Goal: Task Accomplishment & Management: Use online tool/utility

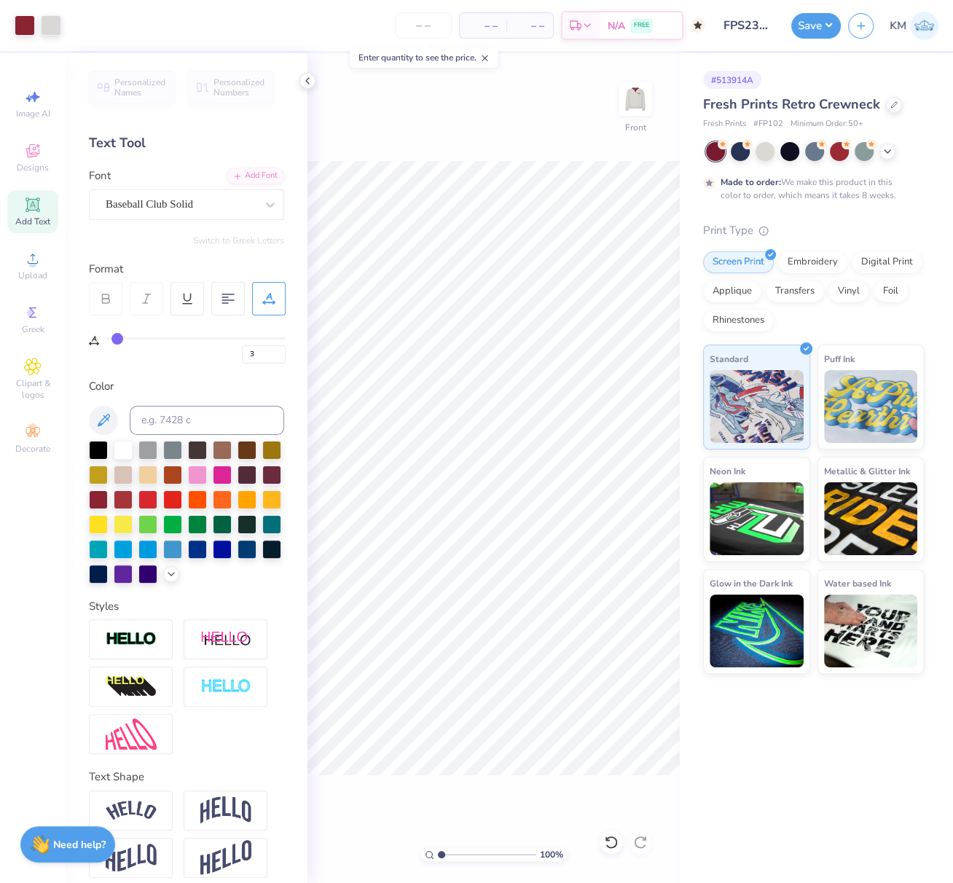
scroll to position [35, 0]
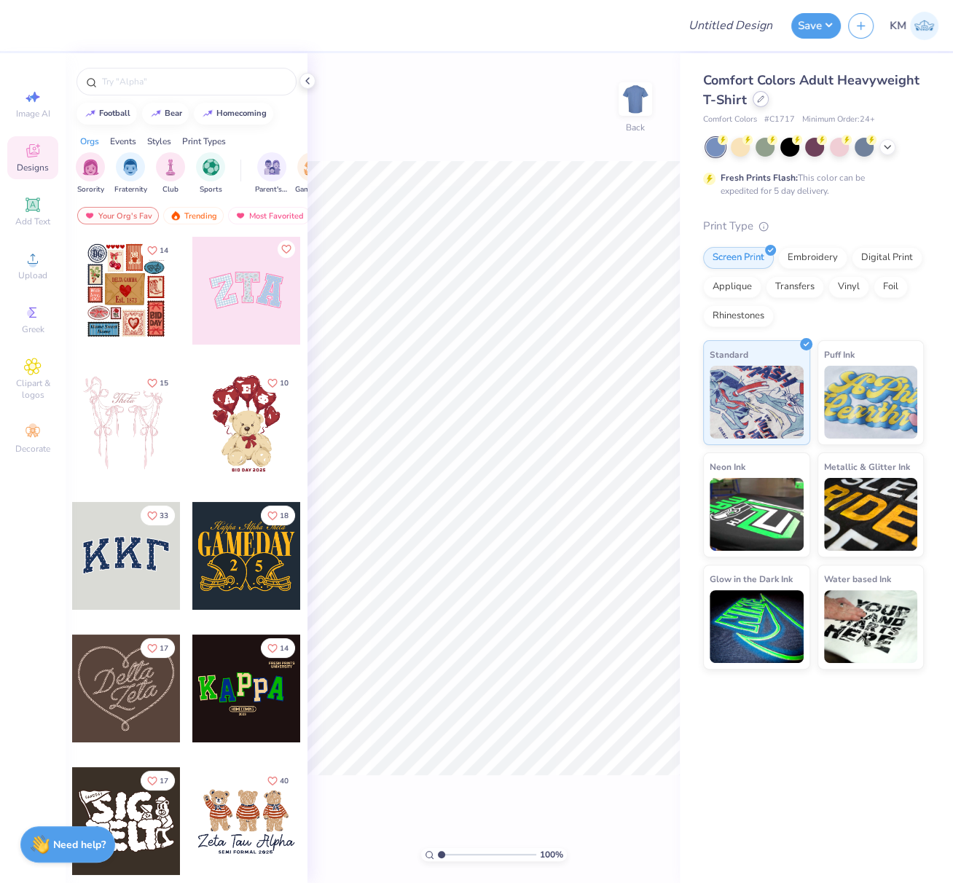
click at [764, 97] on div at bounding box center [761, 99] width 16 height 16
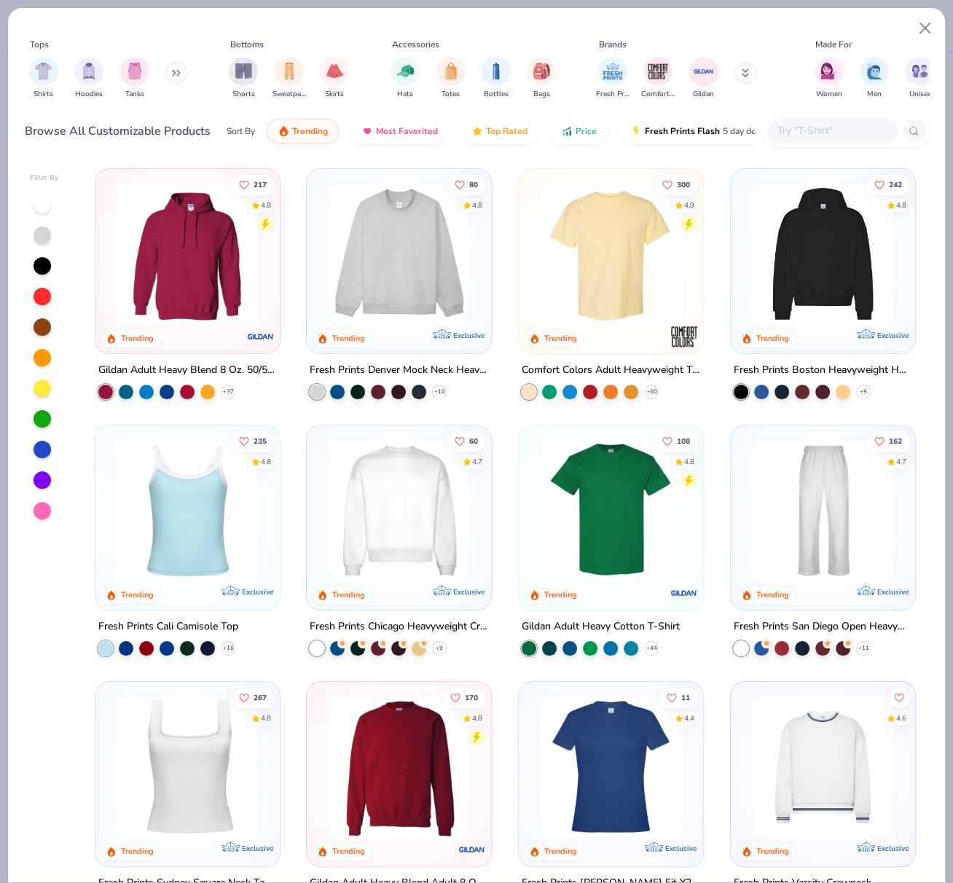
click at [857, 128] on input "text" at bounding box center [832, 130] width 112 height 17
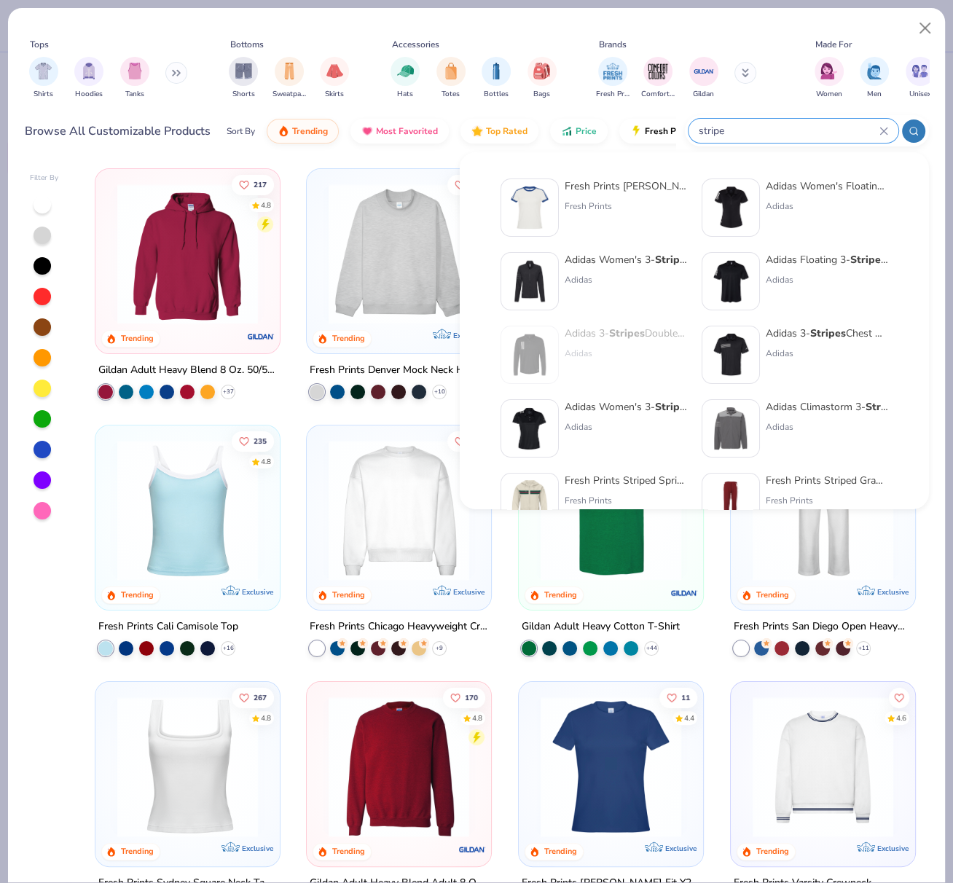
type input "stripe"
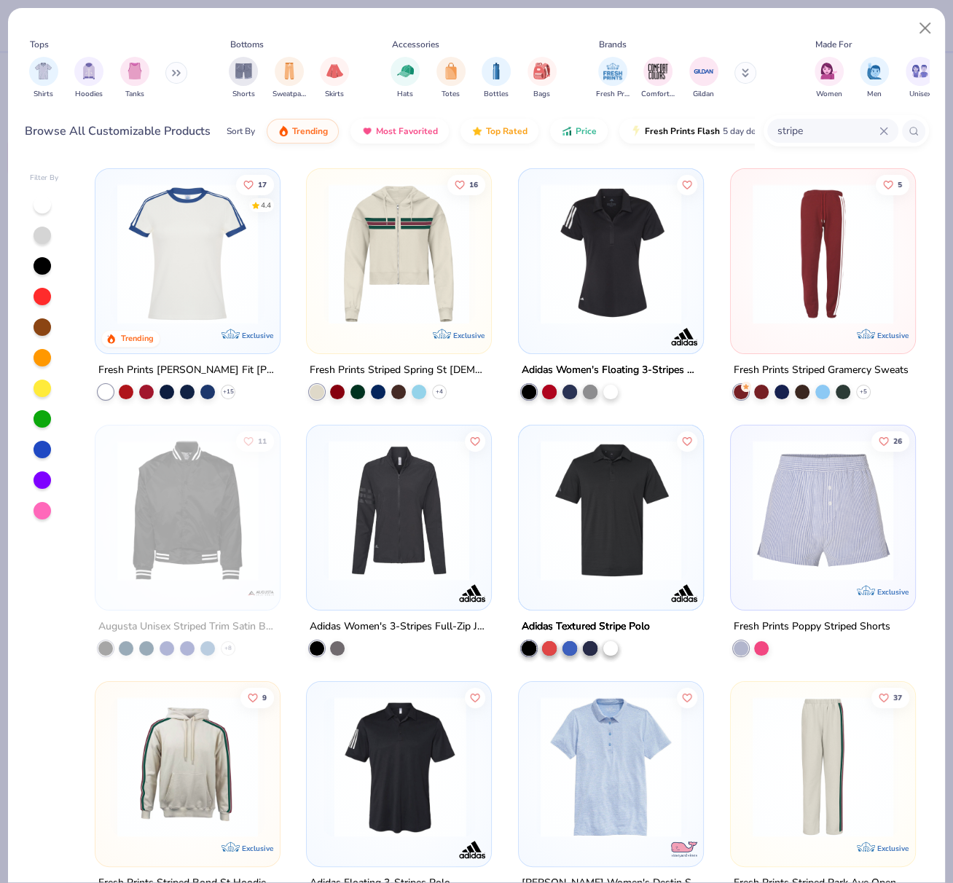
click at [880, 130] on icon at bounding box center [884, 131] width 9 height 9
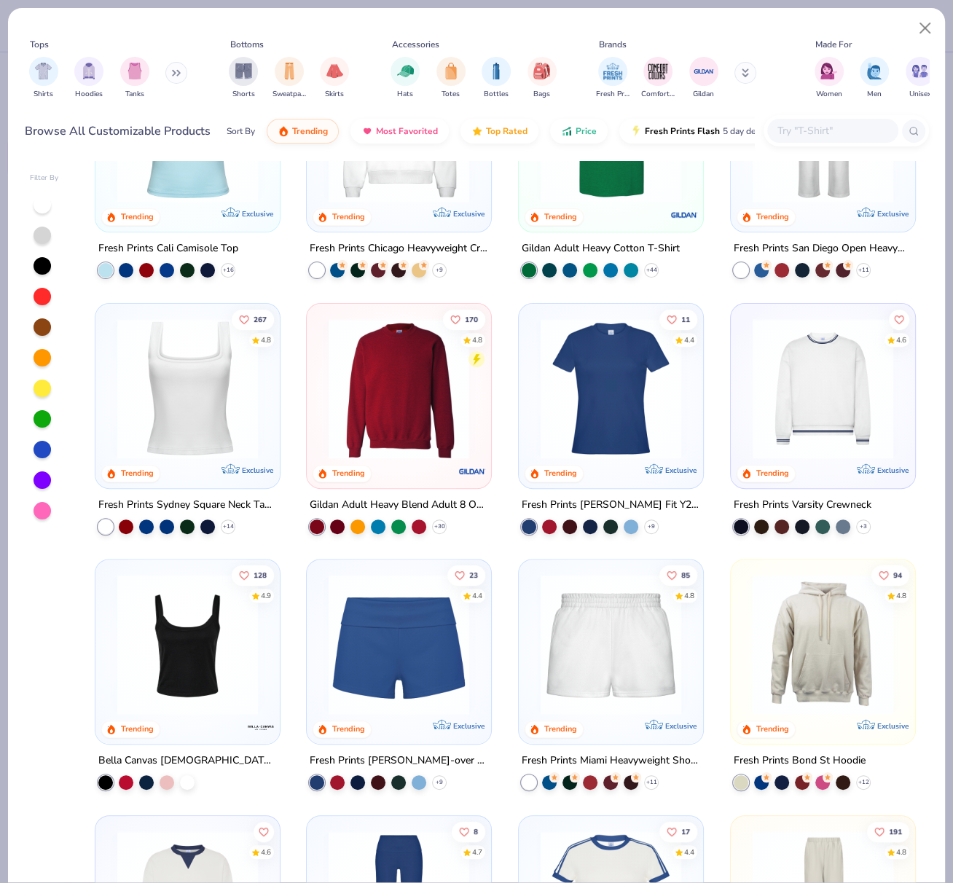
scroll to position [379, 0]
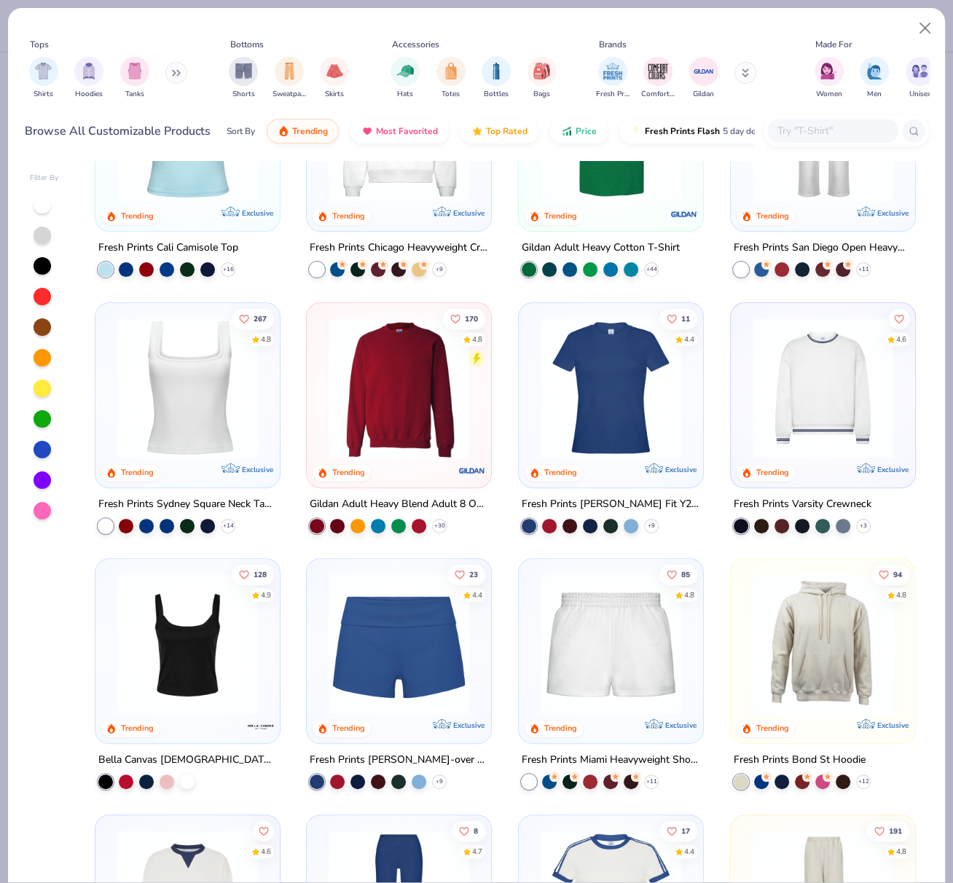
click at [829, 396] on img at bounding box center [823, 387] width 155 height 141
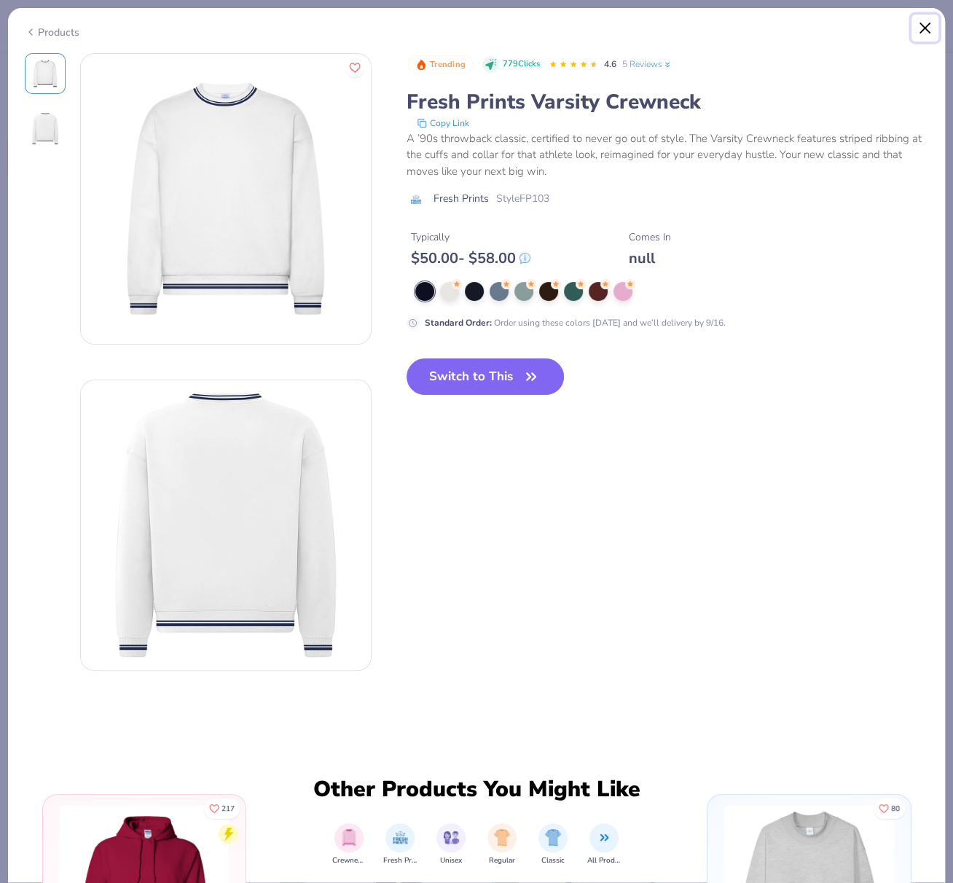
click at [923, 28] on button "Close" at bounding box center [926, 29] width 28 height 28
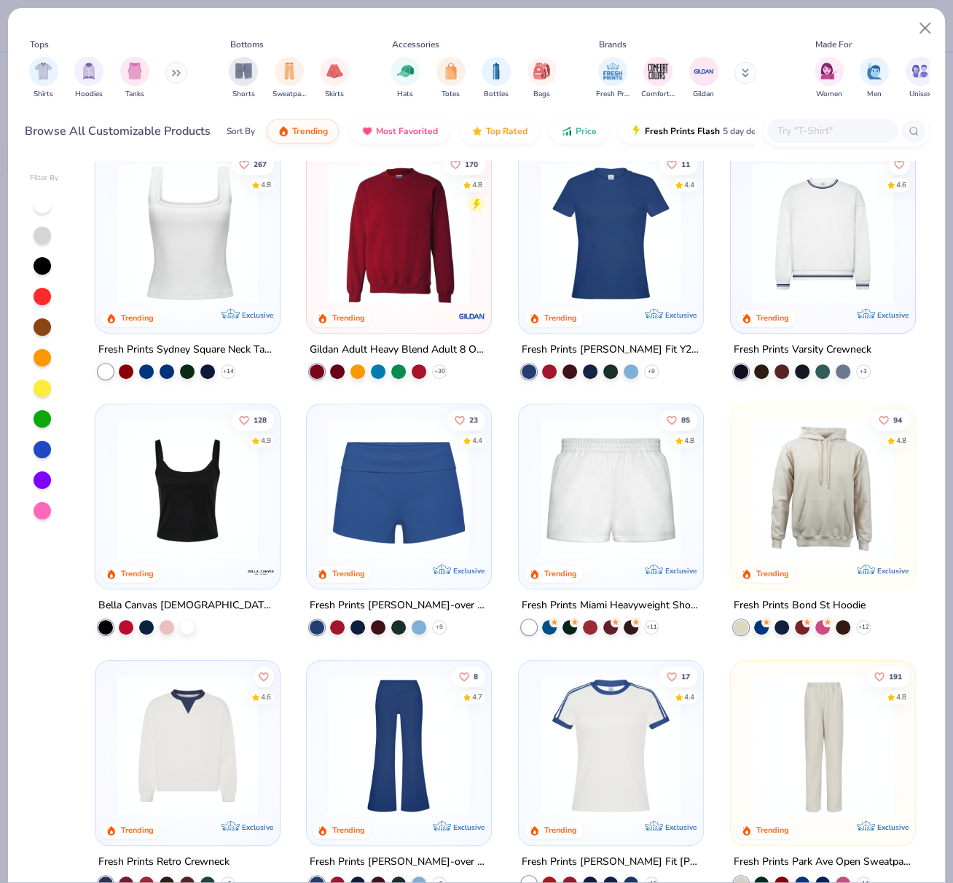
scroll to position [181, 0]
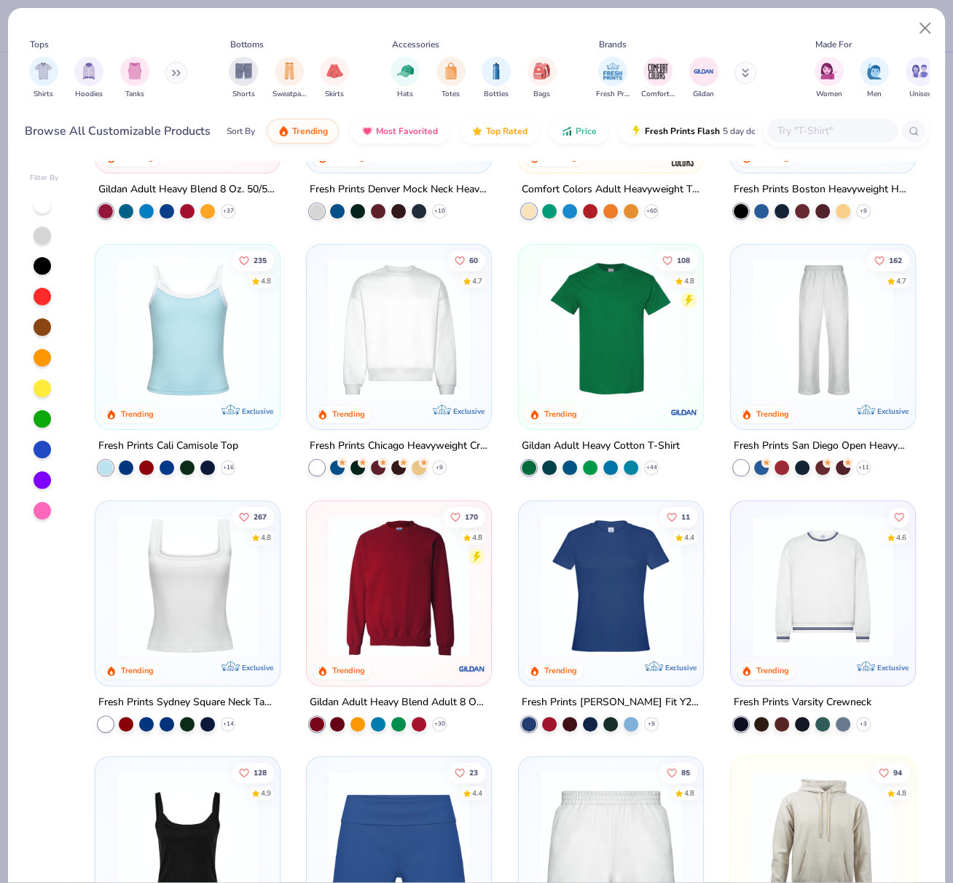
click at [831, 552] on img at bounding box center [823, 585] width 155 height 141
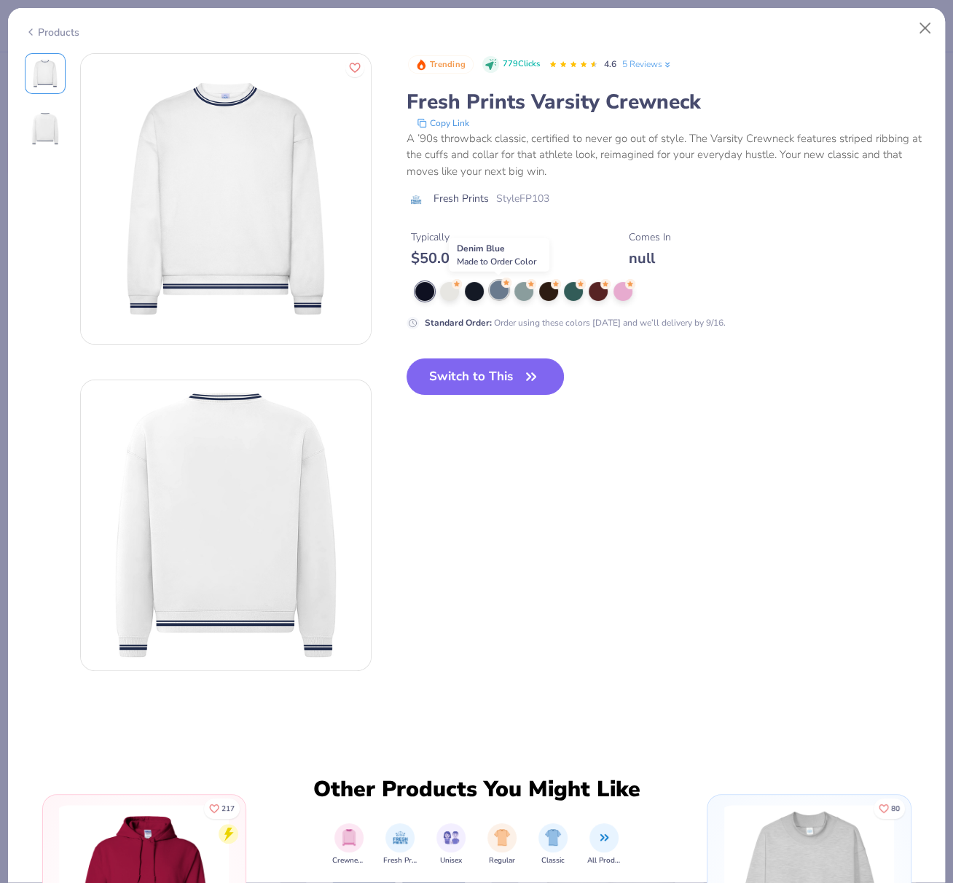
click at [501, 289] on div at bounding box center [499, 290] width 19 height 19
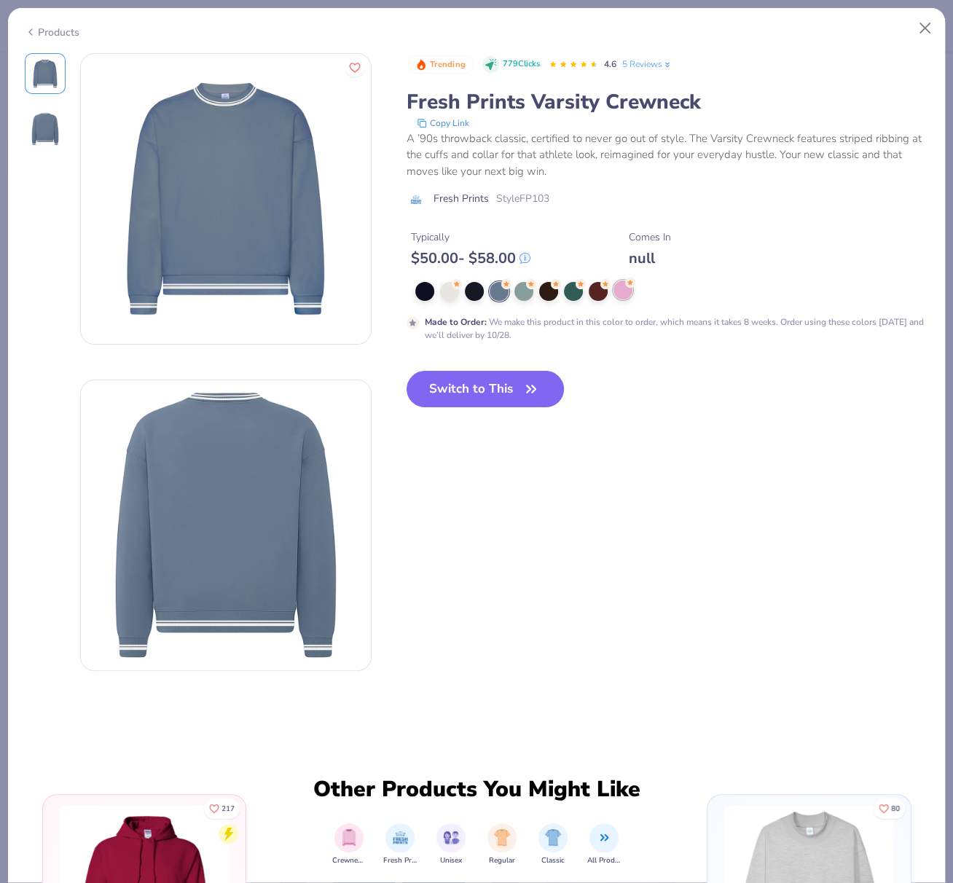
click at [625, 294] on div at bounding box center [623, 290] width 19 height 19
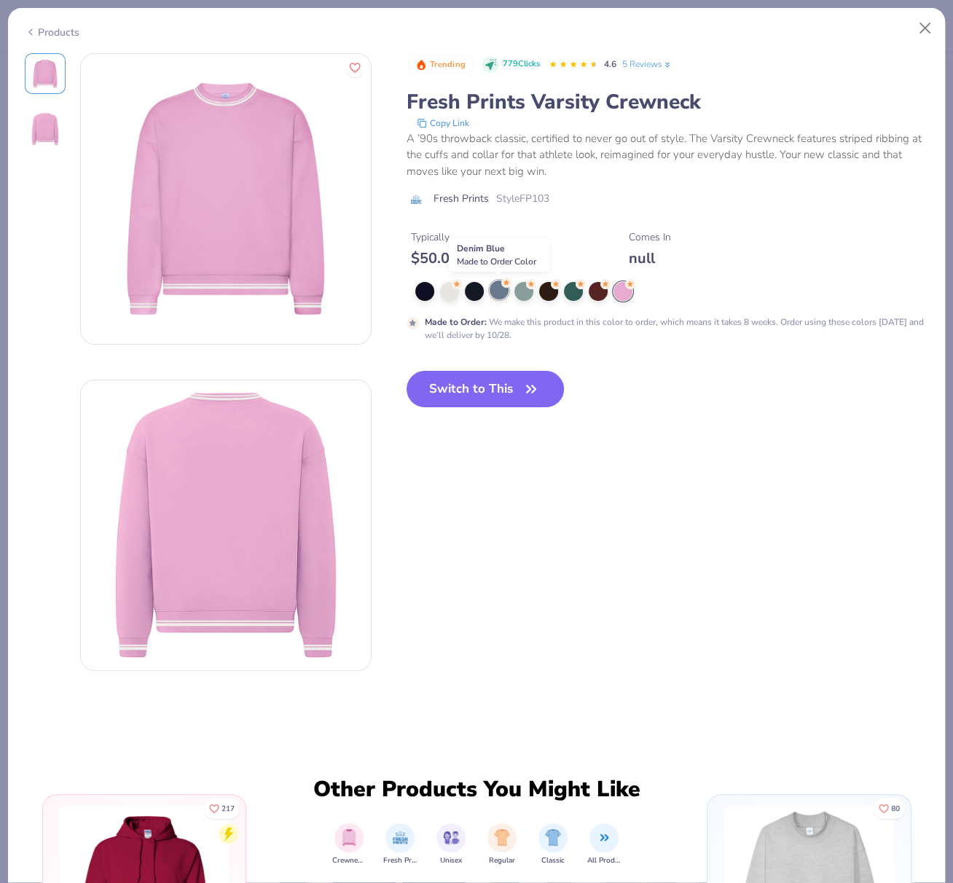
drag, startPoint x: 499, startPoint y: 292, endPoint x: 515, endPoint y: 301, distance: 18.3
click at [500, 292] on div at bounding box center [499, 290] width 19 height 19
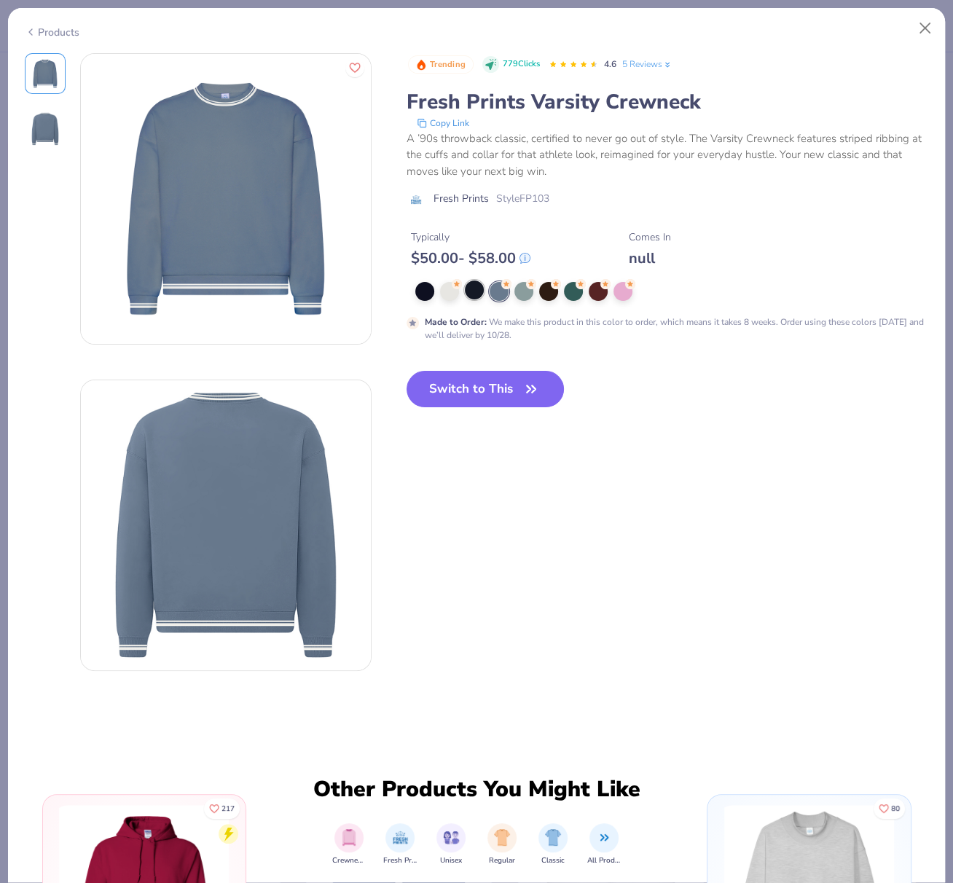
click at [475, 292] on div at bounding box center [474, 290] width 19 height 19
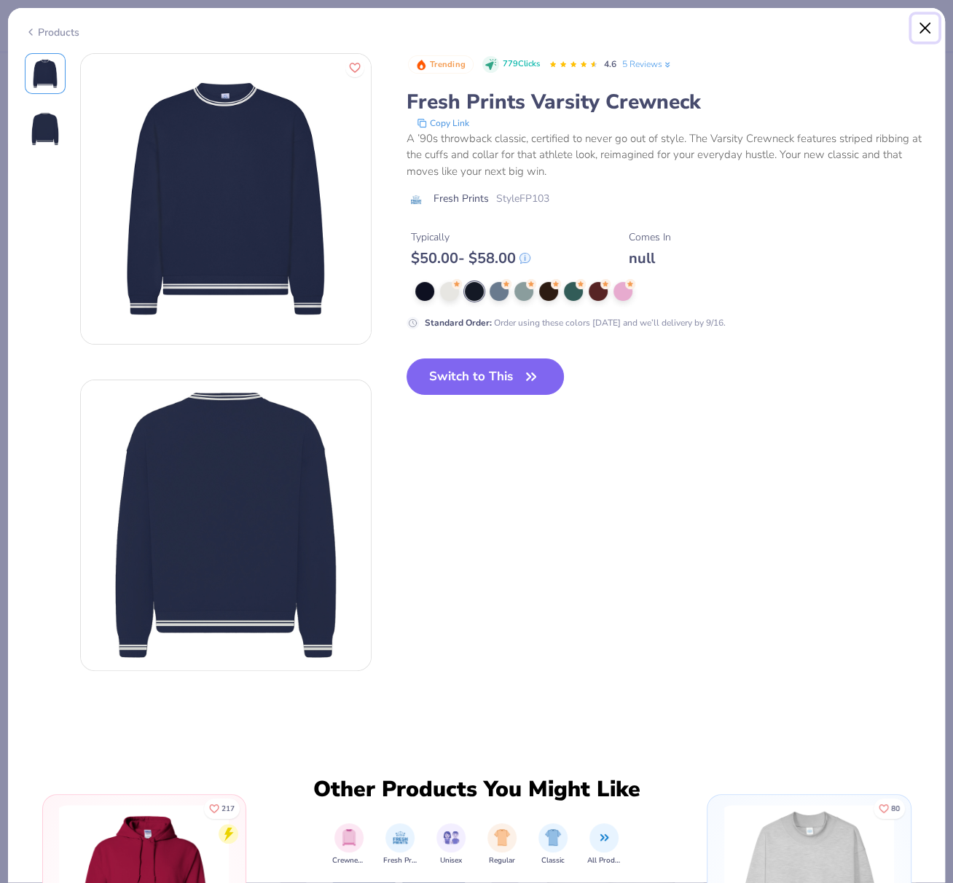
click at [926, 29] on button "Close" at bounding box center [926, 29] width 28 height 28
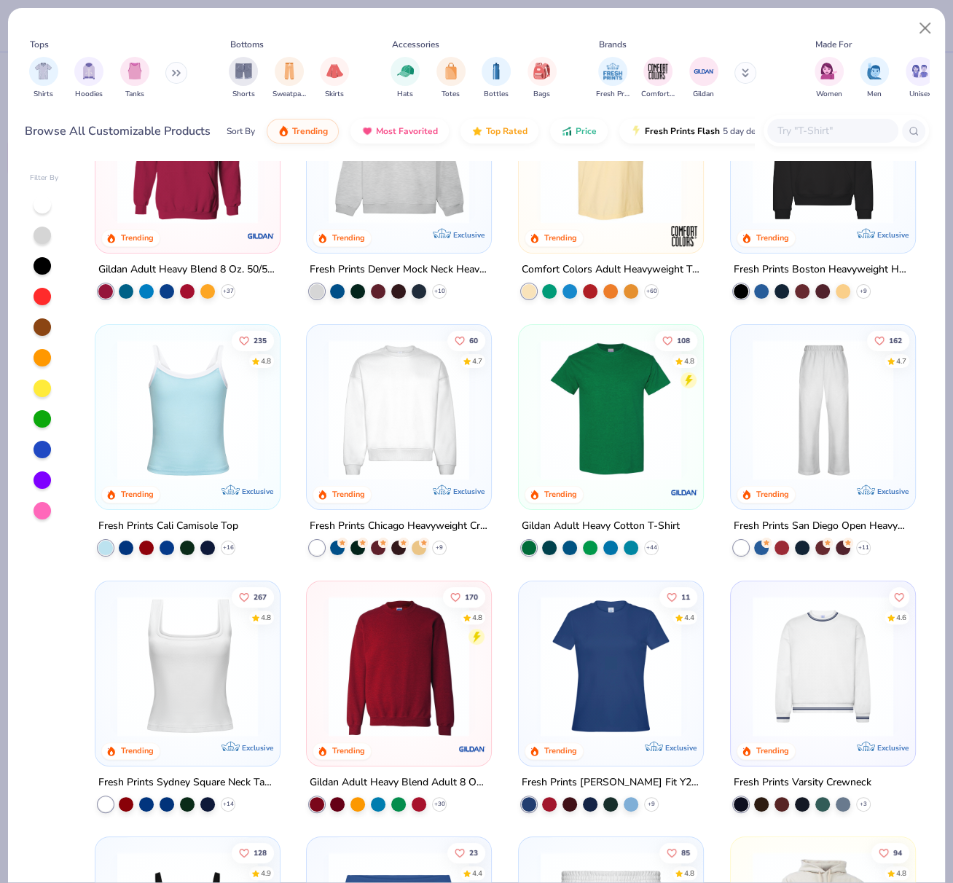
scroll to position [97, 0]
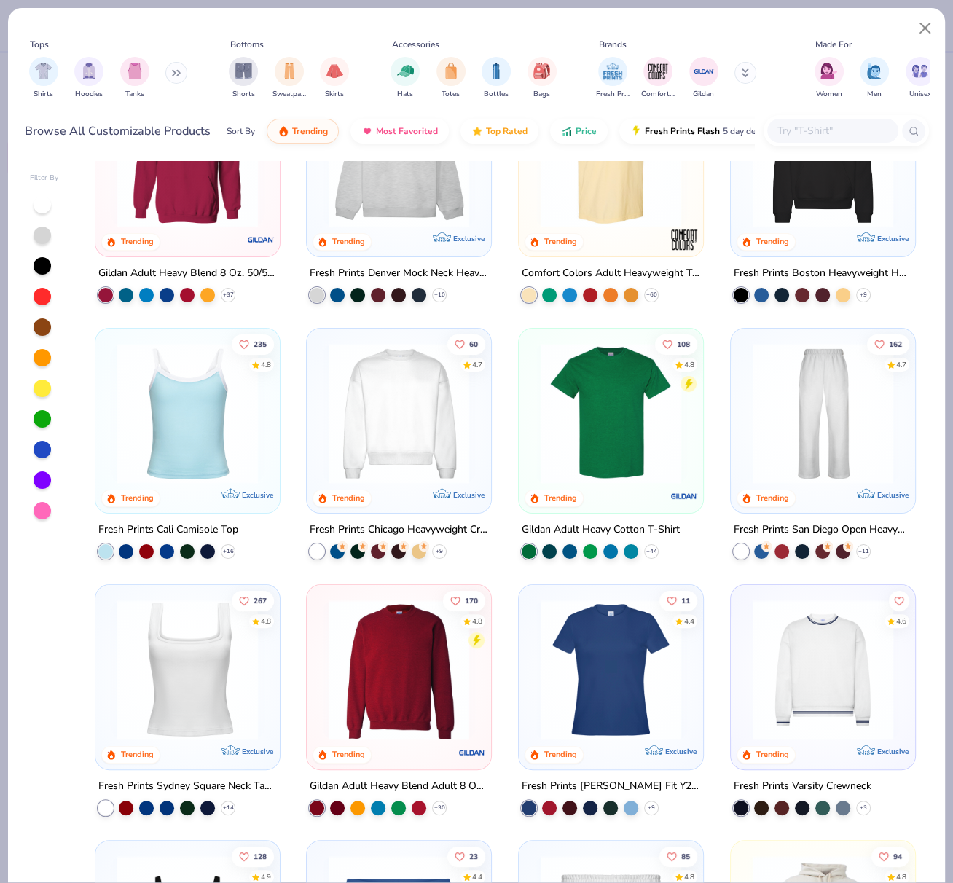
drag, startPoint x: 816, startPoint y: 575, endPoint x: 438, endPoint y: 3, distance: 685.9
click at [771, 620] on img at bounding box center [823, 669] width 155 height 141
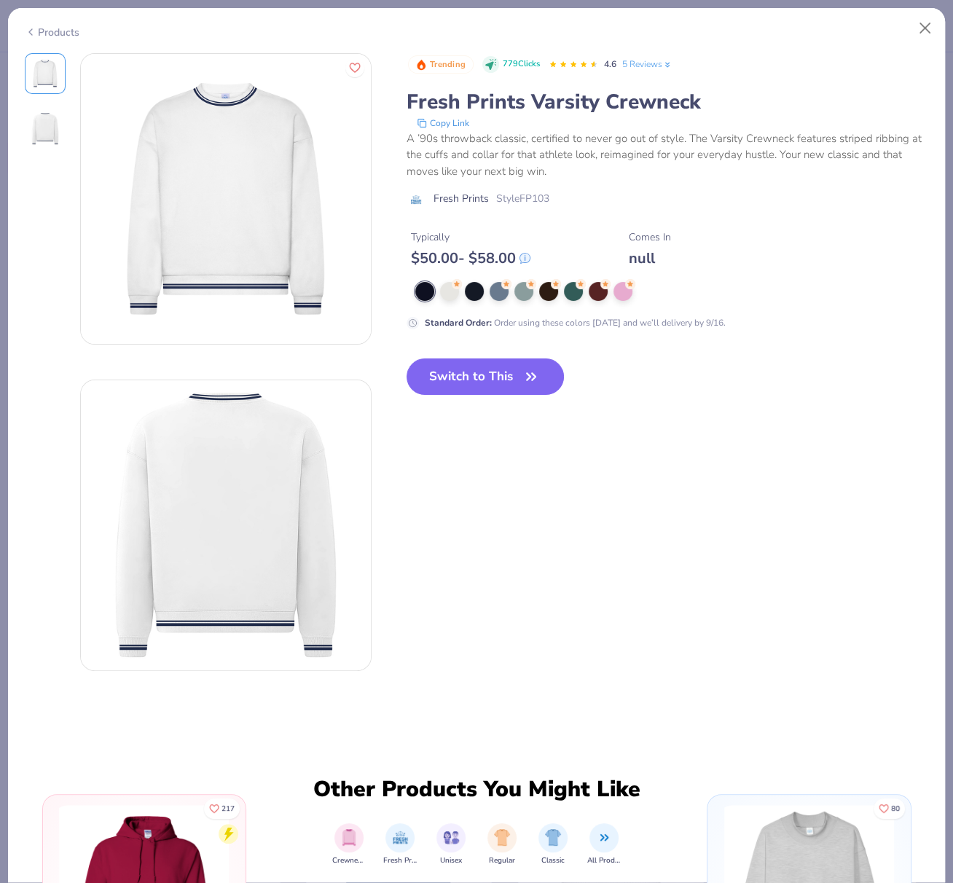
click at [480, 381] on button "Switch to This" at bounding box center [486, 377] width 158 height 36
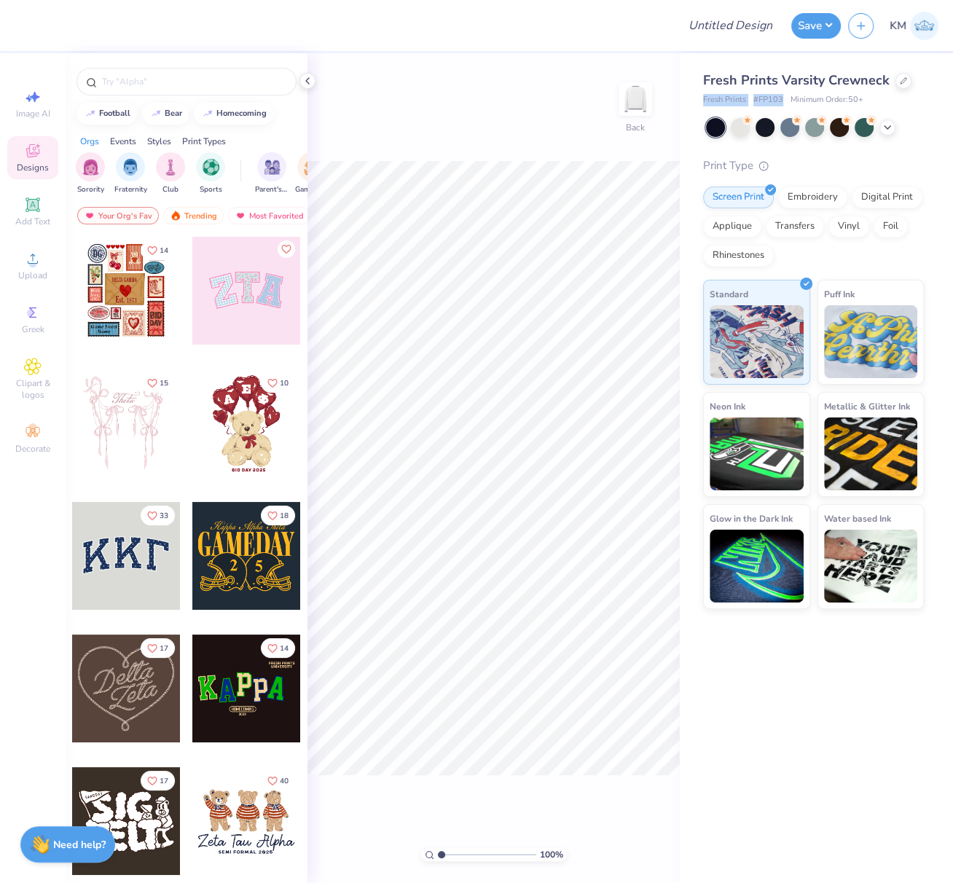
drag, startPoint x: 703, startPoint y: 98, endPoint x: 775, endPoint y: 106, distance: 72.5
click at [783, 99] on div "Fresh Prints # FP103 Minimum Order: 50 +" at bounding box center [813, 100] width 221 height 12
copy div "Fresh Prints # FP103"
click at [902, 82] on icon at bounding box center [903, 79] width 7 height 7
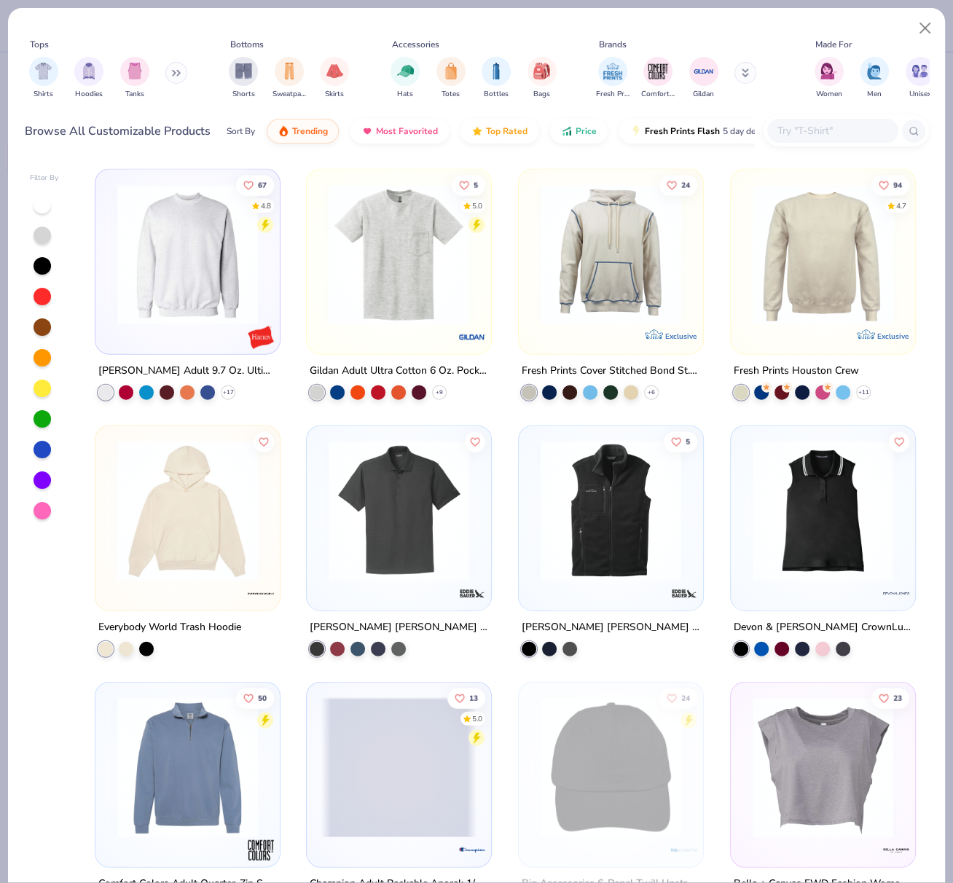
scroll to position [7345, 0]
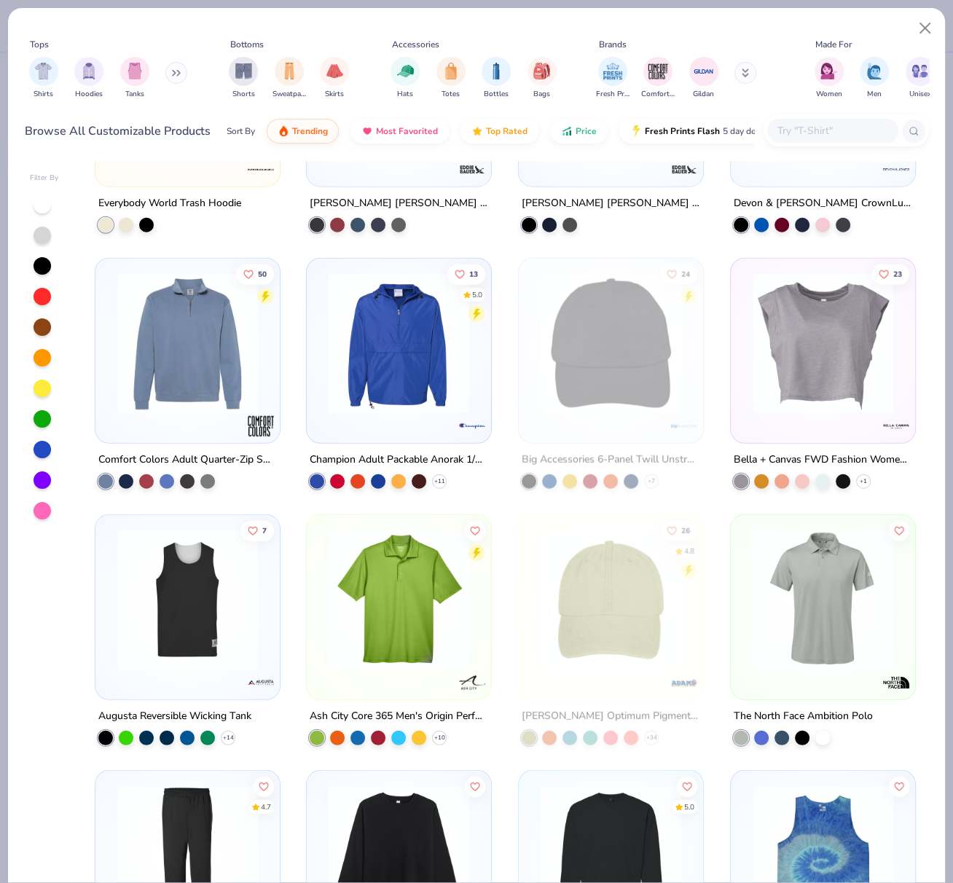
click at [829, 352] on img at bounding box center [823, 343] width 155 height 141
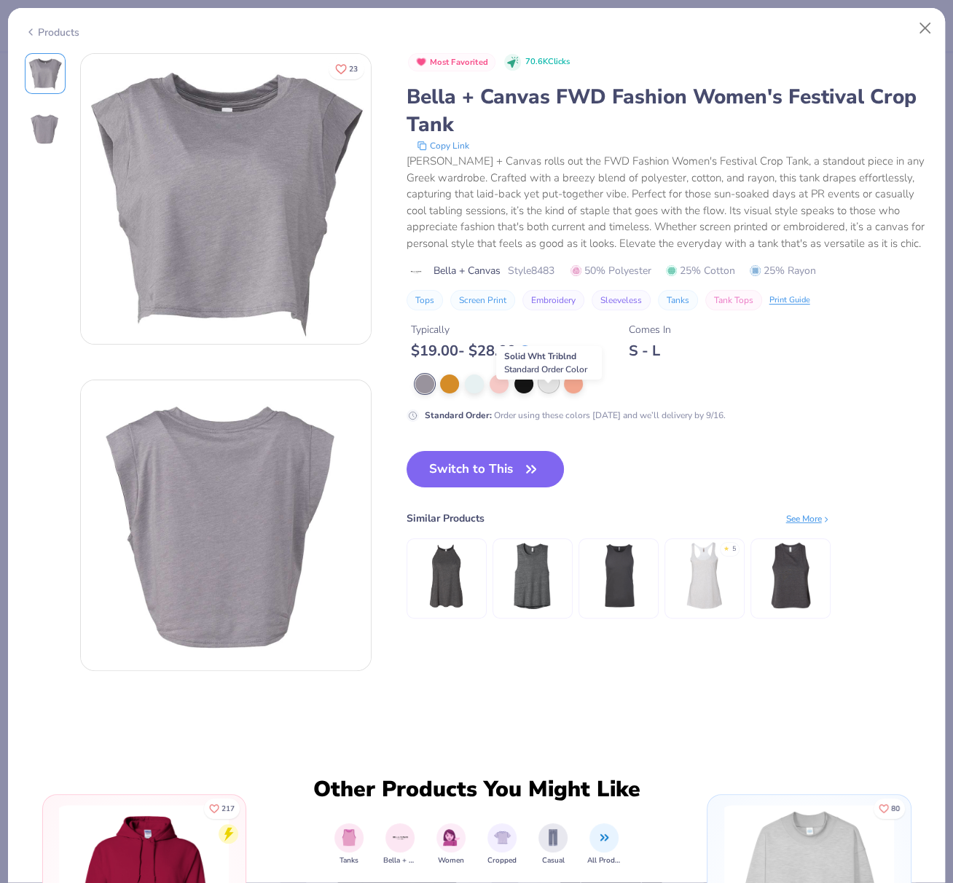
click at [548, 392] on div at bounding box center [548, 382] width 19 height 19
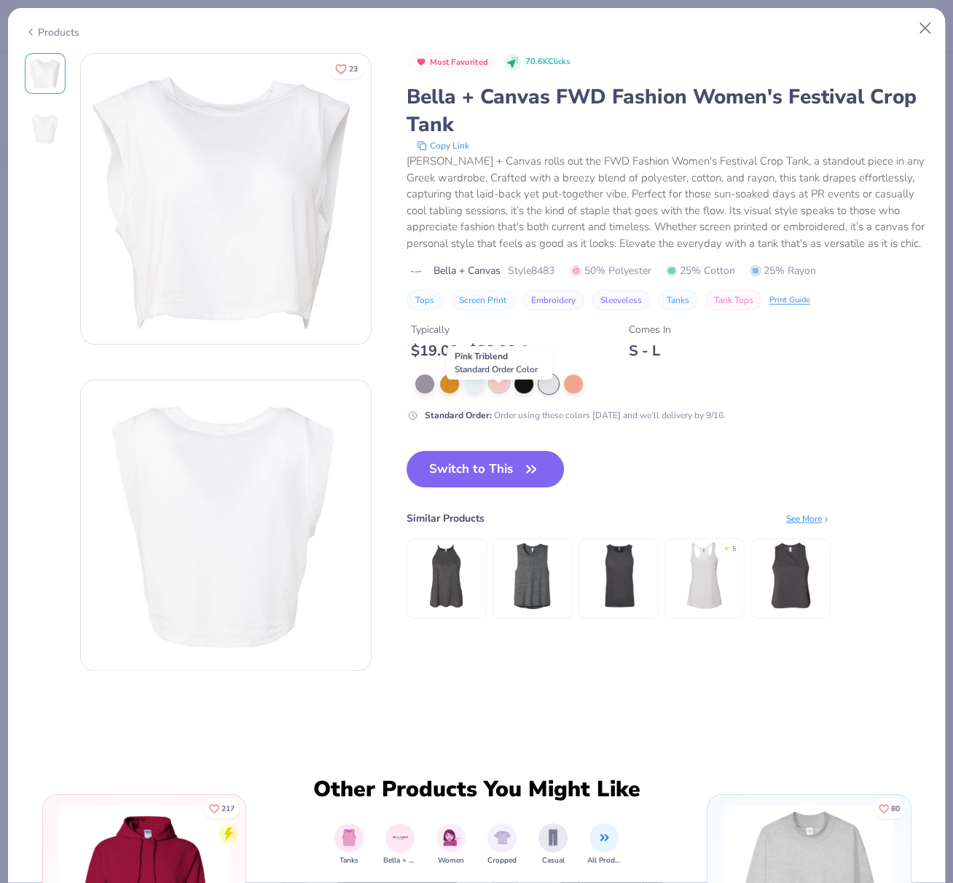
click at [501, 392] on div at bounding box center [499, 382] width 19 height 19
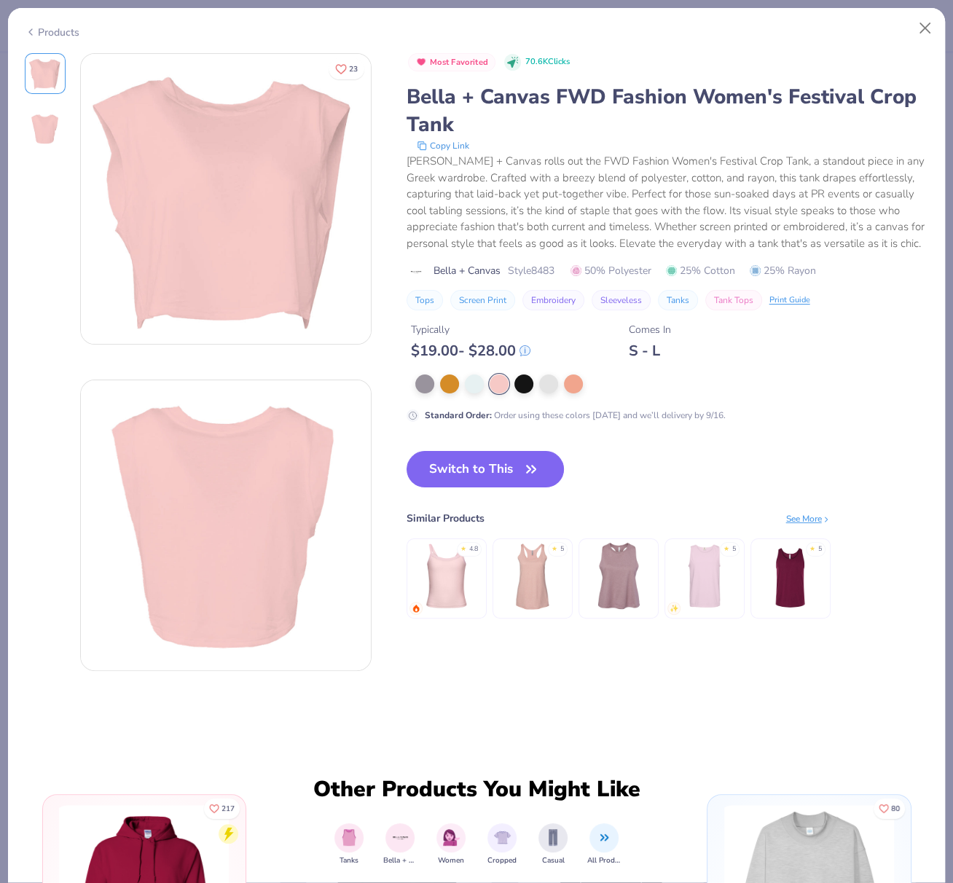
click at [487, 488] on button "Switch to This" at bounding box center [486, 469] width 158 height 36
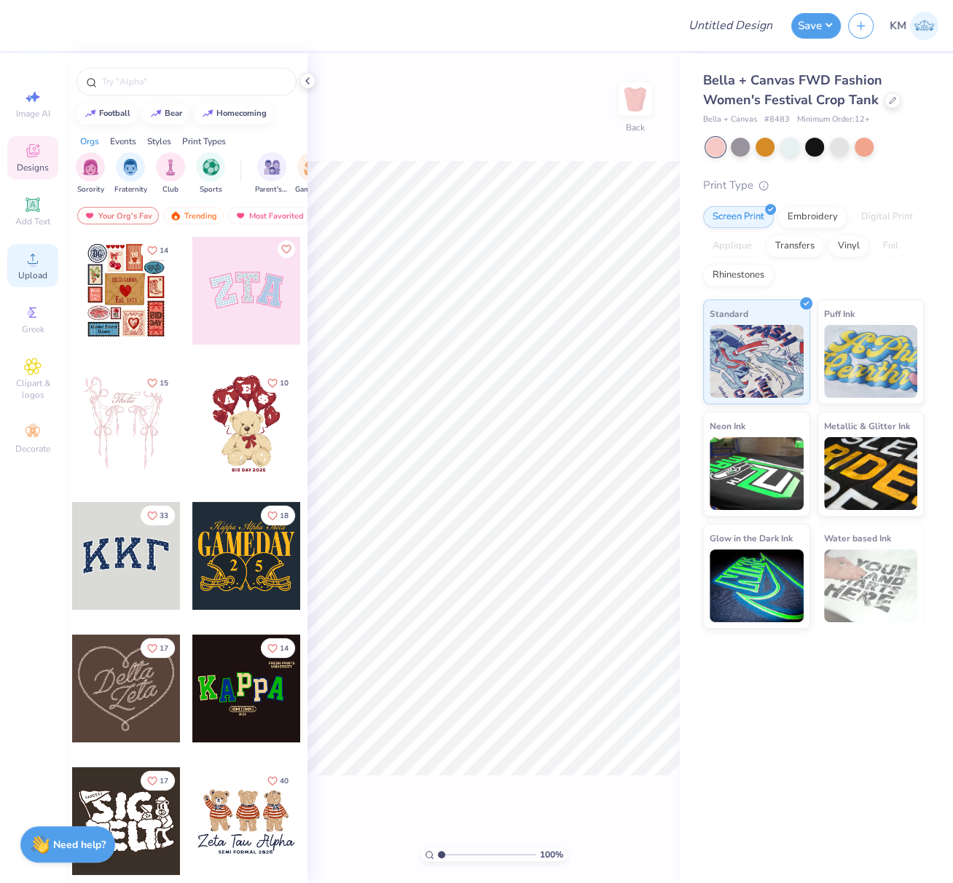
click at [34, 270] on div "Upload" at bounding box center [32, 265] width 51 height 43
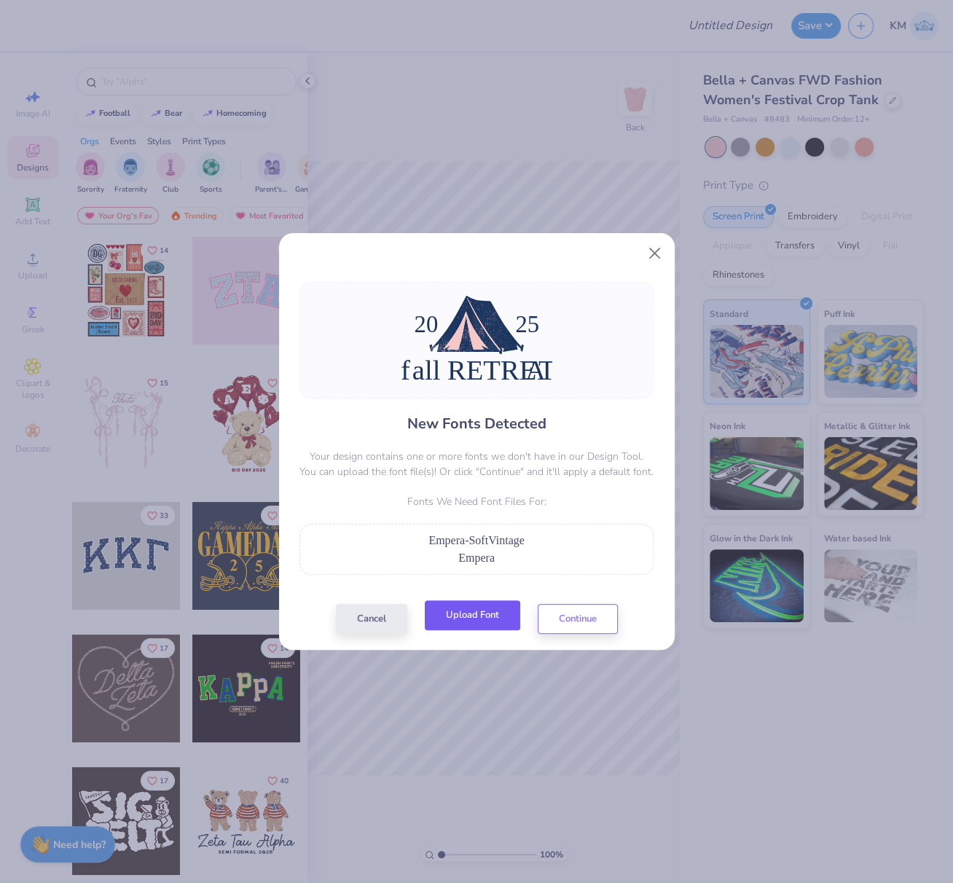
click at [491, 609] on button "Upload Font" at bounding box center [472, 616] width 95 height 30
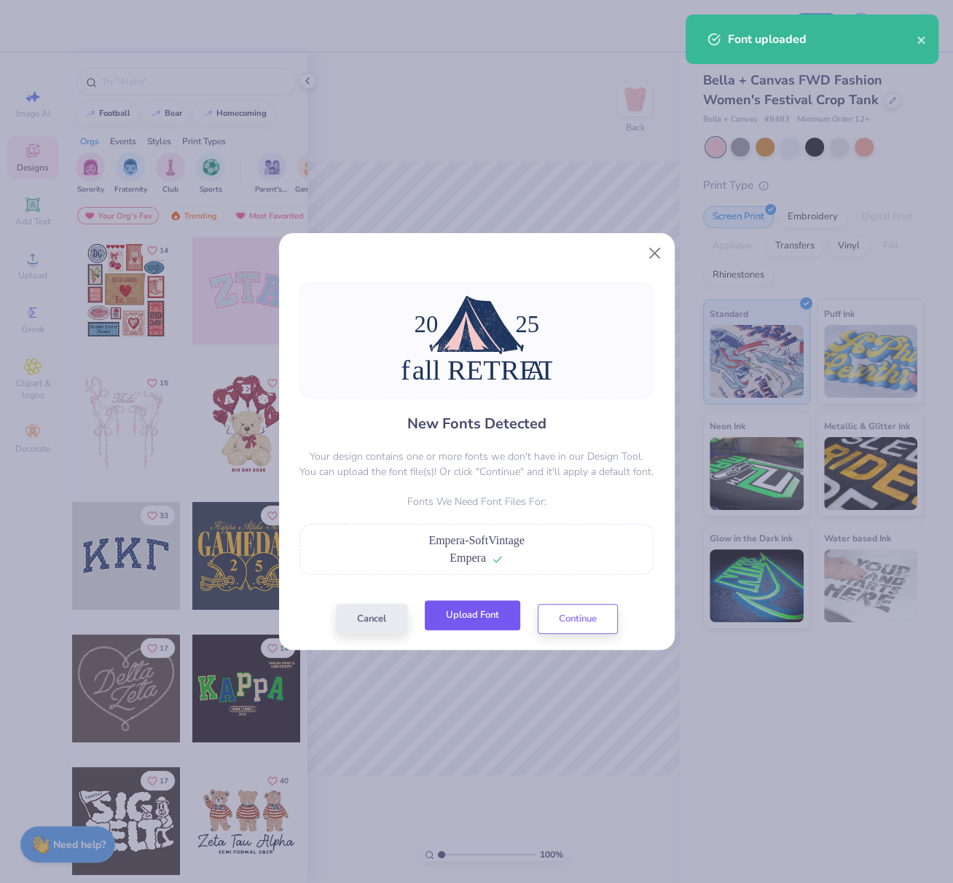
click at [482, 618] on button "Upload Font" at bounding box center [472, 616] width 95 height 30
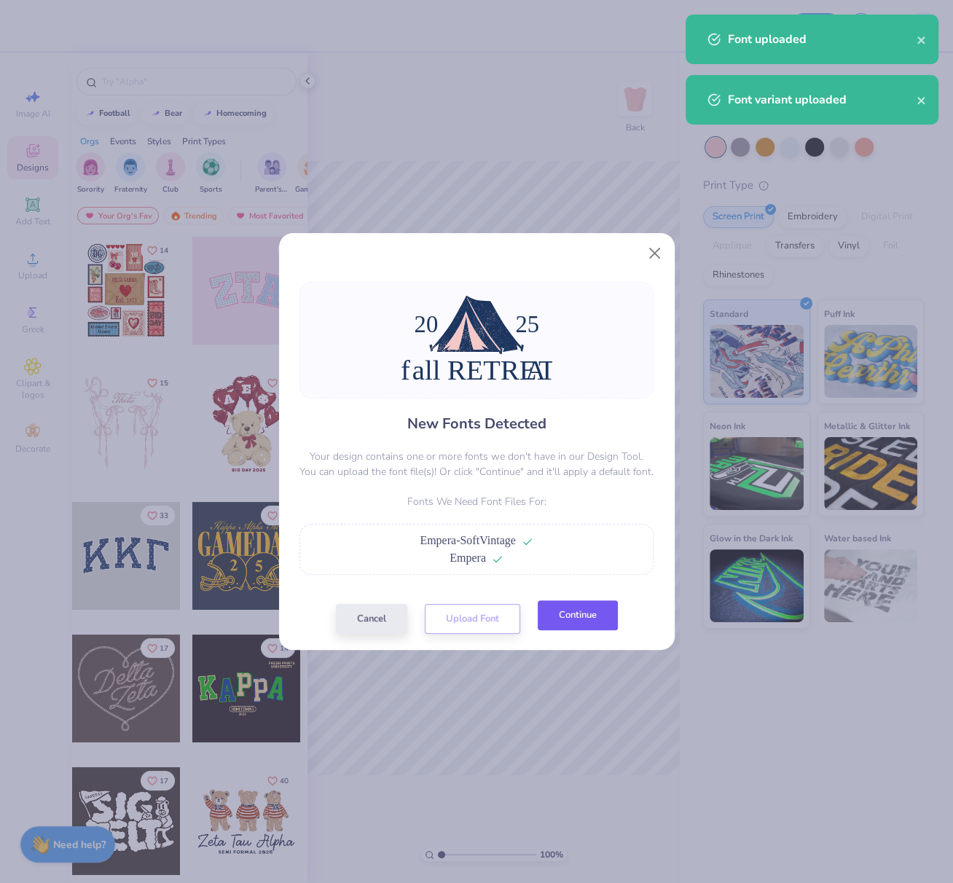
click at [565, 617] on button "Continue" at bounding box center [578, 616] width 80 height 30
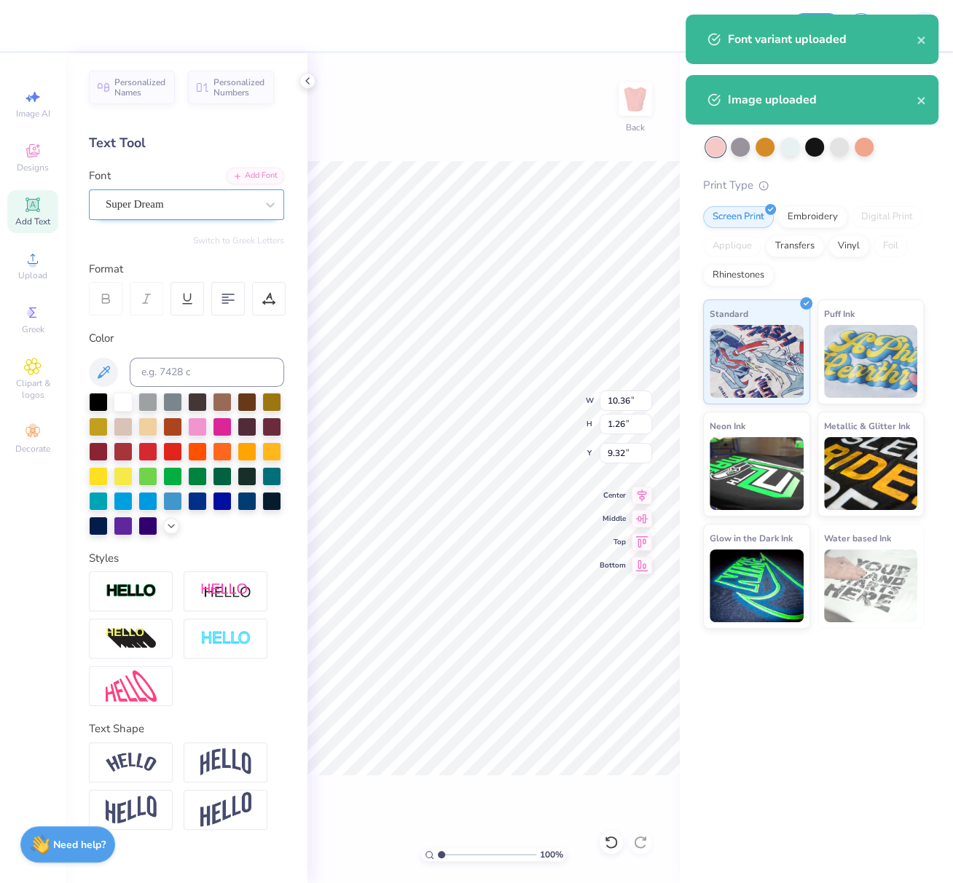
click at [168, 198] on div "Super Dream" at bounding box center [180, 204] width 153 height 23
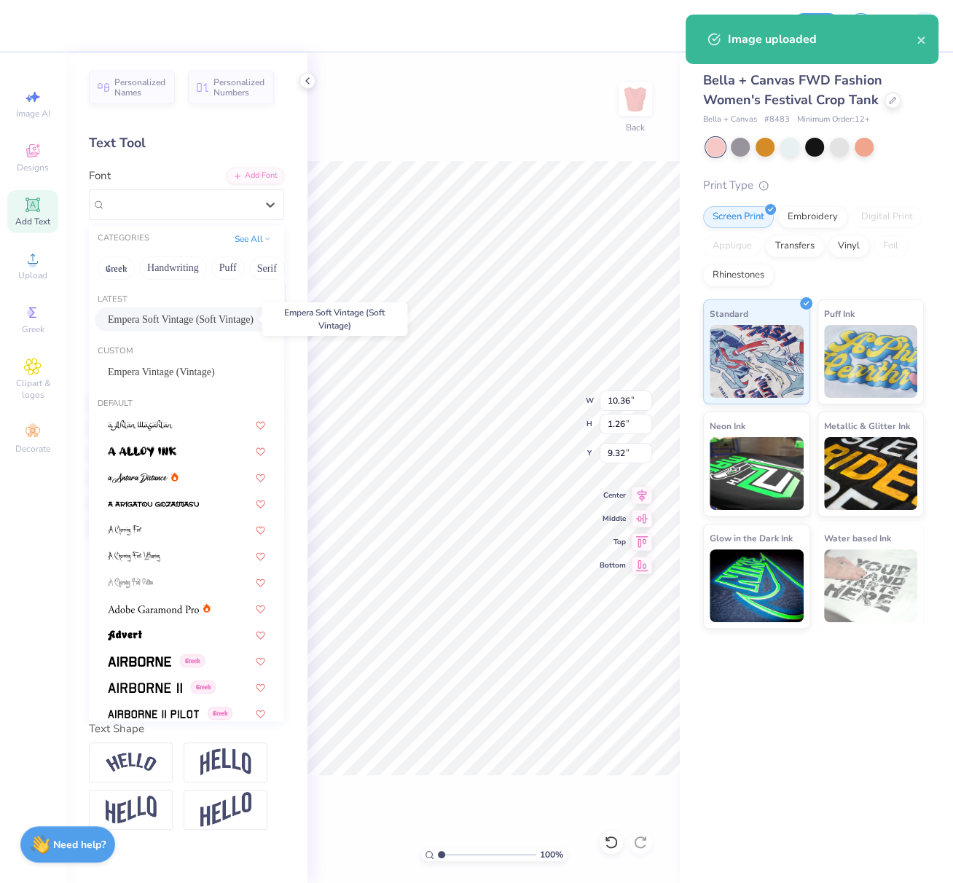
click at [146, 318] on span "Empera Soft Vintage (Soft Vintage)" at bounding box center [181, 319] width 146 height 15
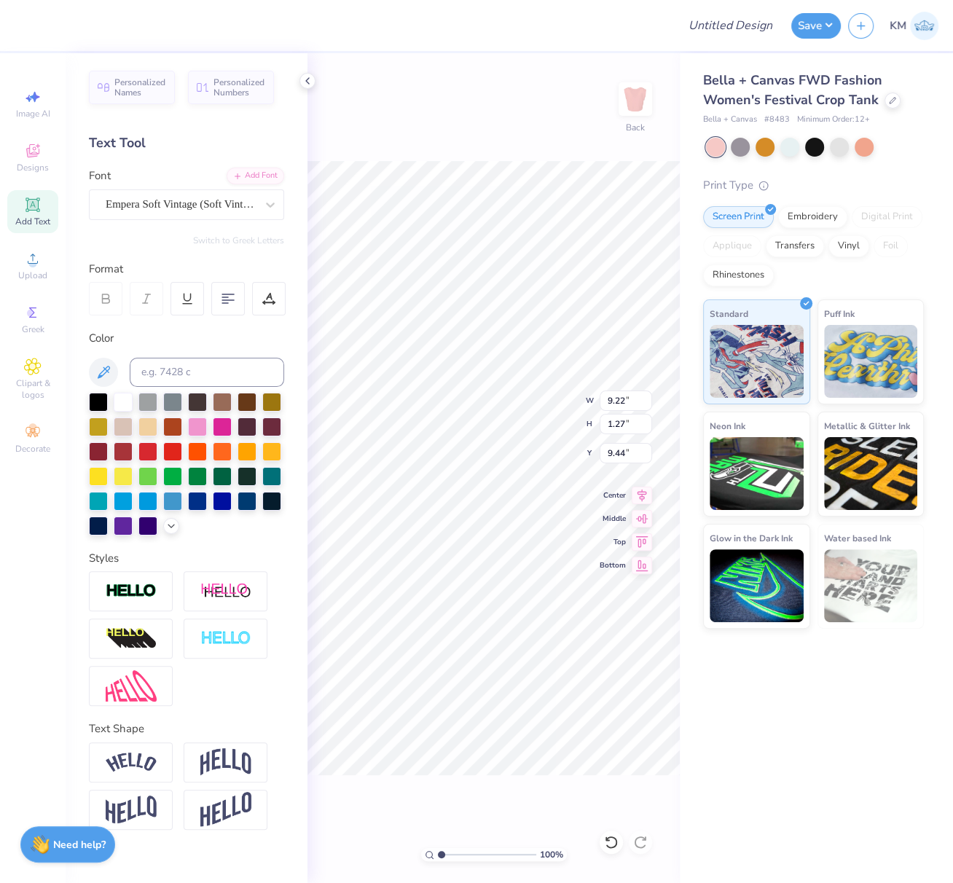
type input "9.22"
type input "1.27"
type input "9.41"
type textarea "FALL RETREAT"
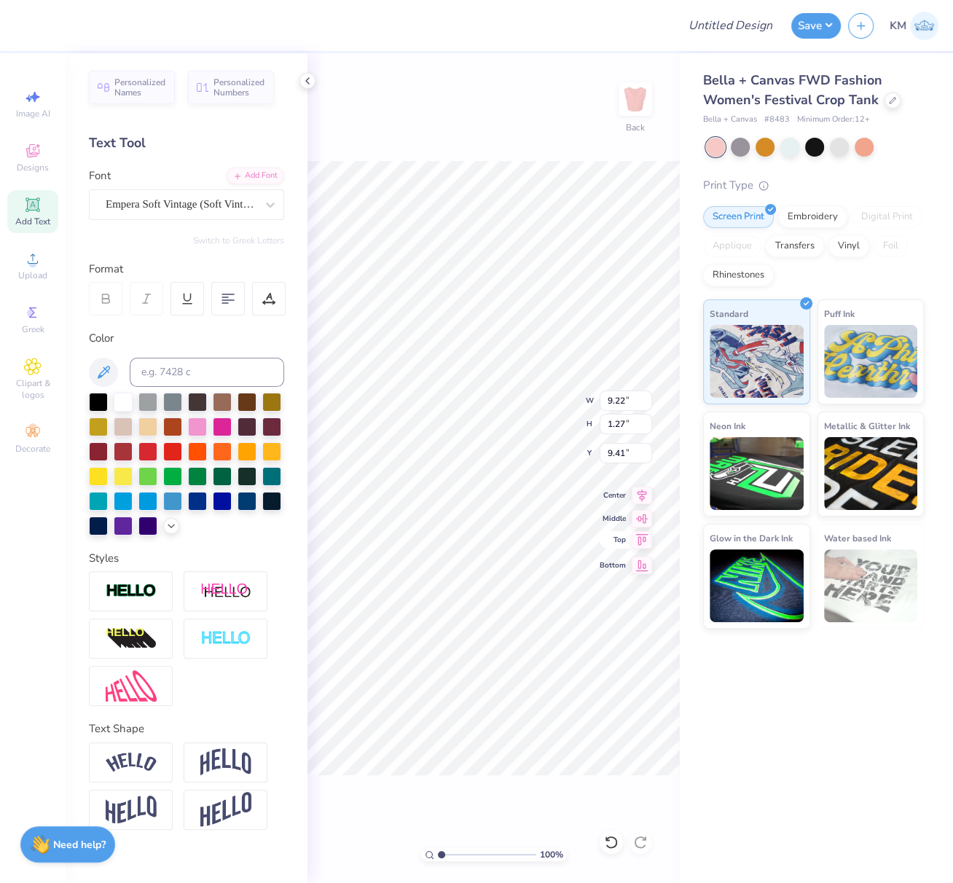
scroll to position [13, 5]
click at [173, 203] on div "Super Dream" at bounding box center [180, 204] width 153 height 23
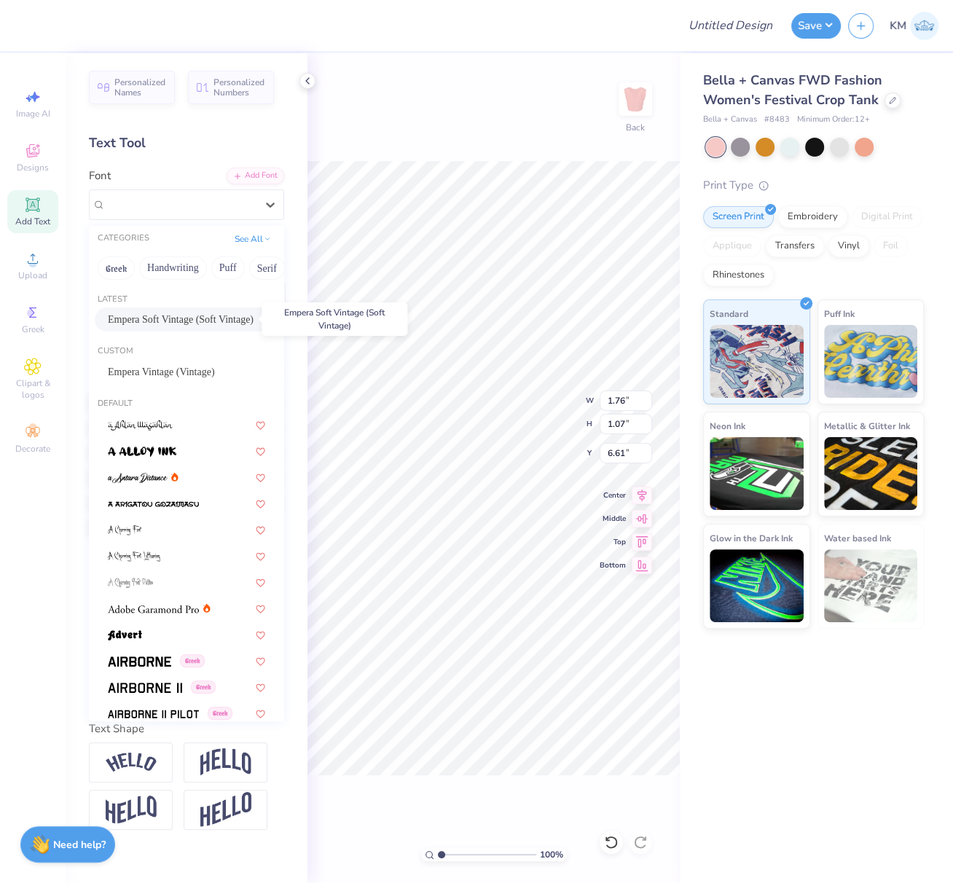
click at [161, 316] on span "Empera Soft Vintage (Soft Vintage)" at bounding box center [181, 319] width 146 height 15
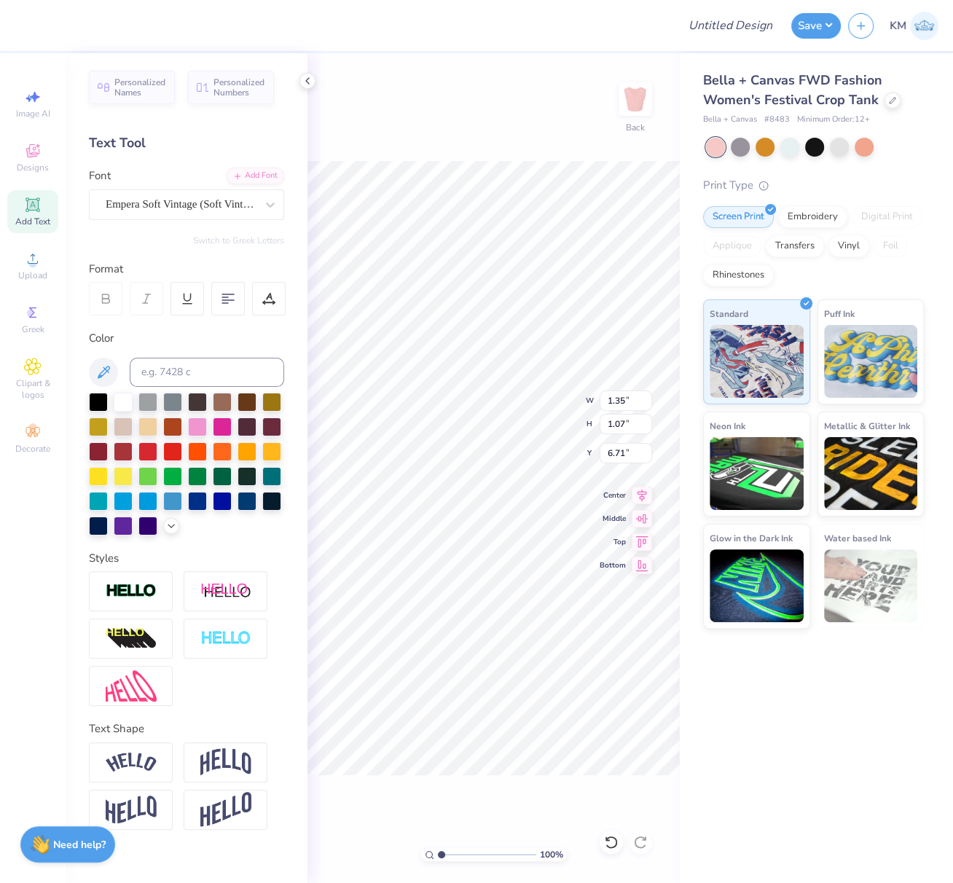
type input "1.35"
type input "6.71"
click at [184, 211] on div "Super Dream" at bounding box center [180, 204] width 153 height 23
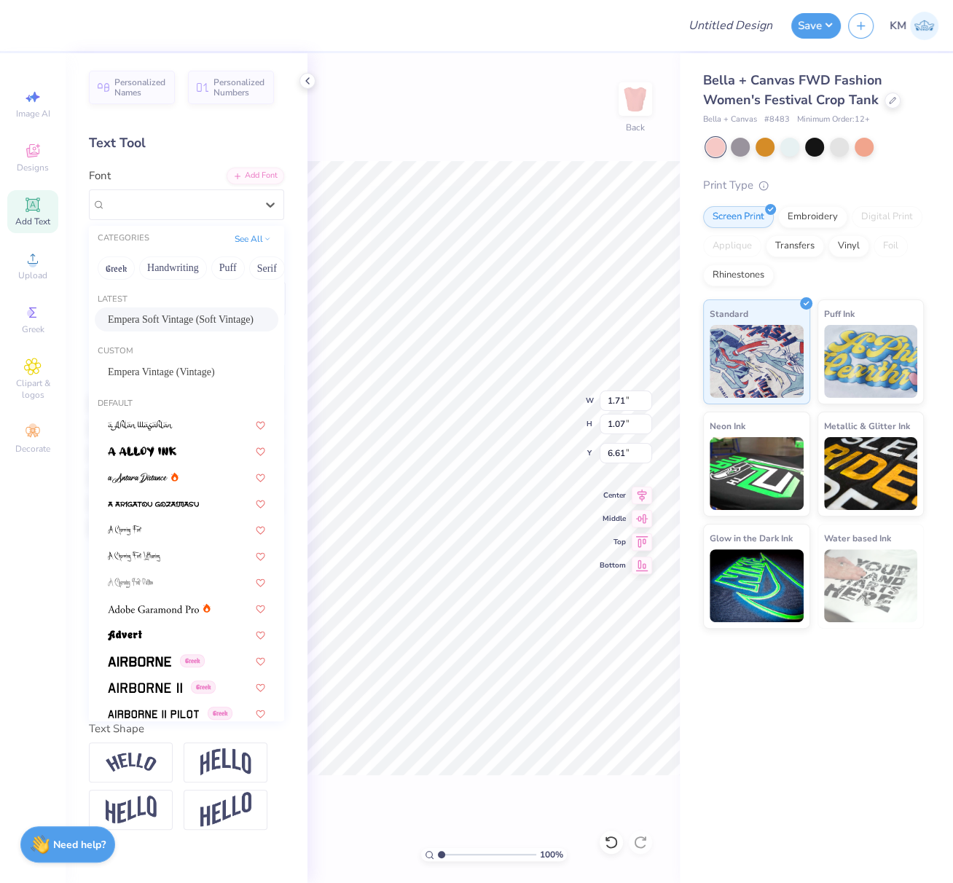
click at [165, 318] on span "Empera Soft Vintage (Soft Vintage)" at bounding box center [181, 319] width 146 height 15
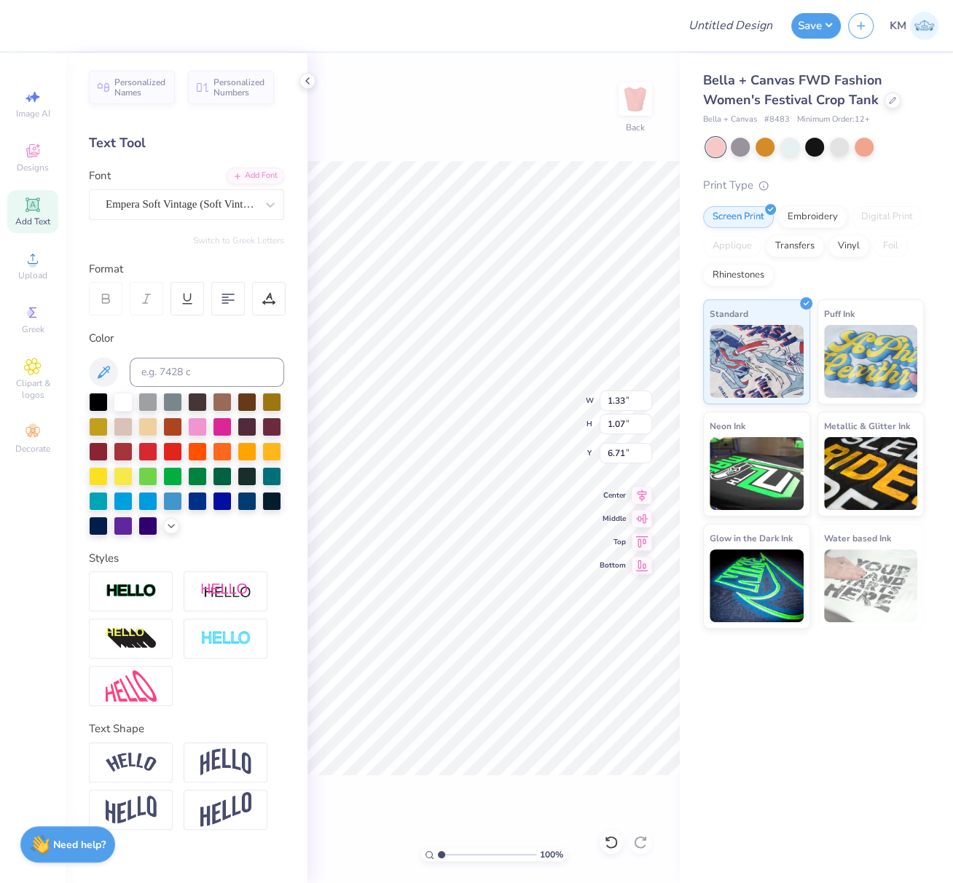
type input "1.33"
type input "6.71"
type input "9.21"
type input "5.27"
type input "5.42"
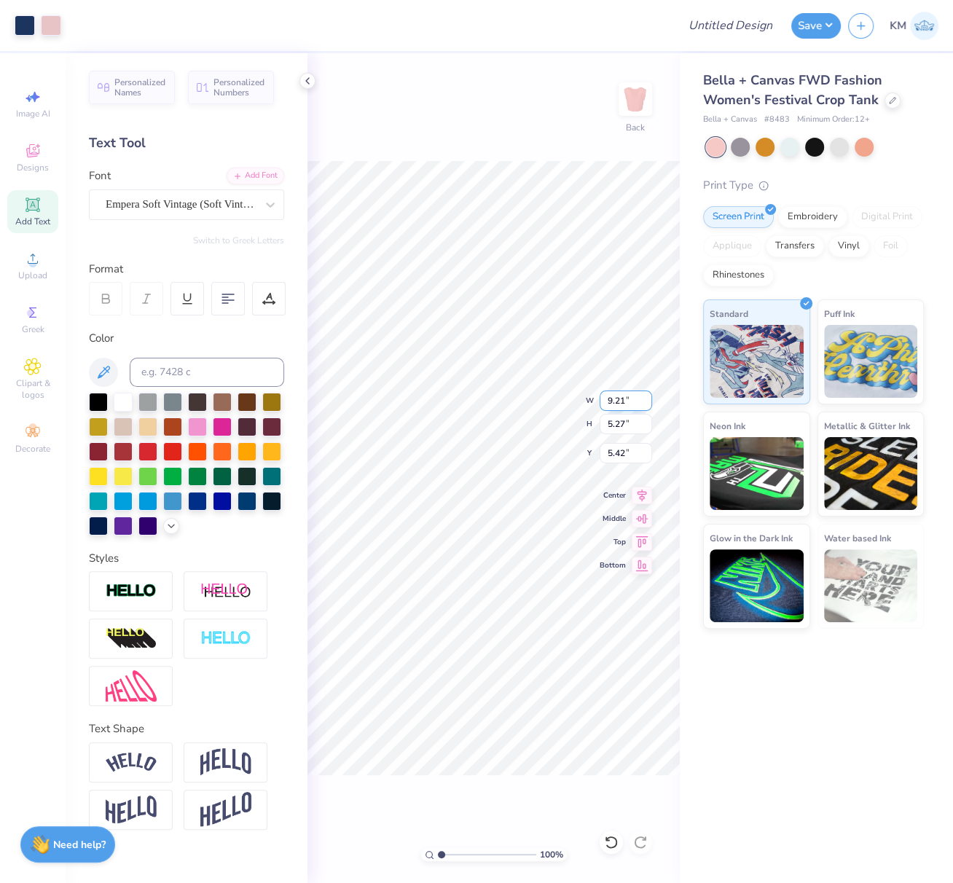
click at [587, 402] on div "100 % Back W 9.21 9.21 " H 5.27 5.27 " Y 5.42 5.42 " Center Middle Top Bottom" at bounding box center [494, 468] width 372 height 830
click at [590, 398] on div "100 % Back W 5.83 5.83 " H 3.61 3.61 " Y 5.42 5.42 " Center Middle Top Bottom" at bounding box center [494, 468] width 372 height 830
drag, startPoint x: 625, startPoint y: 399, endPoint x: 602, endPoint y: 400, distance: 22.6
click at [603, 397] on input "9.21" at bounding box center [626, 401] width 52 height 20
paste input "5.2435"
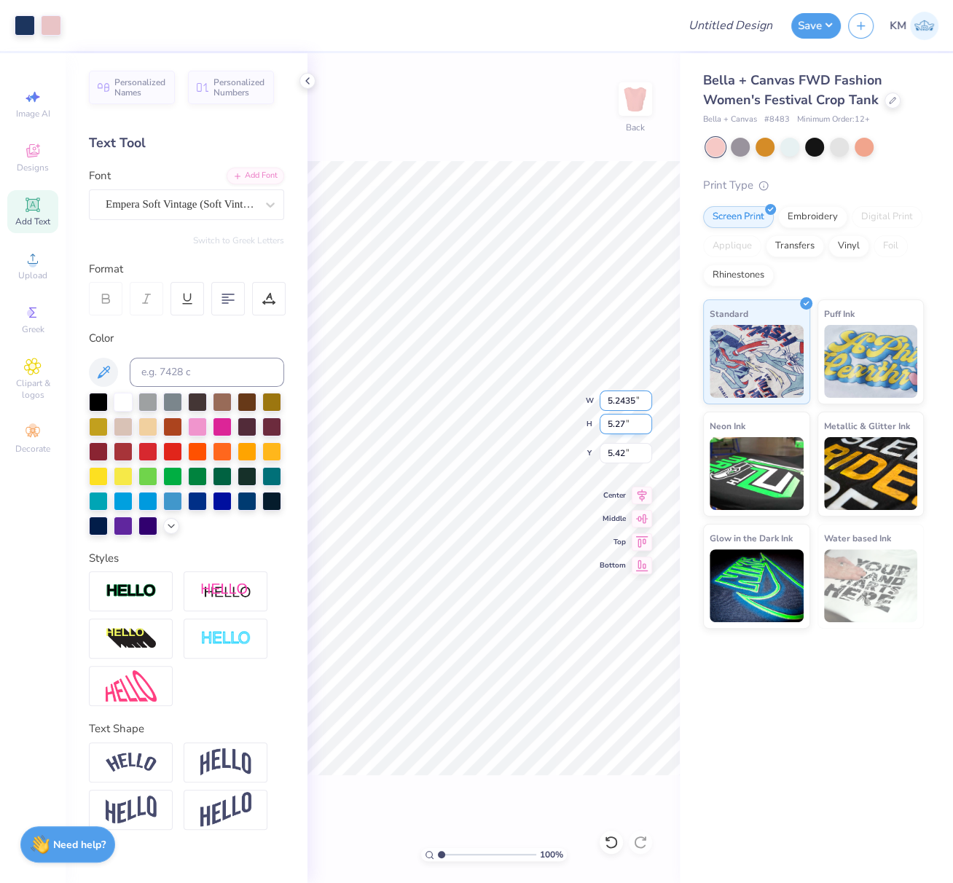
paste input "number"
type input "5.24"
type input "3.00"
type input "6.55"
click at [645, 494] on icon at bounding box center [642, 493] width 20 height 17
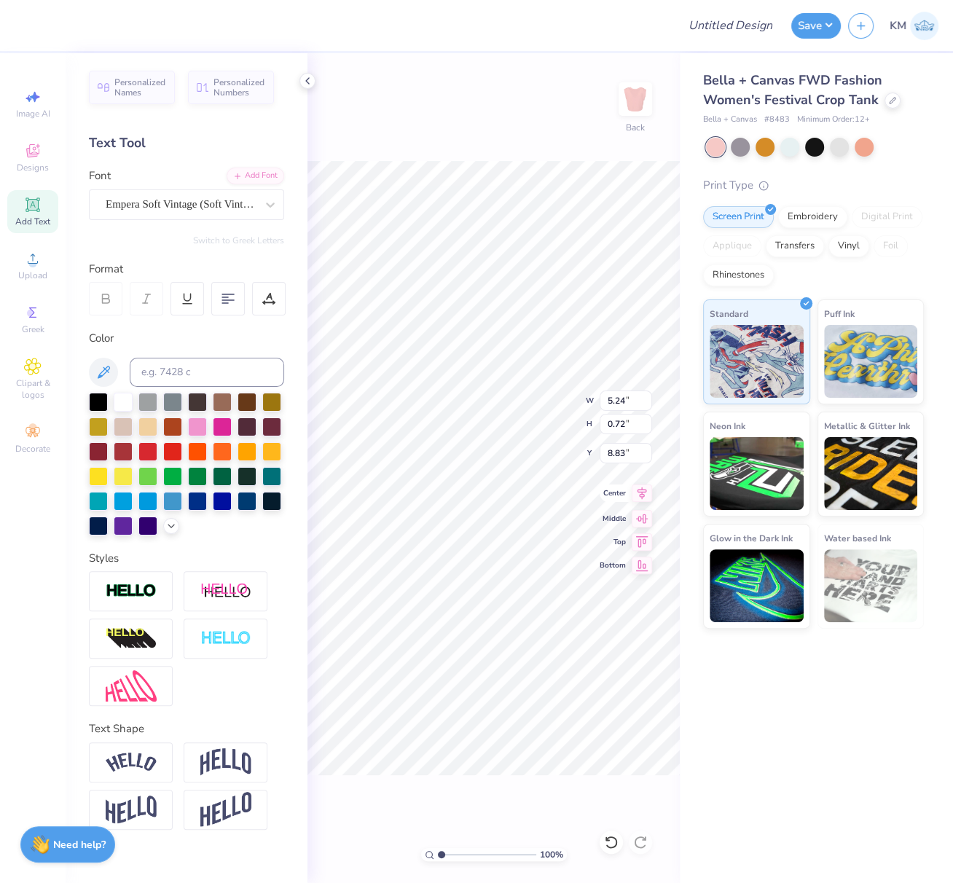
click at [640, 491] on icon at bounding box center [642, 493] width 20 height 17
click at [646, 487] on icon at bounding box center [642, 493] width 20 height 17
type input "4.30"
type input "2.06"
type input "6.55"
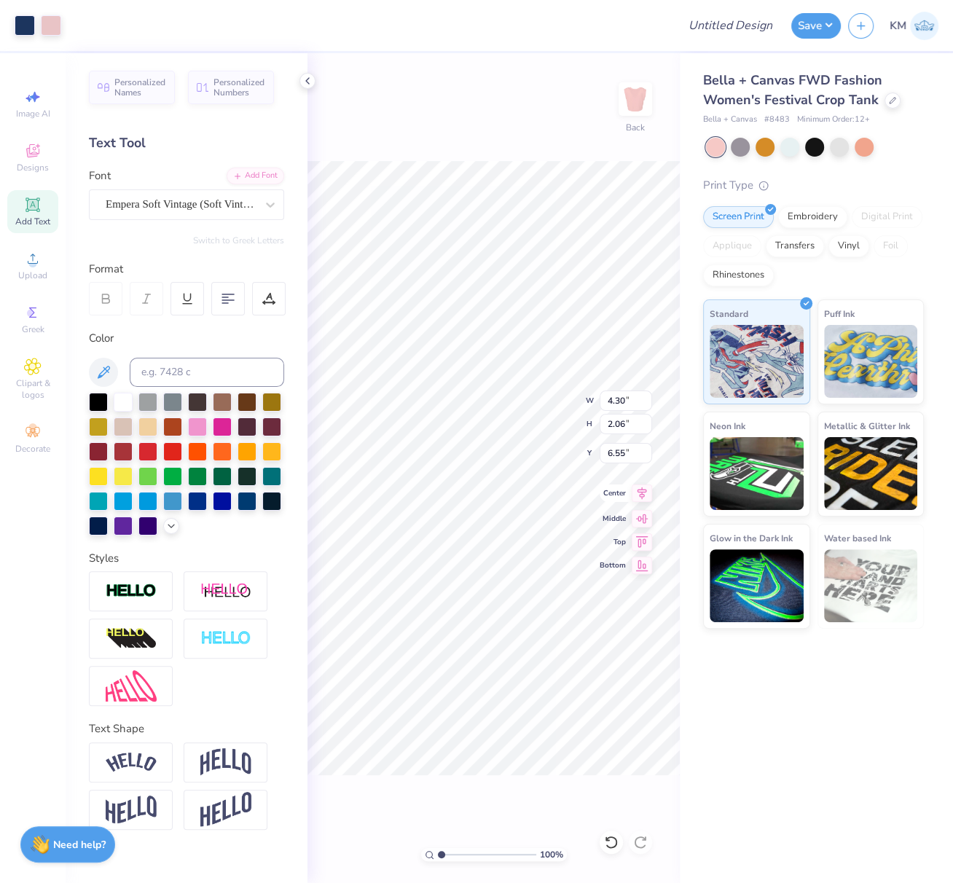
click at [641, 492] on icon at bounding box center [642, 494] width 9 height 12
type input "5.65"
type input "0.73"
type input "5.45"
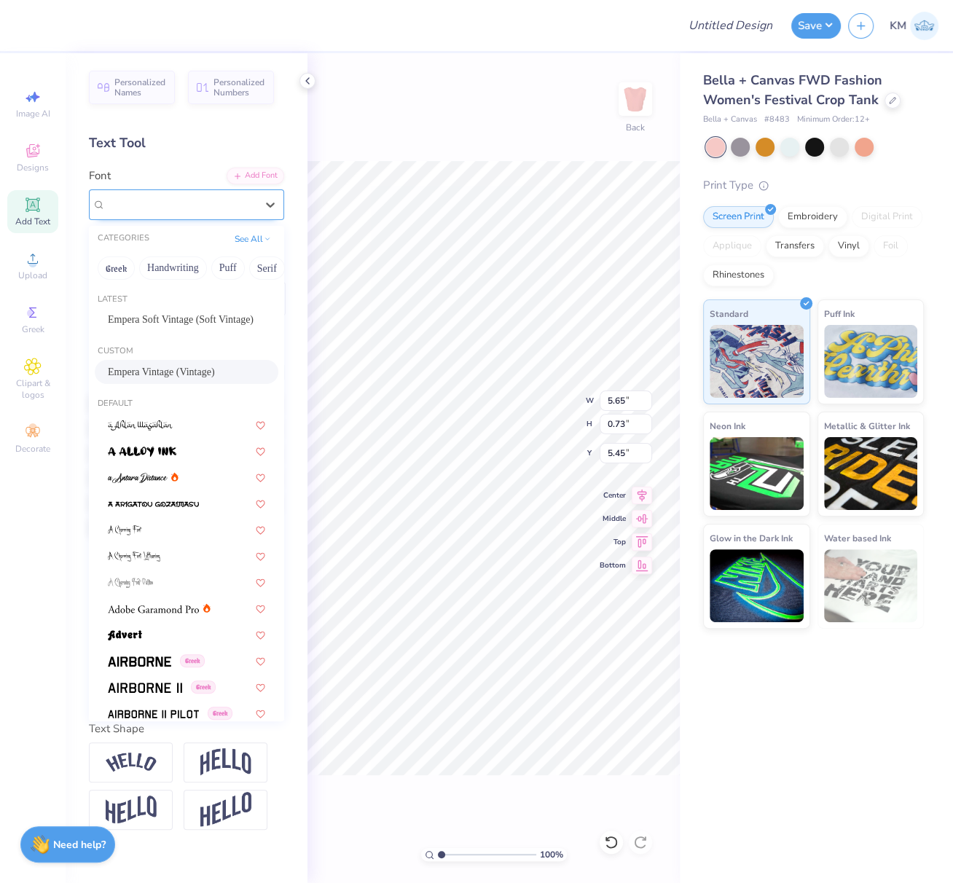
click at [208, 209] on div "Empera Vintage (Vintage)" at bounding box center [180, 204] width 153 height 23
click at [204, 373] on span "Empera Vintage (Vintage)" at bounding box center [161, 371] width 107 height 15
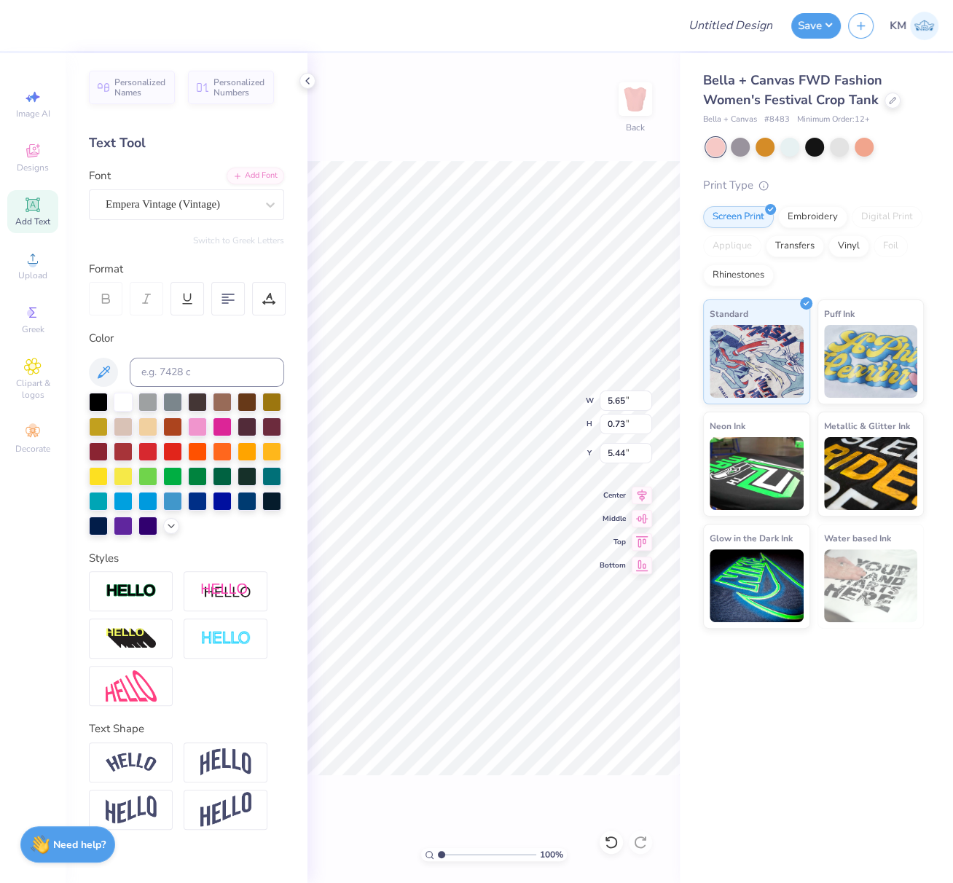
type input "5.44"
type textarea "KAPPA ALPHA THETA"
drag, startPoint x: 122, startPoint y: 767, endPoint x: 249, endPoint y: 588, distance: 219.2
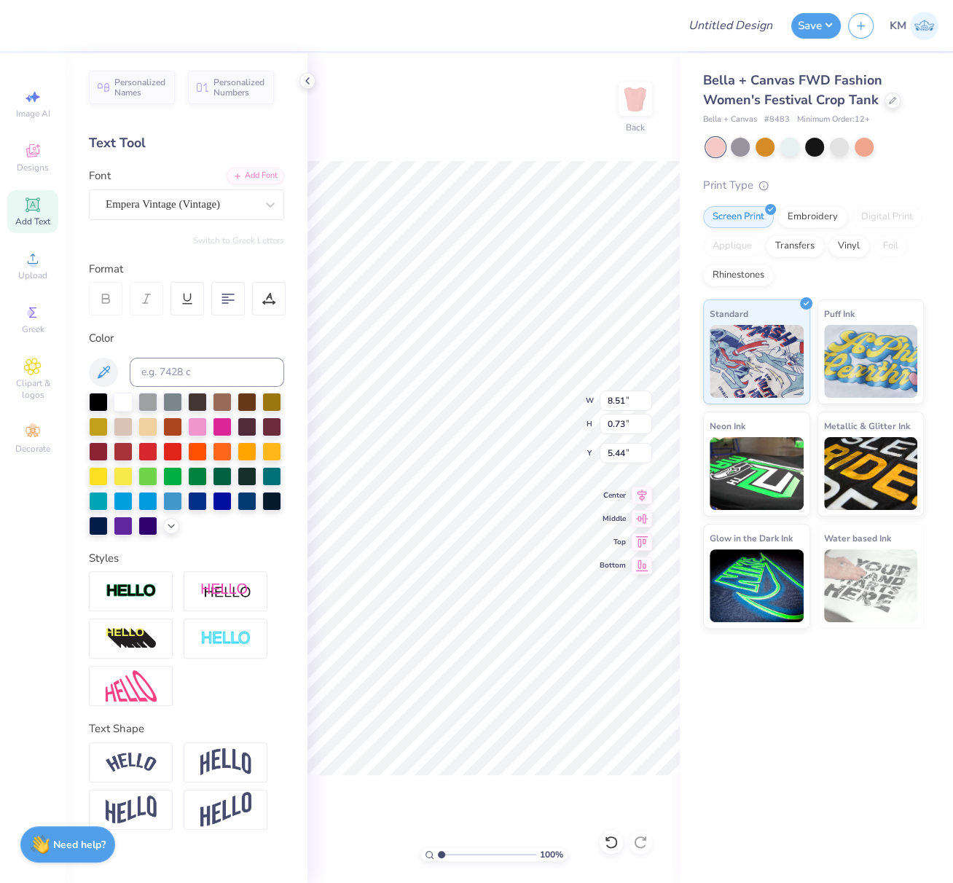
click at [122, 768] on img at bounding box center [131, 763] width 51 height 20
type input "9.40"
type input "1.97"
type input "4.82"
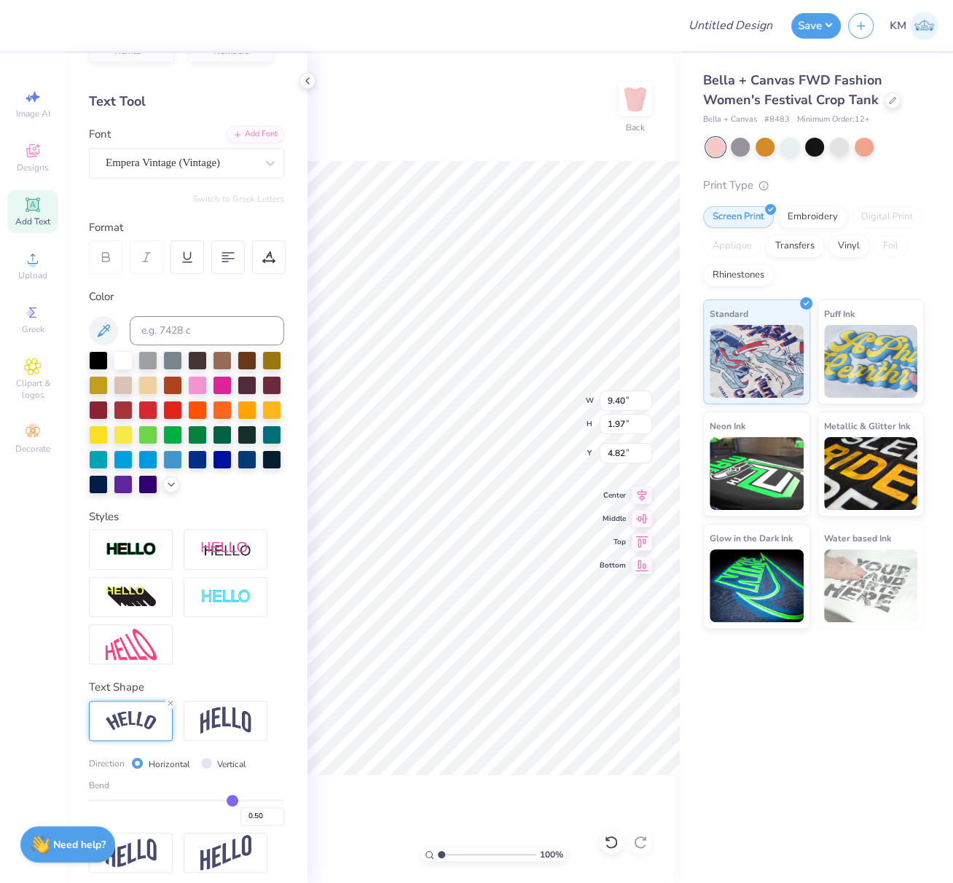
scroll to position [71, 0]
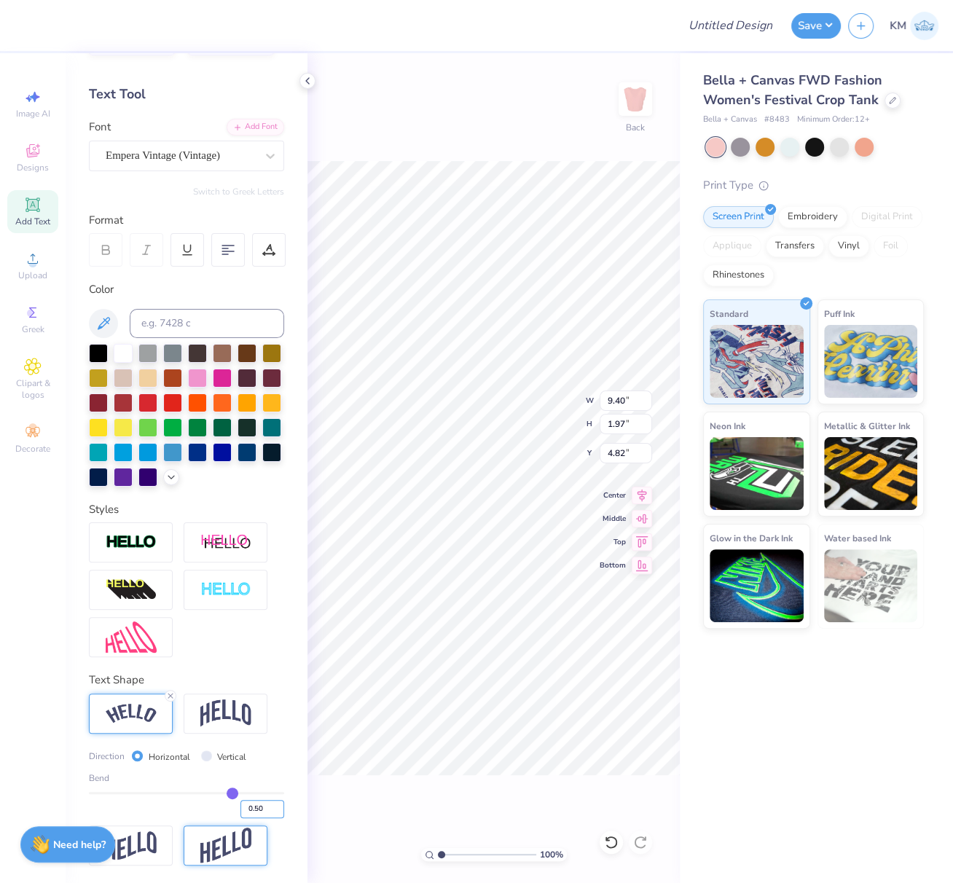
drag, startPoint x: 243, startPoint y: 808, endPoint x: 265, endPoint y: 826, distance: 27.4
click at [258, 811] on input "0.50" at bounding box center [263, 809] width 44 height 18
type input "0.60"
type input "0.6"
type input "9.56"
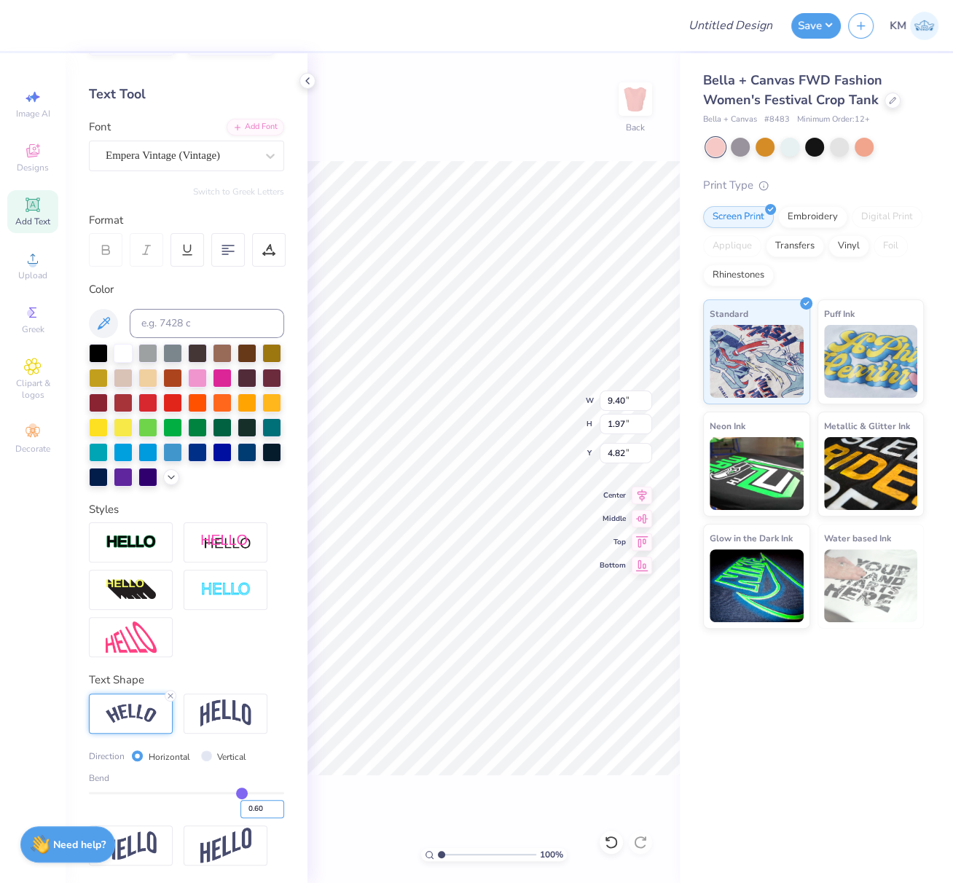
type input "2.48"
click at [644, 493] on icon at bounding box center [642, 493] width 20 height 17
click at [643, 501] on icon at bounding box center [642, 493] width 20 height 17
type input "5.52"
type input "4.03"
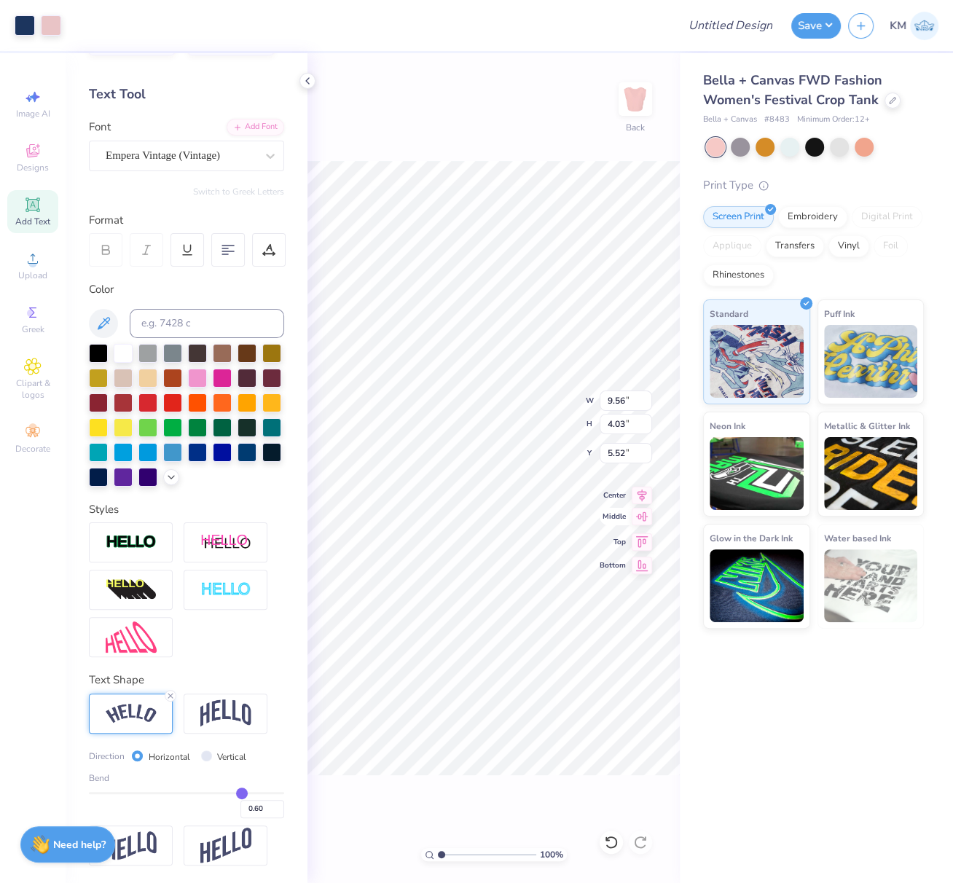
drag, startPoint x: 642, startPoint y: 491, endPoint x: 628, endPoint y: 526, distance: 37.9
click at [642, 493] on icon at bounding box center [642, 495] width 20 height 17
type input "3.32"
type input "2.06"
type input "6.55"
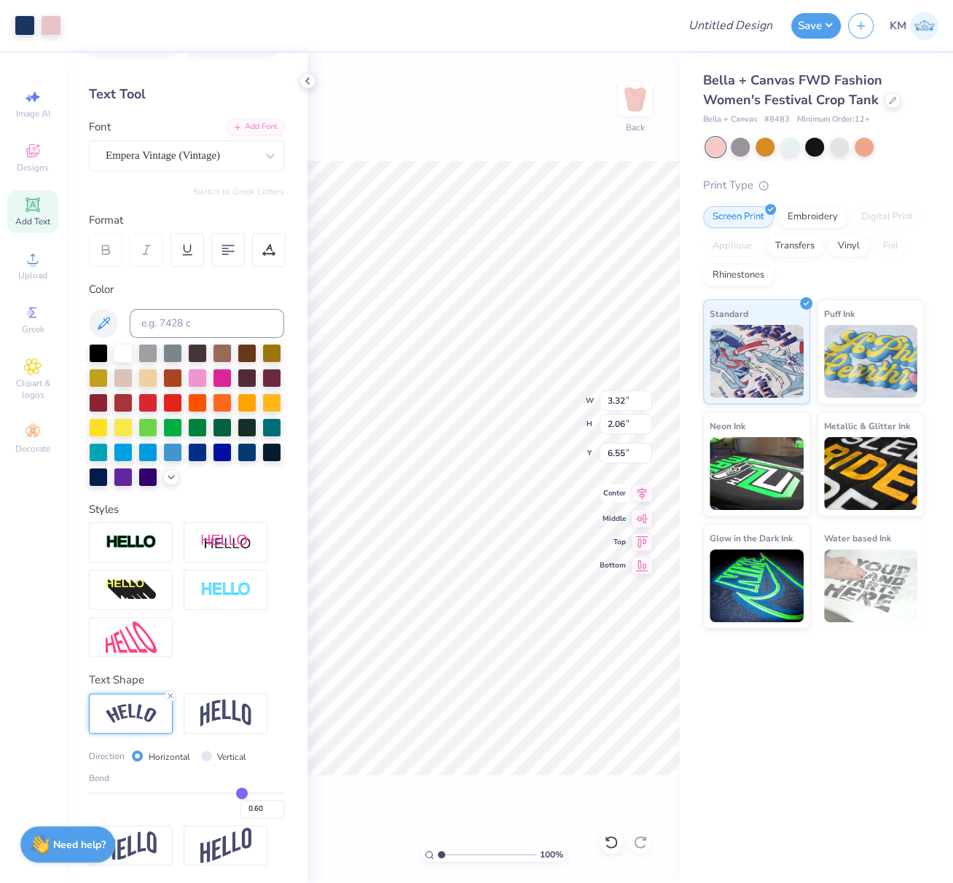
click at [644, 492] on icon at bounding box center [642, 494] width 9 height 12
click at [565, 718] on li "Group" at bounding box center [582, 723] width 114 height 28
type input "4.03"
type input "3.32"
type input "2.06"
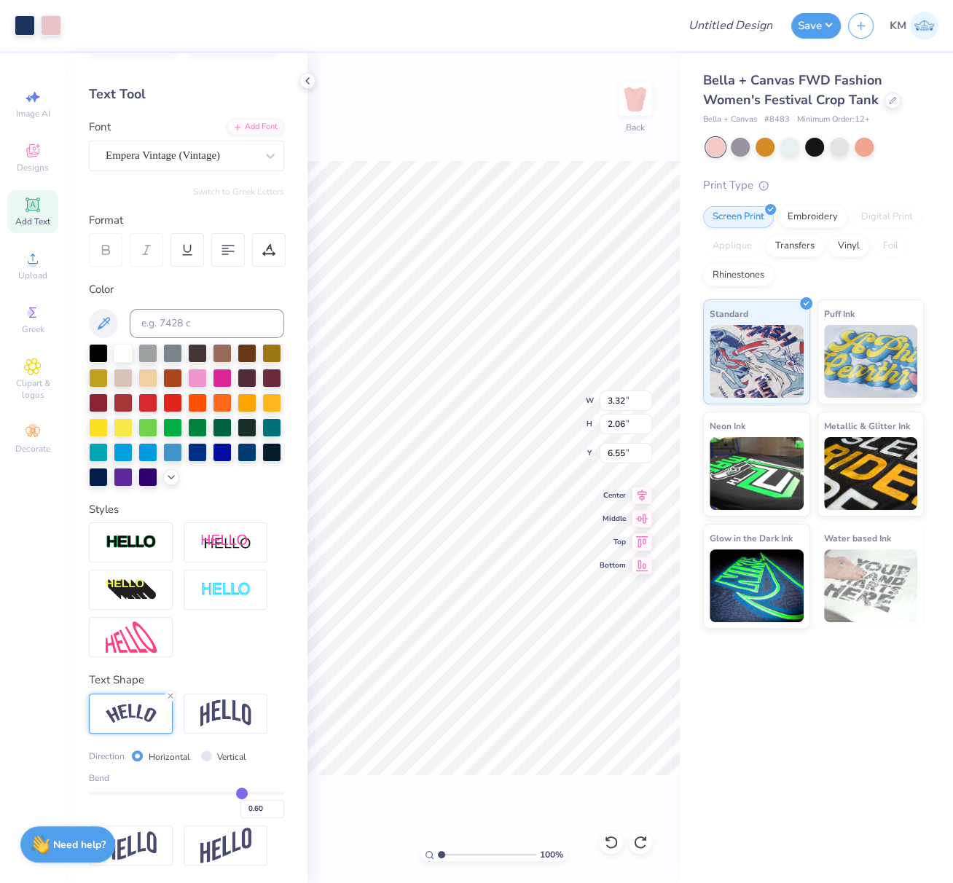
type input "6.55"
click at [549, 386] on div "100 % Back W 3.32 3.32 " H 2.06 2.06 " Y 6.55 6.55 " Center Middle Top Bottom" at bounding box center [494, 468] width 372 height 830
drag, startPoint x: 622, startPoint y: 401, endPoint x: 600, endPoint y: 402, distance: 22.6
click at [602, 398] on input "9.56" at bounding box center [626, 401] width 52 height 20
type input "1"
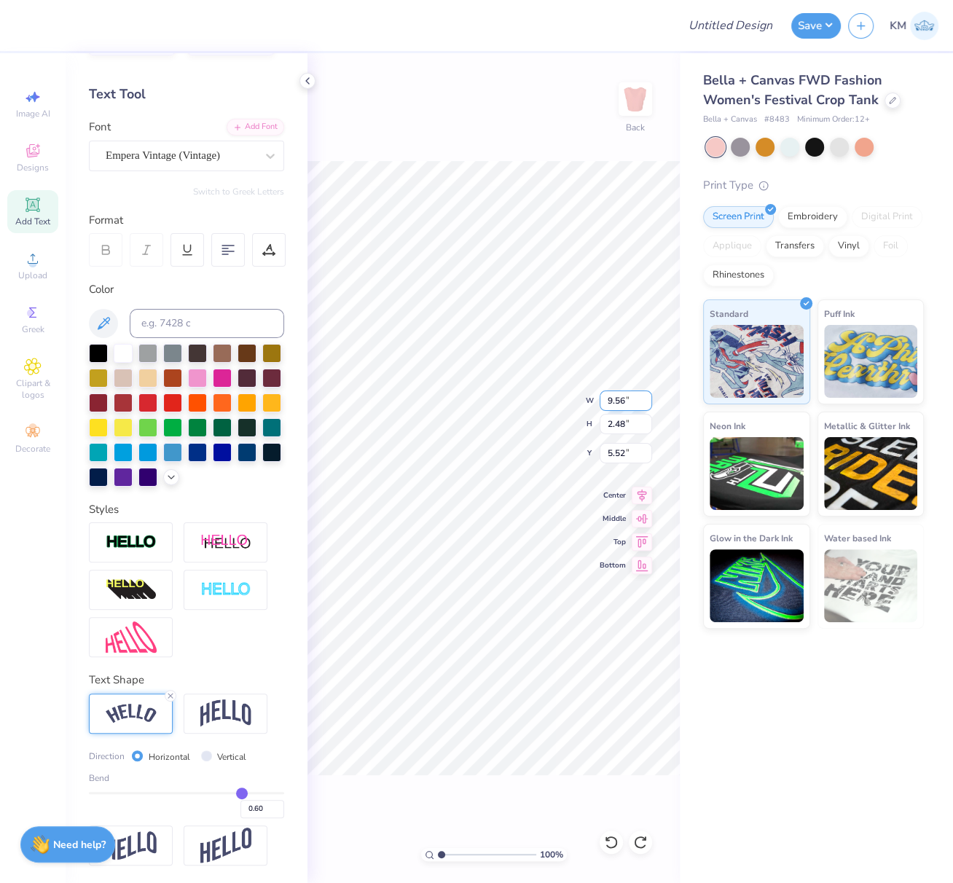
drag, startPoint x: 618, startPoint y: 399, endPoint x: 601, endPoint y: 407, distance: 18.9
click at [601, 399] on input "9.56" at bounding box center [626, 401] width 52 height 20
type input "10.00"
type input "2.59"
type input "5.47"
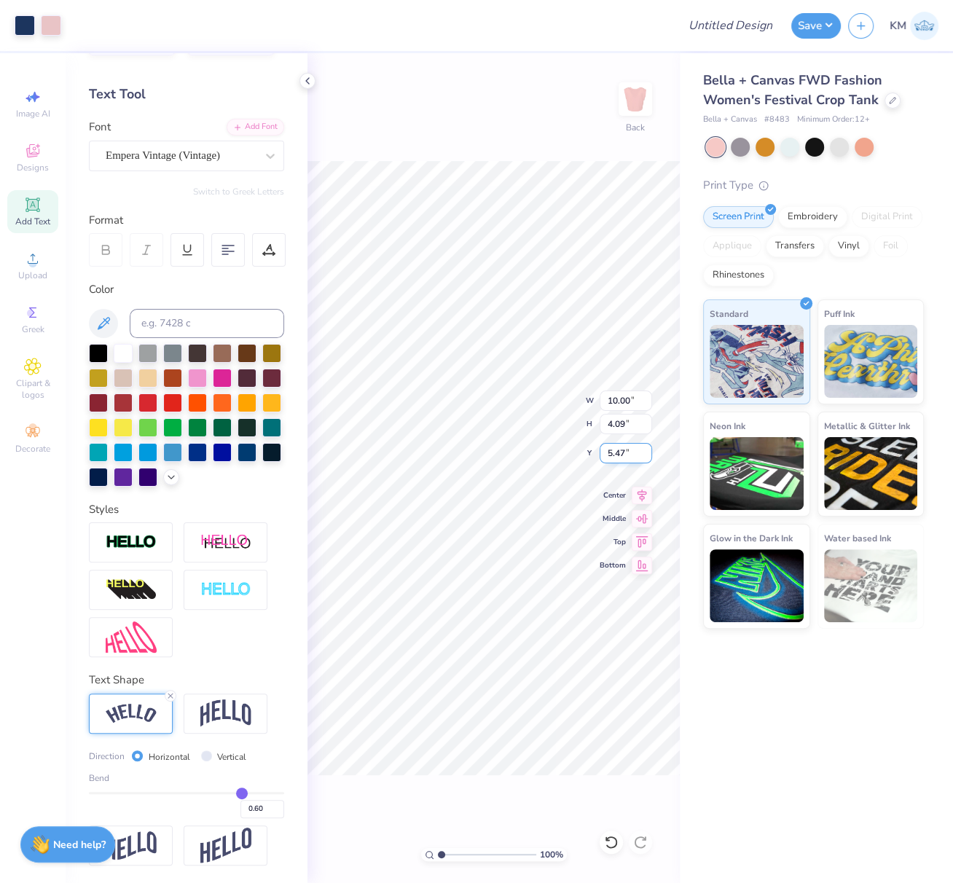
drag, startPoint x: 625, startPoint y: 453, endPoint x: 599, endPoint y: 458, distance: 26.0
click at [607, 450] on input "5.47" at bounding box center [626, 453] width 52 height 20
type input "2.50"
click at [646, 496] on icon at bounding box center [642, 493] width 20 height 17
drag, startPoint x: 311, startPoint y: 77, endPoint x: 307, endPoint y: 85, distance: 9.1
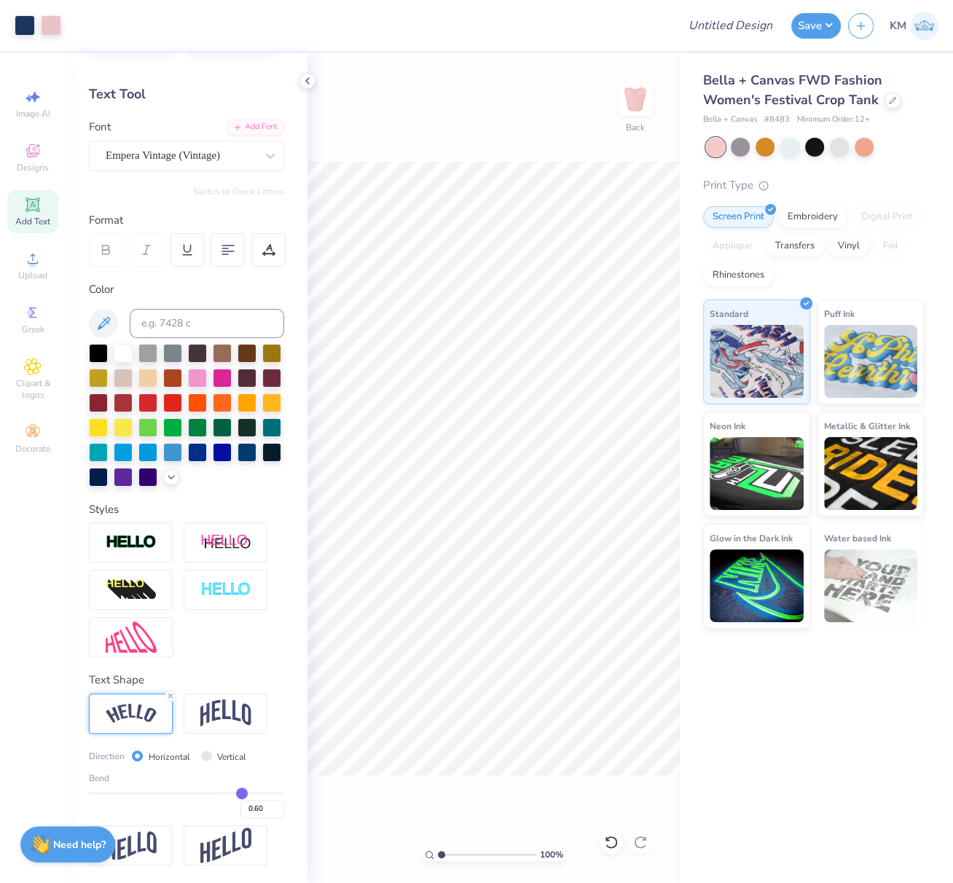
click at [312, 78] on icon at bounding box center [308, 81] width 12 height 12
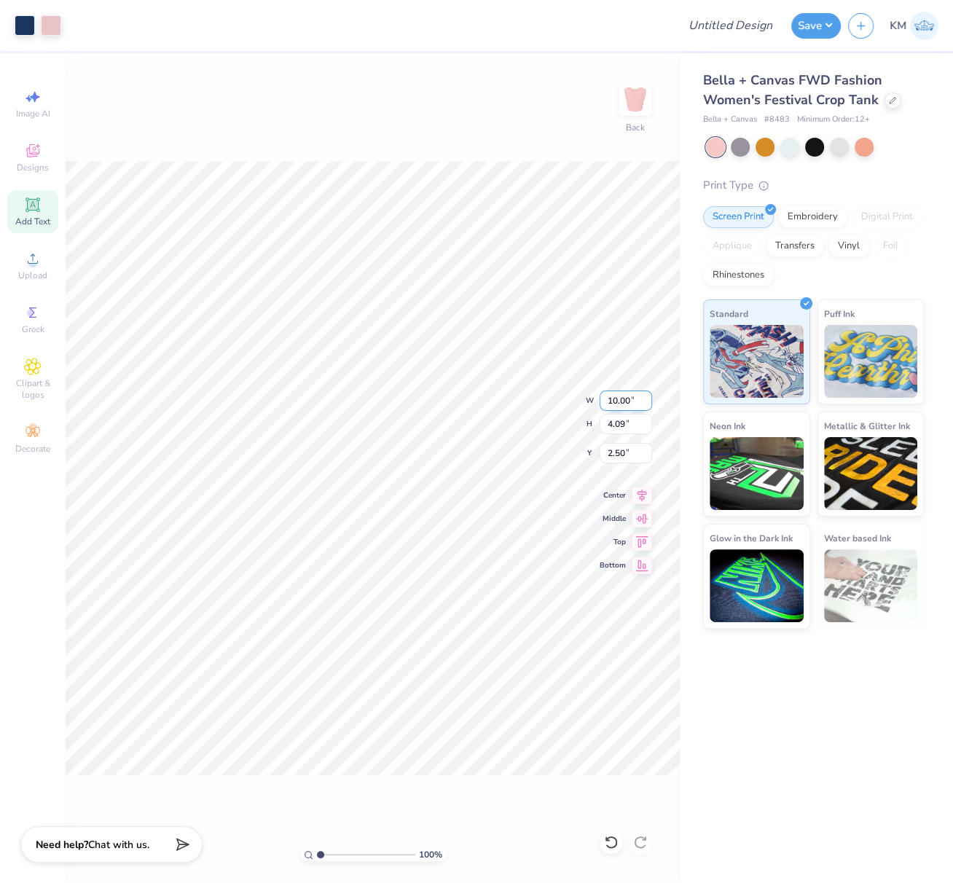
drag, startPoint x: 630, startPoint y: 403, endPoint x: 603, endPoint y: 408, distance: 26.7
click at [600, 397] on input "10.00" at bounding box center [626, 401] width 52 height 20
type input "11.00"
type input "4.49"
type input "2.30"
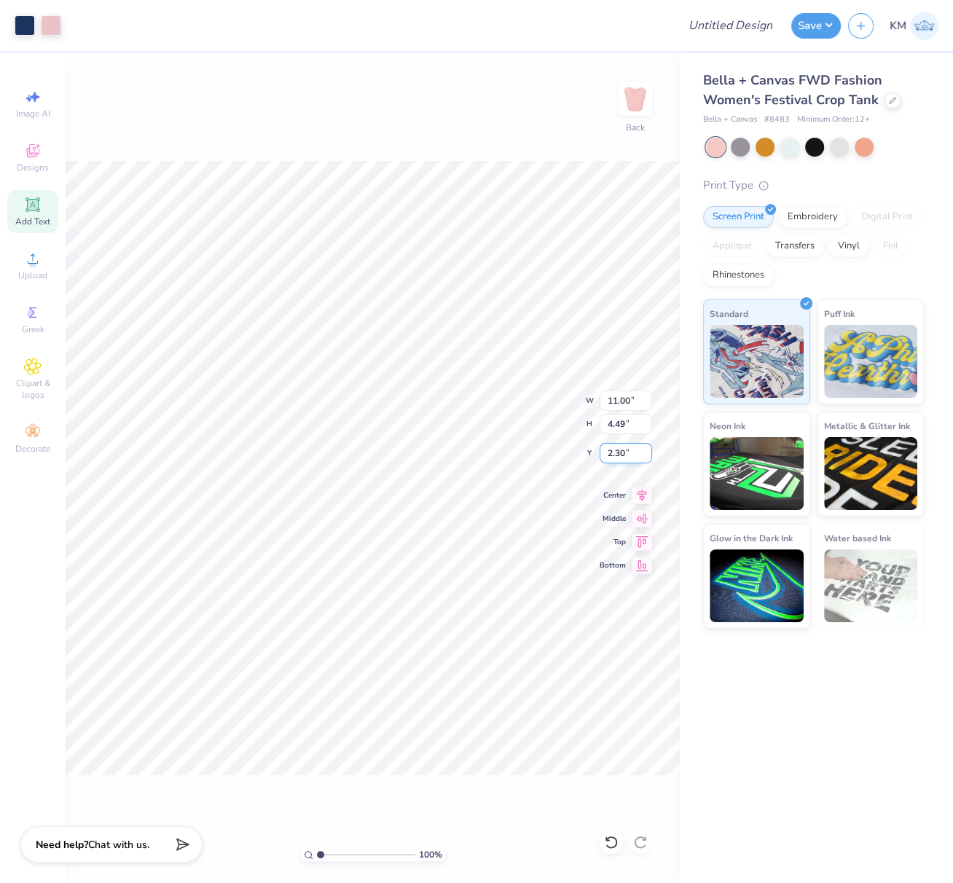
click at [598, 456] on div "100 % Back W 11.00 11.00 " H 4.49 4.49 " Y 2.30 2.30 " Center Middle Top Bottom" at bounding box center [373, 468] width 614 height 830
drag, startPoint x: 625, startPoint y: 455, endPoint x: 609, endPoint y: 460, distance: 16.8
click at [611, 455] on input "2.30" at bounding box center [626, 453] width 52 height 20
drag, startPoint x: 617, startPoint y: 453, endPoint x: 604, endPoint y: 462, distance: 15.2
click at [602, 455] on input "22" at bounding box center [626, 453] width 52 height 20
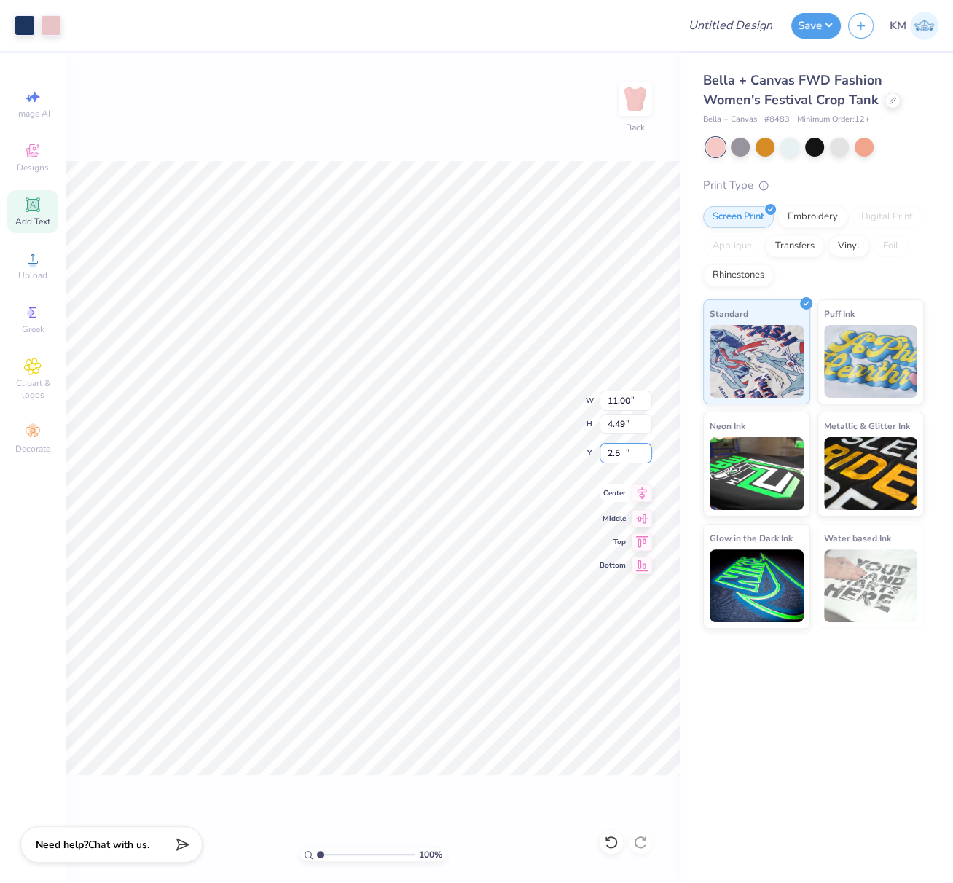
type input "2.50"
click at [644, 495] on icon at bounding box center [642, 494] width 9 height 12
click at [743, 28] on input "Design Title" at bounding box center [748, 25] width 71 height 29
paste input "5.2435 in"
type input "5.2435 in"
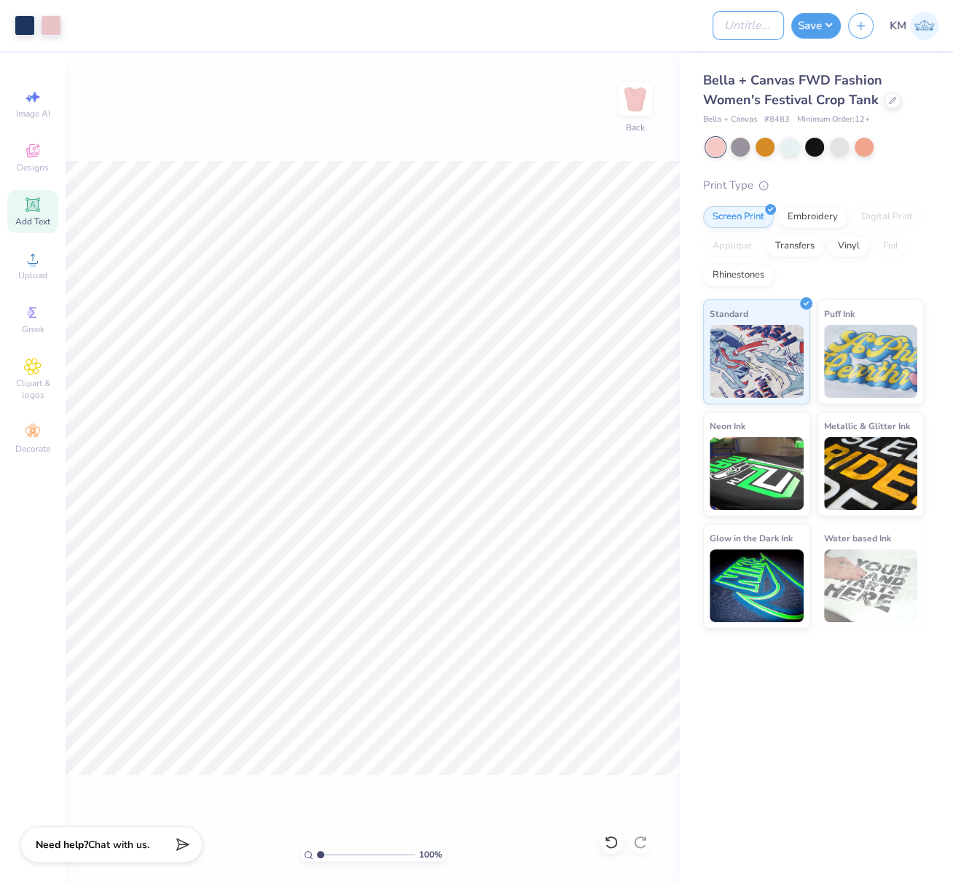
scroll to position [0, 0]
paste input "FPS239945"
type input "FPS239945"
click at [824, 26] on button "Save" at bounding box center [817, 24] width 50 height 26
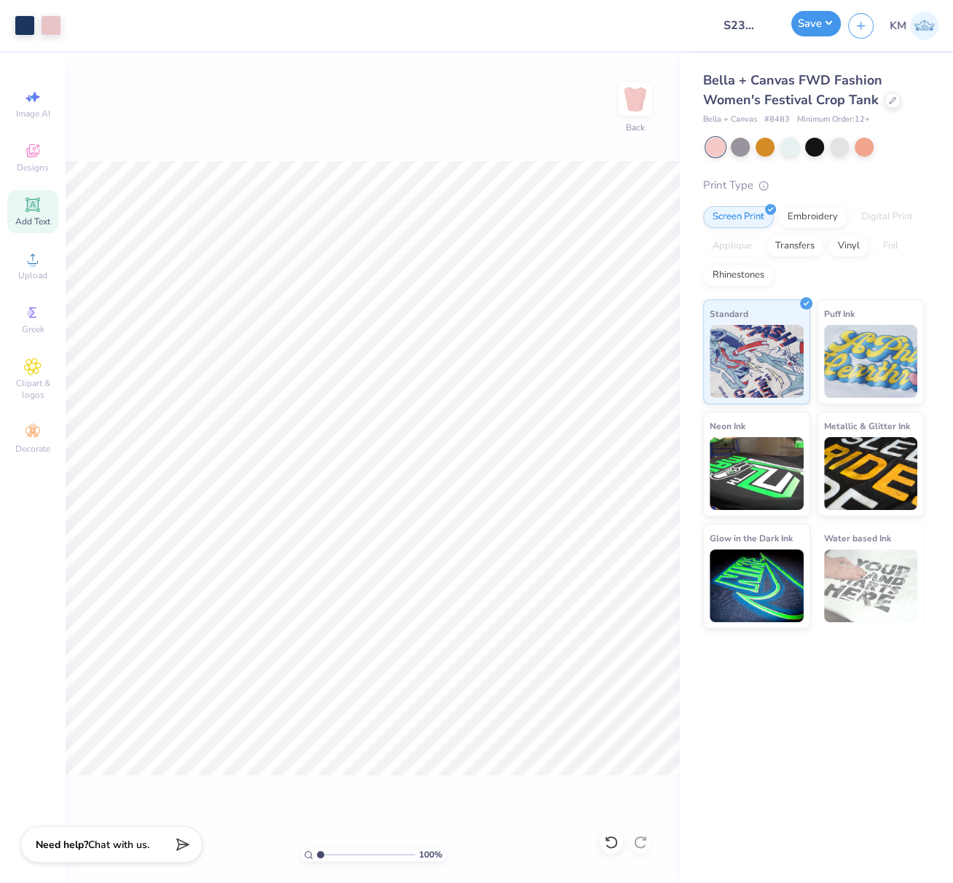
scroll to position [0, 0]
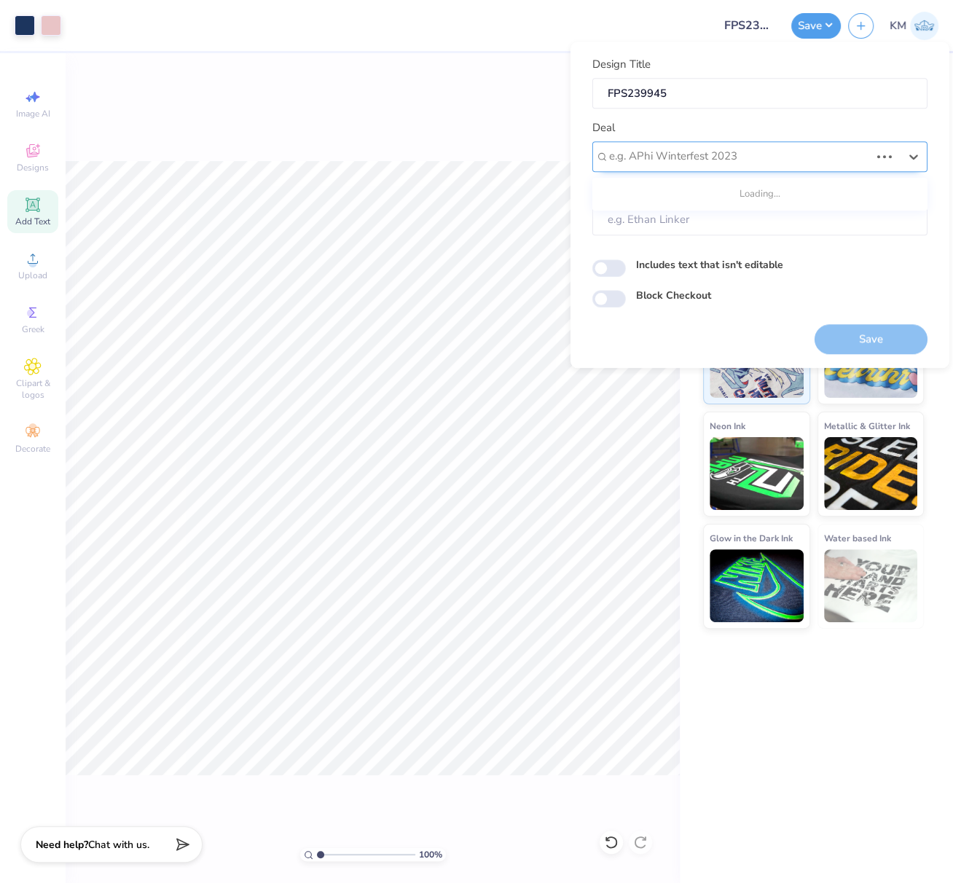
click at [722, 157] on div at bounding box center [739, 156] width 261 height 20
click at [696, 195] on div "Design Tool Gallery" at bounding box center [760, 196] width 324 height 24
type input "design tool galler"
type input "Design Tool Gallery User"
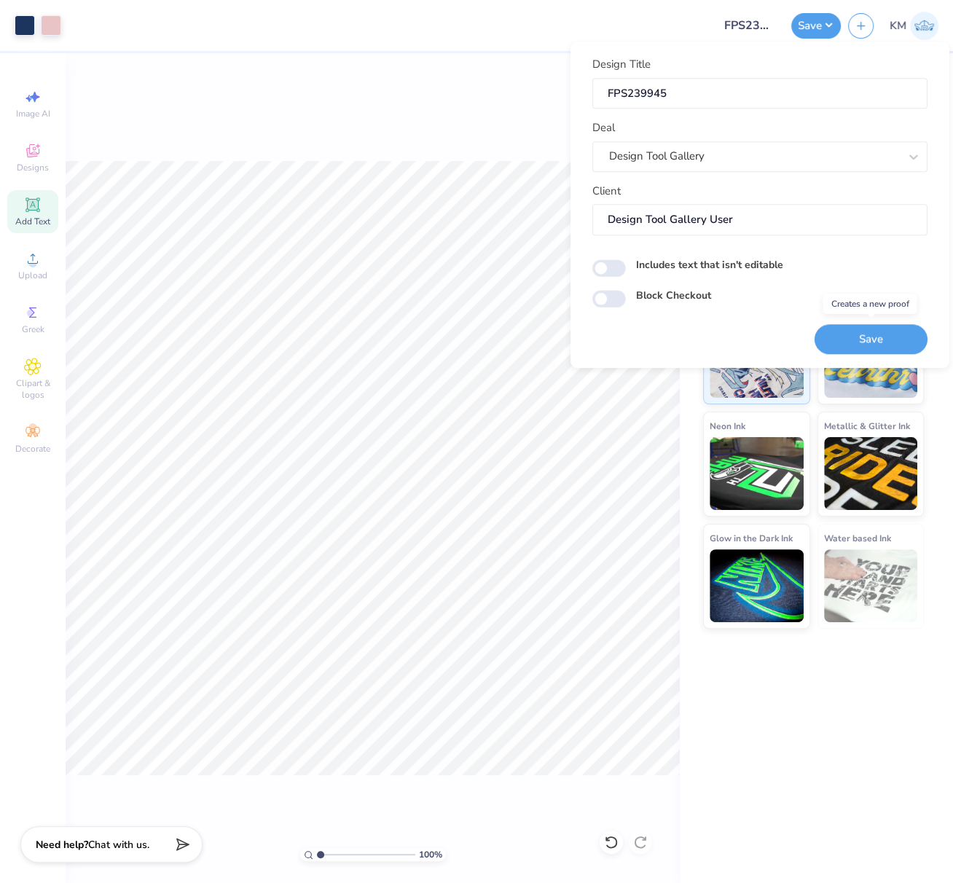
click at [897, 336] on button "Save" at bounding box center [871, 339] width 113 height 30
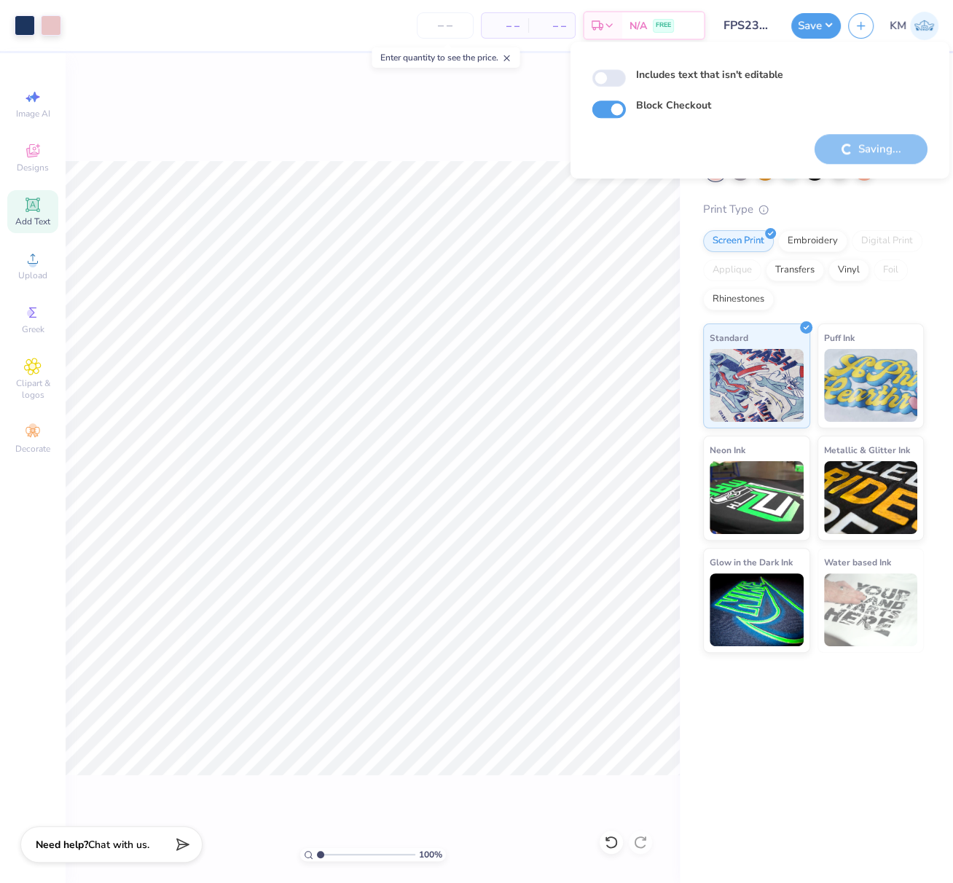
checkbox input "true"
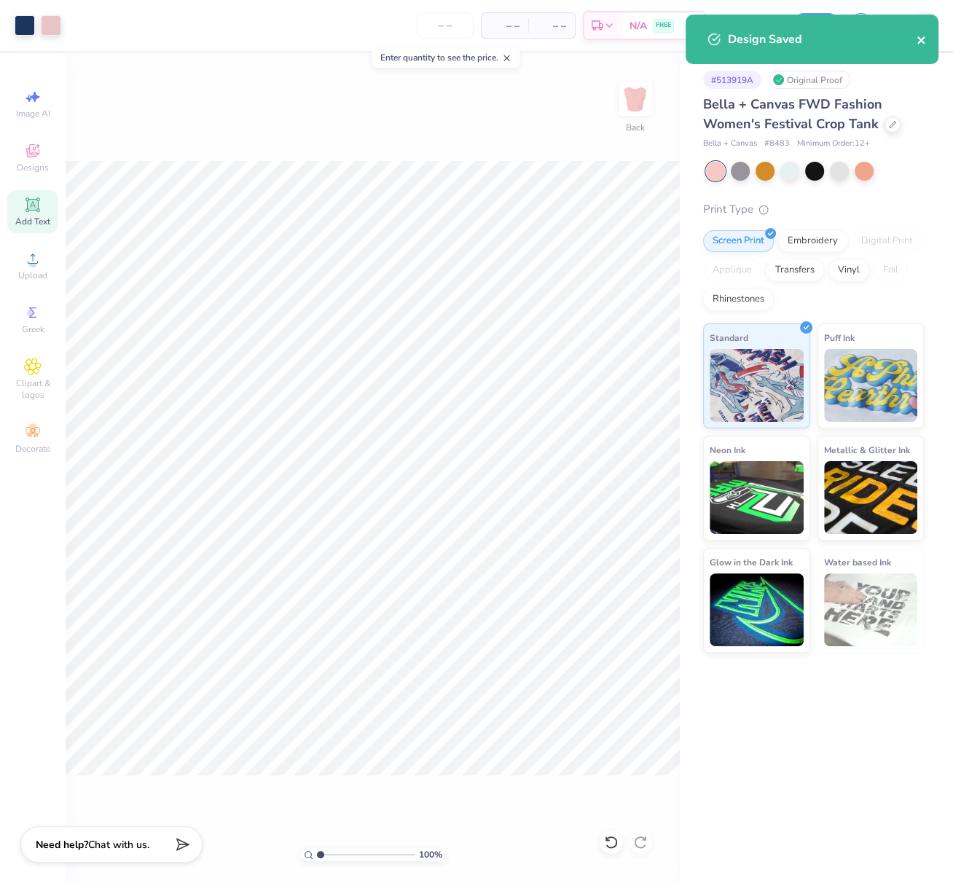
click at [916, 40] on div "Design Saved" at bounding box center [812, 40] width 253 height 50
click at [923, 42] on icon "close" at bounding box center [921, 39] width 7 height 7
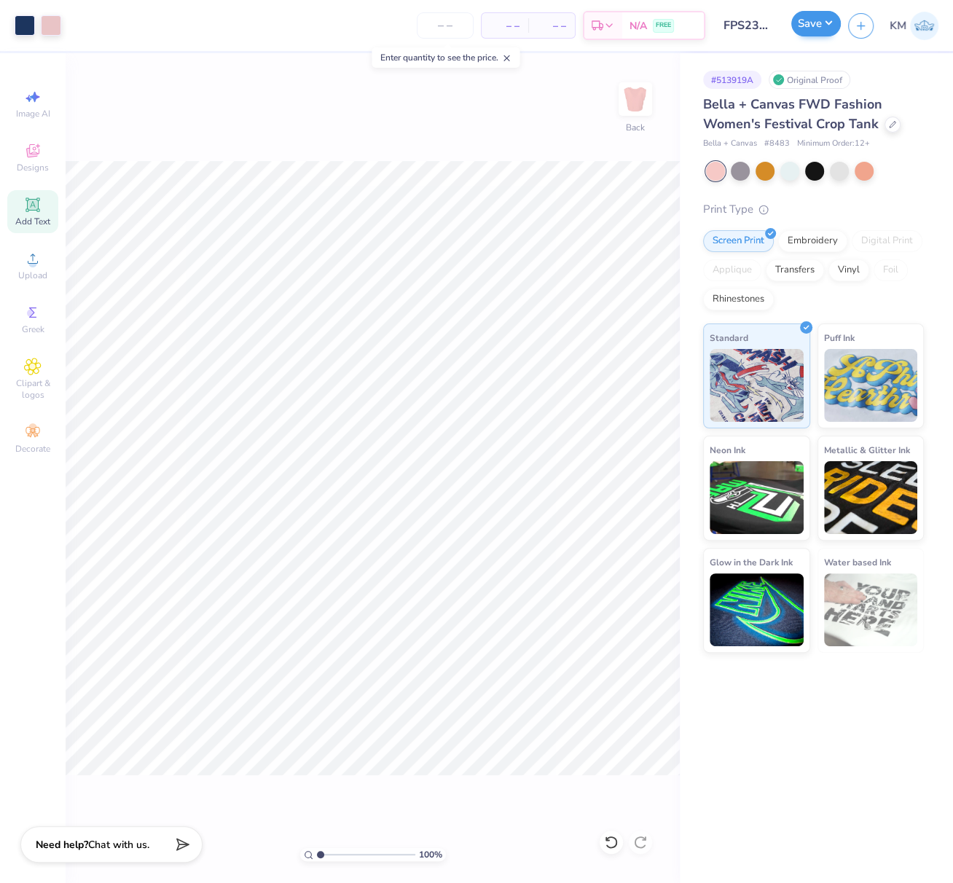
click at [832, 27] on div "Art colors – – Per Item – – Total Est. Delivery N/A FREE Design Title FPS239945…" at bounding box center [476, 441] width 953 height 883
click at [829, 26] on button "Save" at bounding box center [817, 24] width 50 height 26
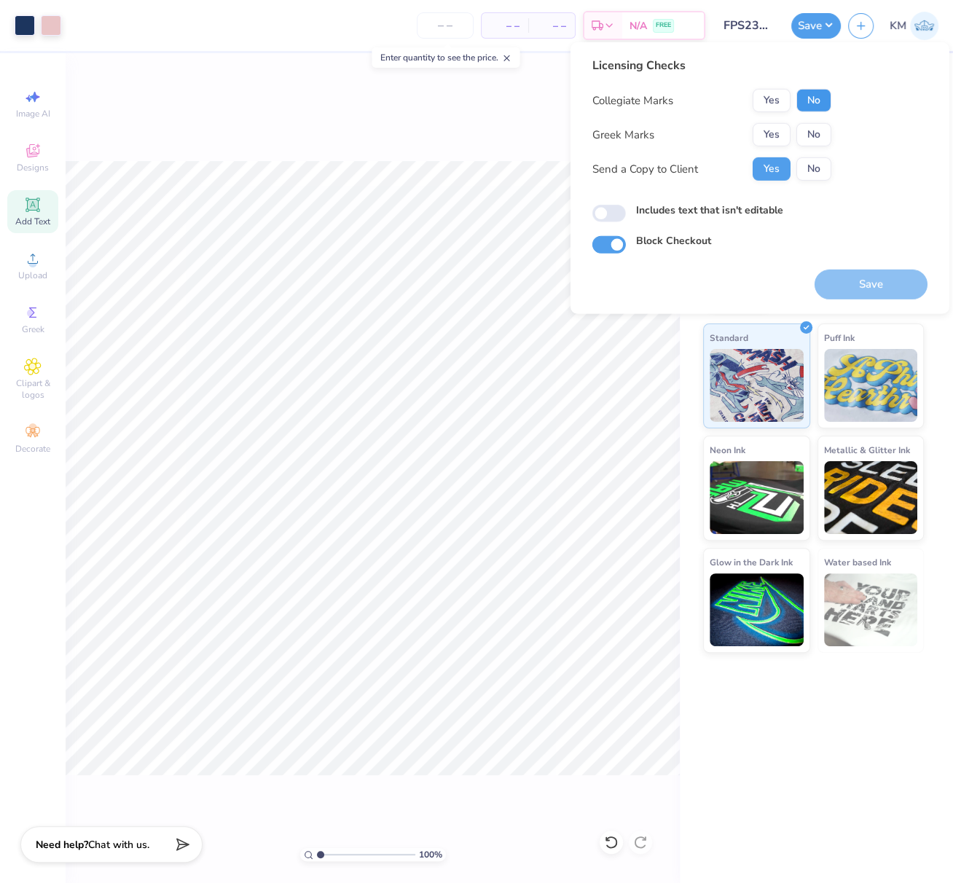
click at [822, 99] on button "No" at bounding box center [814, 100] width 35 height 23
click at [783, 136] on button "Yes" at bounding box center [772, 134] width 38 height 23
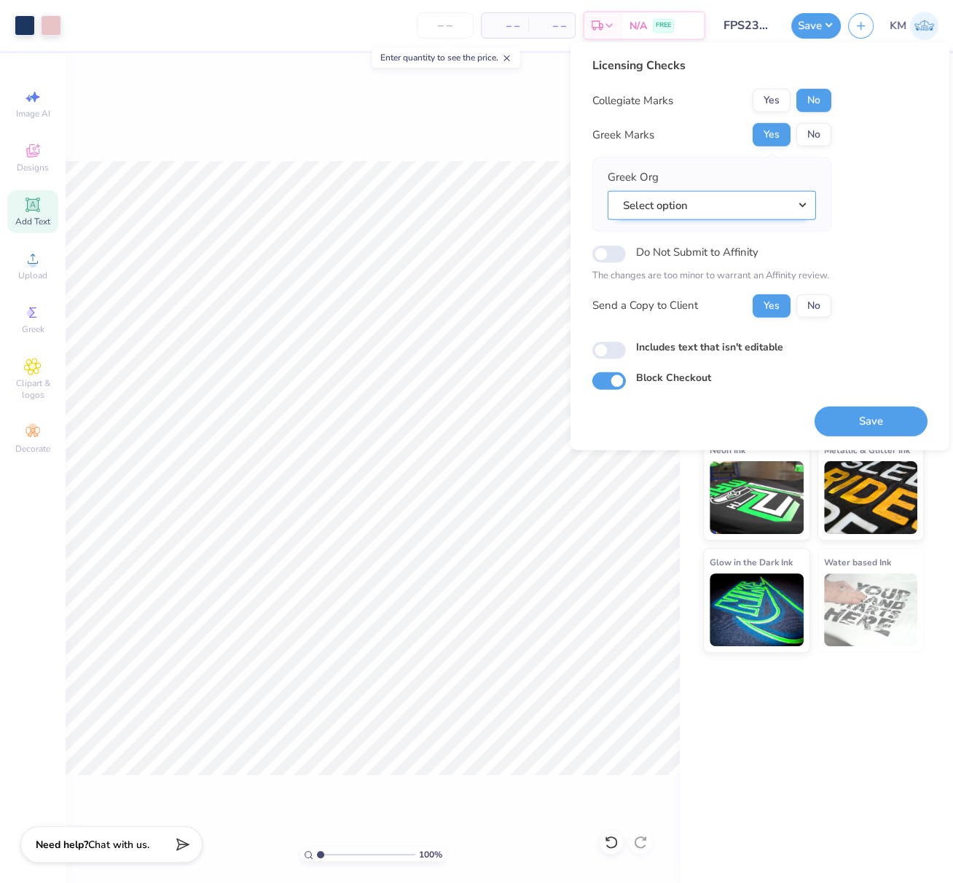
click at [805, 211] on button "Select option" at bounding box center [712, 205] width 208 height 30
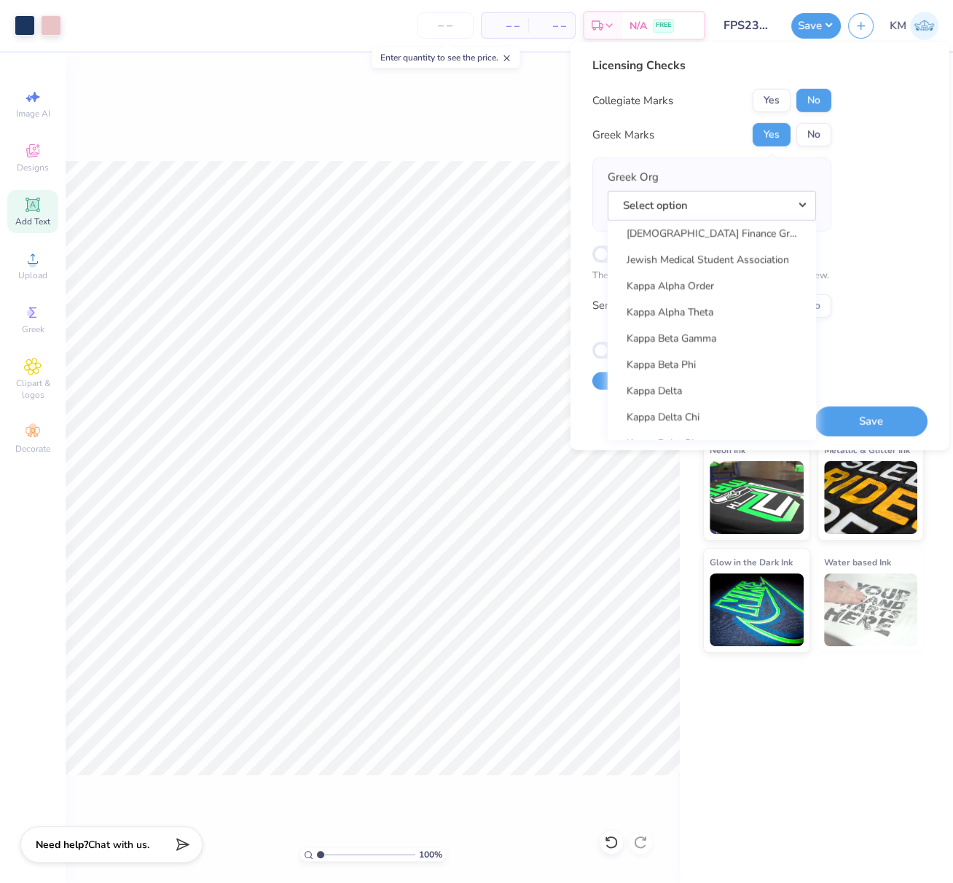
scroll to position [5148, 0]
click at [718, 313] on link "Kappa Alpha Theta" at bounding box center [712, 312] width 197 height 24
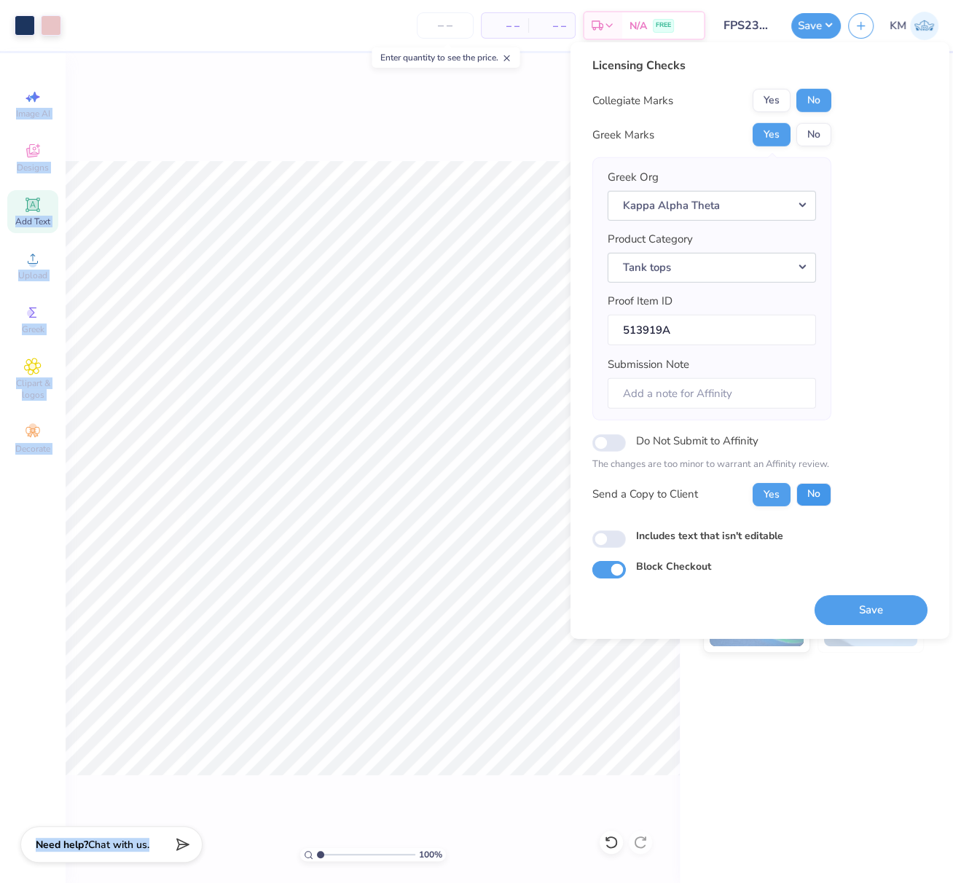
click at [809, 493] on button "No" at bounding box center [814, 493] width 35 height 23
drag, startPoint x: 883, startPoint y: 606, endPoint x: 296, endPoint y: 0, distance: 844.3
click at [883, 606] on button "Save" at bounding box center [871, 610] width 113 height 30
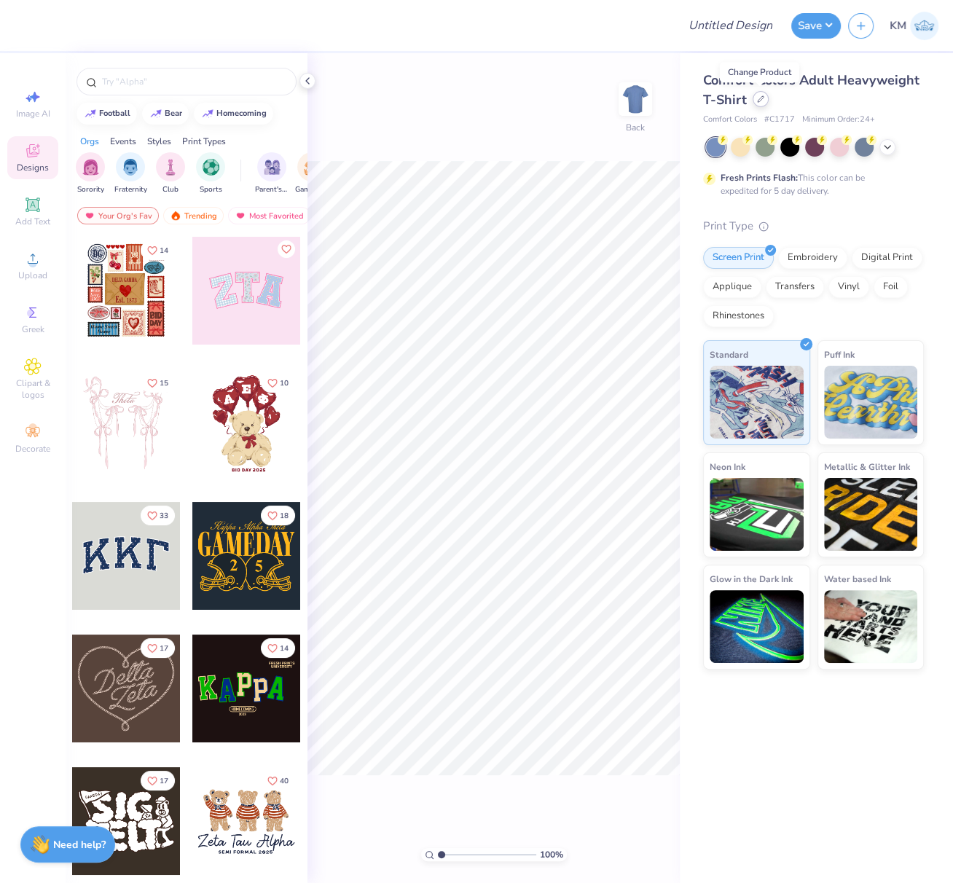
click at [761, 102] on icon at bounding box center [760, 98] width 7 height 7
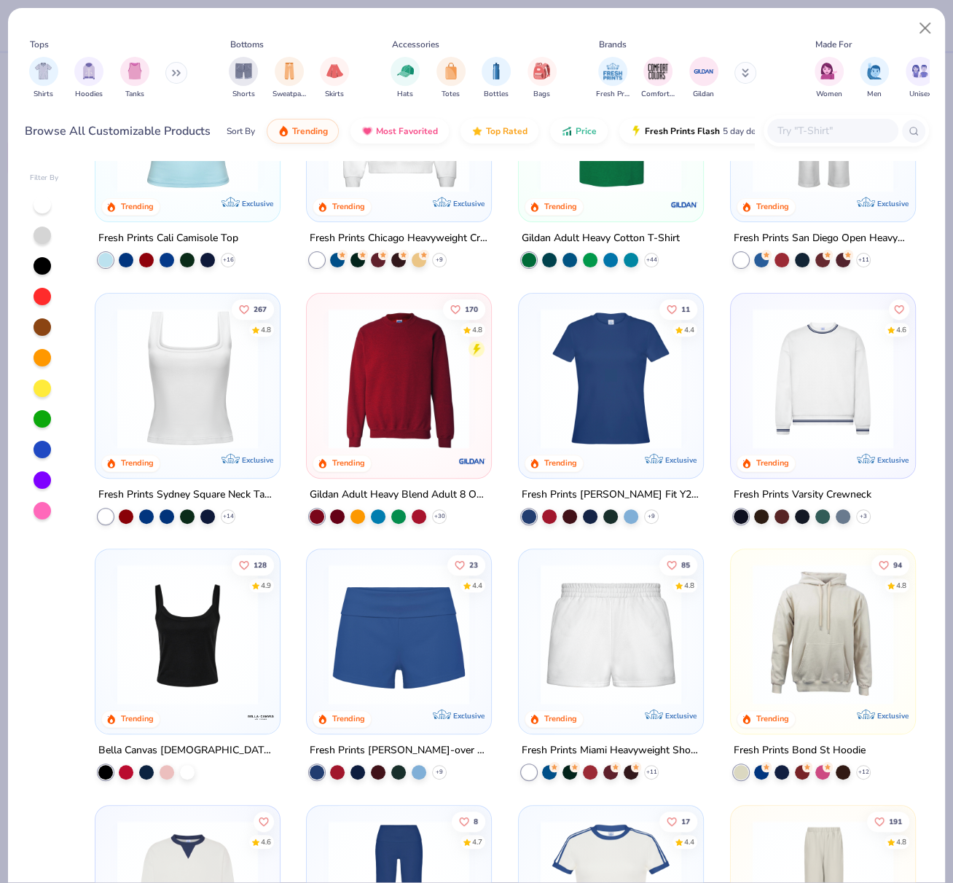
scroll to position [406, 0]
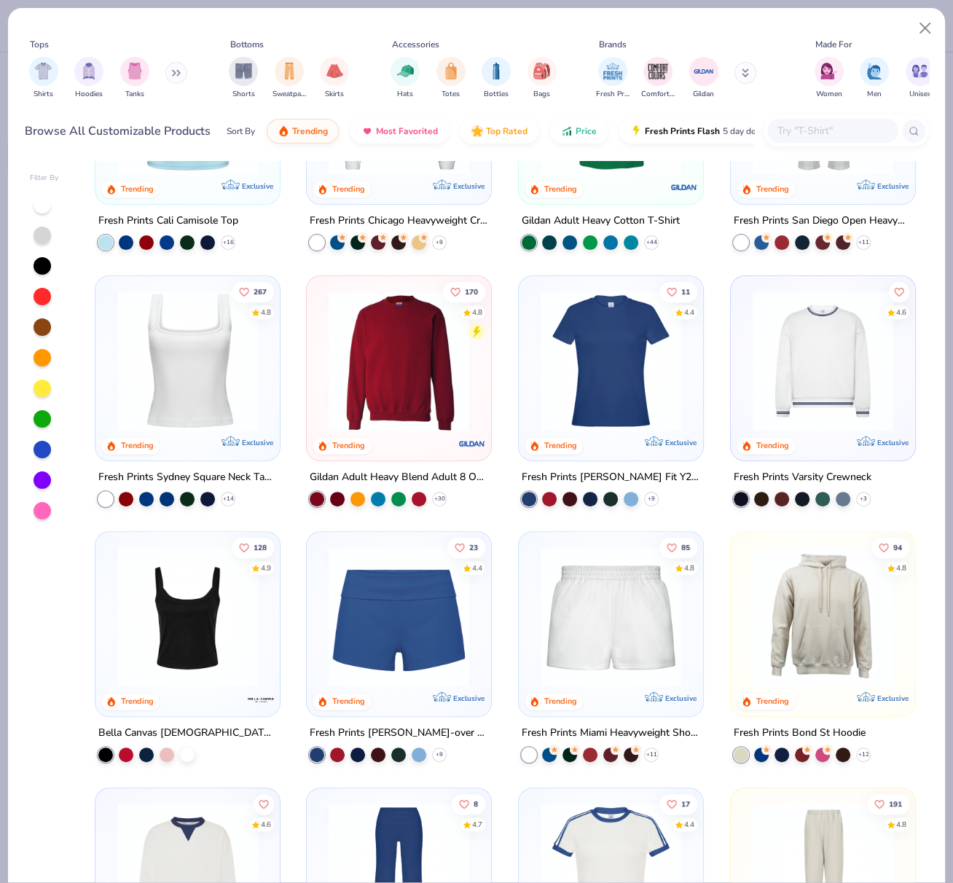
click at [786, 359] on img at bounding box center [823, 360] width 155 height 141
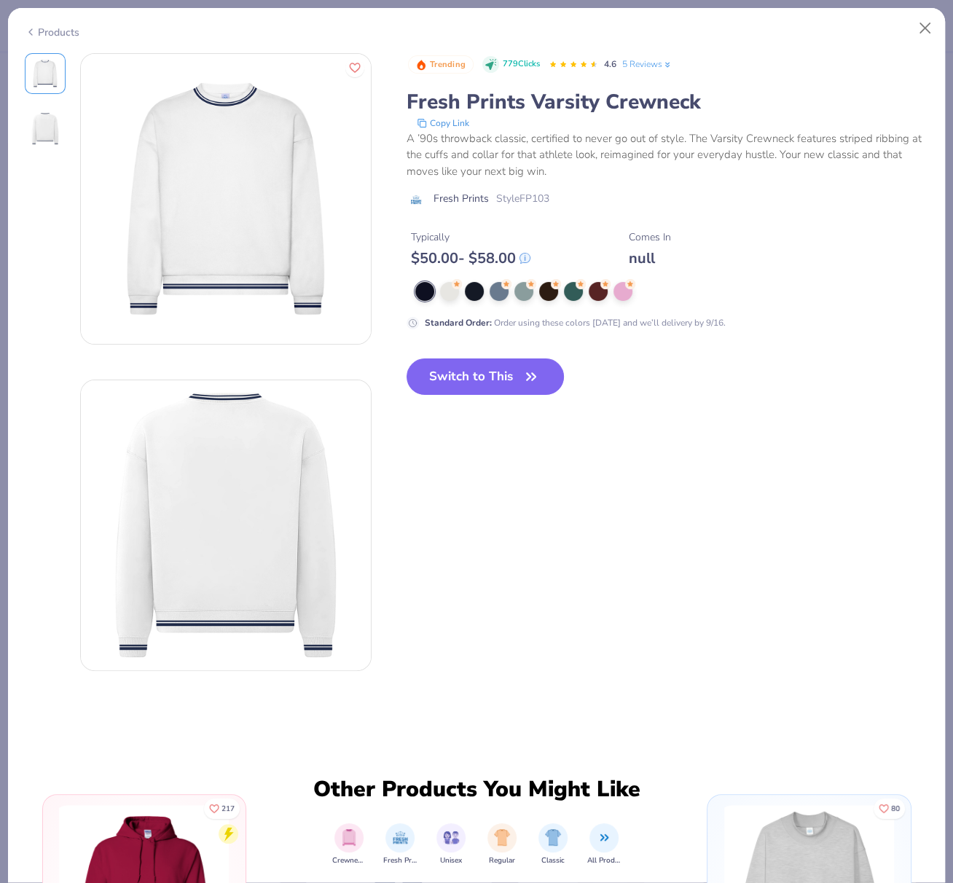
click at [470, 374] on button "Switch to This" at bounding box center [486, 377] width 158 height 36
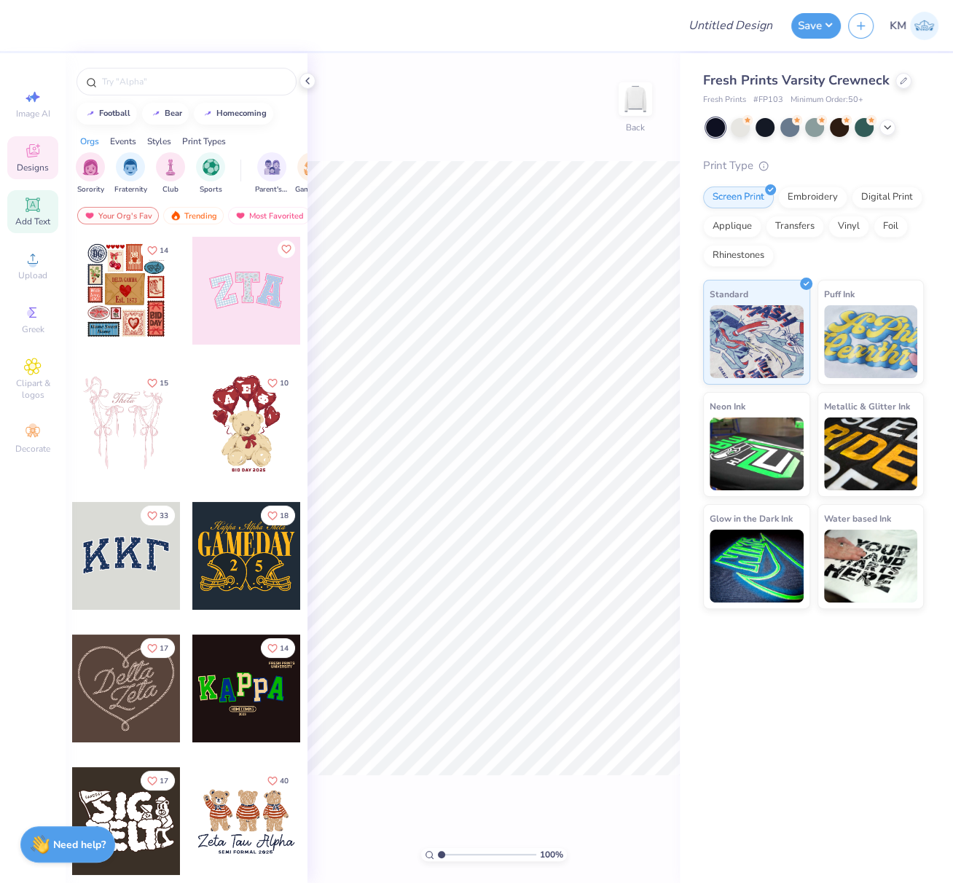
click at [27, 214] on div "Add Text" at bounding box center [32, 211] width 51 height 43
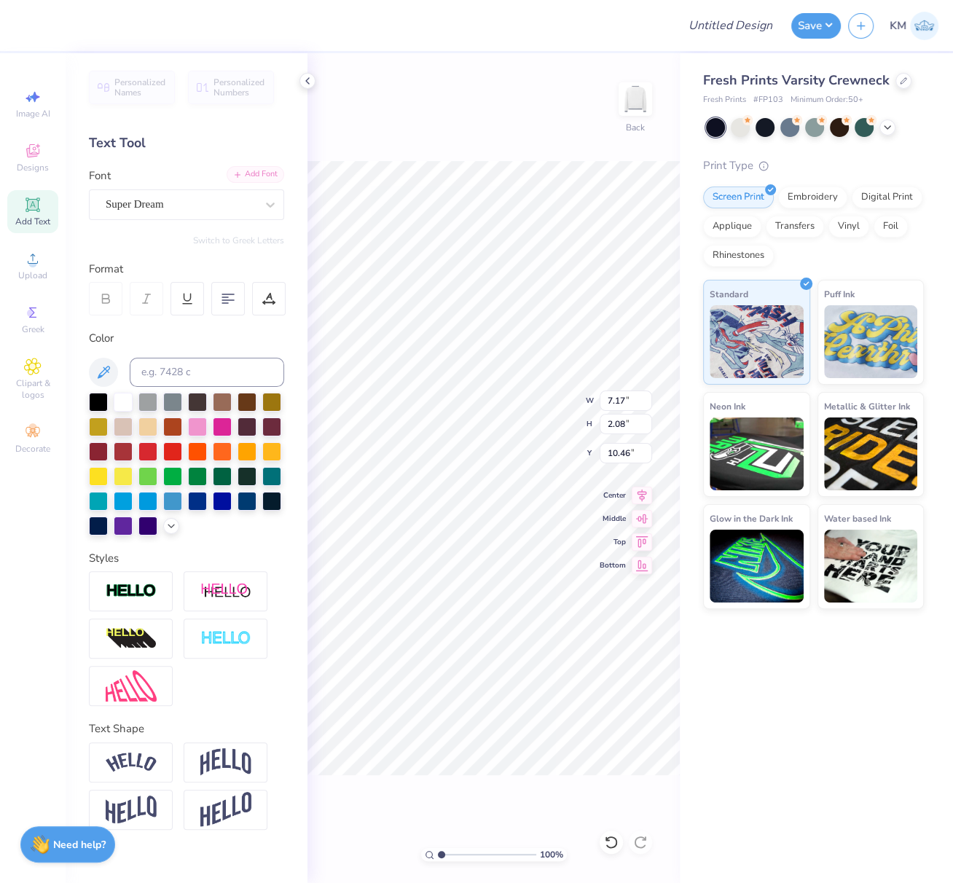
click at [244, 172] on div "Add Font" at bounding box center [256, 174] width 58 height 17
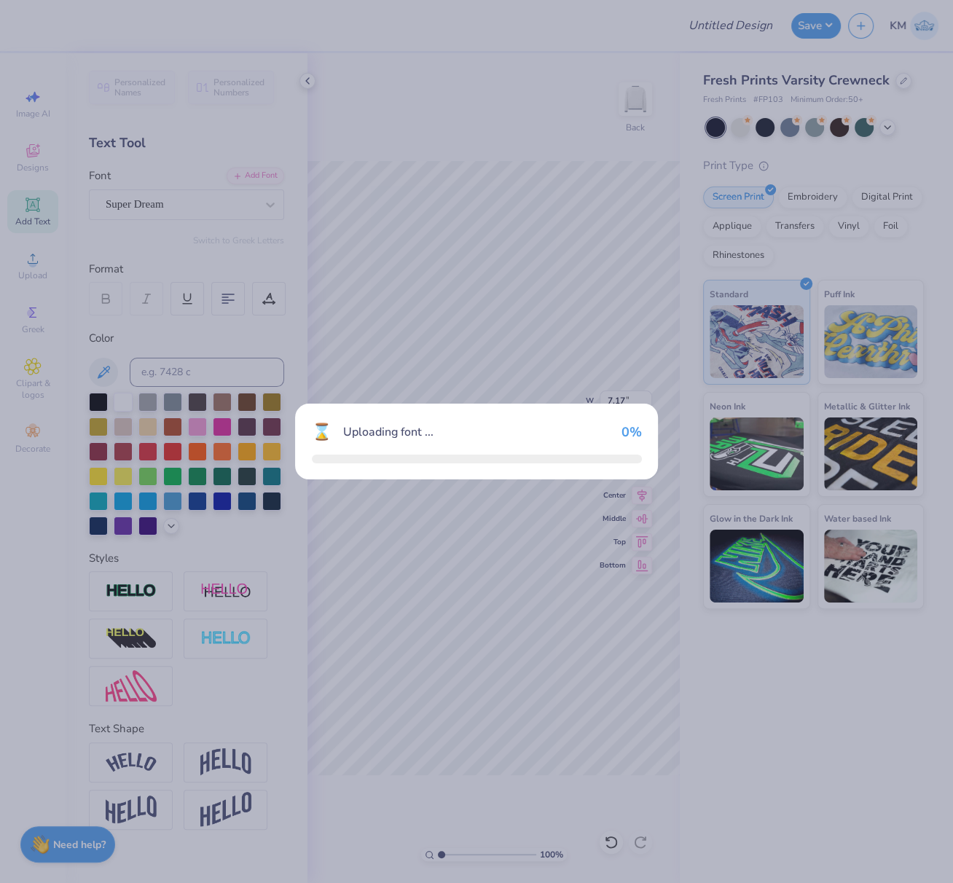
type input "14.56"
type input "4.04"
type input "9.48"
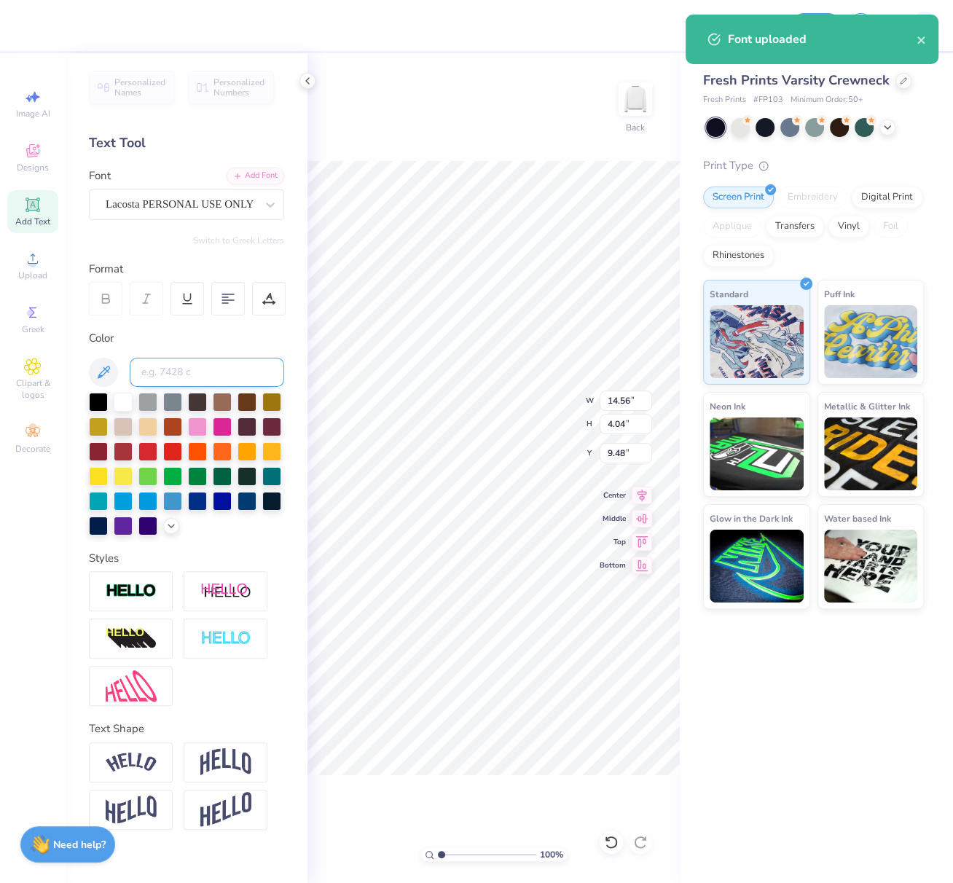
click at [179, 367] on input at bounding box center [207, 372] width 155 height 29
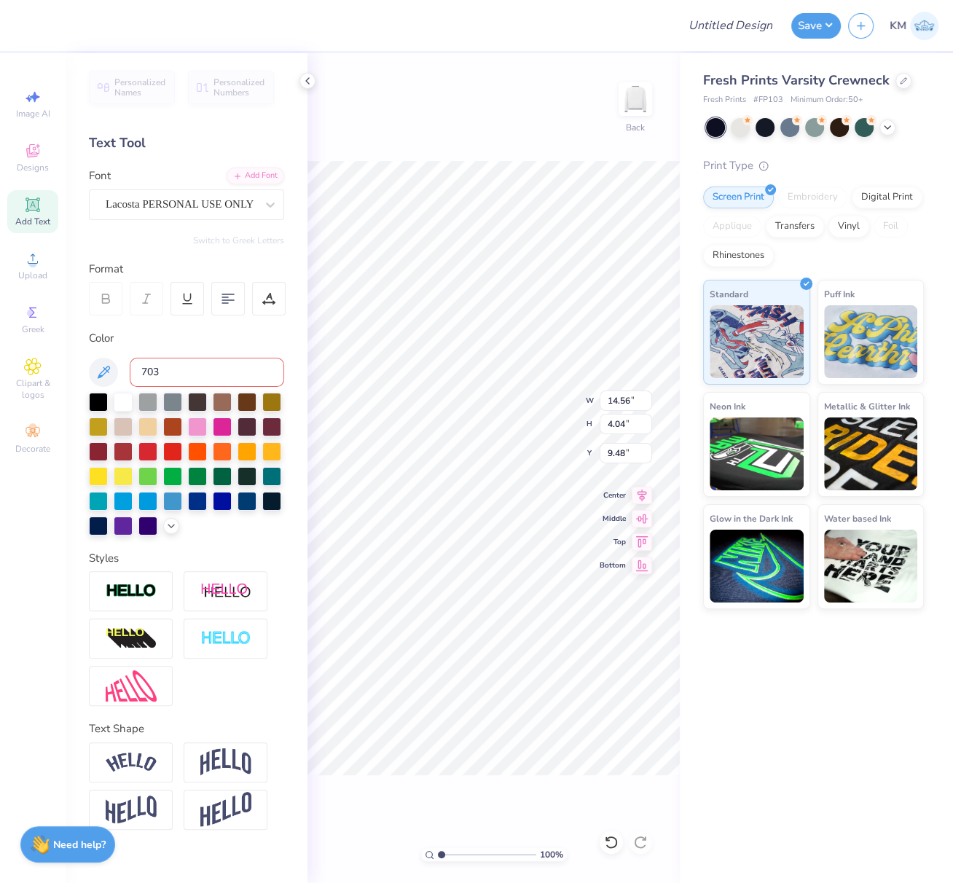
type input "703"
type textarea "Tri Delta"
click at [237, 584] on img at bounding box center [225, 591] width 51 height 18
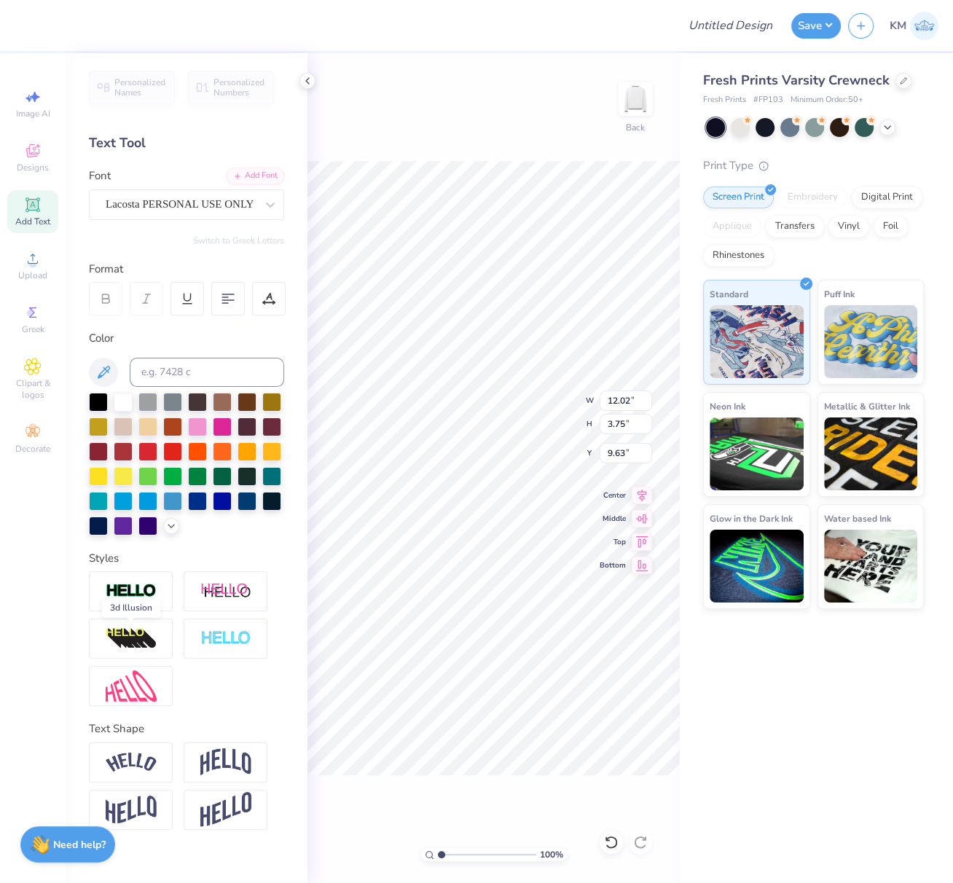
type input "14.42"
type input "4.12"
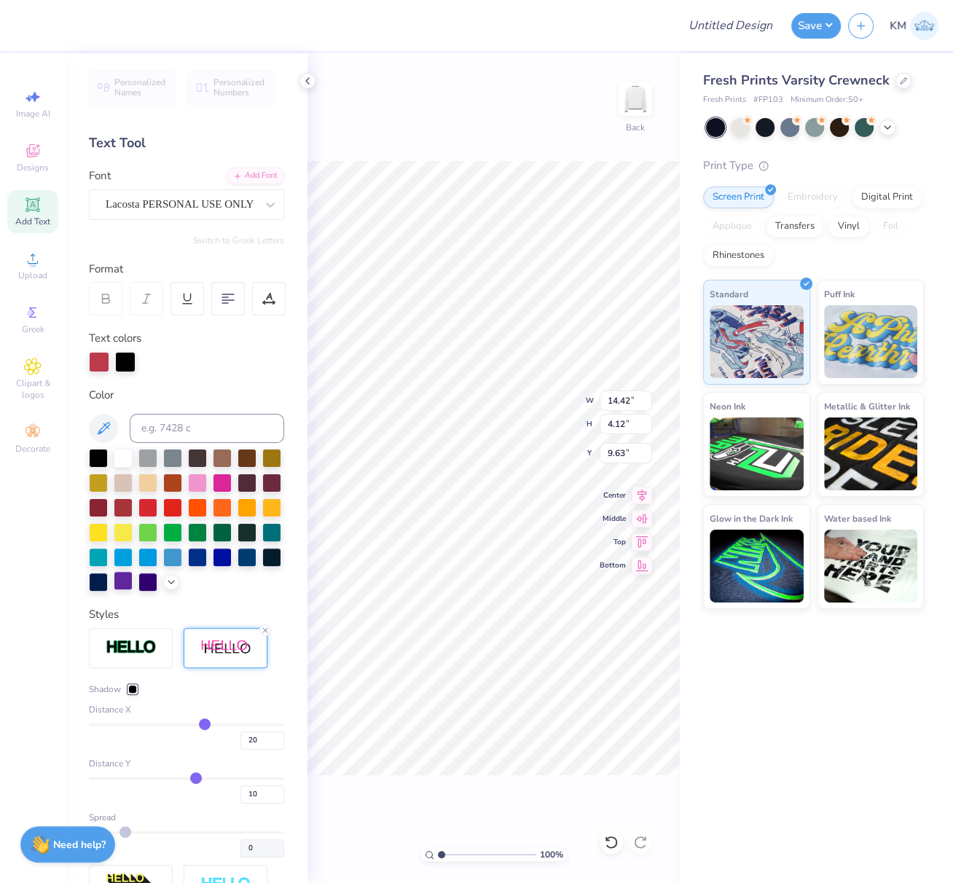
click at [234, 582] on div at bounding box center [186, 520] width 195 height 143
click at [122, 456] on div at bounding box center [123, 456] width 19 height 19
click at [132, 694] on div at bounding box center [132, 689] width 9 height 9
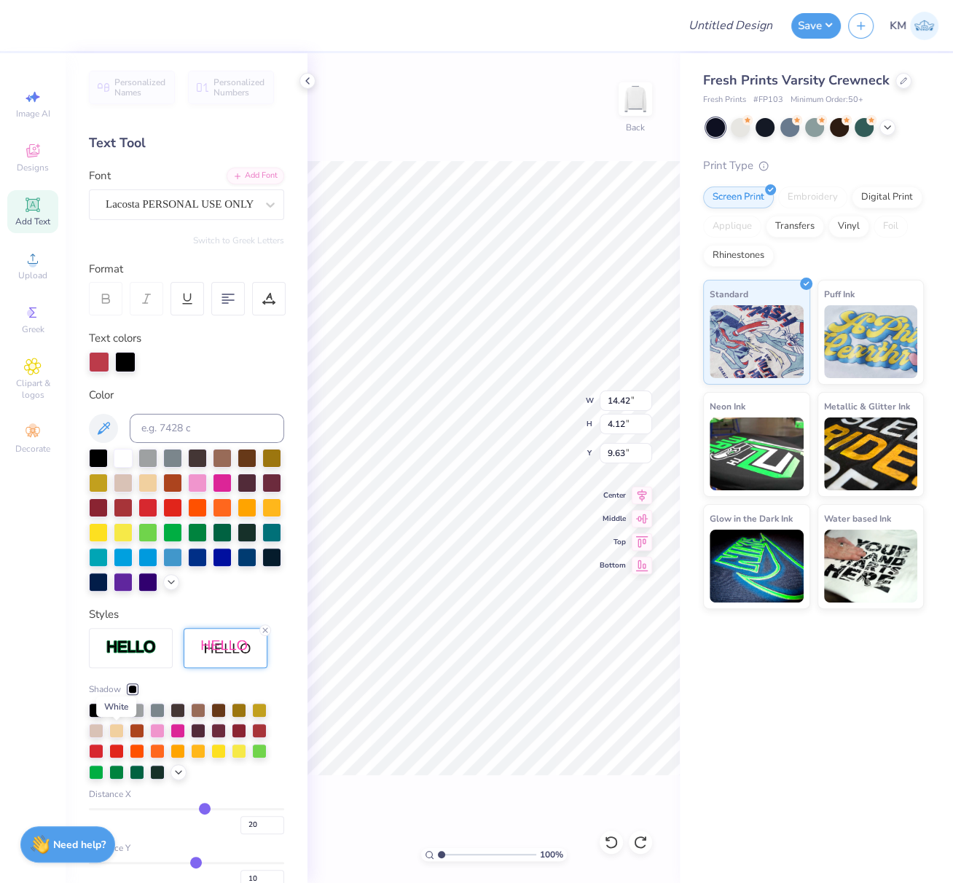
drag, startPoint x: 117, startPoint y: 733, endPoint x: 139, endPoint y: 743, distance: 24.1
click at [117, 716] on div at bounding box center [116, 709] width 15 height 15
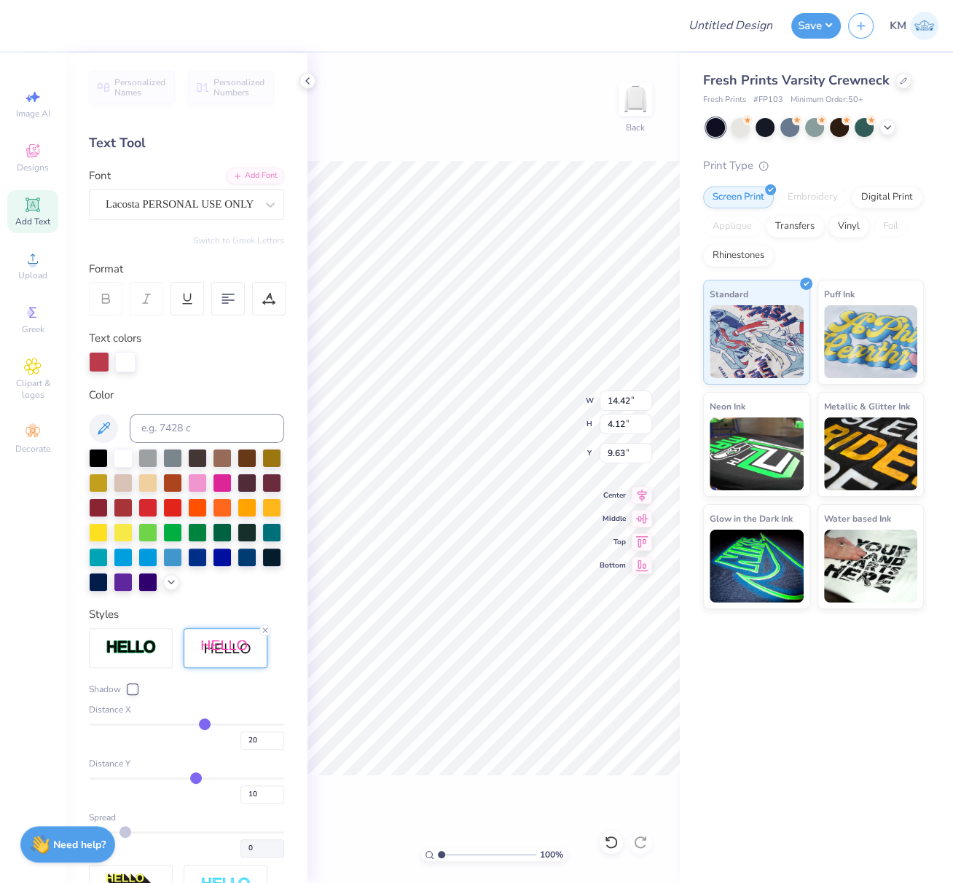
type input "19"
type input "18"
type input "17"
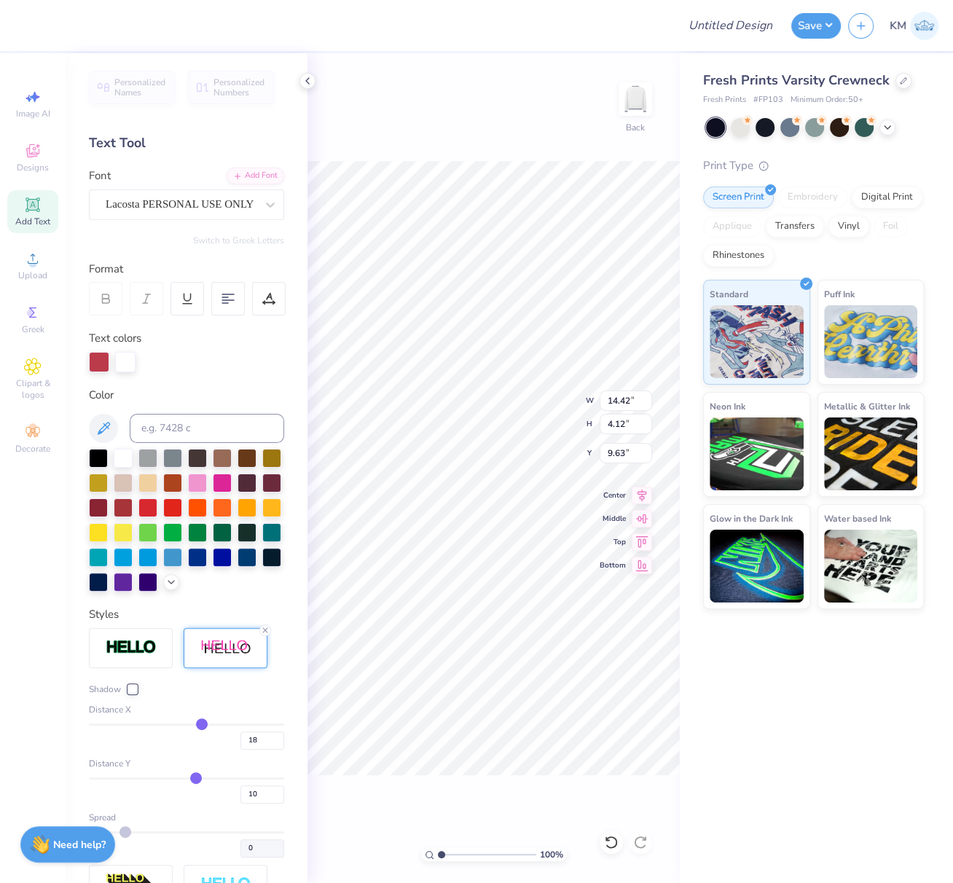
type input "17"
type input "16"
type input "15"
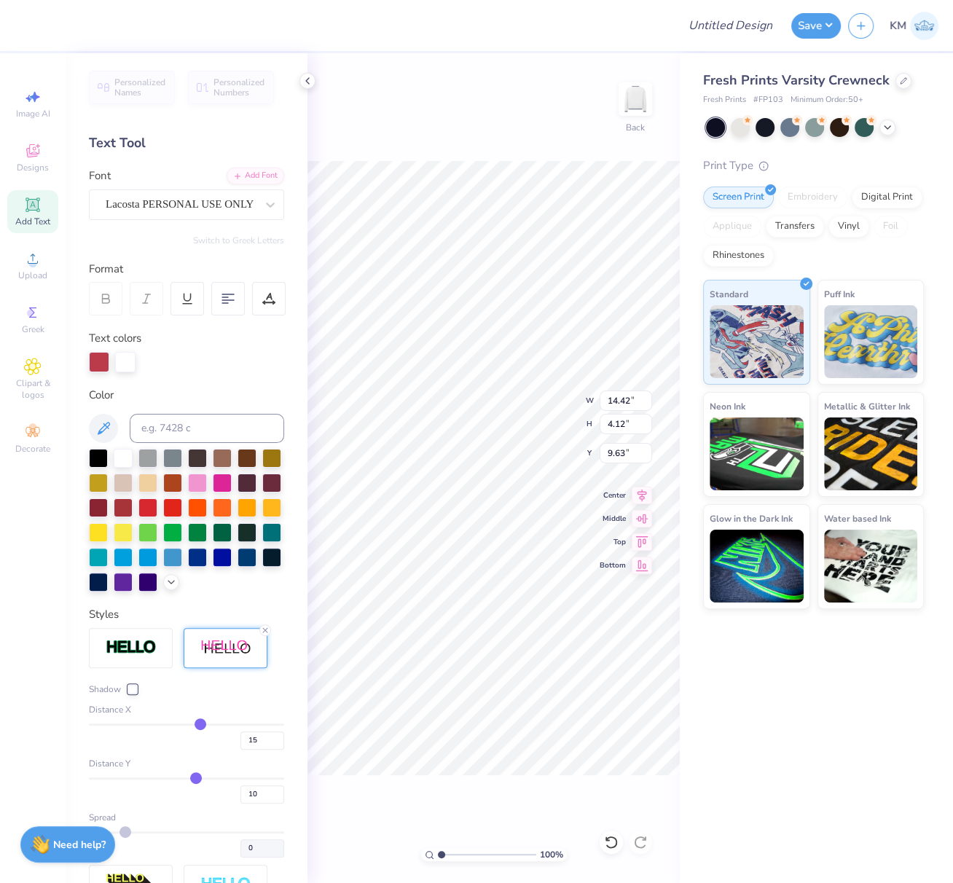
type input "14"
type input "13"
type input "12"
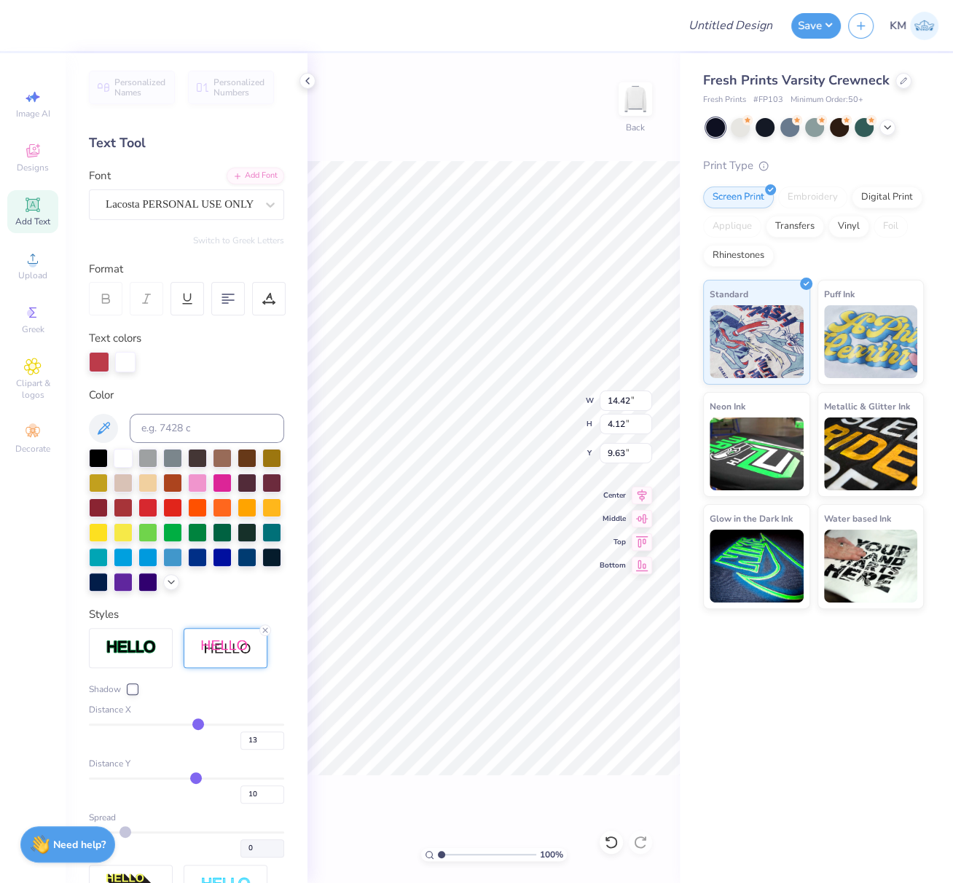
type input "12"
type input "11"
type input "10"
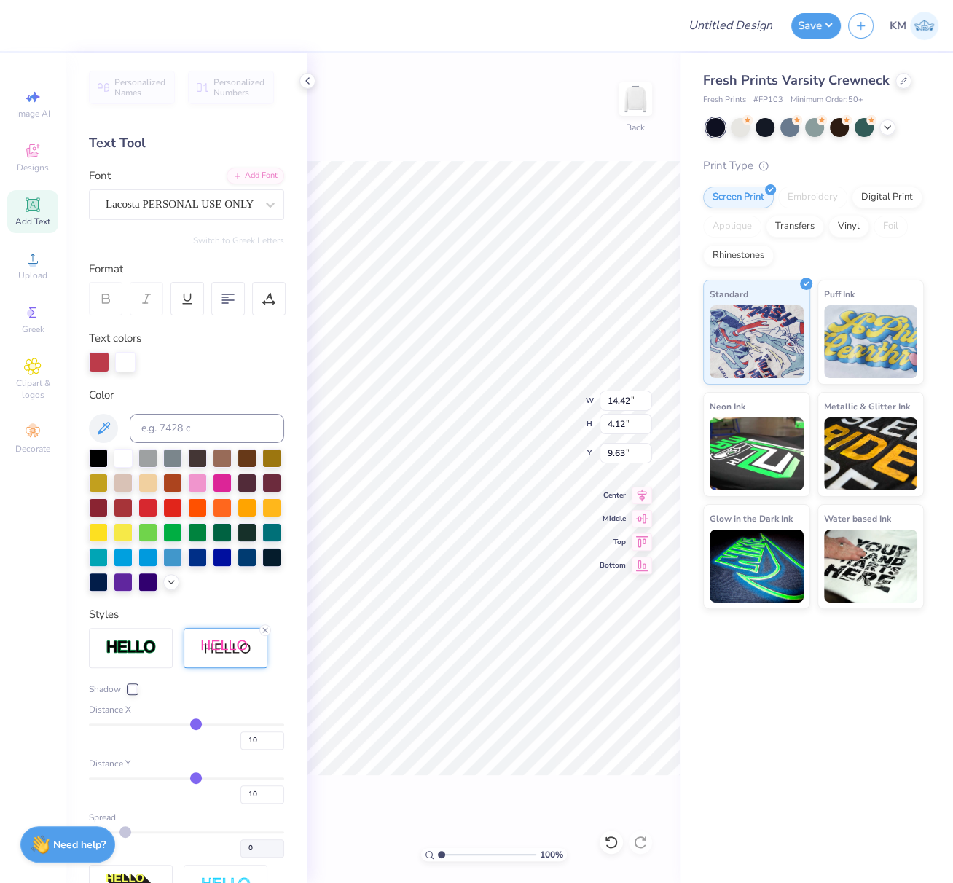
type input "9"
type input "8"
drag, startPoint x: 198, startPoint y: 747, endPoint x: 188, endPoint y: 749, distance: 9.6
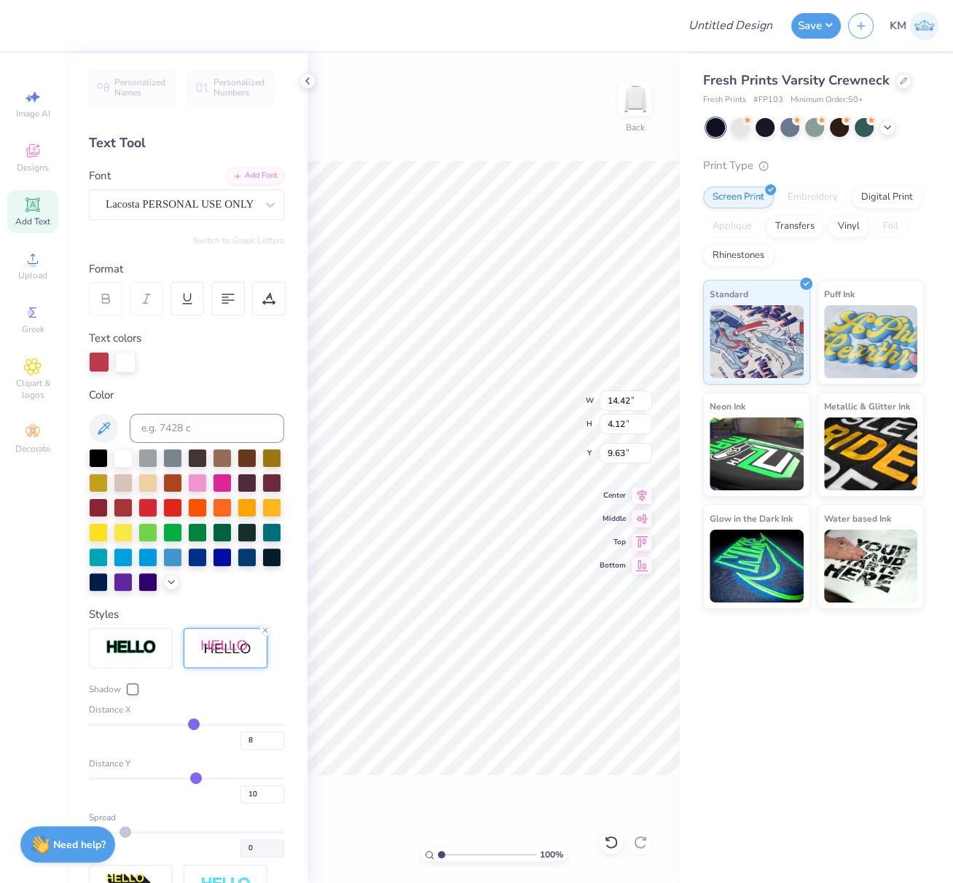
type input "8"
click at [187, 726] on input "range" at bounding box center [186, 725] width 195 height 2
type input "12.98"
type input "7"
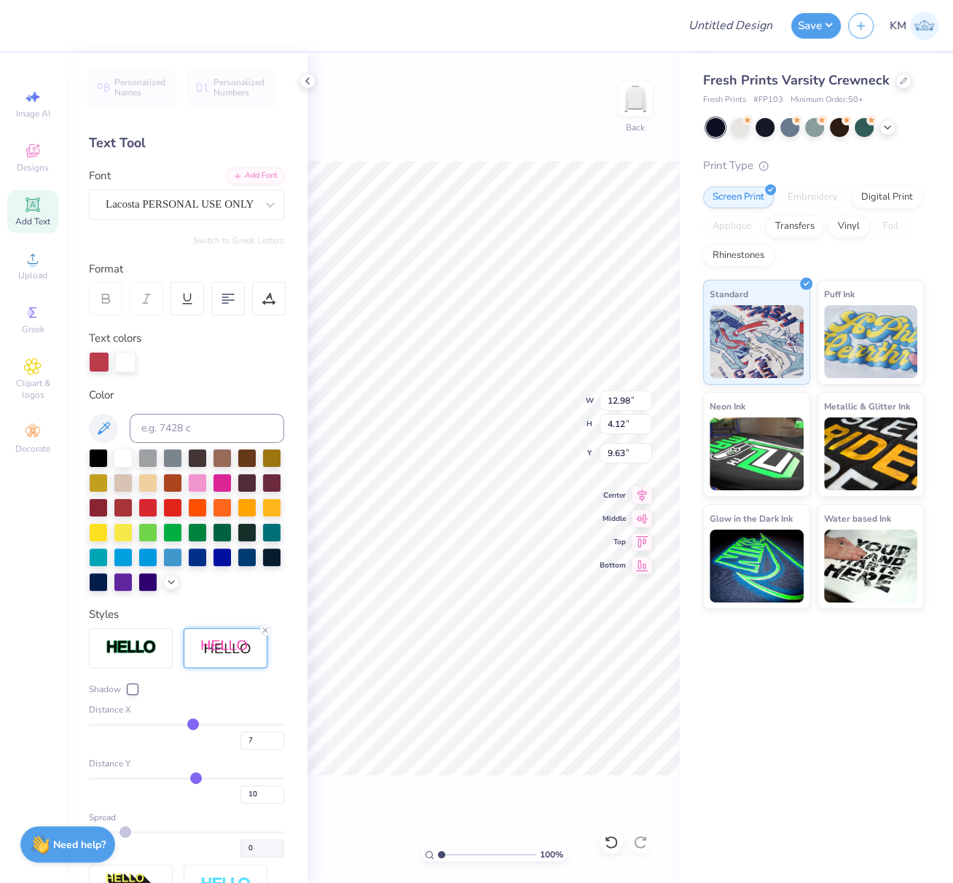
type input "6"
type input "5"
type input "4"
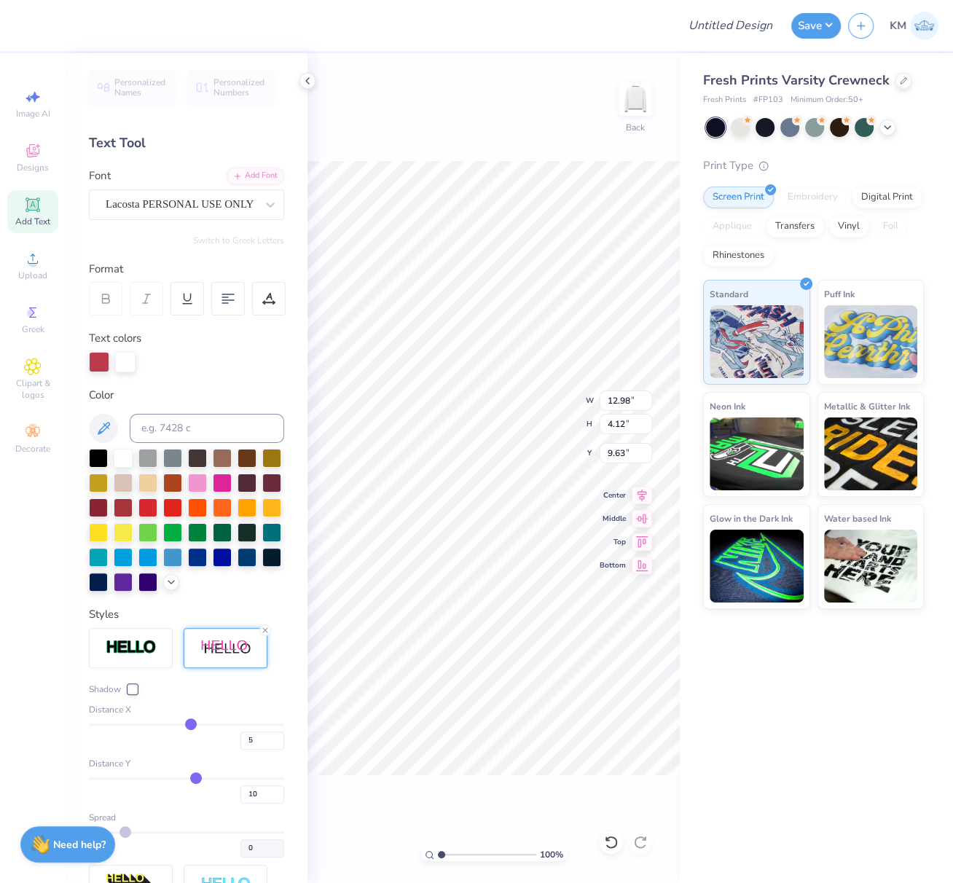
type input "4"
type input "3"
click at [183, 726] on input "range" at bounding box center [186, 725] width 195 height 2
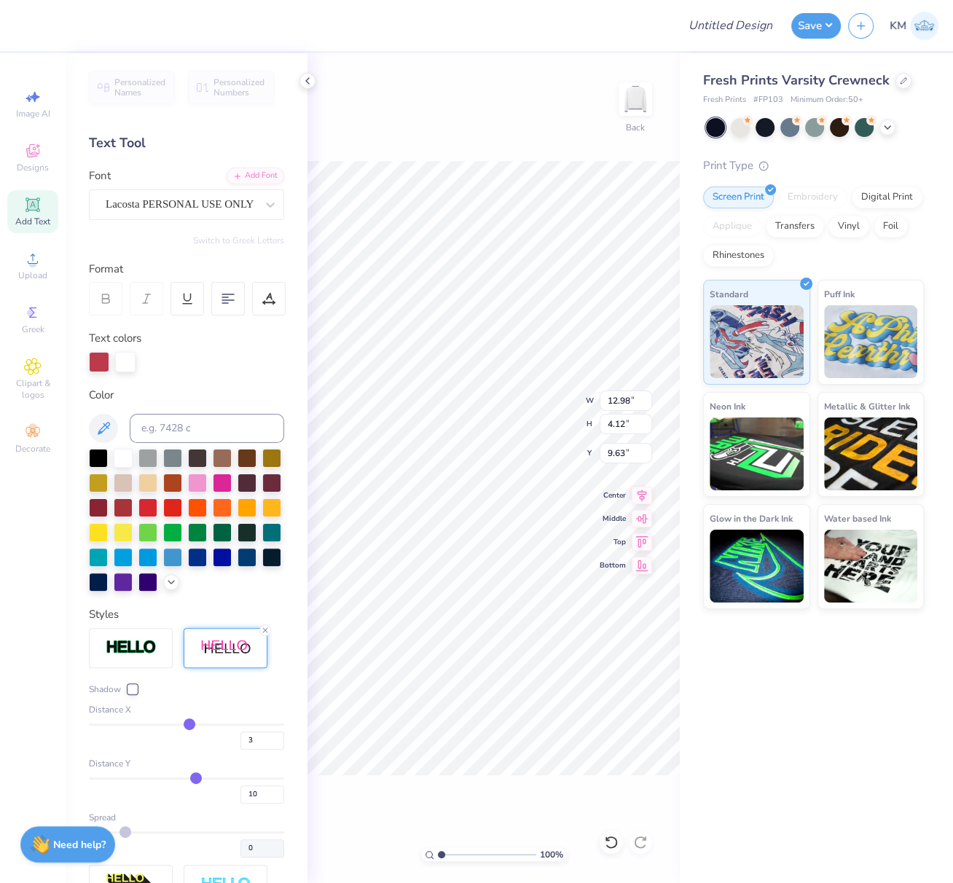
type input "12.38"
type input "9"
type input "8"
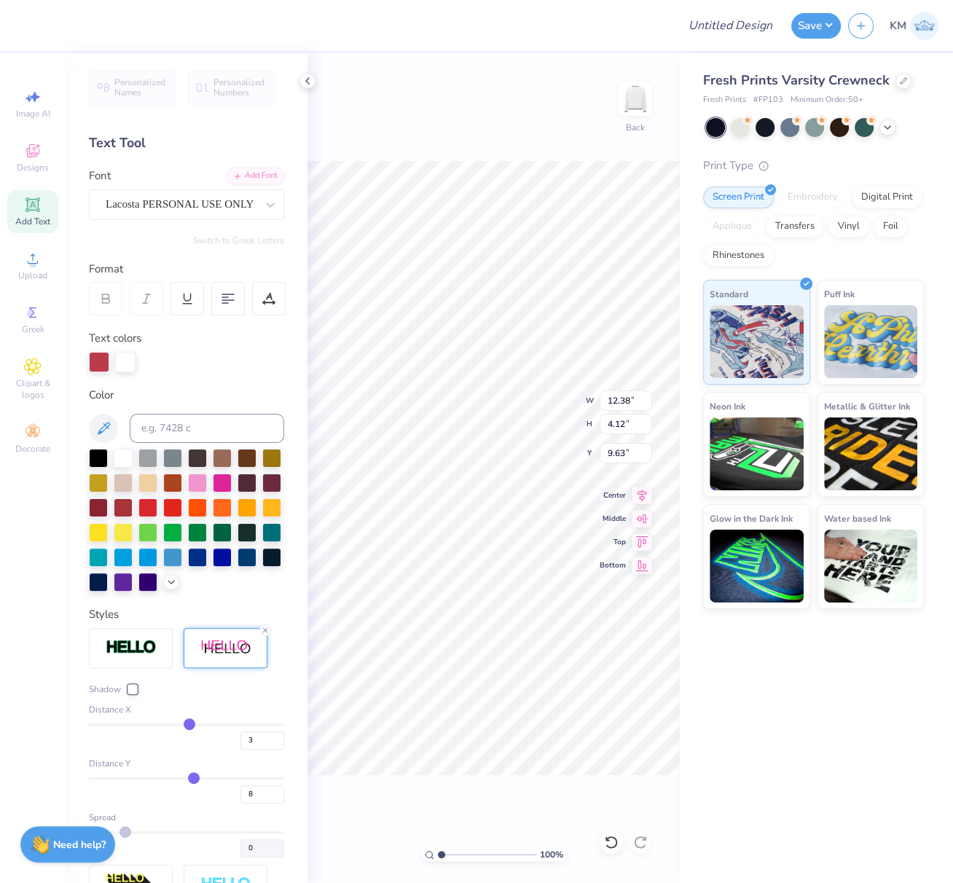
type input "7"
type input "6"
type input "7"
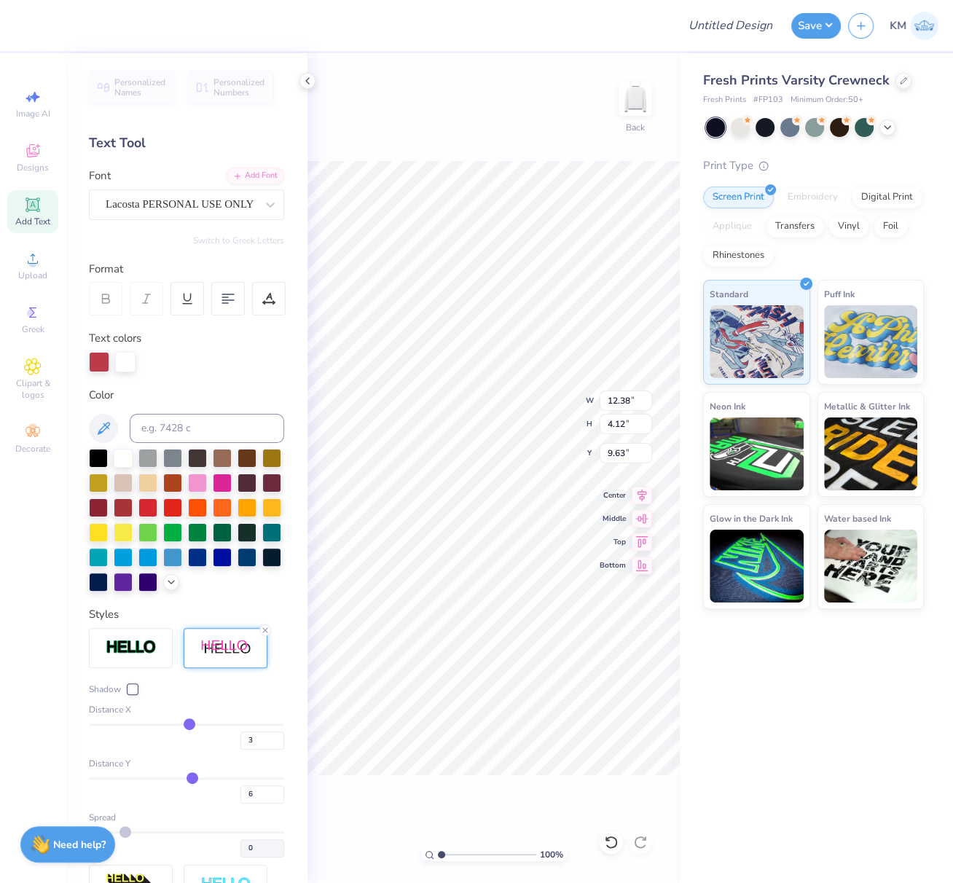
click at [186, 780] on input "range" at bounding box center [186, 779] width 195 height 2
type input "7"
type input "4.01"
type input "4"
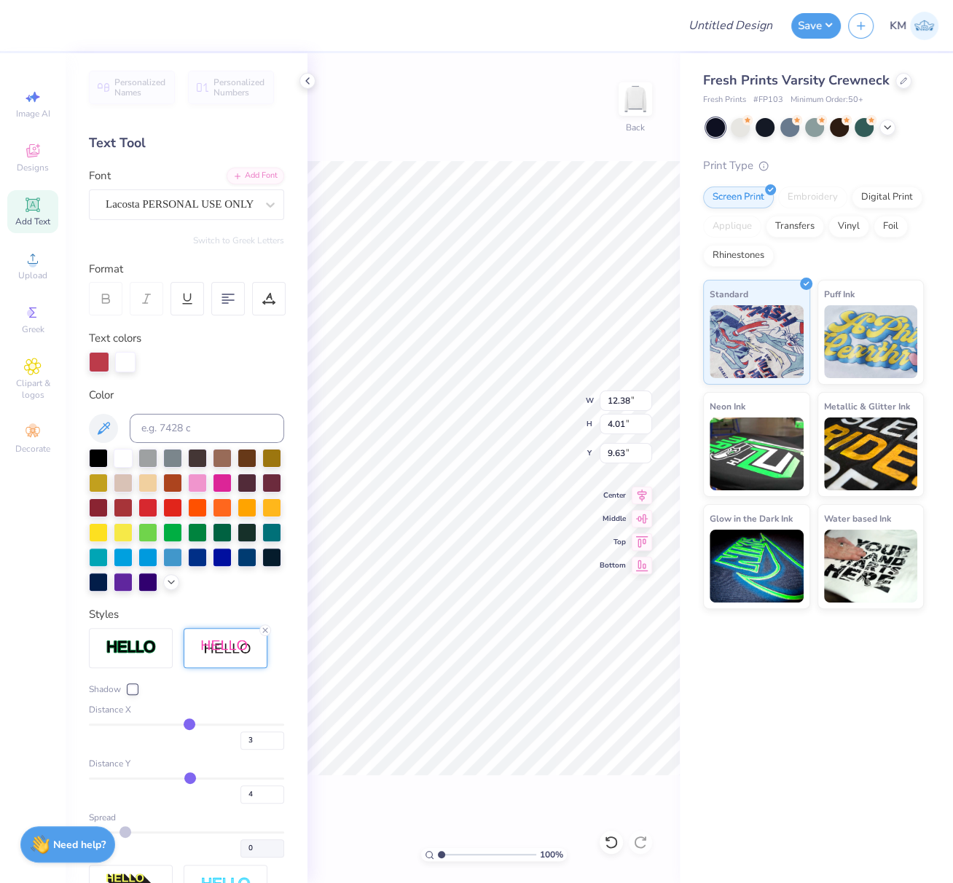
type input "4"
click at [184, 780] on input "range" at bounding box center [186, 779] width 195 height 2
type input "3.90"
click at [124, 656] on img at bounding box center [131, 647] width 51 height 17
type input "12.40"
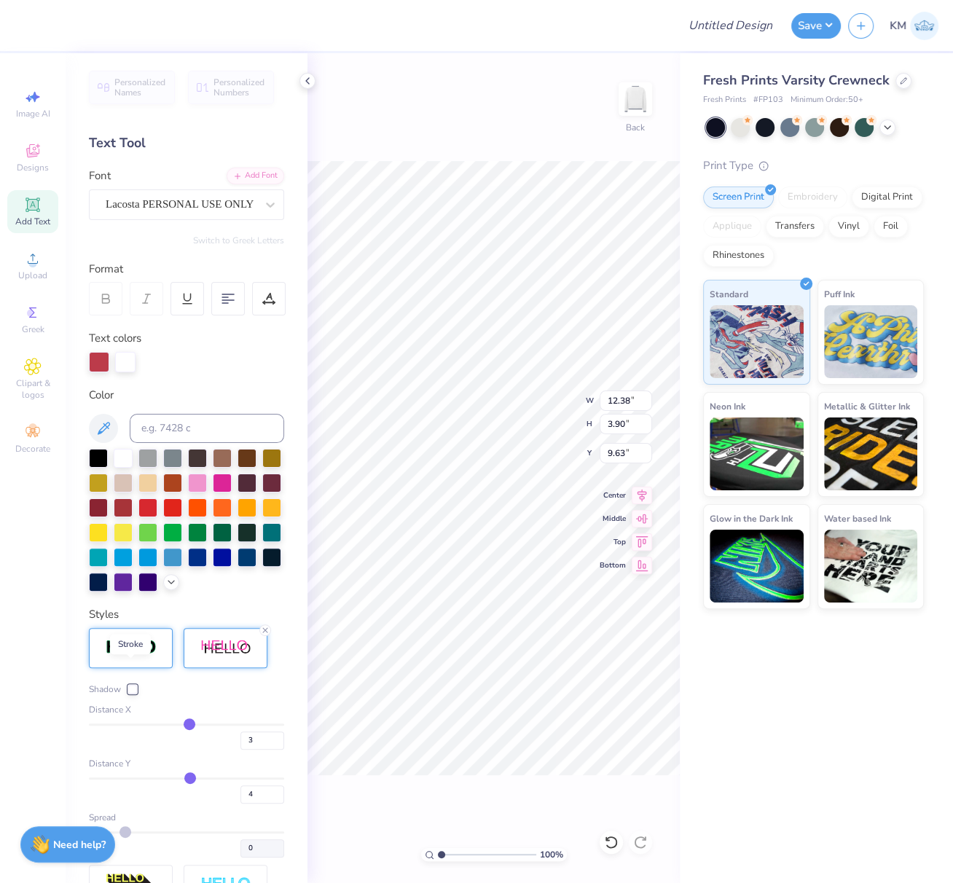
type input "3.92"
type input "9.61"
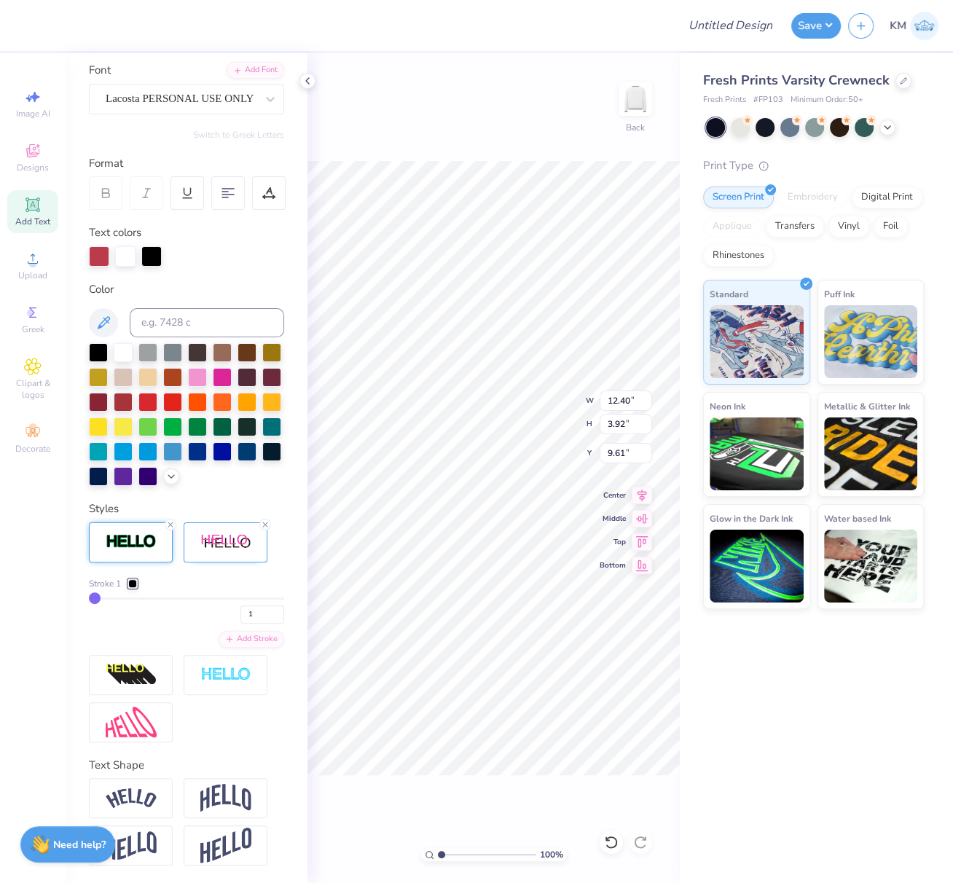
scroll to position [129, 0]
click at [171, 525] on icon at bounding box center [170, 524] width 9 height 9
type input "12.38"
type input "3.90"
type input "9.63"
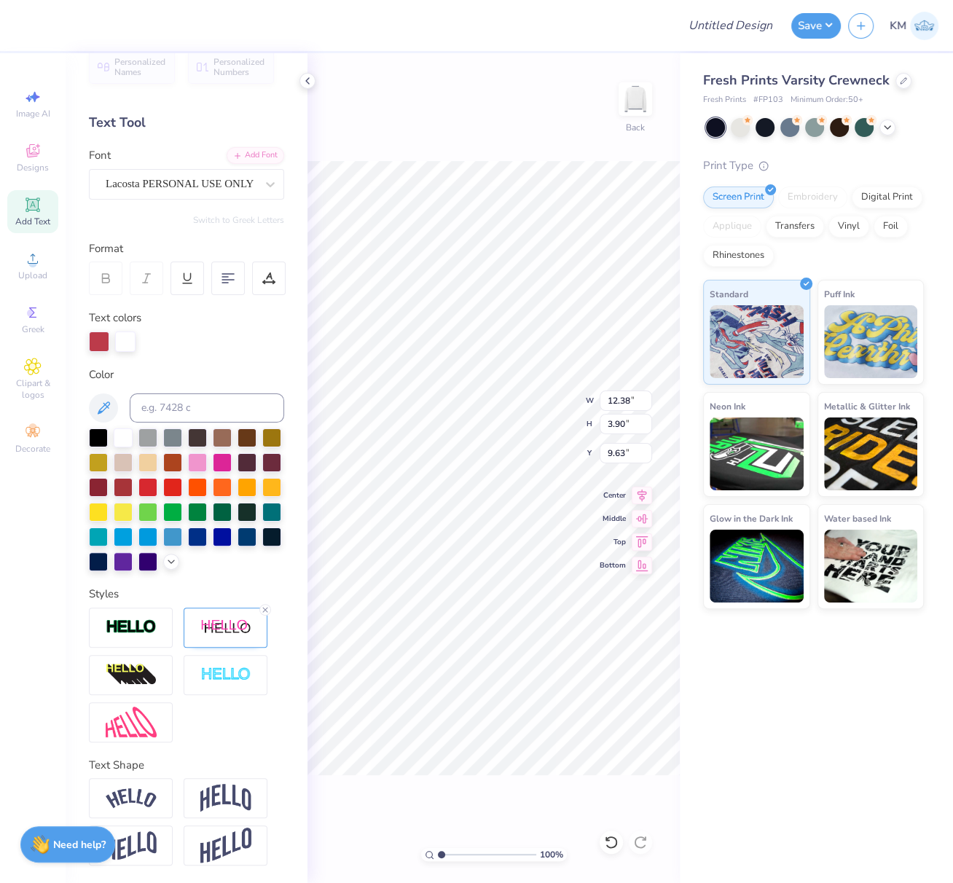
scroll to position [44, 0]
drag, startPoint x: 263, startPoint y: 612, endPoint x: 210, endPoint y: 648, distance: 64.1
click at [264, 611] on icon at bounding box center [265, 610] width 9 height 9
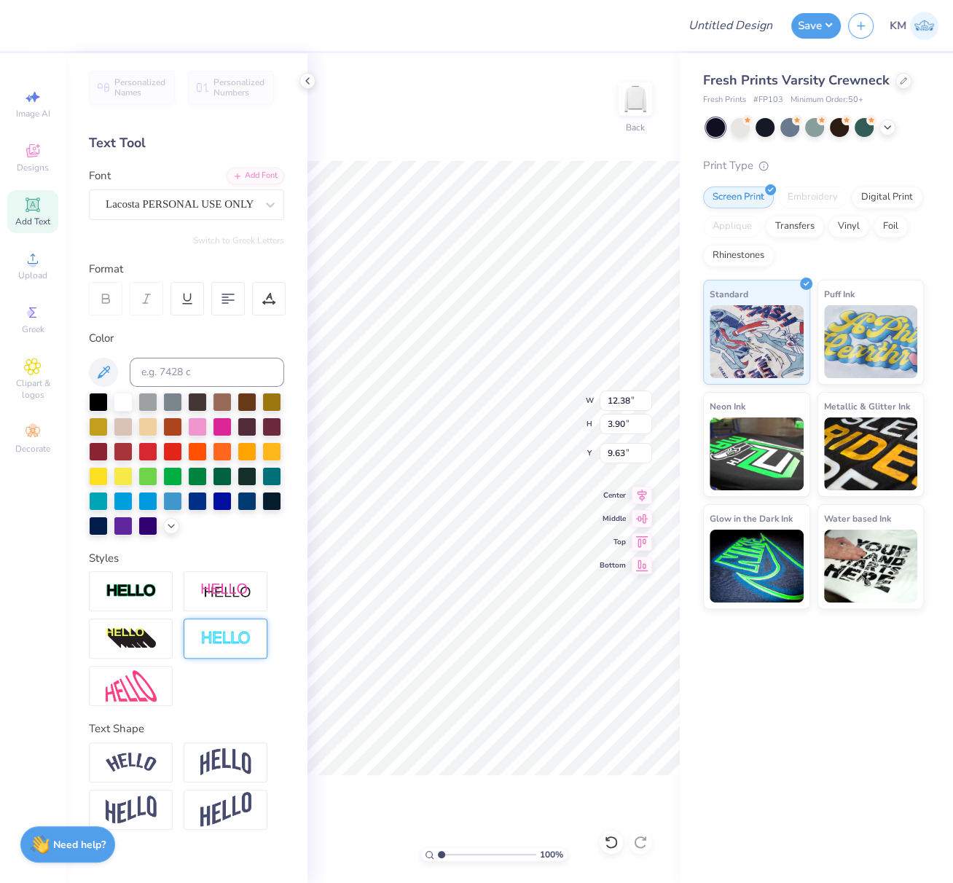
type input "12.02"
type input "3.75"
drag, startPoint x: 136, startPoint y: 636, endPoint x: 206, endPoint y: 675, distance: 80.3
click at [136, 636] on img at bounding box center [131, 639] width 51 height 23
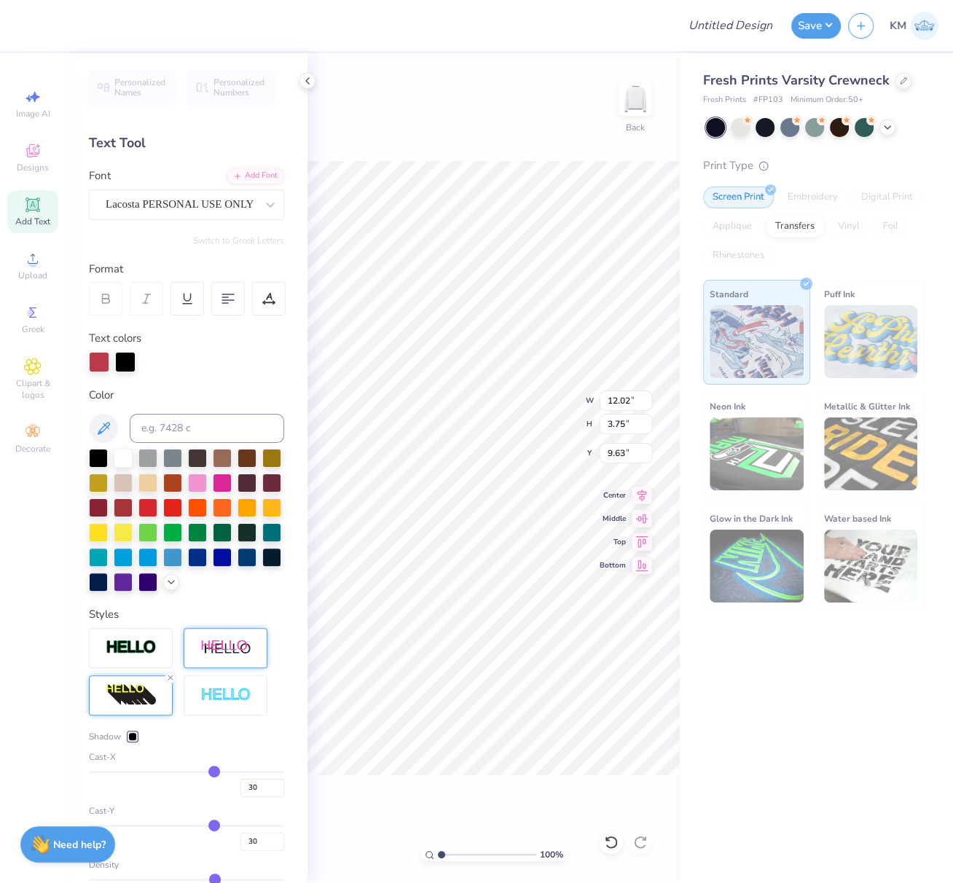
type input "15.62"
type input "4.87"
drag, startPoint x: 242, startPoint y: 809, endPoint x: 230, endPoint y: 814, distance: 12.7
click at [241, 797] on input "30" at bounding box center [263, 788] width 44 height 18
type input "4"
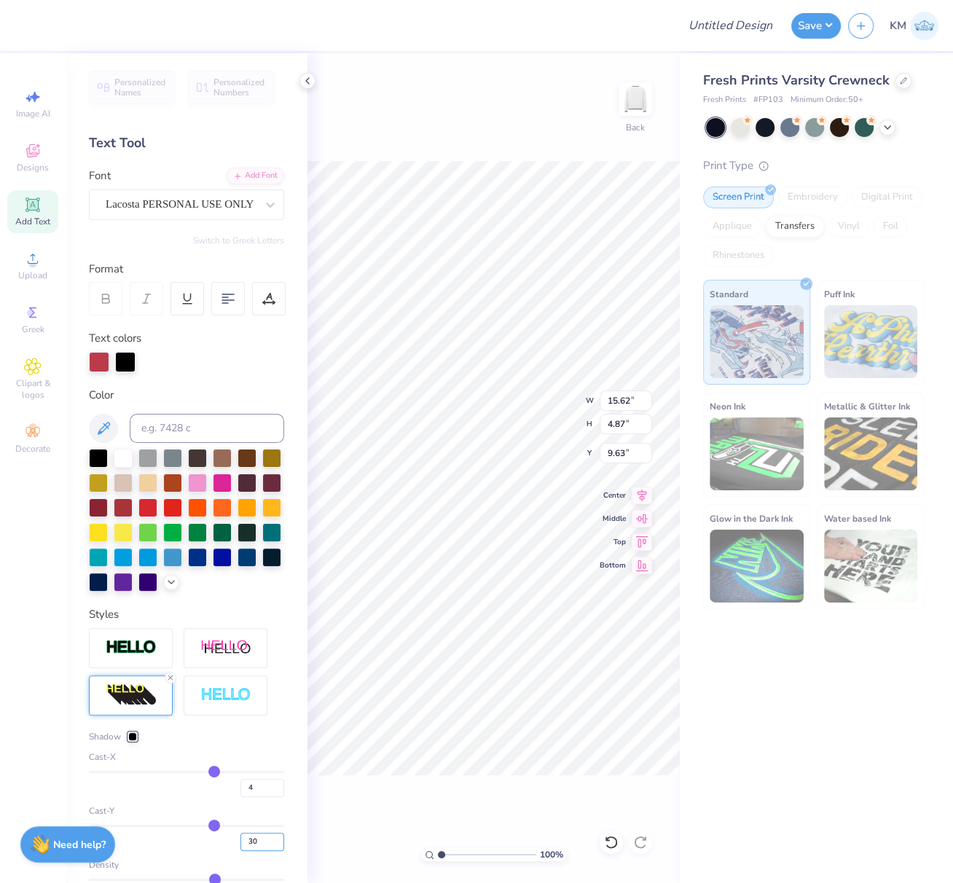
type input "4"
drag, startPoint x: 251, startPoint y: 860, endPoint x: 230, endPoint y: 865, distance: 21.7
click at [241, 851] on input "30" at bounding box center [263, 842] width 44 height 18
type input "3"
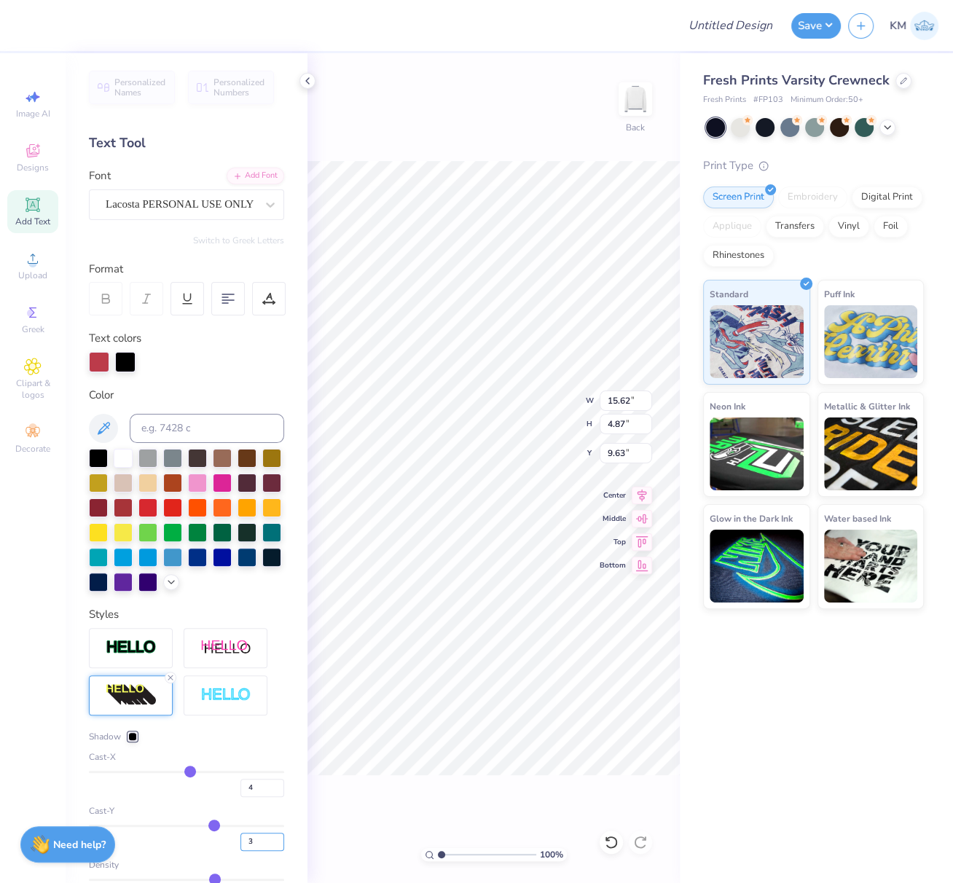
type input "12.50"
type input "3"
click at [213, 743] on div "Shadow" at bounding box center [186, 736] width 195 height 13
type input "3.86"
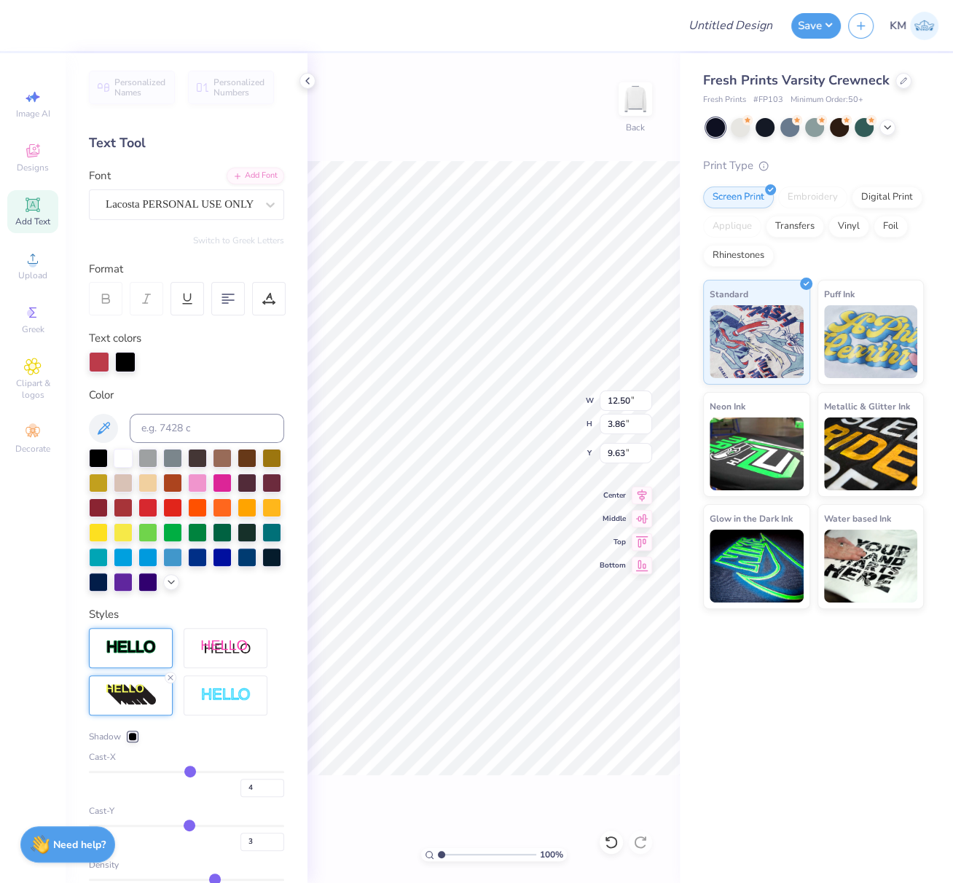
click at [136, 656] on img at bounding box center [131, 647] width 51 height 17
type input "12.52"
type input "3.88"
type input "9.61"
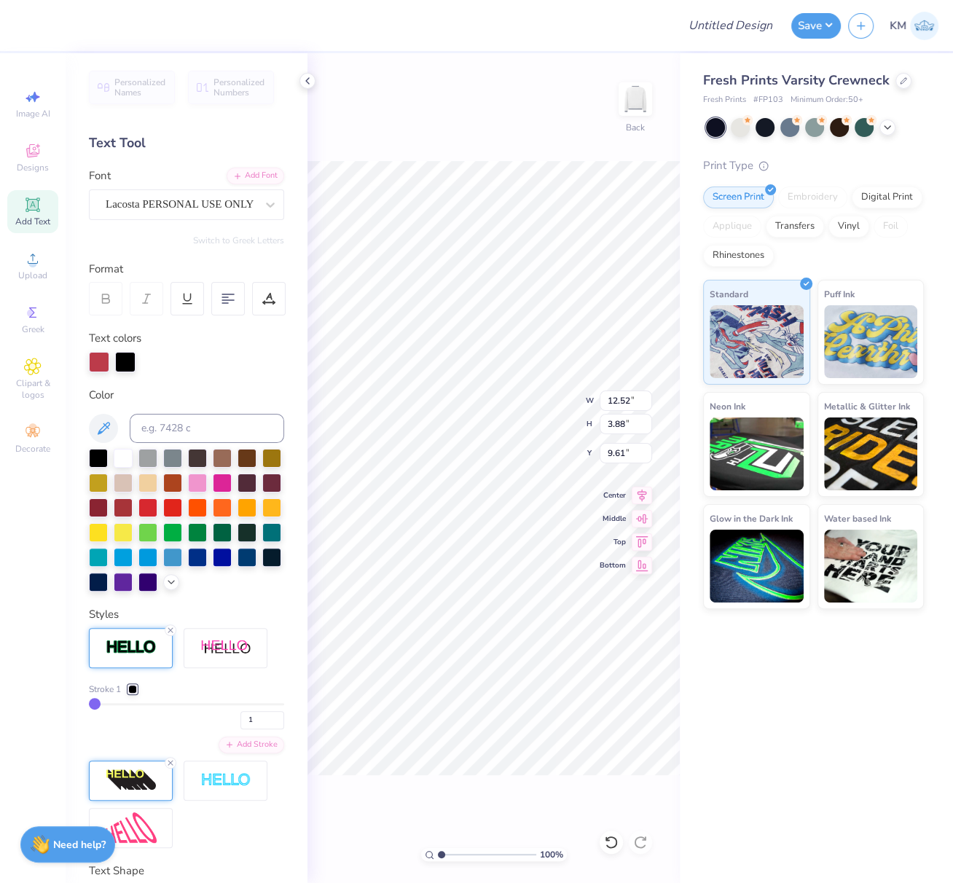
click at [139, 792] on img at bounding box center [131, 780] width 51 height 23
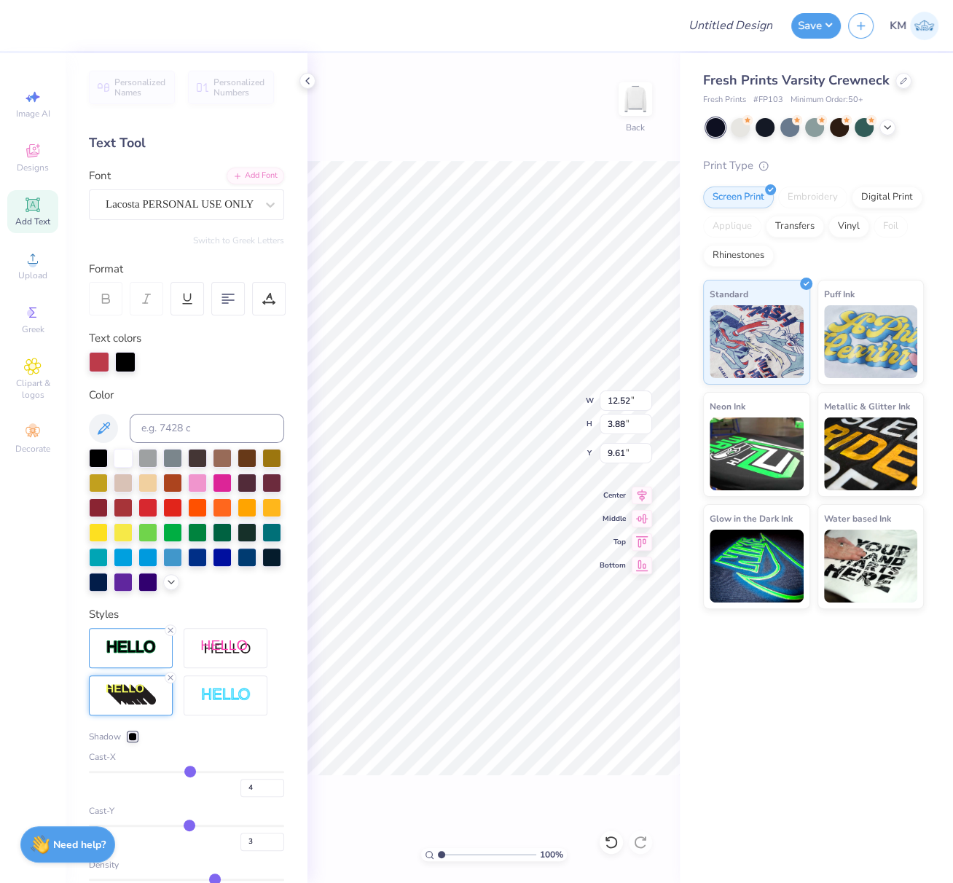
click at [131, 741] on div at bounding box center [132, 736] width 9 height 9
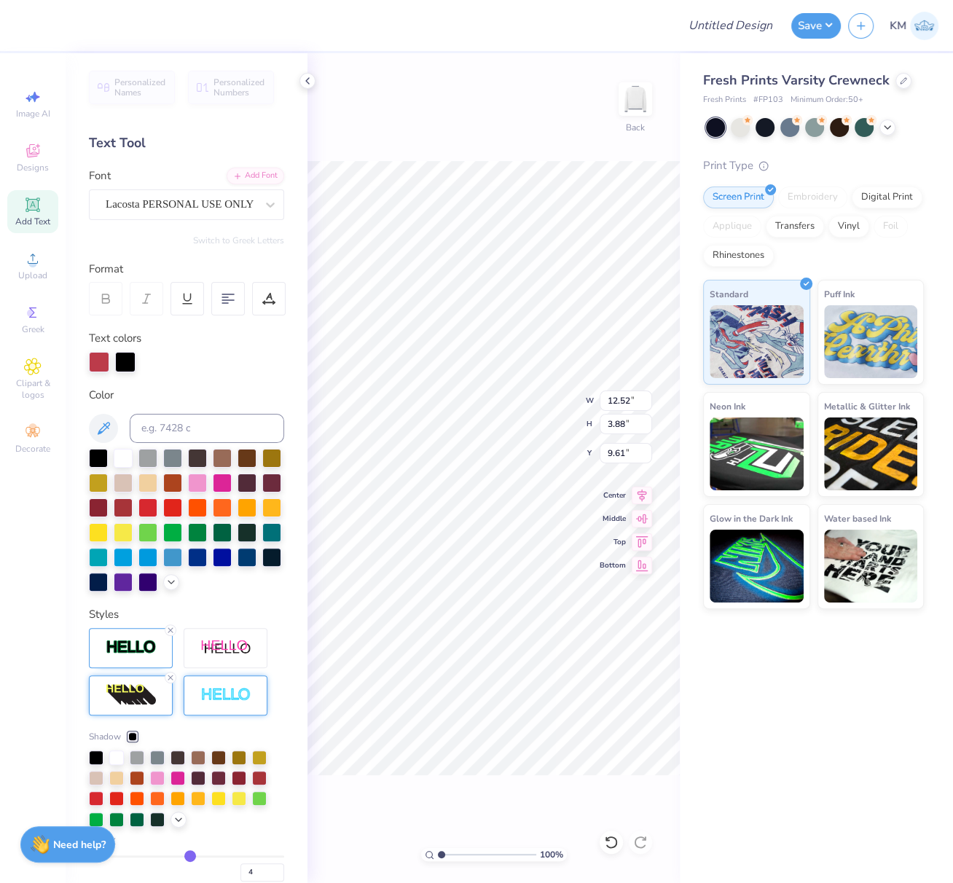
drag, startPoint x: 119, startPoint y: 779, endPoint x: 184, endPoint y: 719, distance: 89.2
click at [120, 765] on div at bounding box center [116, 758] width 15 height 15
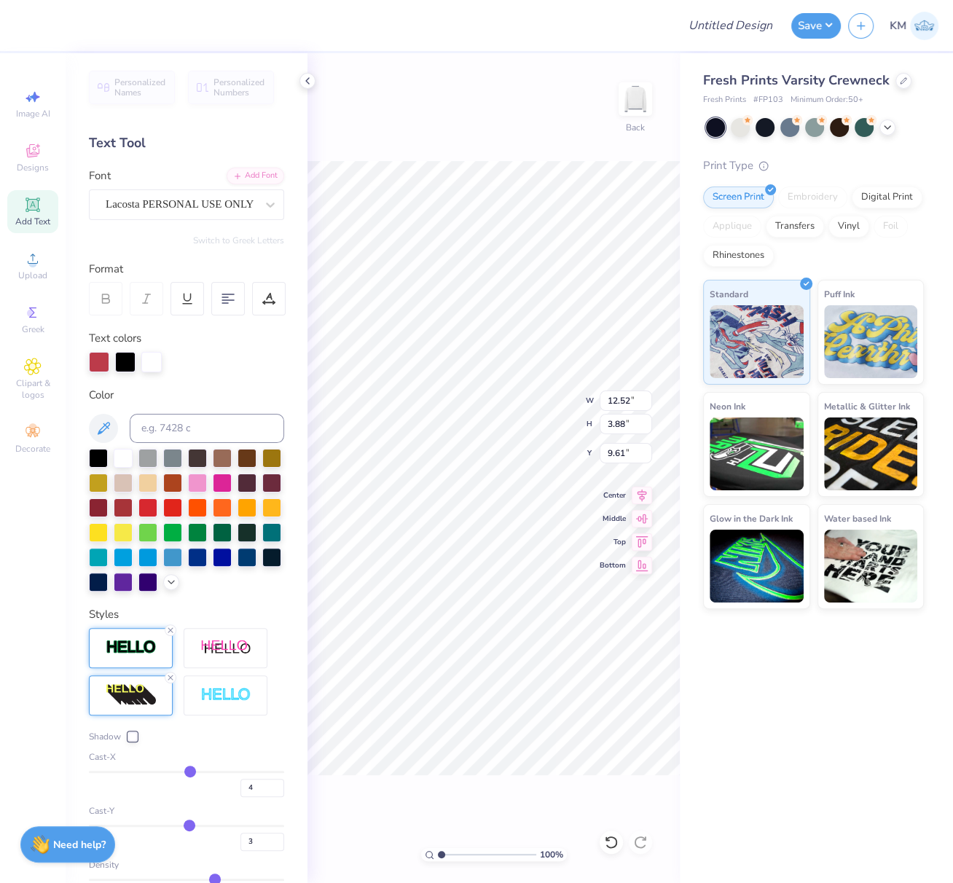
click at [136, 656] on img at bounding box center [131, 647] width 51 height 17
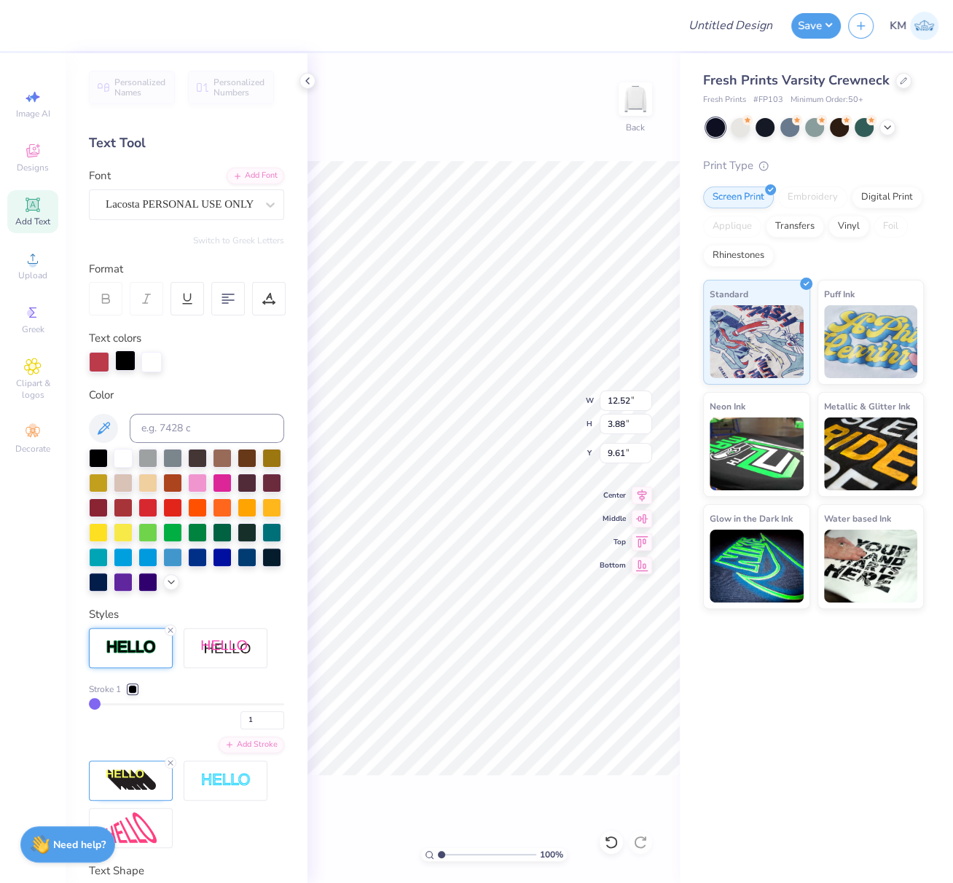
click at [124, 351] on div at bounding box center [125, 361] width 20 height 20
click at [182, 482] on div at bounding box center [172, 483] width 19 height 19
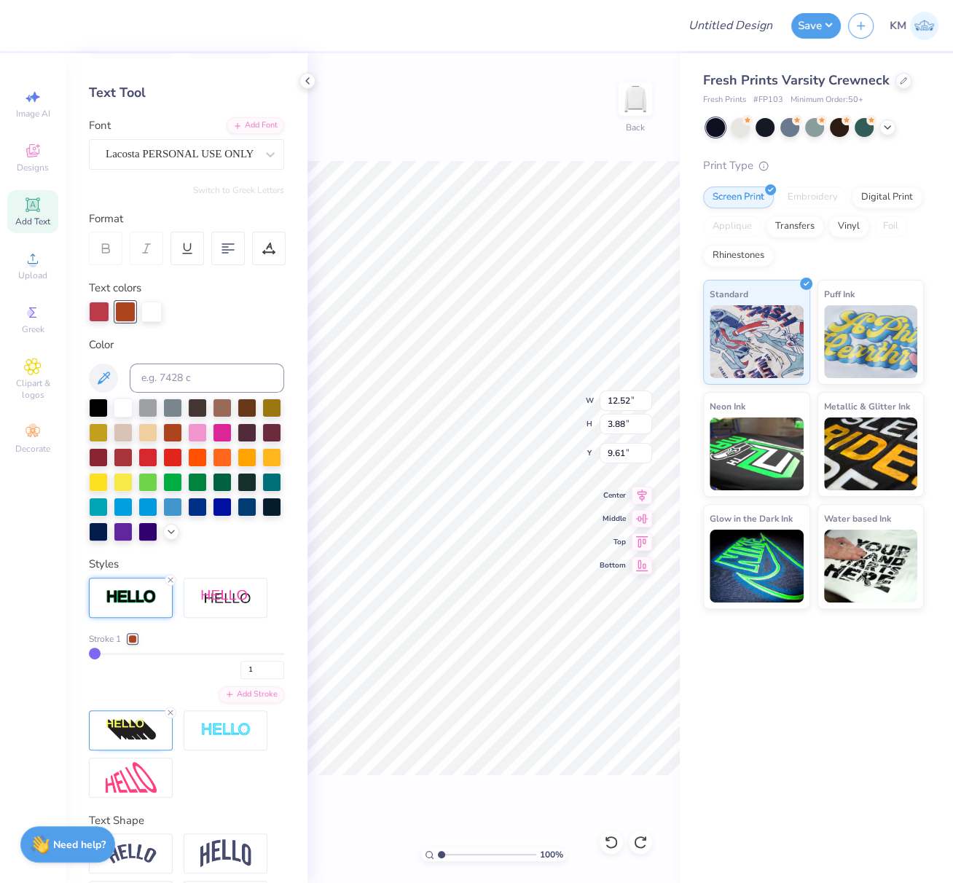
scroll to position [129, 0]
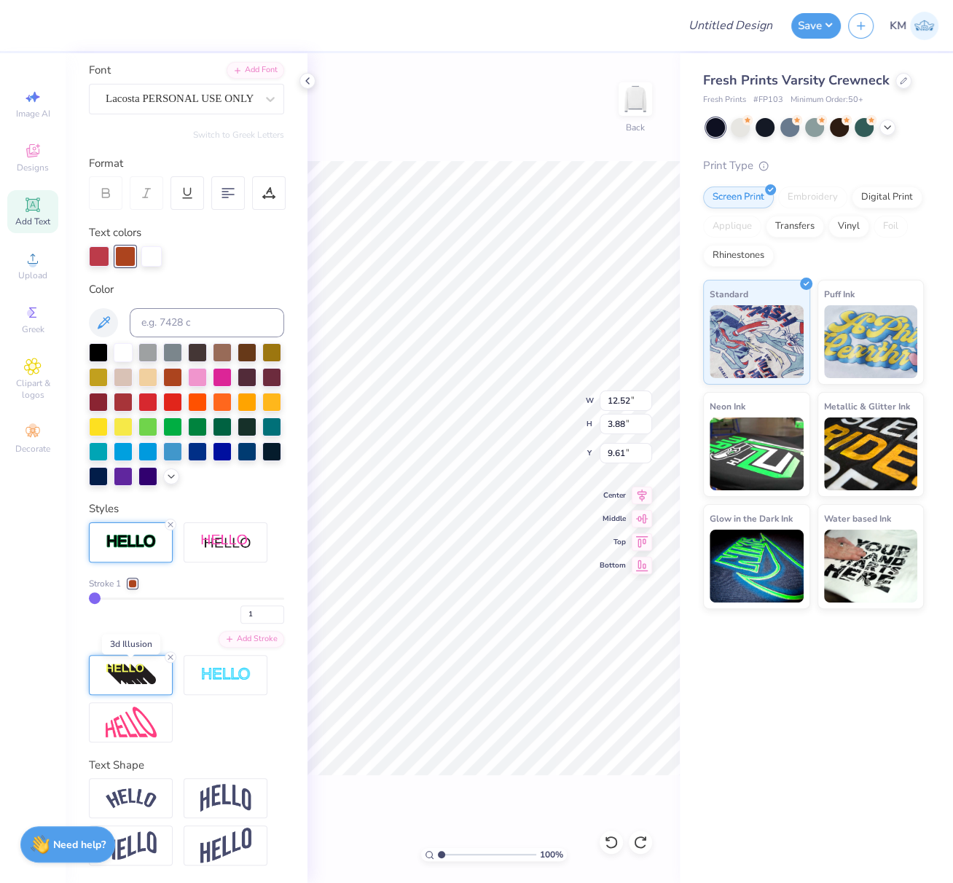
click at [146, 672] on img at bounding box center [131, 674] width 51 height 23
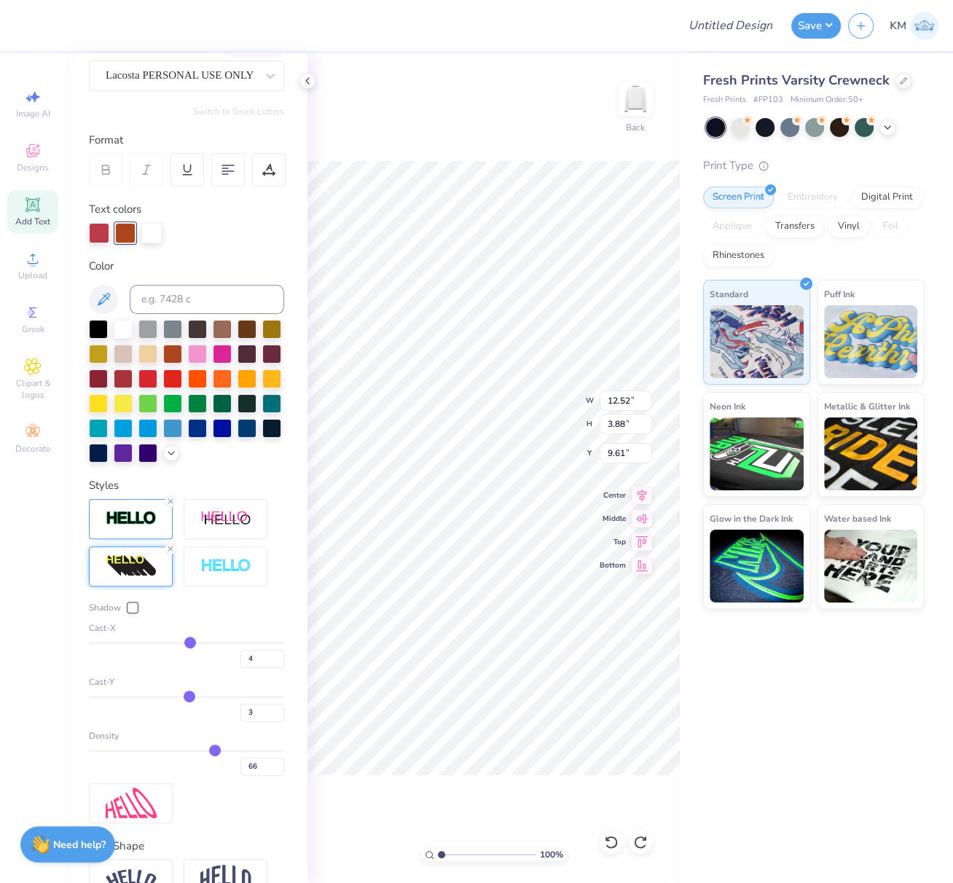
drag, startPoint x: 168, startPoint y: 526, endPoint x: 130, endPoint y: 593, distance: 77.4
click at [168, 506] on icon at bounding box center [170, 501] width 9 height 9
type input "12.50"
type input "3.86"
type input "9.63"
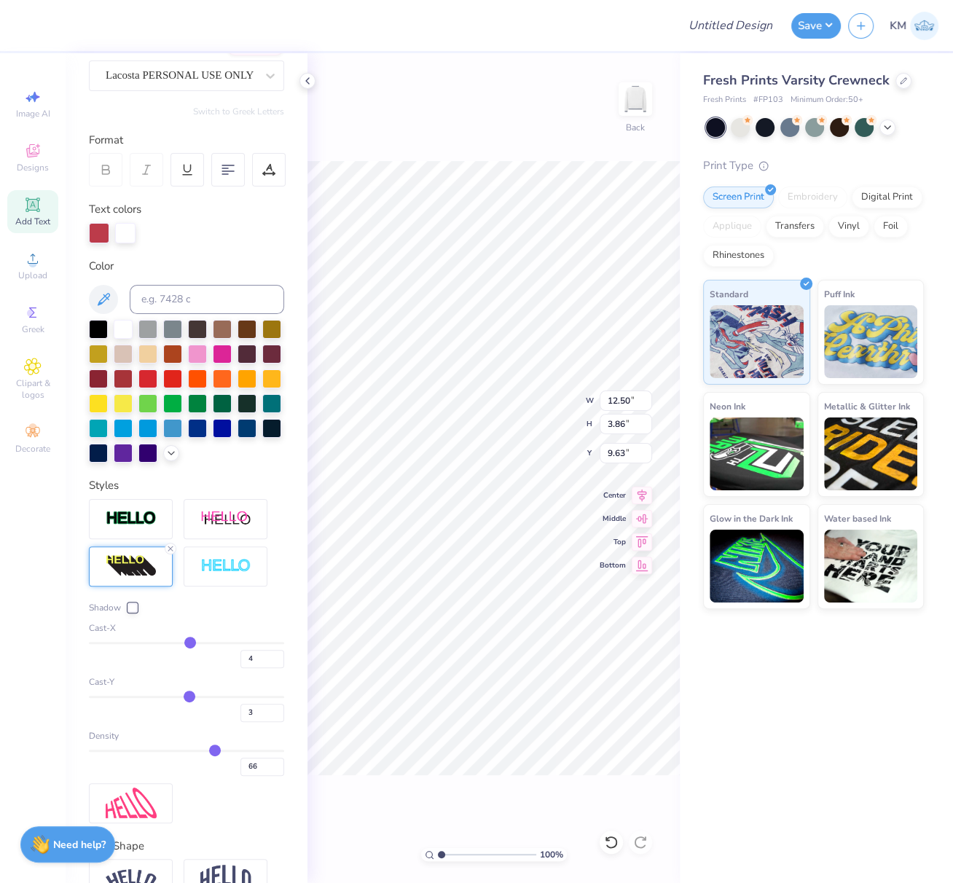
click at [130, 578] on img at bounding box center [131, 566] width 51 height 23
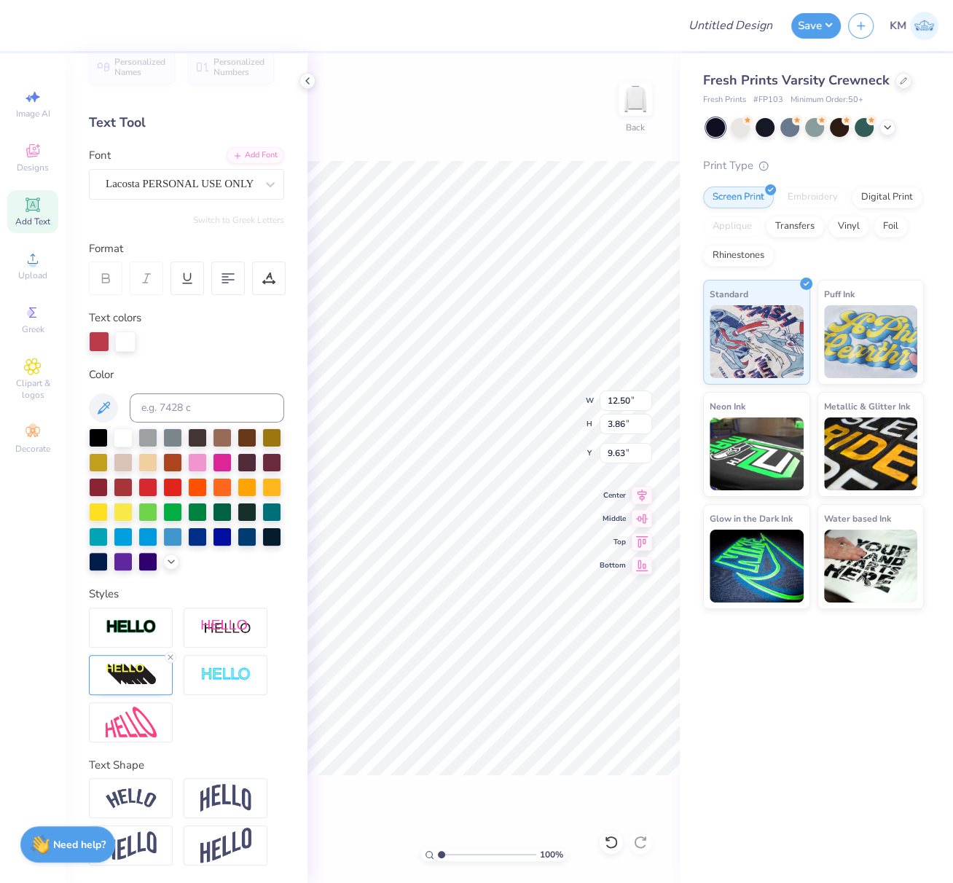
scroll to position [44, 0]
click at [147, 676] on img at bounding box center [131, 674] width 51 height 23
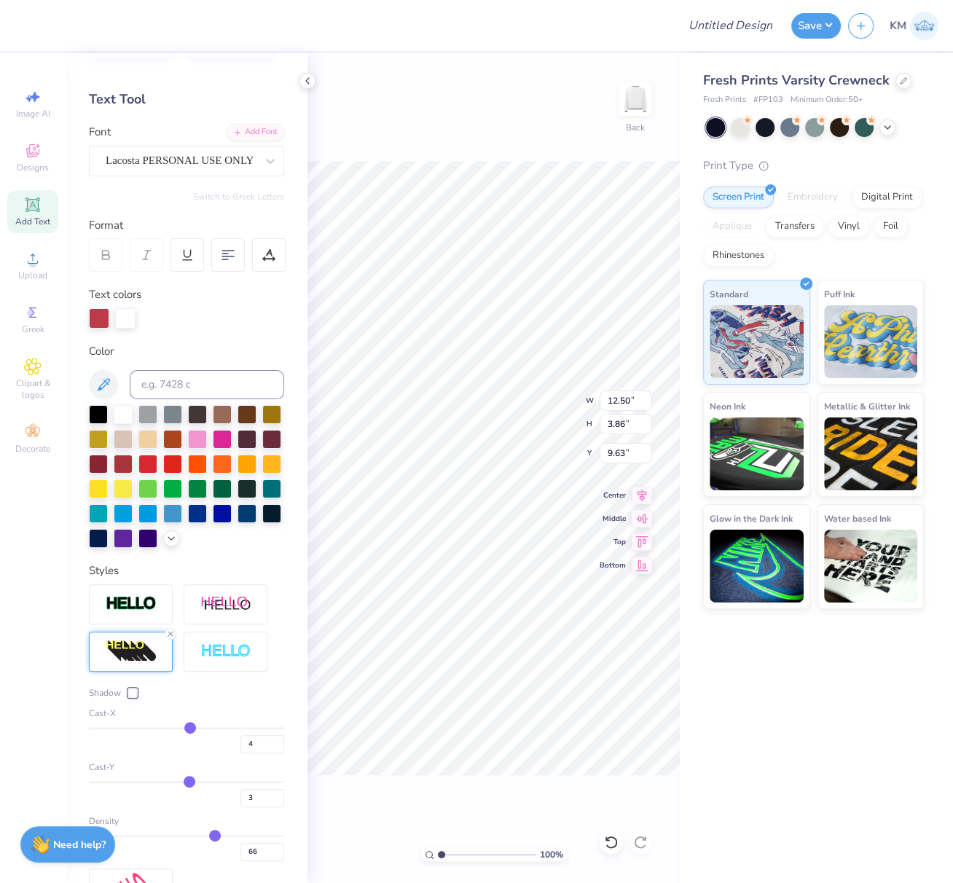
scroll to position [129, 0]
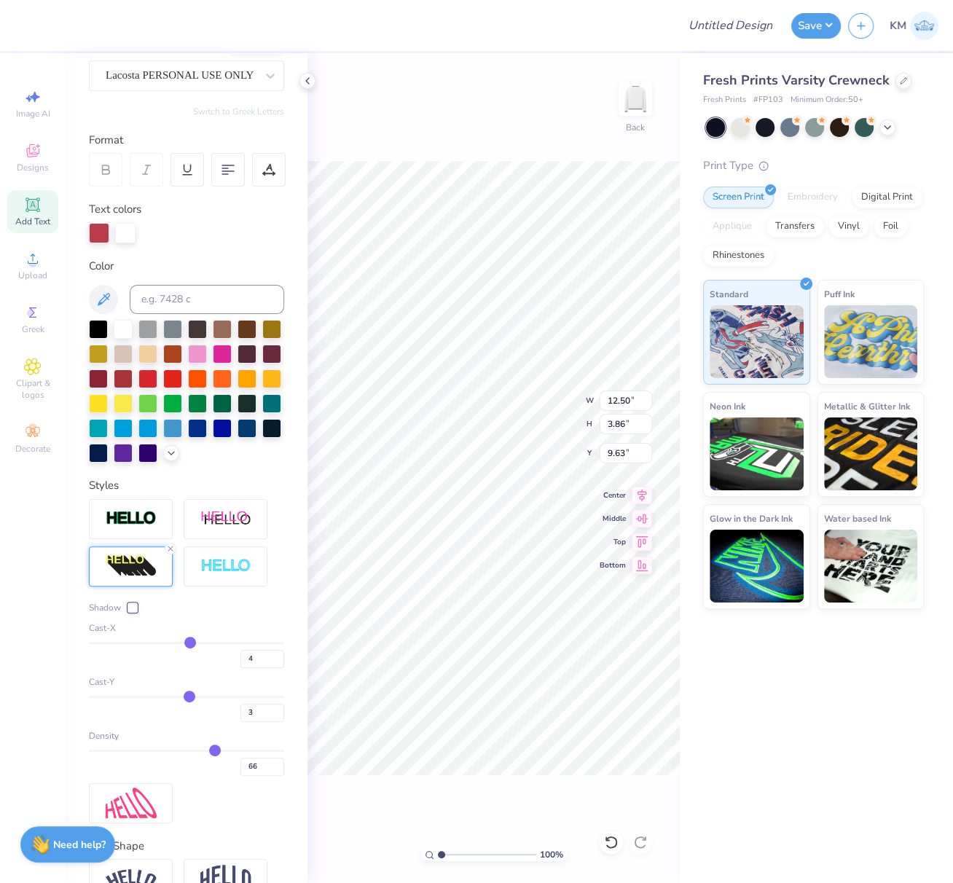
click at [133, 612] on div at bounding box center [132, 607] width 9 height 9
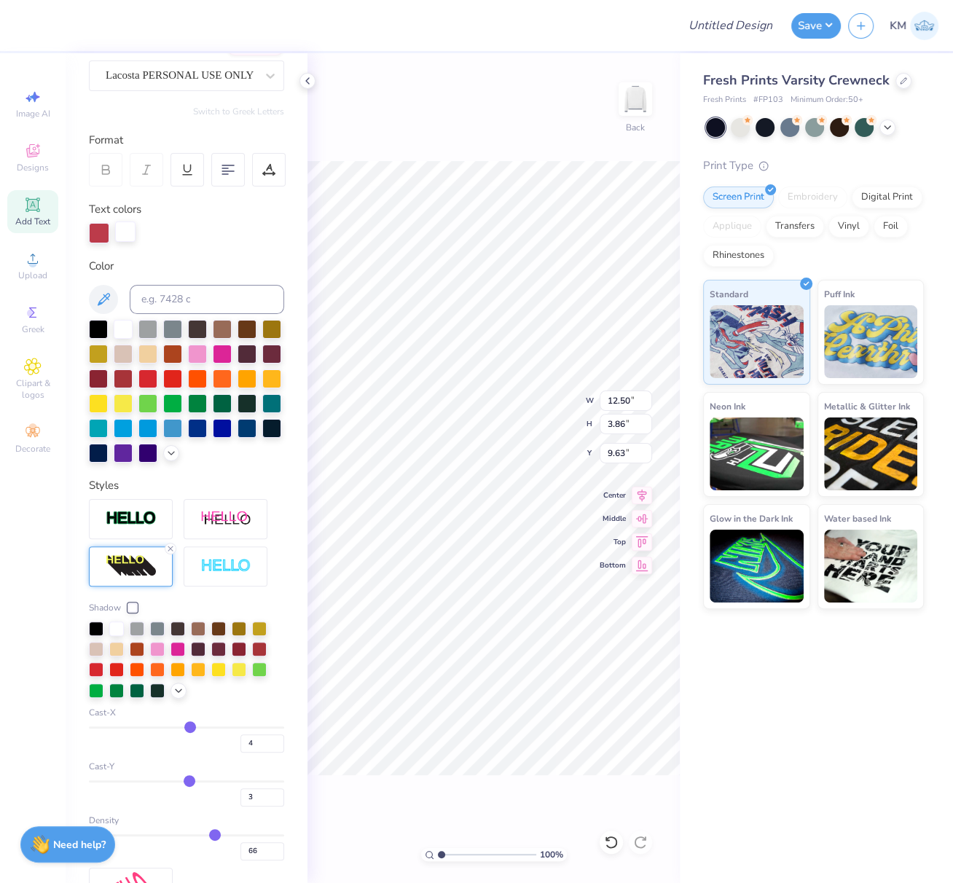
click at [128, 232] on div at bounding box center [125, 232] width 20 height 20
click at [262, 437] on div at bounding box center [271, 427] width 19 height 19
drag, startPoint x: 238, startPoint y: 764, endPoint x: 233, endPoint y: 773, distance: 10.8
click at [241, 753] on input "4" at bounding box center [263, 744] width 44 height 18
type input "3"
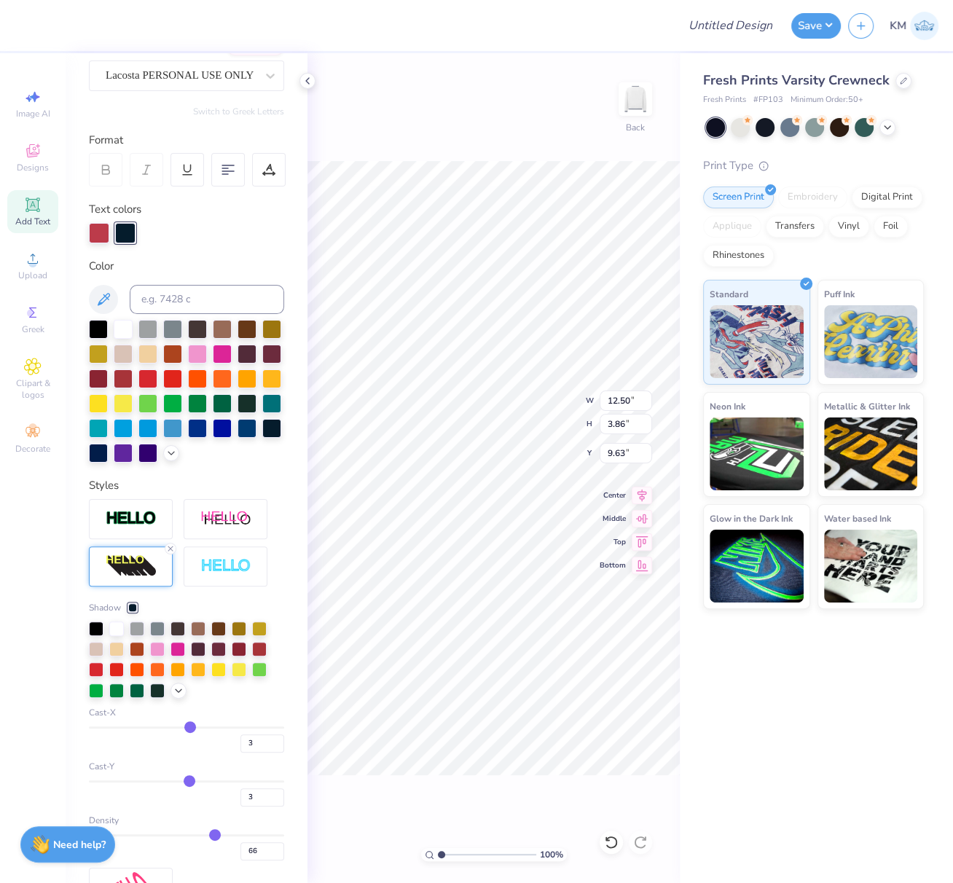
type input "3"
click at [243, 625] on div "Shadow Cast-X 3 Cast-Y 3 Density 66" at bounding box center [186, 703] width 195 height 409
type input "12.44"
type input "4.51"
type input "9.40"
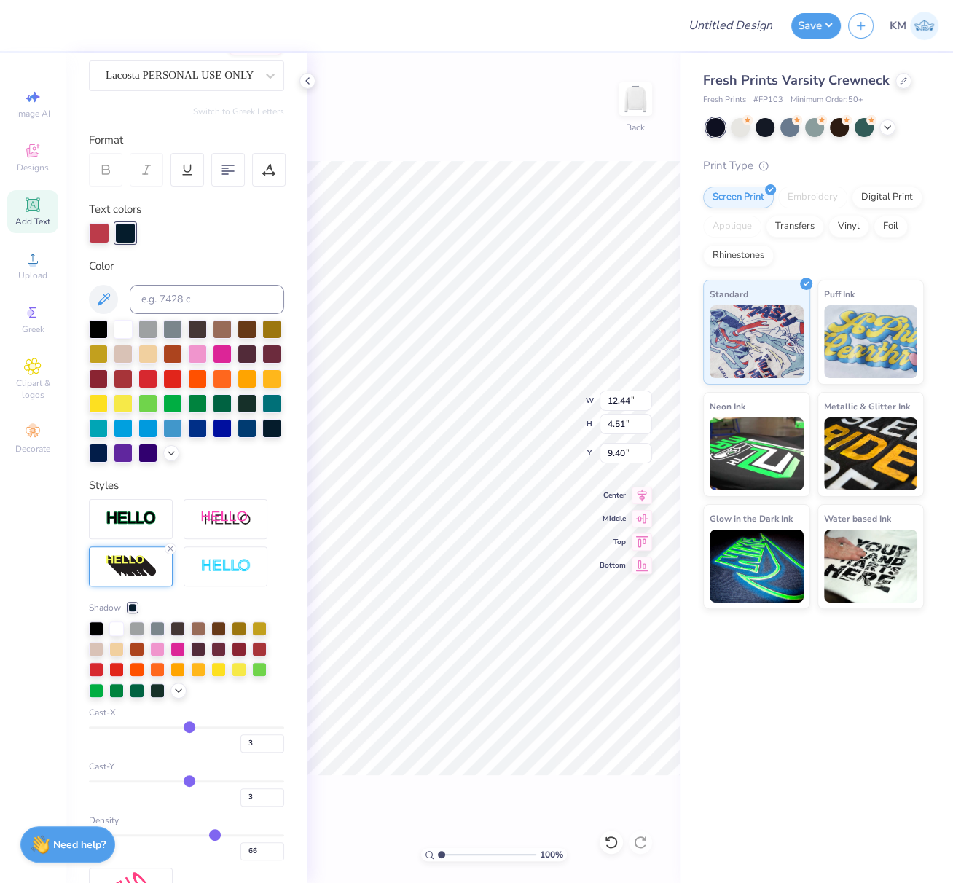
type input "2"
click at [181, 729] on input "range" at bounding box center [186, 728] width 195 height 2
type input "12.32"
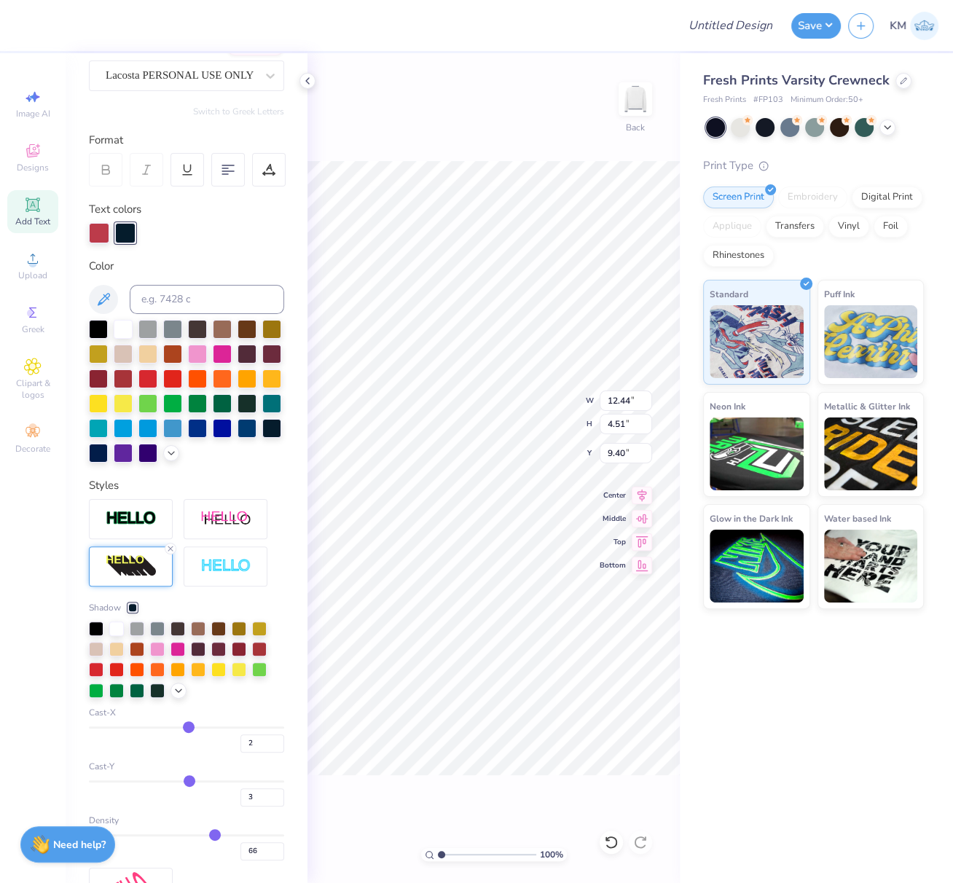
type input "4.52"
type input "1"
click at [181, 783] on input "range" at bounding box center [186, 782] width 195 height 2
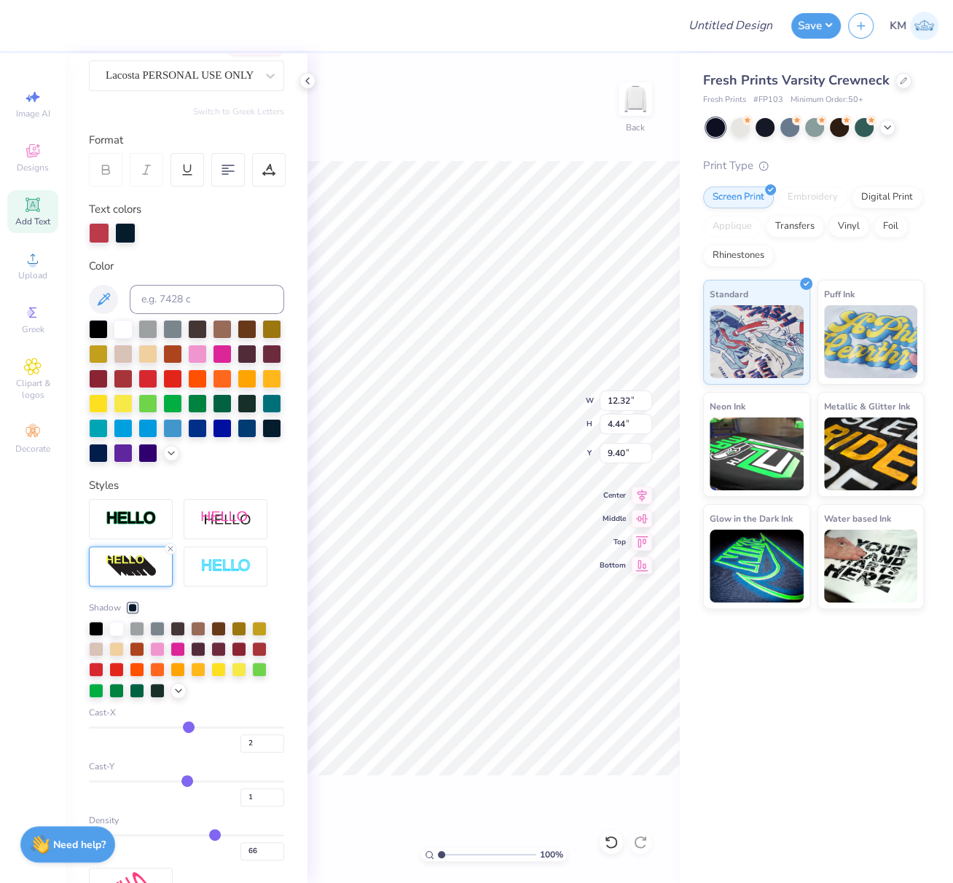
type input "4.98"
type input "12.31"
type input "5.05"
type input "4.69"
type input "9.40"
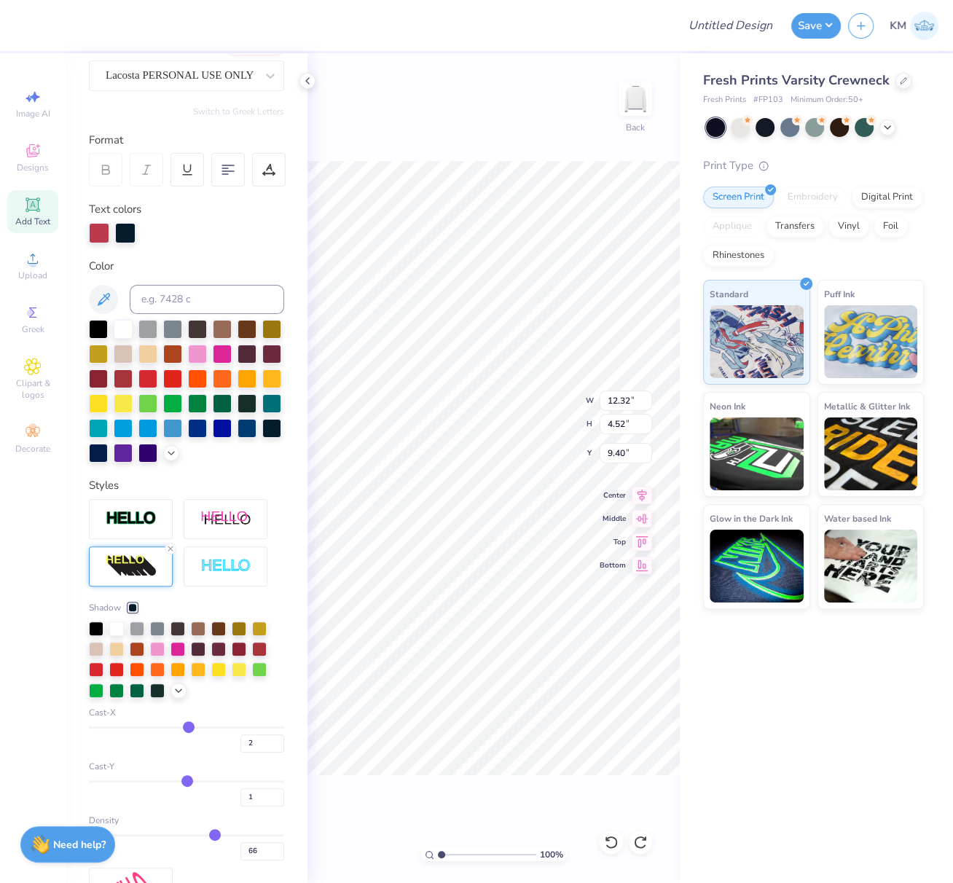
type input "3"
type input "4.52"
type input "3"
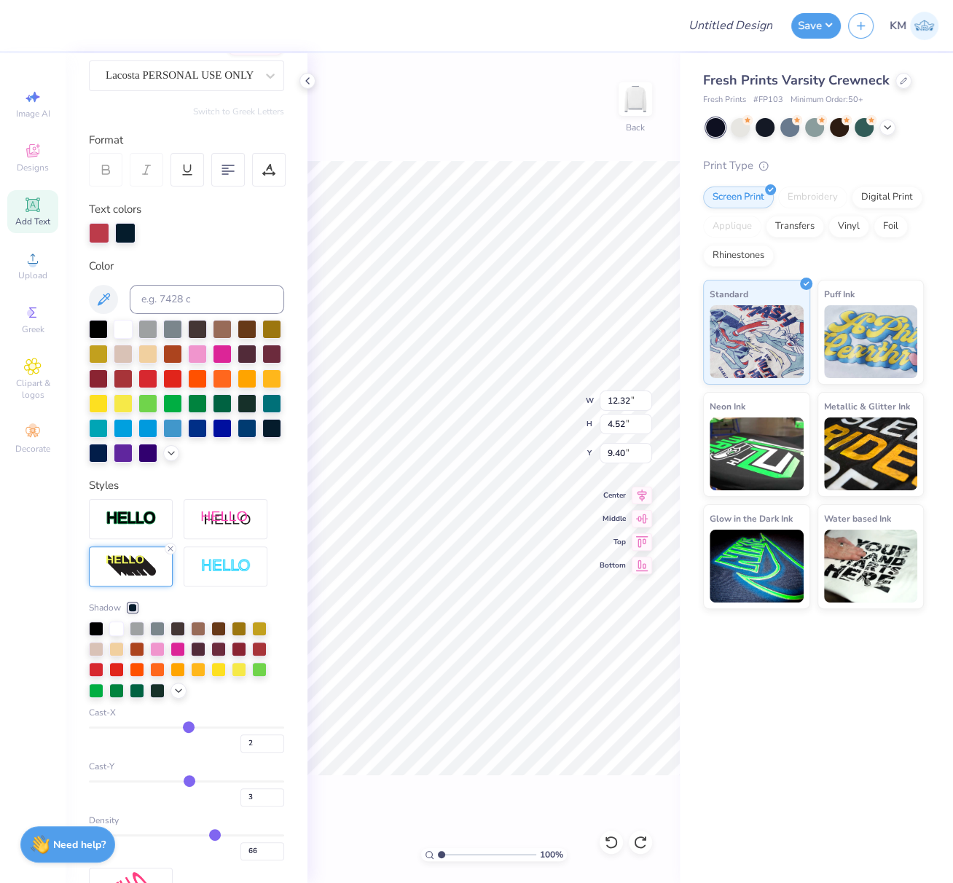
type input "12.44"
type input "4.51"
type input "12.38"
type input "3.86"
type input "9.63"
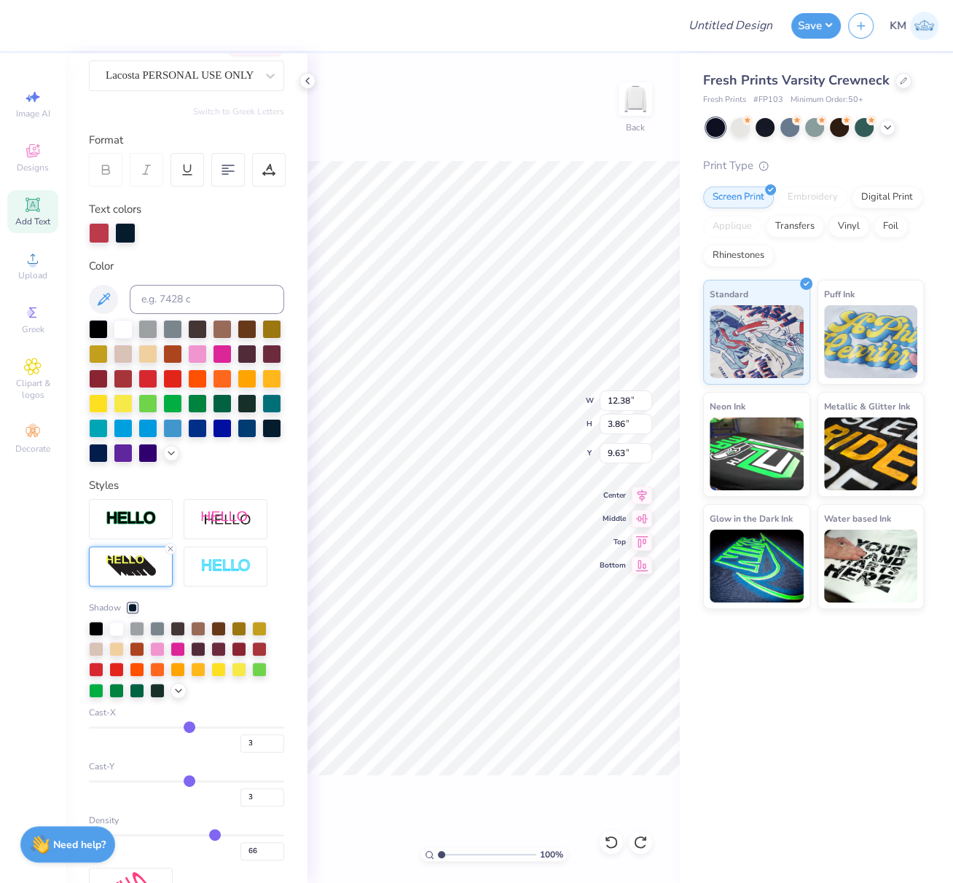
type input "4"
type input "12.52"
type input "3.88"
type input "9.61"
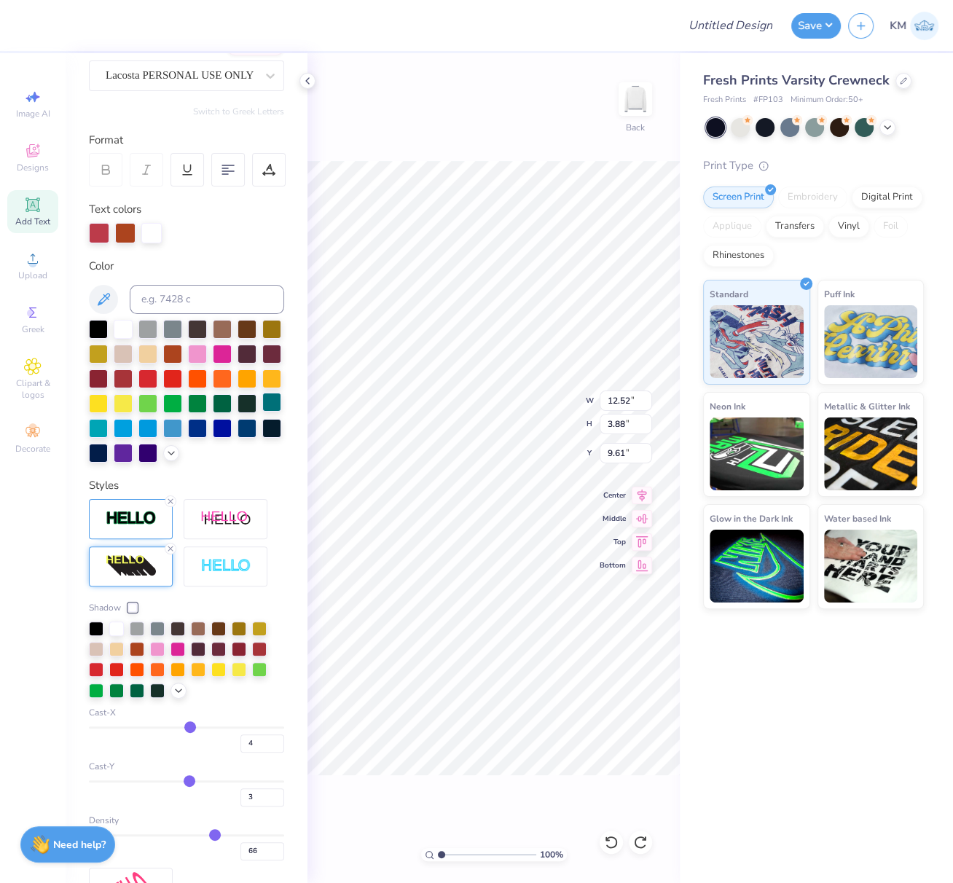
click at [174, 553] on icon at bounding box center [170, 548] width 9 height 9
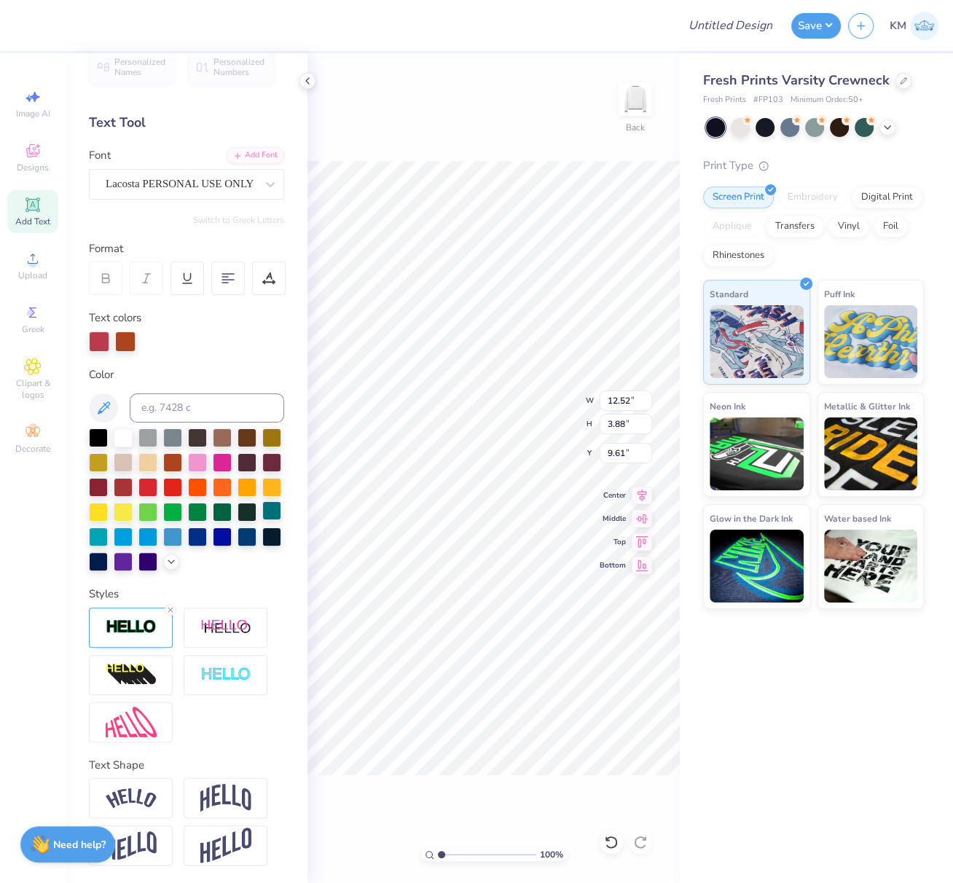
type input "12.06"
type input "3.79"
click at [173, 525] on div at bounding box center [186, 500] width 195 height 143
click at [171, 609] on line at bounding box center [170, 610] width 4 height 4
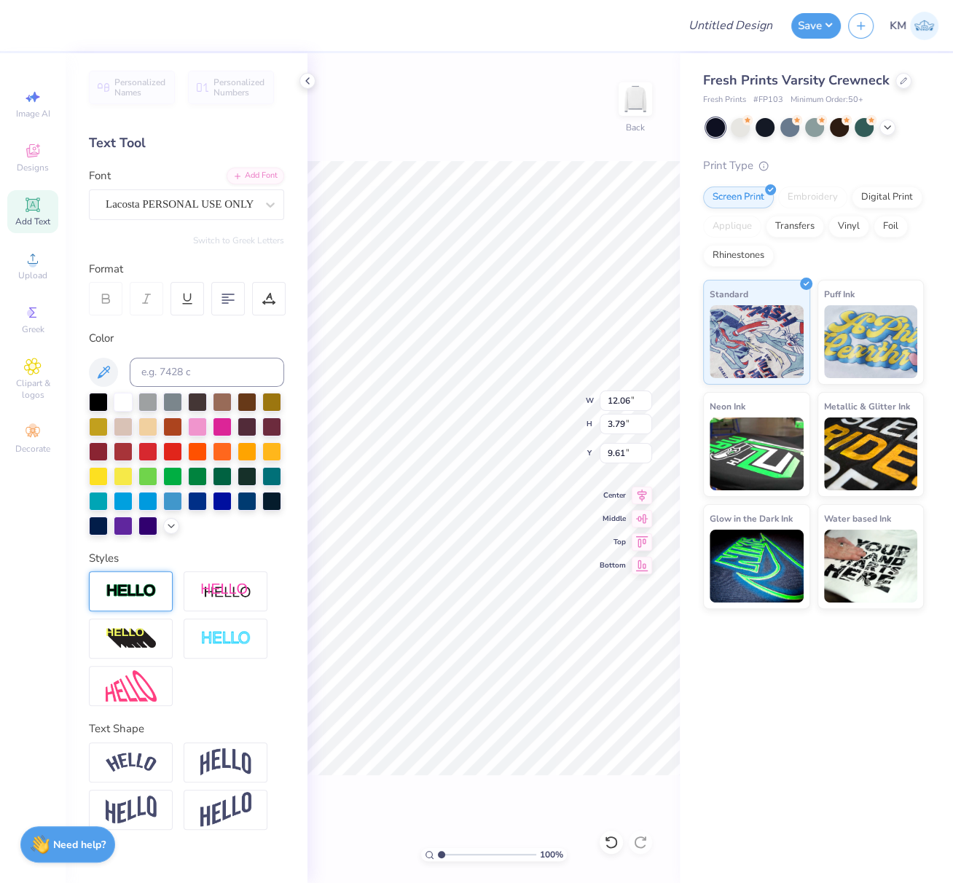
type input "12.02"
type input "3.75"
type input "9.63"
click at [224, 802] on img at bounding box center [225, 810] width 51 height 36
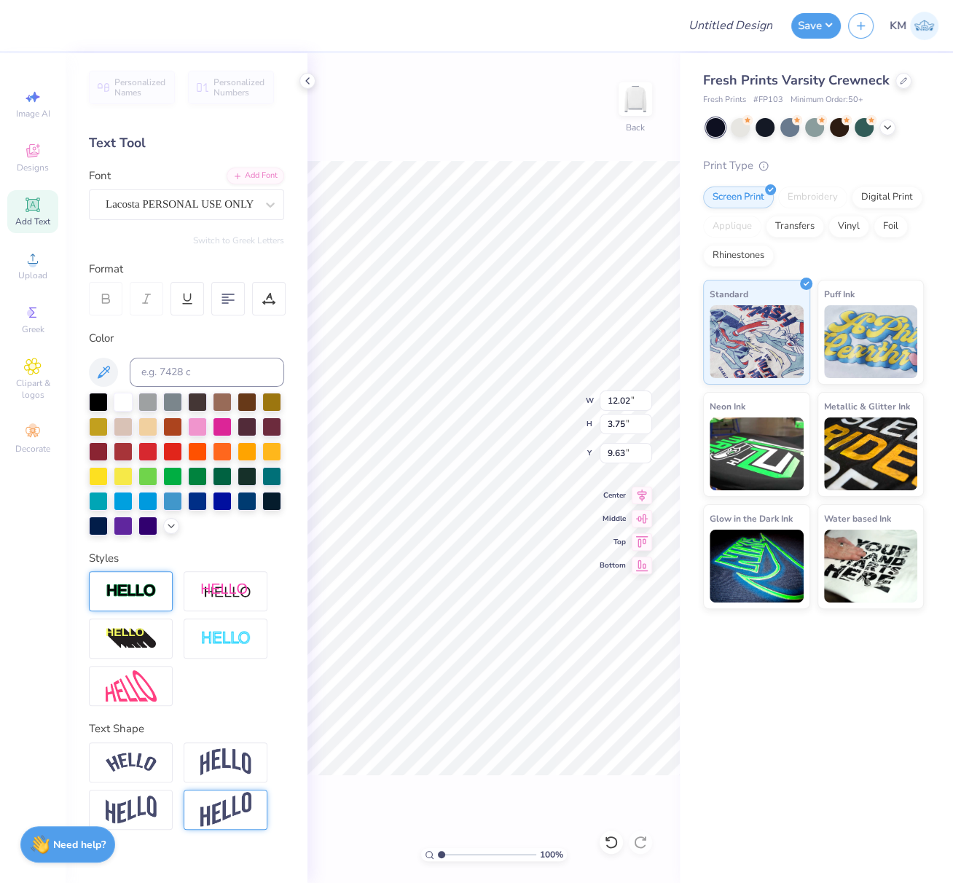
type input "7.27"
type input "7.87"
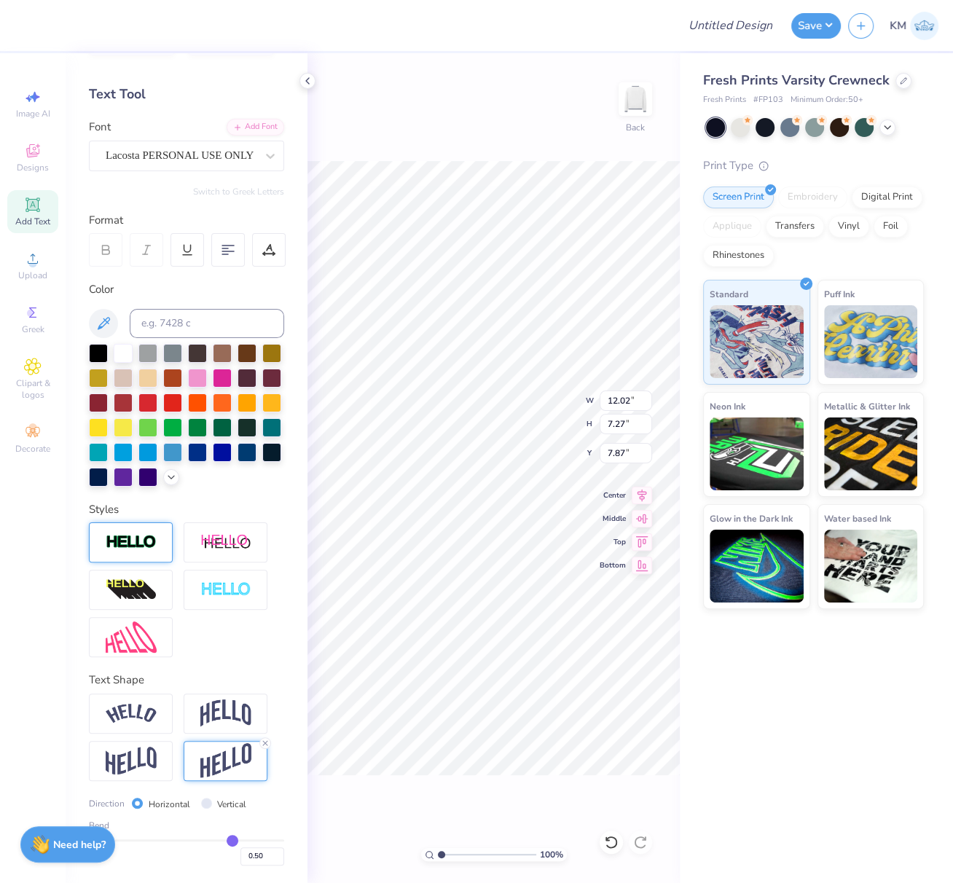
scroll to position [71, 0]
drag, startPoint x: 242, startPoint y: 858, endPoint x: 262, endPoint y: 863, distance: 21.0
click at [262, 861] on input "0.50" at bounding box center [263, 857] width 44 height 18
type input "0.30"
type input "0.3"
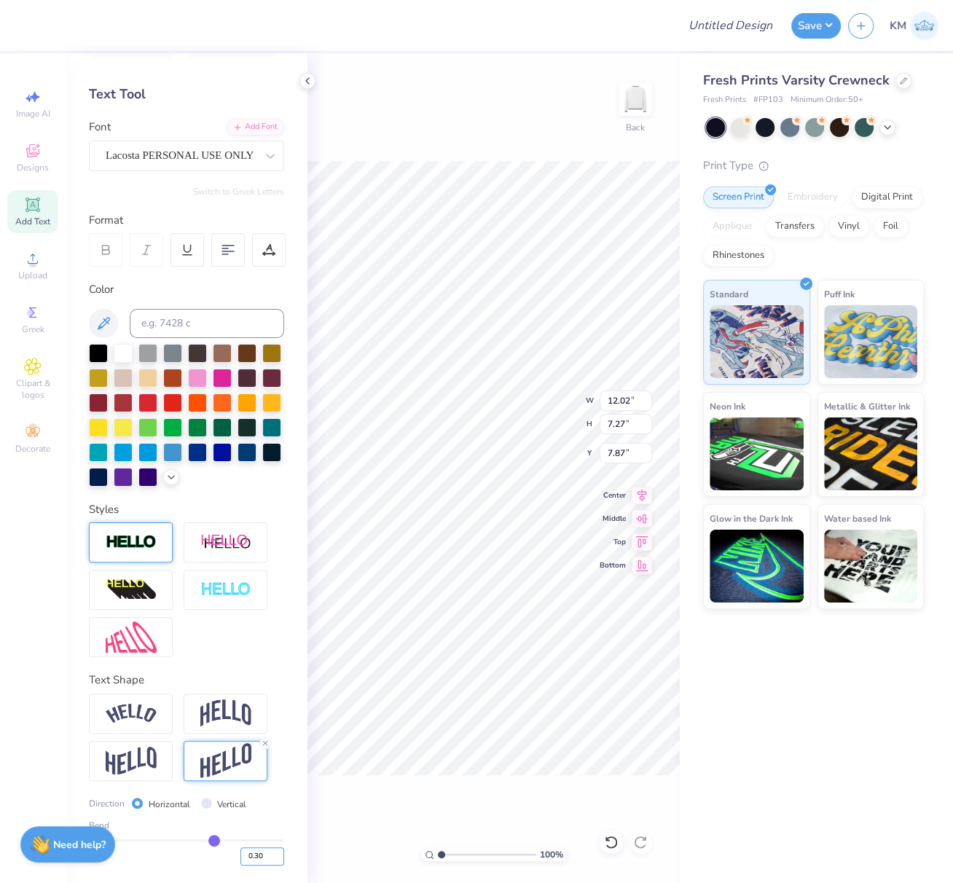
type input "5.80"
type input "8.60"
click at [143, 761] on img at bounding box center [131, 761] width 51 height 28
type input "4.27"
type input "9.37"
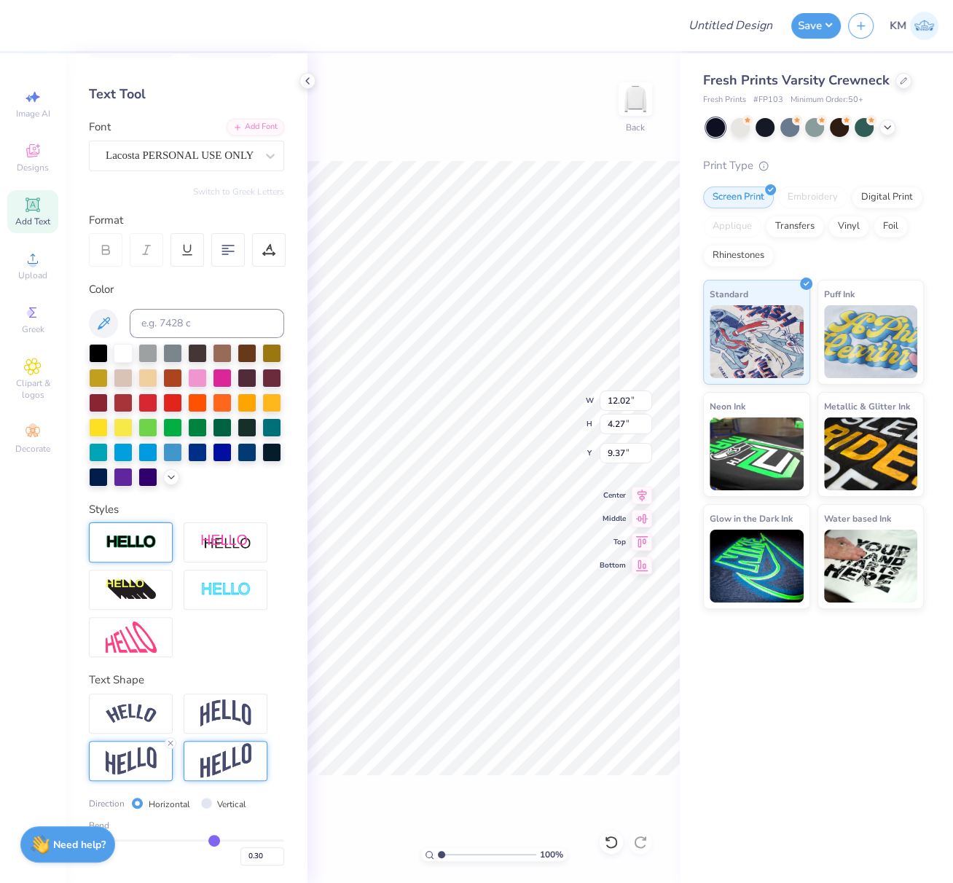
click at [241, 758] on img at bounding box center [225, 761] width 51 height 36
type input "5.80"
type input "8.60"
click at [36, 206] on icon at bounding box center [32, 204] width 11 height 11
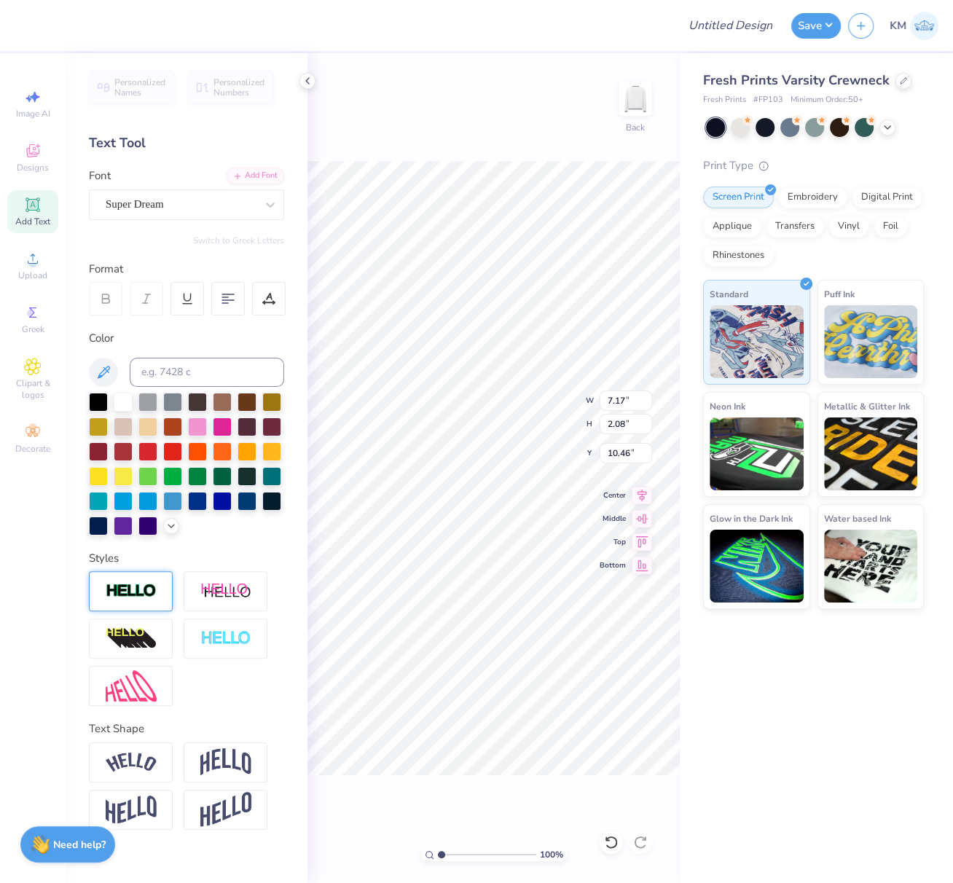
scroll to position [12, 2]
type textarea "Tri Delta"
click at [221, 205] on div "Super Dream" at bounding box center [180, 204] width 153 height 23
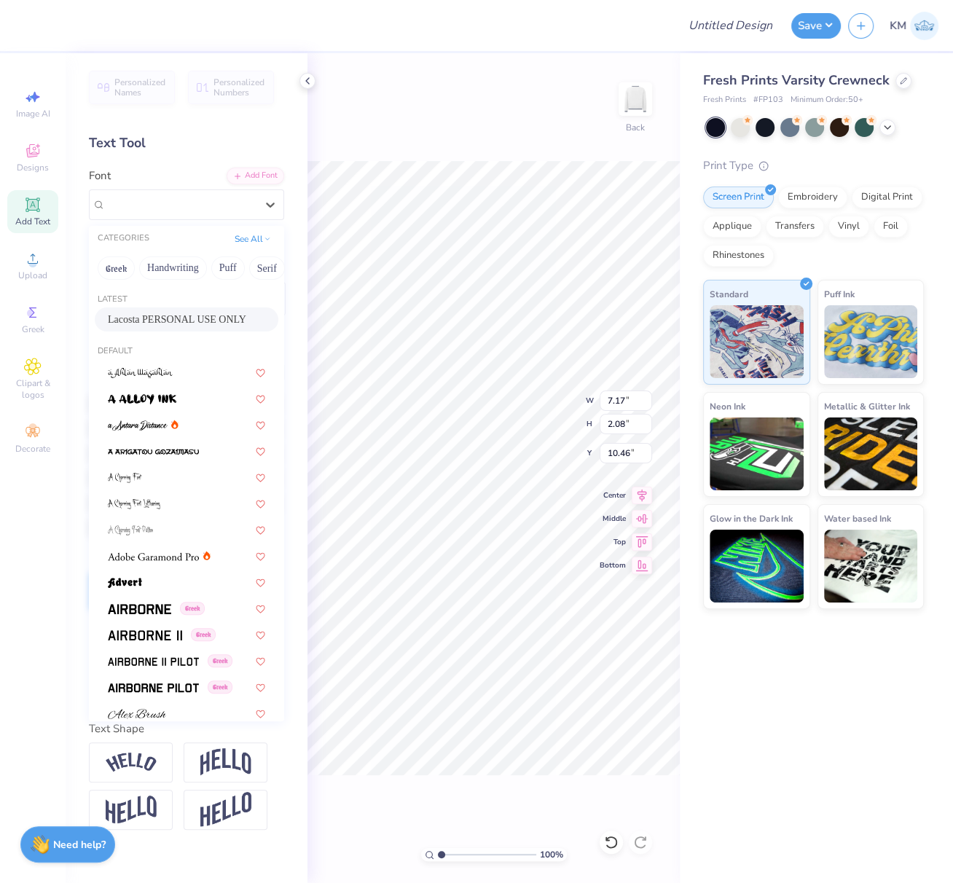
click at [150, 315] on span "Lacosta PERSONAL USE ONLY" at bounding box center [177, 319] width 138 height 15
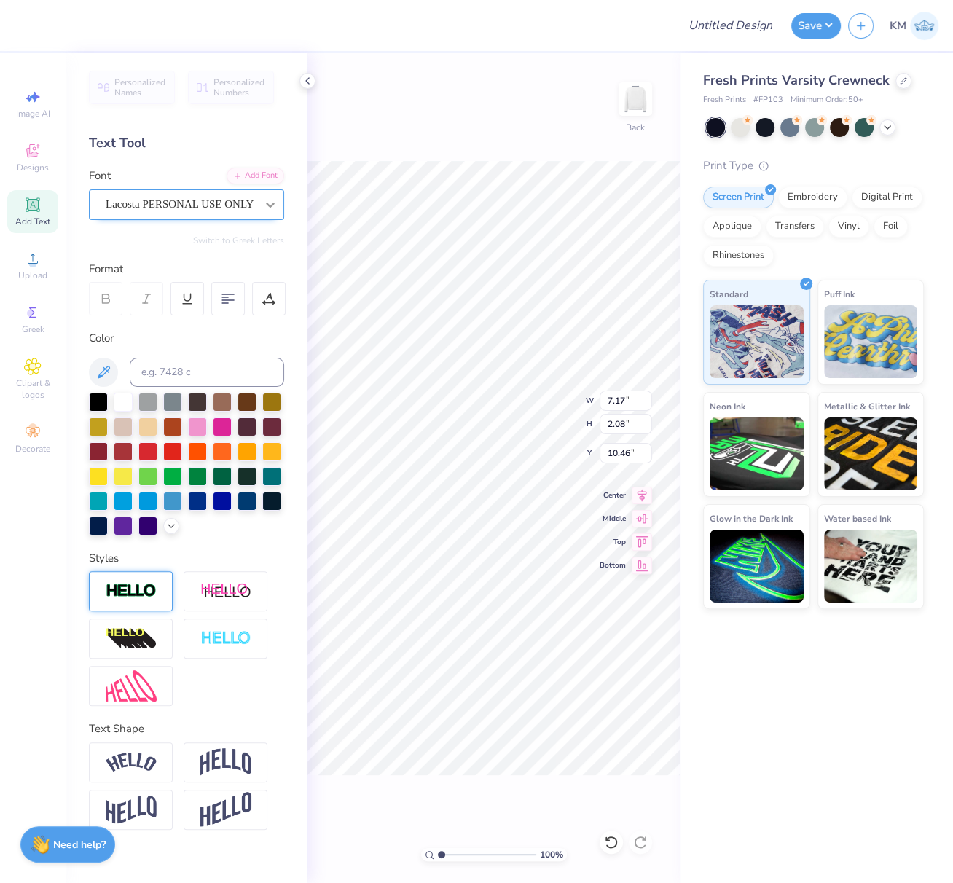
click at [270, 205] on icon at bounding box center [270, 205] width 9 height 5
click at [274, 203] on icon at bounding box center [270, 205] width 15 height 15
click at [197, 372] on input at bounding box center [207, 372] width 155 height 29
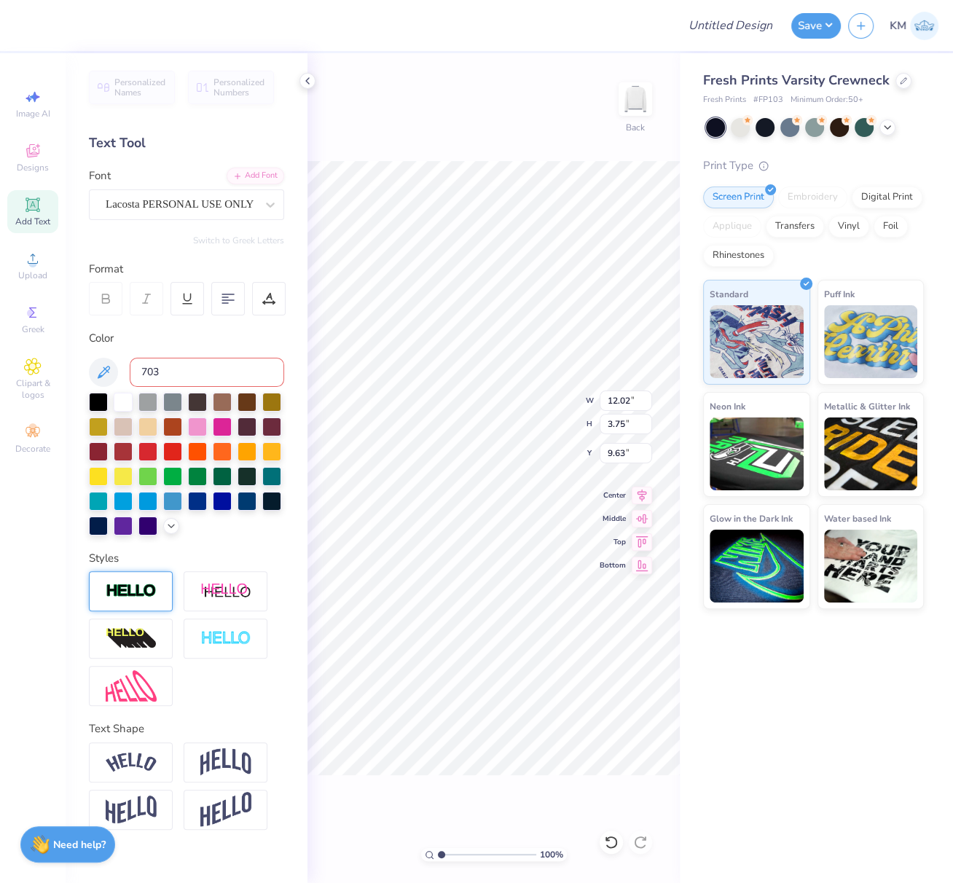
type input "703"
drag, startPoint x: 222, startPoint y: 804, endPoint x: 952, endPoint y: 321, distance: 875.3
click at [222, 804] on img at bounding box center [225, 810] width 51 height 36
type input "7.27"
type input "7.87"
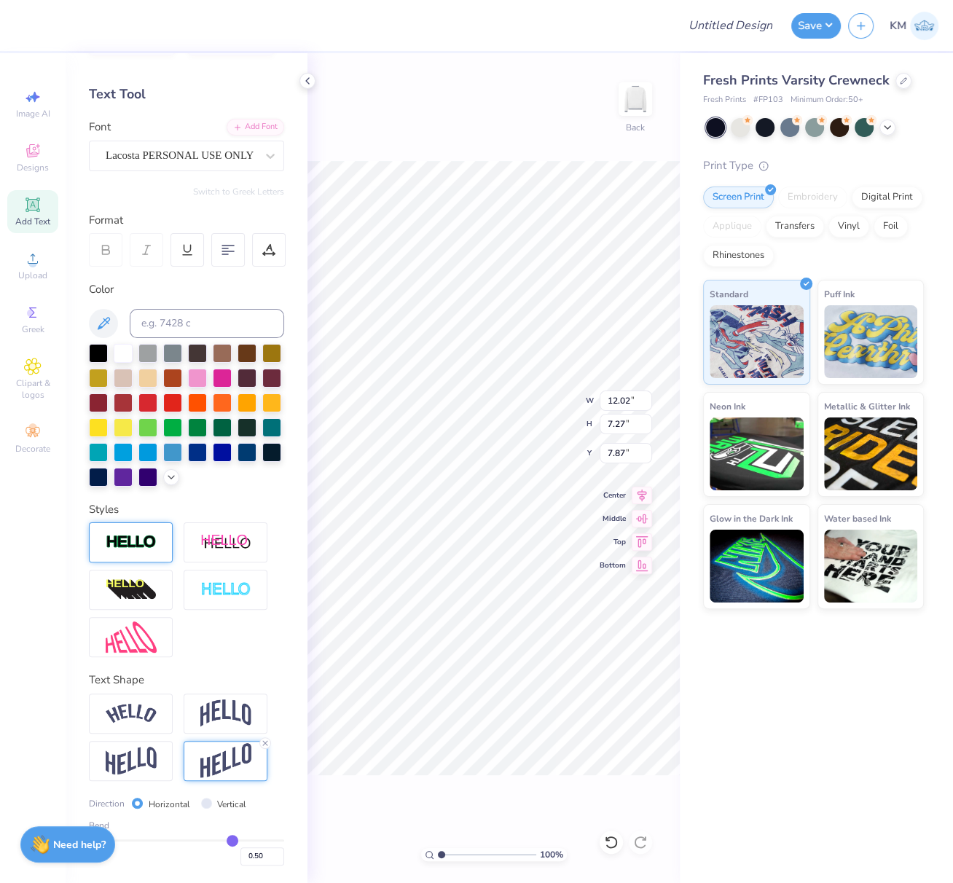
scroll to position [71, 0]
drag, startPoint x: 244, startPoint y: 857, endPoint x: 262, endPoint y: 861, distance: 17.9
click at [260, 859] on input "0.50" at bounding box center [263, 857] width 44 height 18
type input "0.30"
type input "0.3"
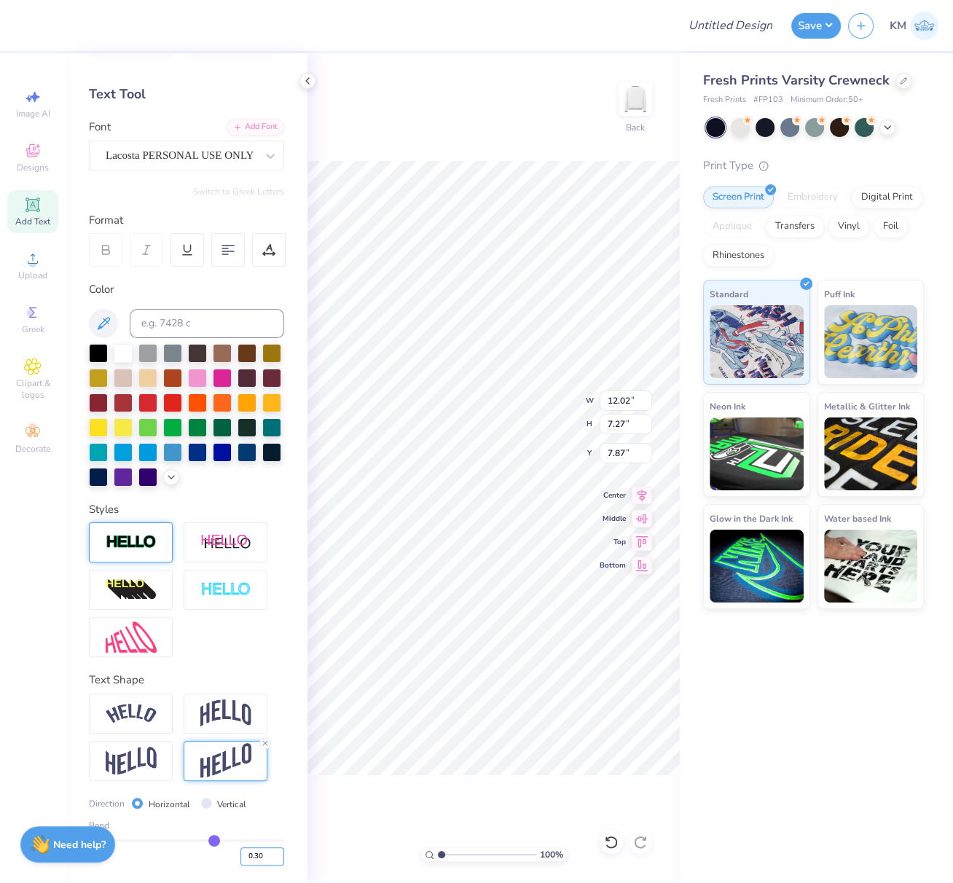
type input "5.80"
type input "4.85"
click at [31, 269] on div "Upload" at bounding box center [32, 265] width 51 height 43
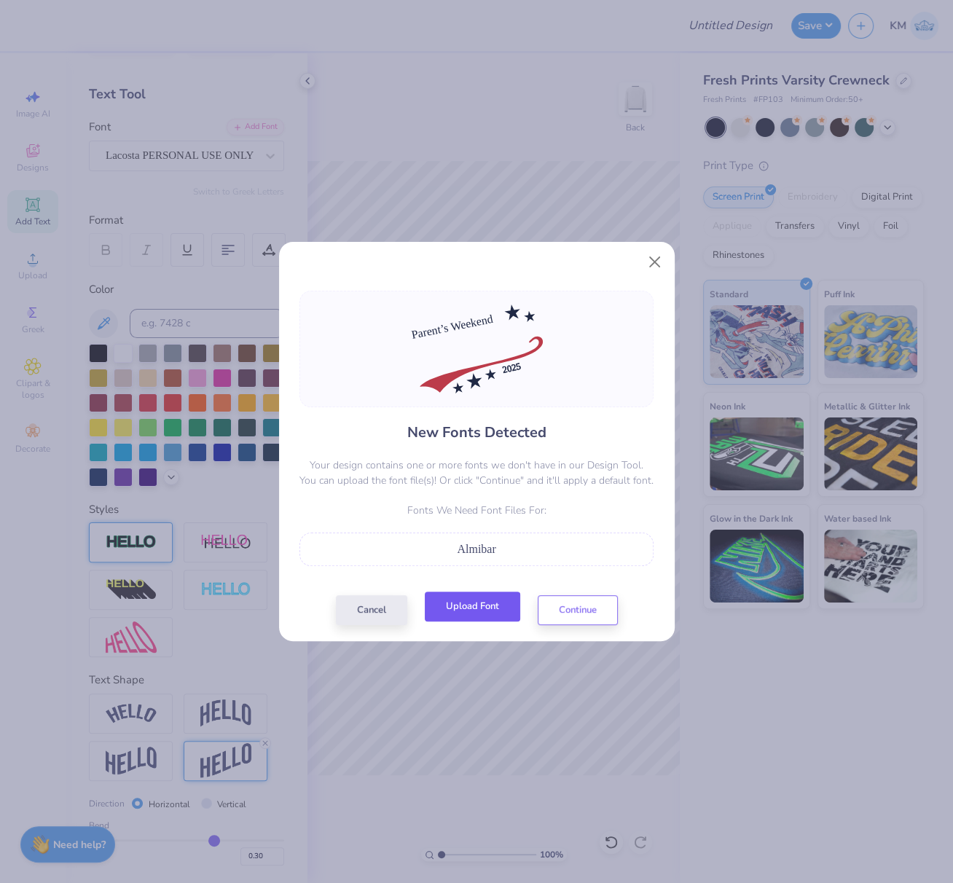
click at [465, 609] on button "Upload Font" at bounding box center [472, 607] width 95 height 30
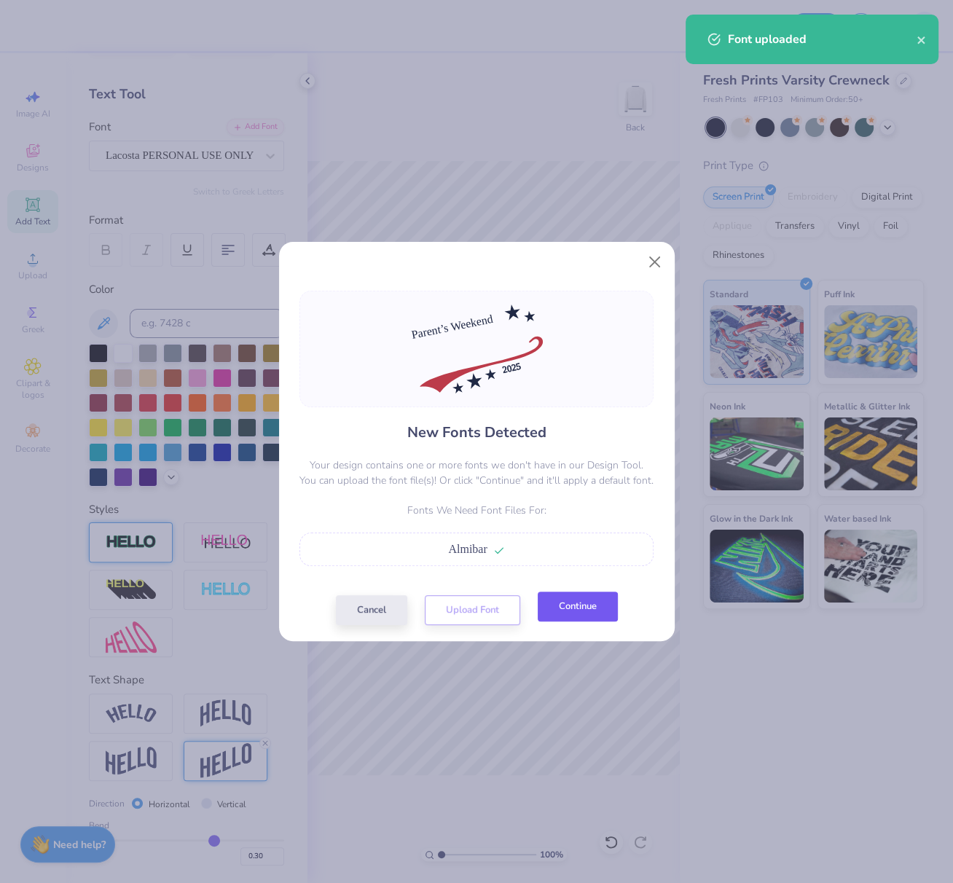
click at [573, 608] on button "Continue" at bounding box center [578, 607] width 80 height 30
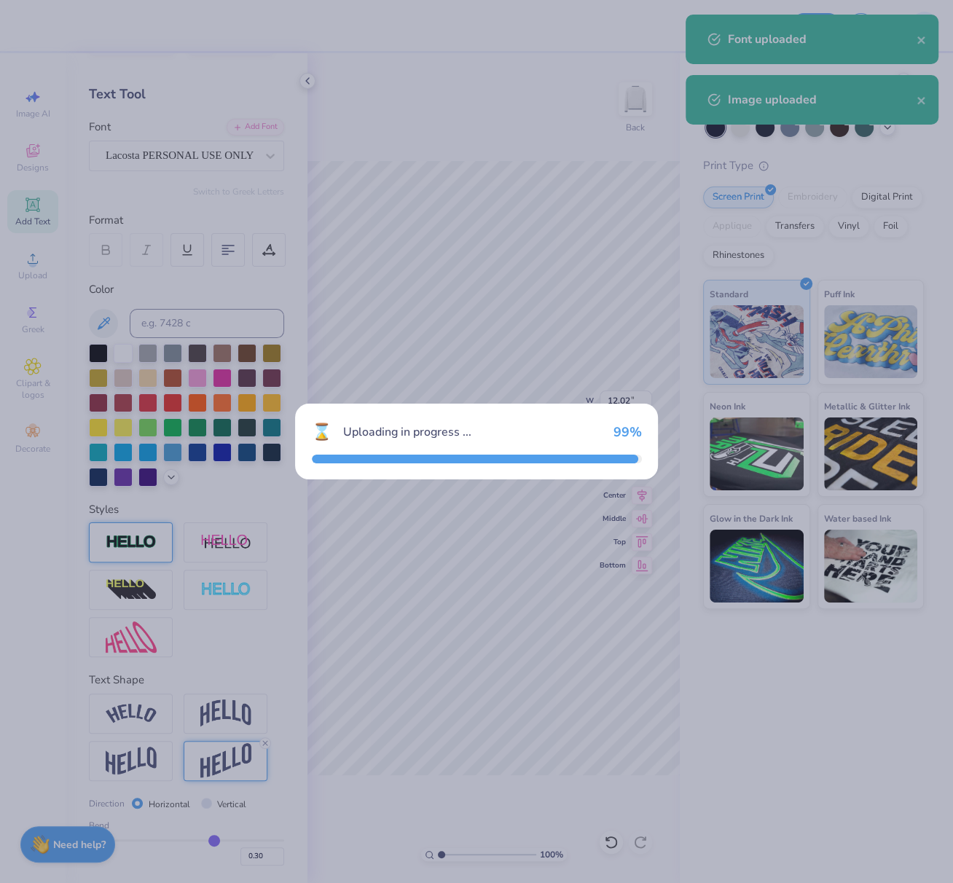
type input "16.11"
type input "10.81"
type input "6.10"
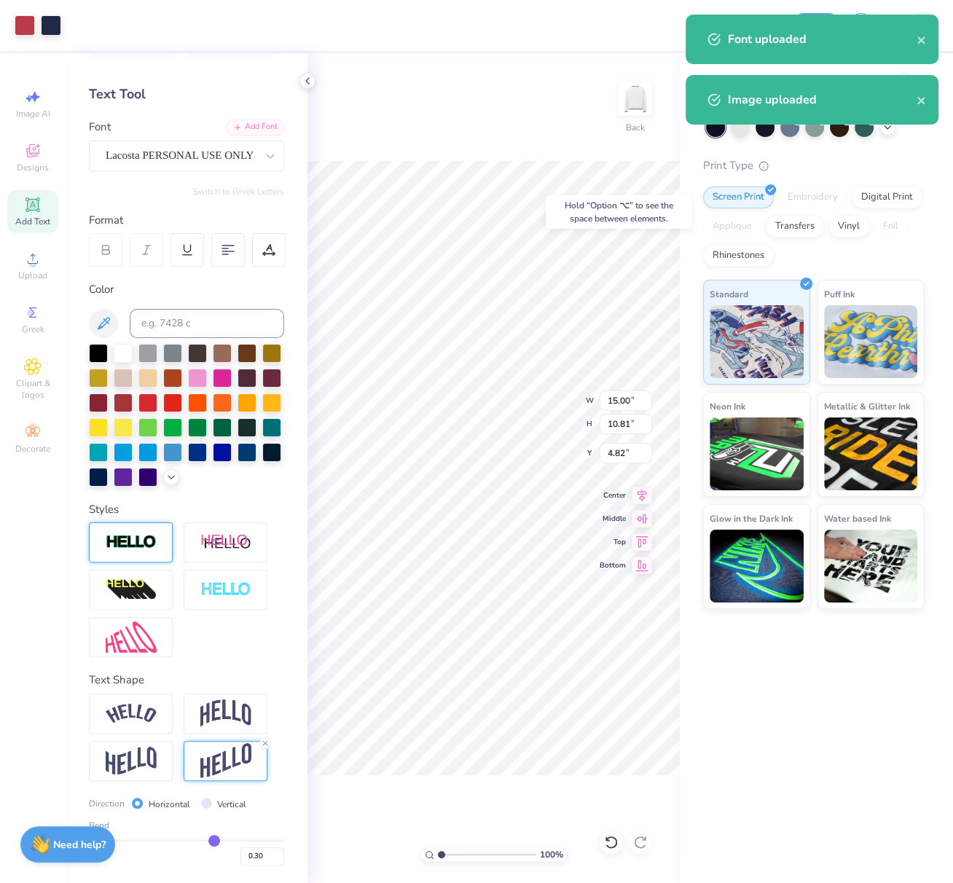
type input "4.82"
type input "16.11"
type input "6.10"
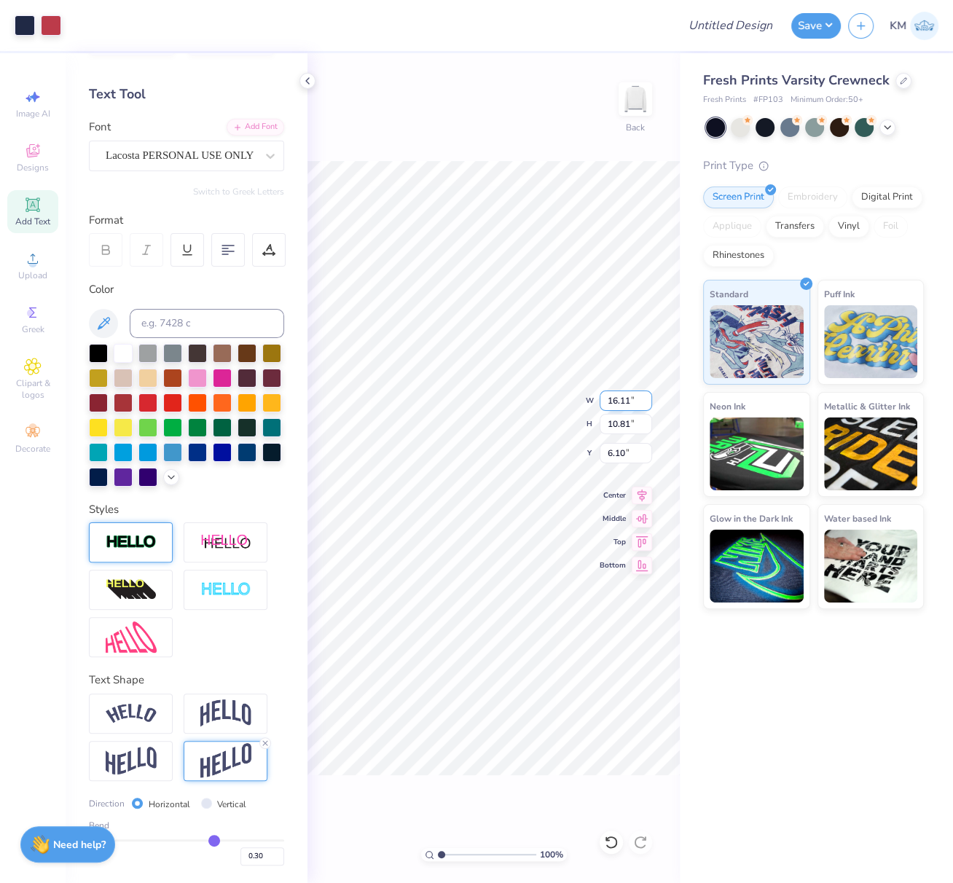
drag, startPoint x: 629, startPoint y: 403, endPoint x: 611, endPoint y: 404, distance: 17.6
click at [614, 403] on input "16.11" at bounding box center [626, 401] width 52 height 20
type input "12.00"
type input "8.05"
type input "4.01"
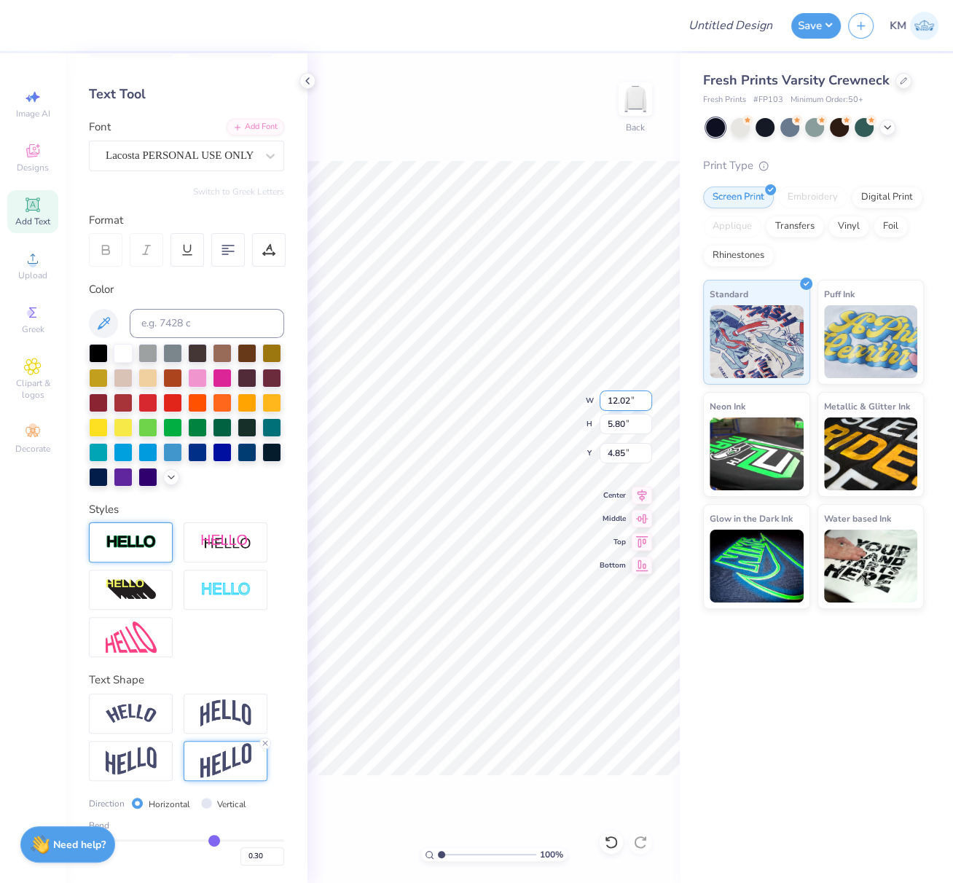
drag, startPoint x: 630, startPoint y: 401, endPoint x: 603, endPoint y: 402, distance: 27.7
click at [607, 401] on input "12.02" at bounding box center [626, 401] width 52 height 20
paste input "0.7161"
type input "10.72"
type input "5.17"
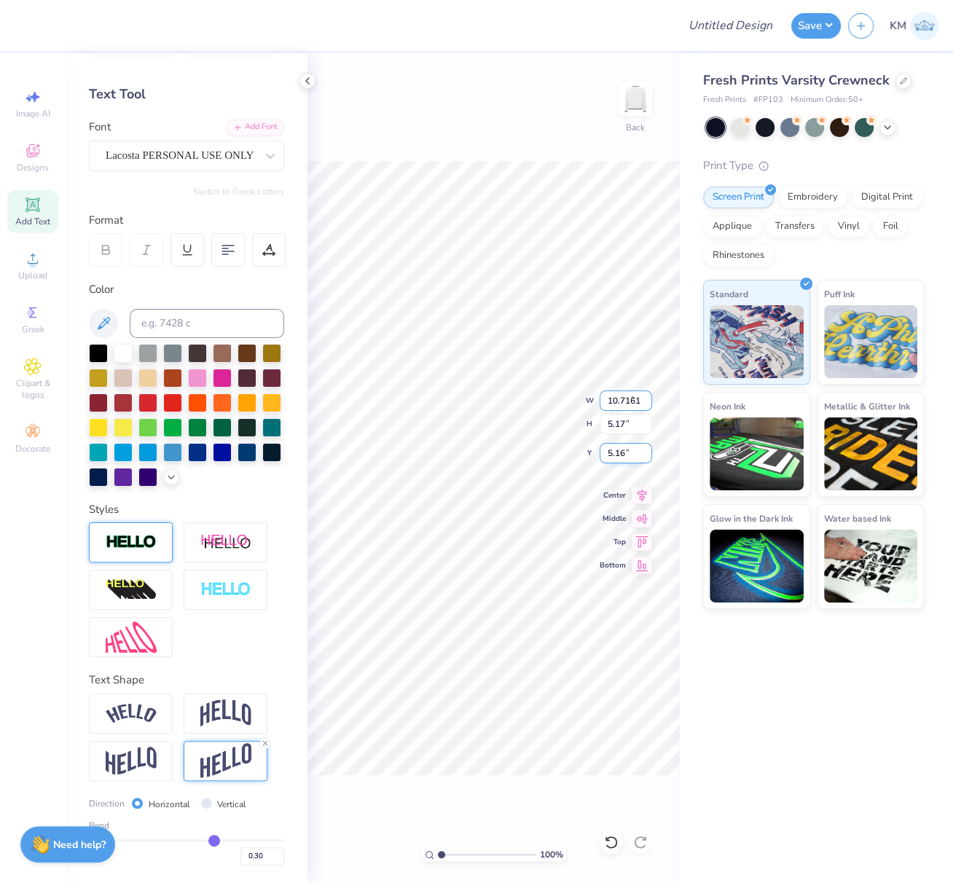
type input "5.16"
drag, startPoint x: 445, startPoint y: 853, endPoint x: 442, endPoint y: 816, distance: 37.3
click at [459, 859] on input "range" at bounding box center [487, 854] width 98 height 13
type input "2.51"
type input "3.61"
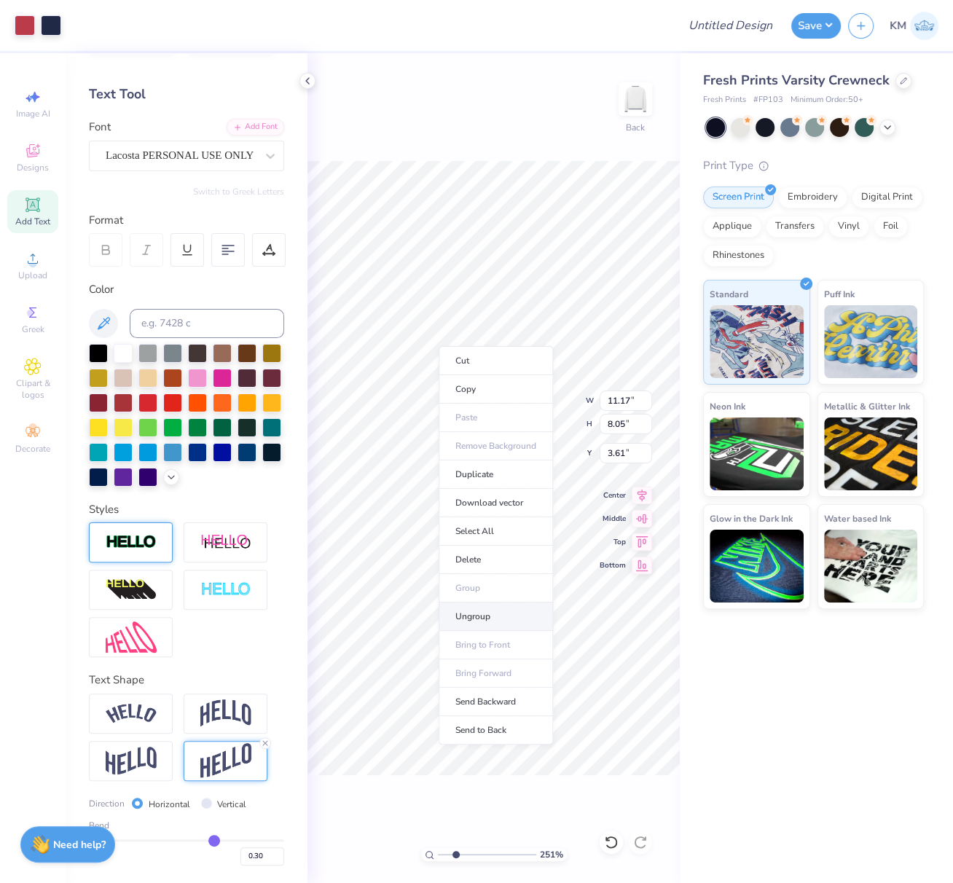
click at [471, 614] on li "Ungroup" at bounding box center [496, 617] width 114 height 28
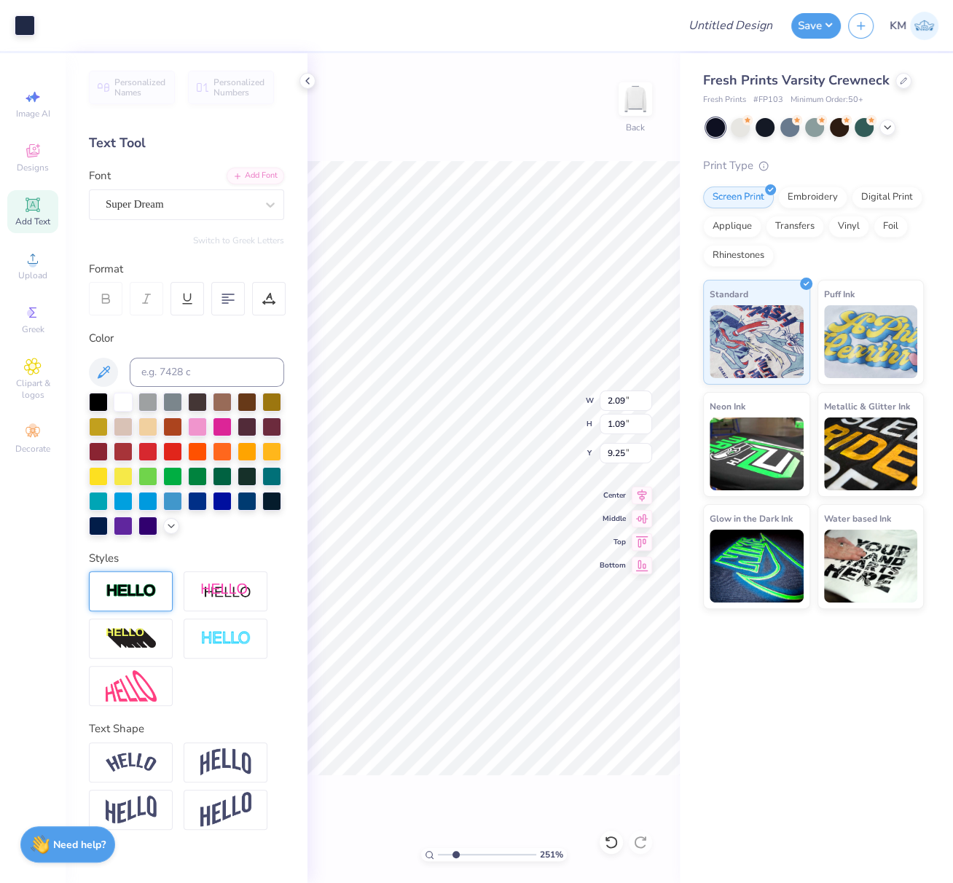
scroll to position [0, 0]
click at [168, 210] on div "Super Dream" at bounding box center [180, 204] width 153 height 23
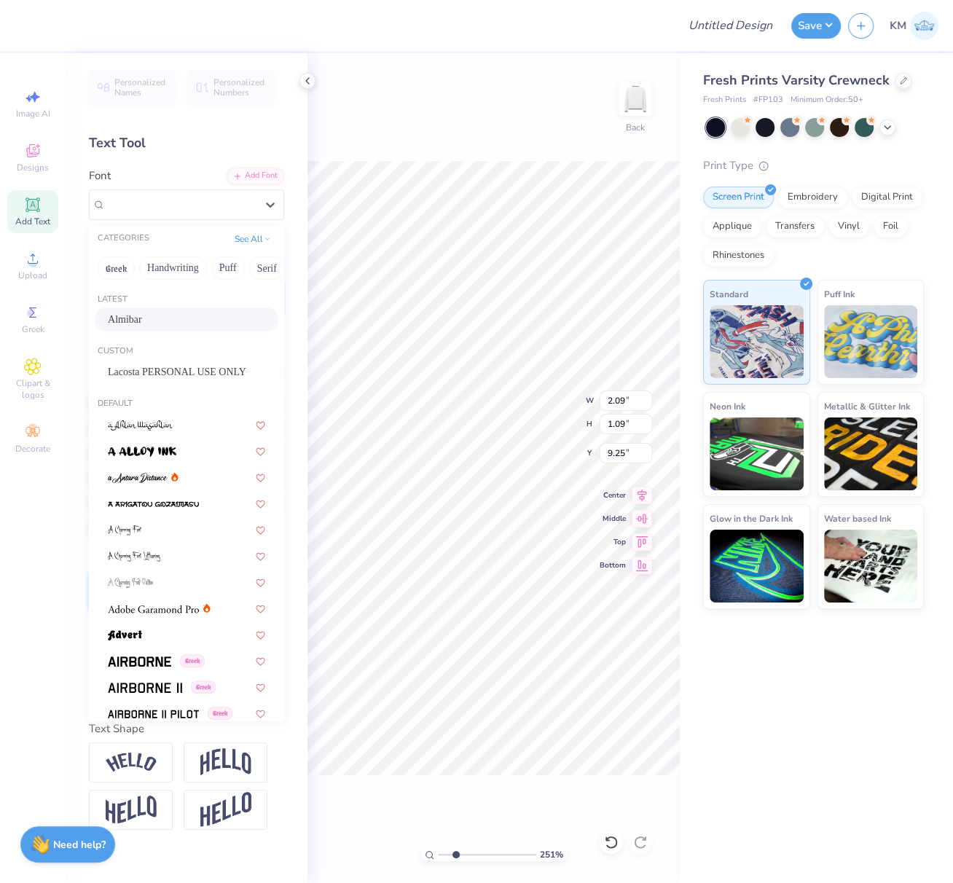
click at [149, 318] on div "Almibar" at bounding box center [186, 319] width 157 height 15
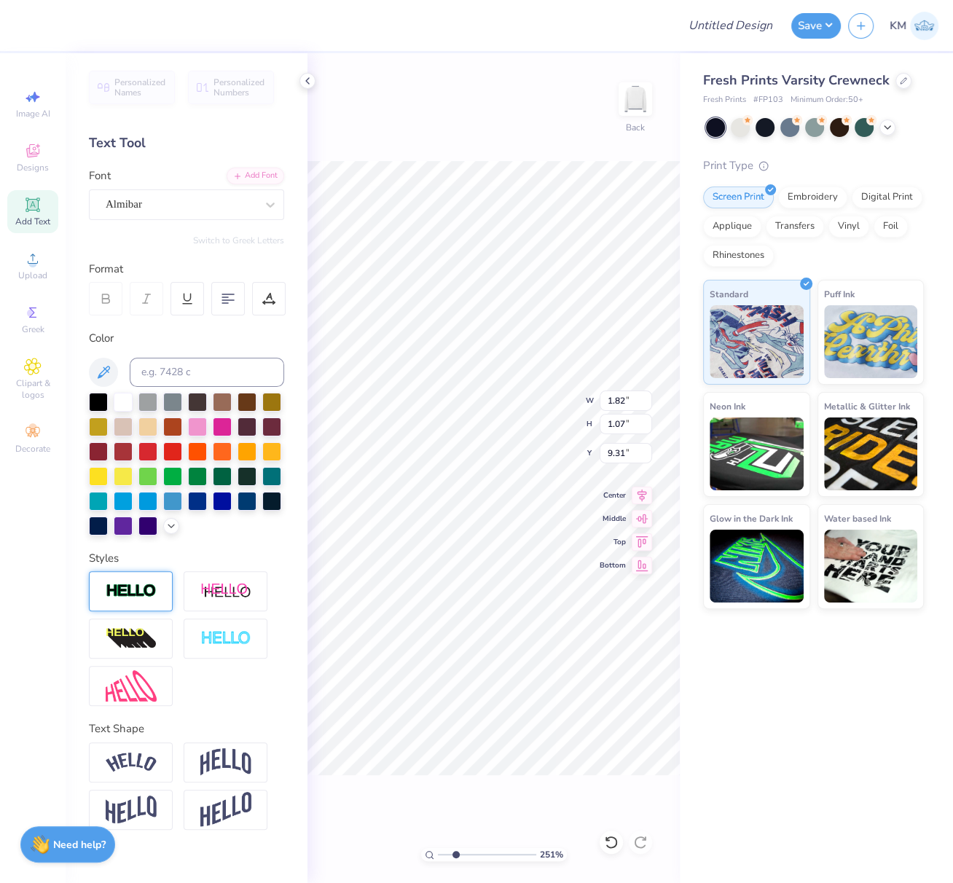
type input "1.82"
type input "1.07"
type input "9.31"
drag, startPoint x: 31, startPoint y: 211, endPoint x: 137, endPoint y: 206, distance: 105.8
click at [31, 211] on icon at bounding box center [32, 204] width 17 height 17
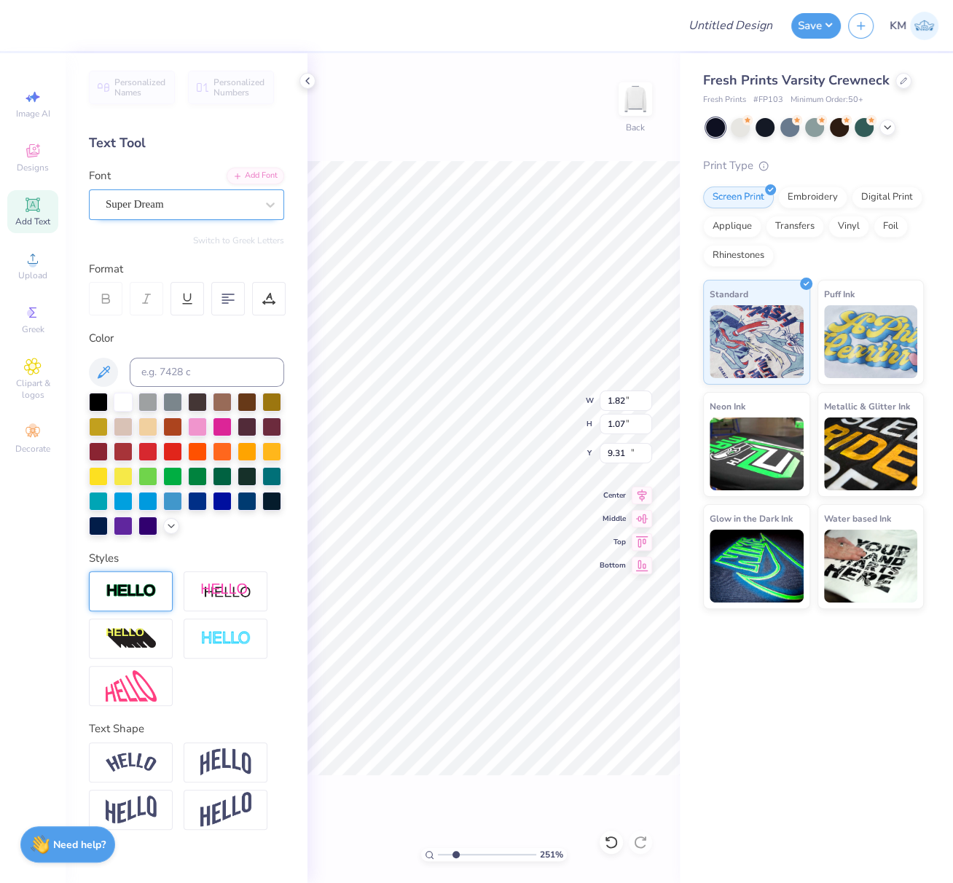
type input "7.17"
type input "2.08"
type input "10.46"
click at [139, 202] on div "Super Dream" at bounding box center [180, 204] width 153 height 23
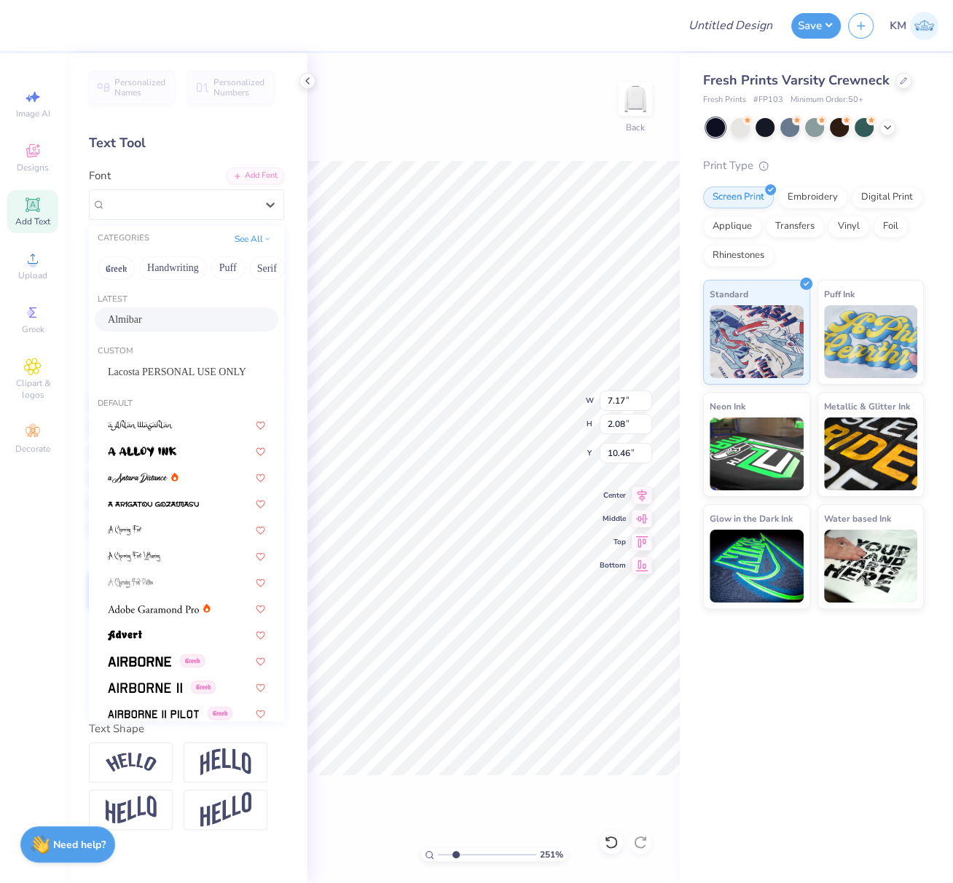
click at [147, 313] on div "Almibar" at bounding box center [186, 319] width 157 height 15
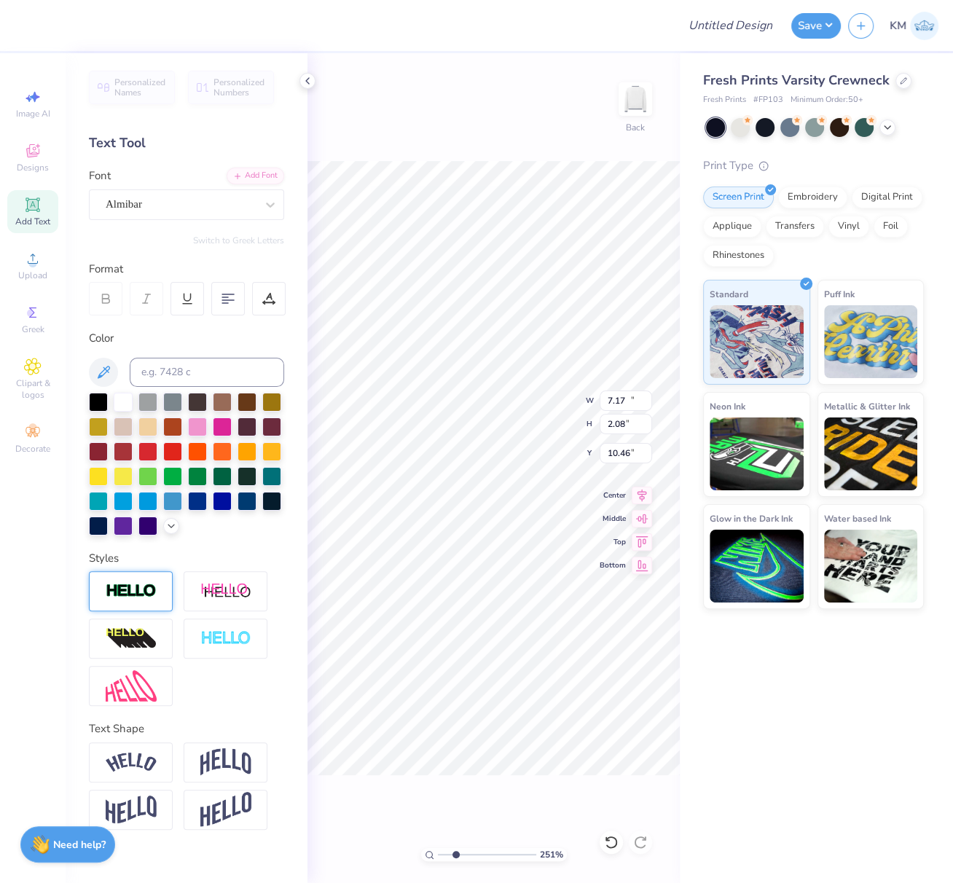
type input "11.24"
type input "2.65"
type input "10.18"
type textarea "2025"
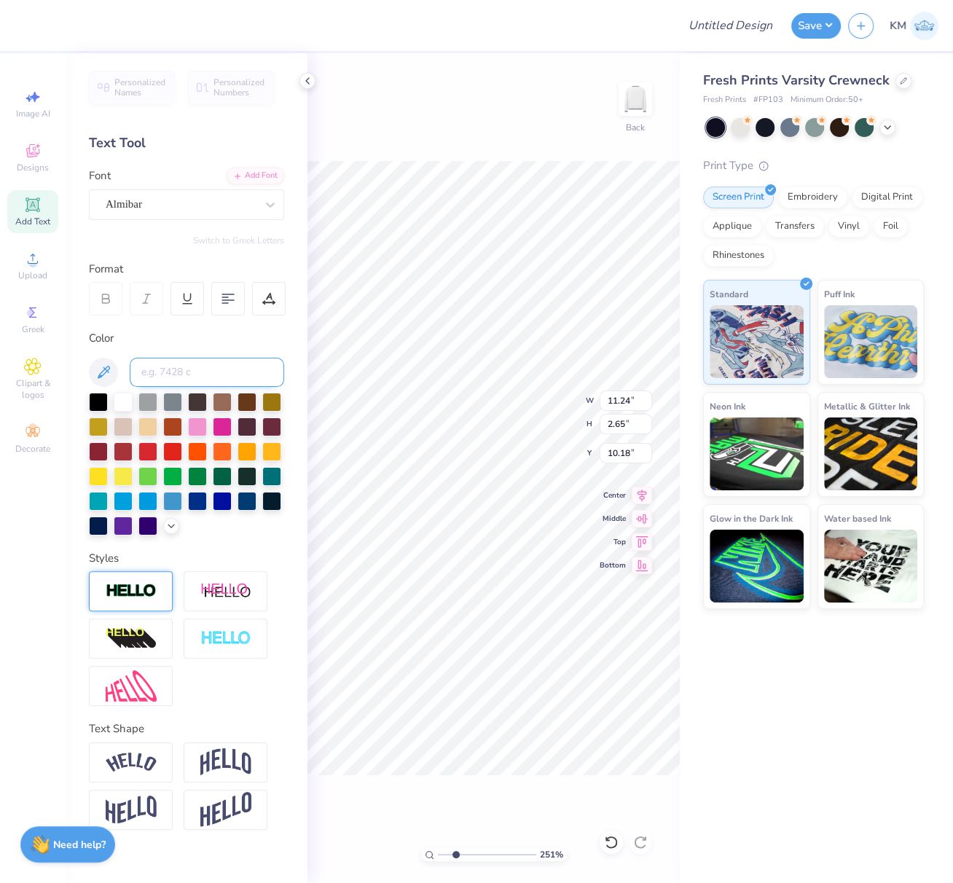
click at [198, 372] on input at bounding box center [207, 372] width 155 height 29
type input "533 c"
click at [141, 590] on img at bounding box center [131, 591] width 51 height 17
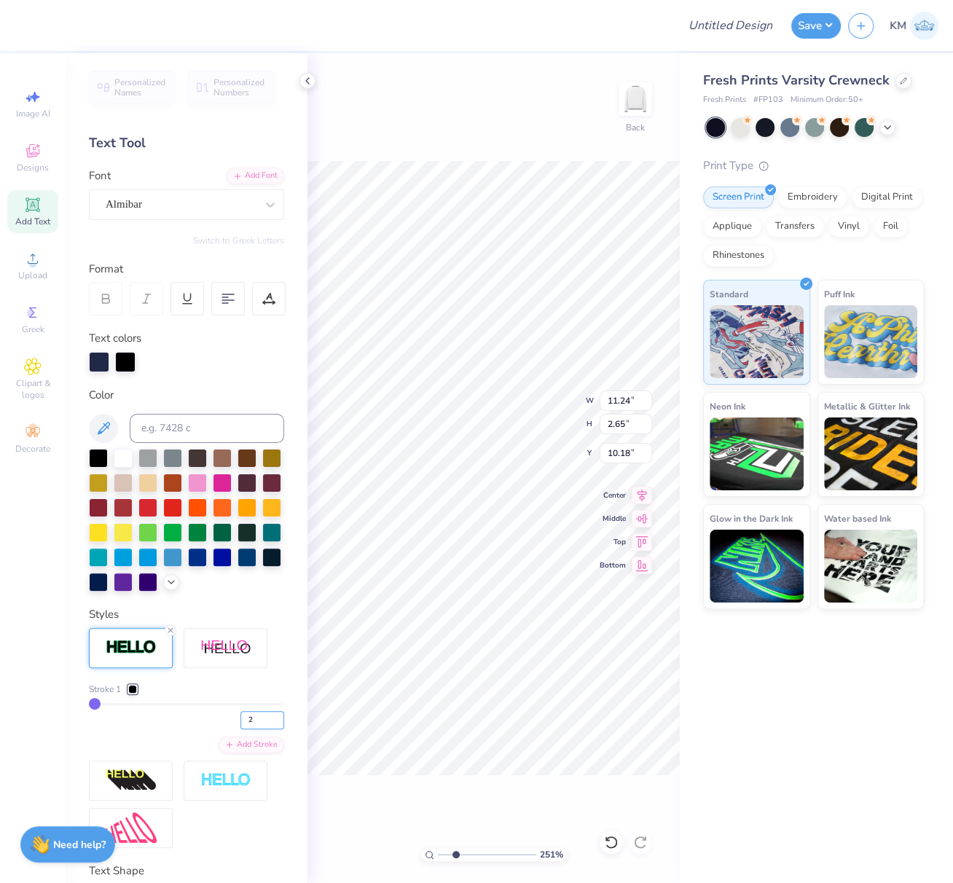
click at [263, 730] on input "2" at bounding box center [263, 720] width 44 height 18
type input "3"
click at [264, 730] on input "3" at bounding box center [263, 720] width 44 height 18
type input "3"
drag, startPoint x: 177, startPoint y: 749, endPoint x: 249, endPoint y: 732, distance: 73.4
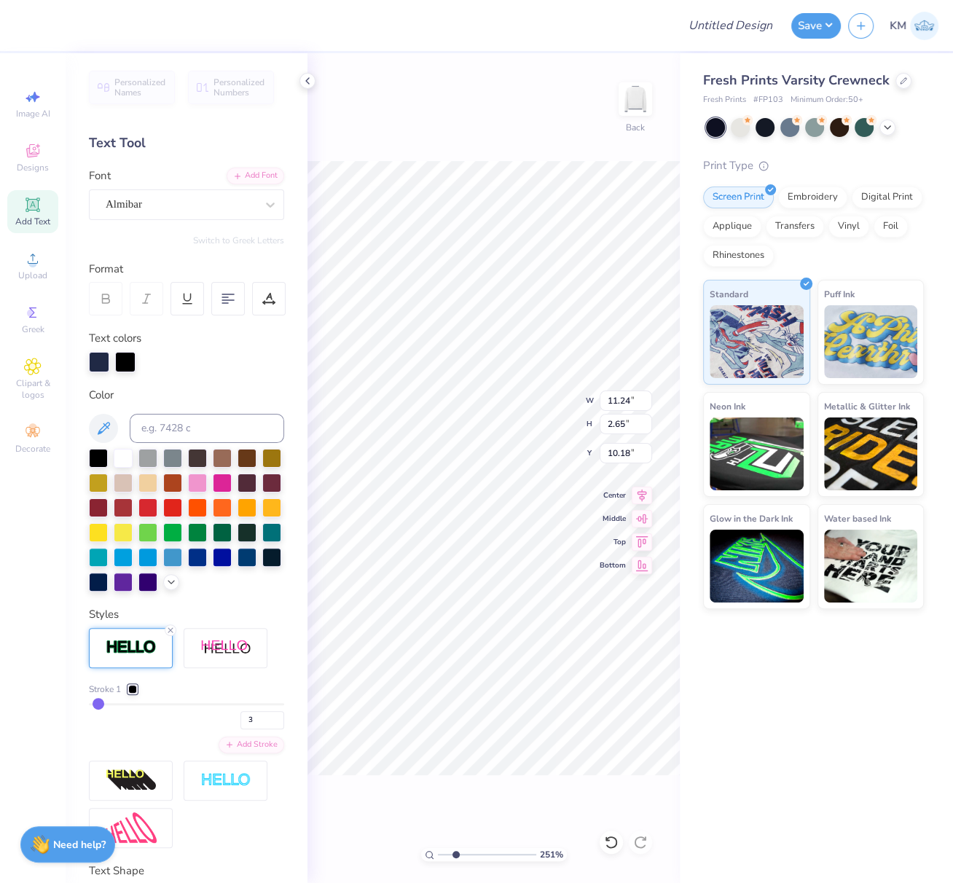
click at [177, 730] on div "3" at bounding box center [186, 716] width 195 height 26
click at [133, 694] on div at bounding box center [132, 689] width 9 height 9
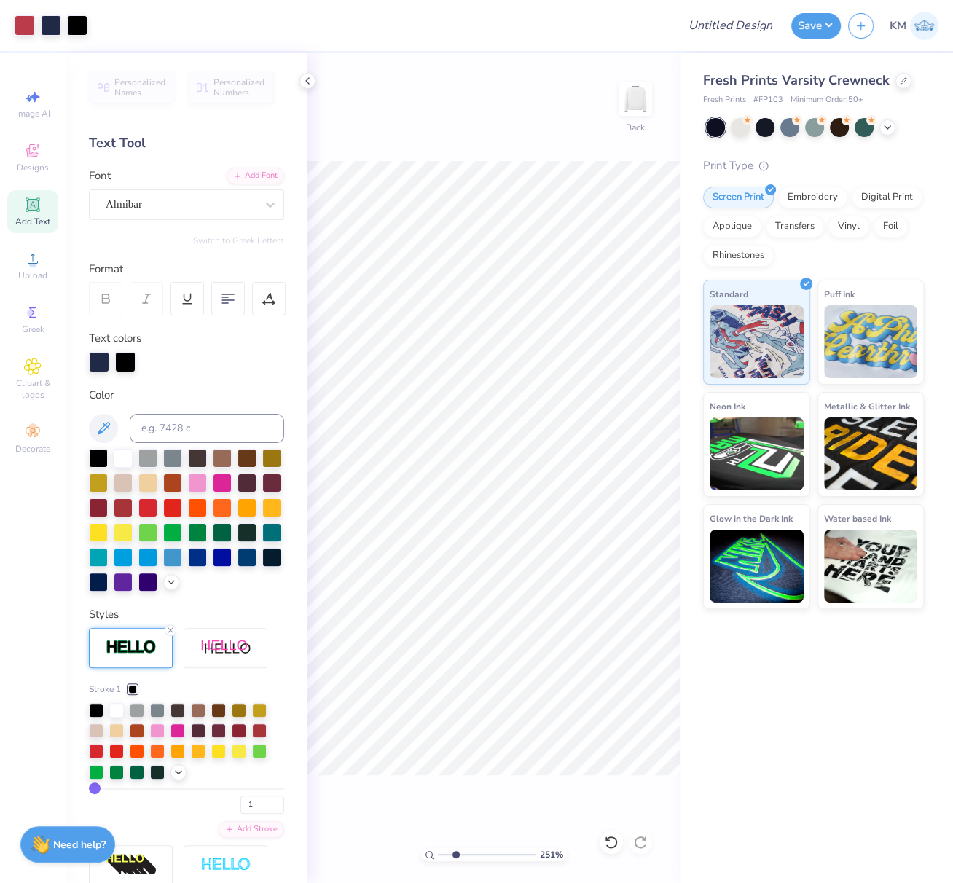
click at [127, 361] on div at bounding box center [125, 362] width 20 height 20
click at [180, 435] on input at bounding box center [207, 428] width 155 height 29
type input "533"
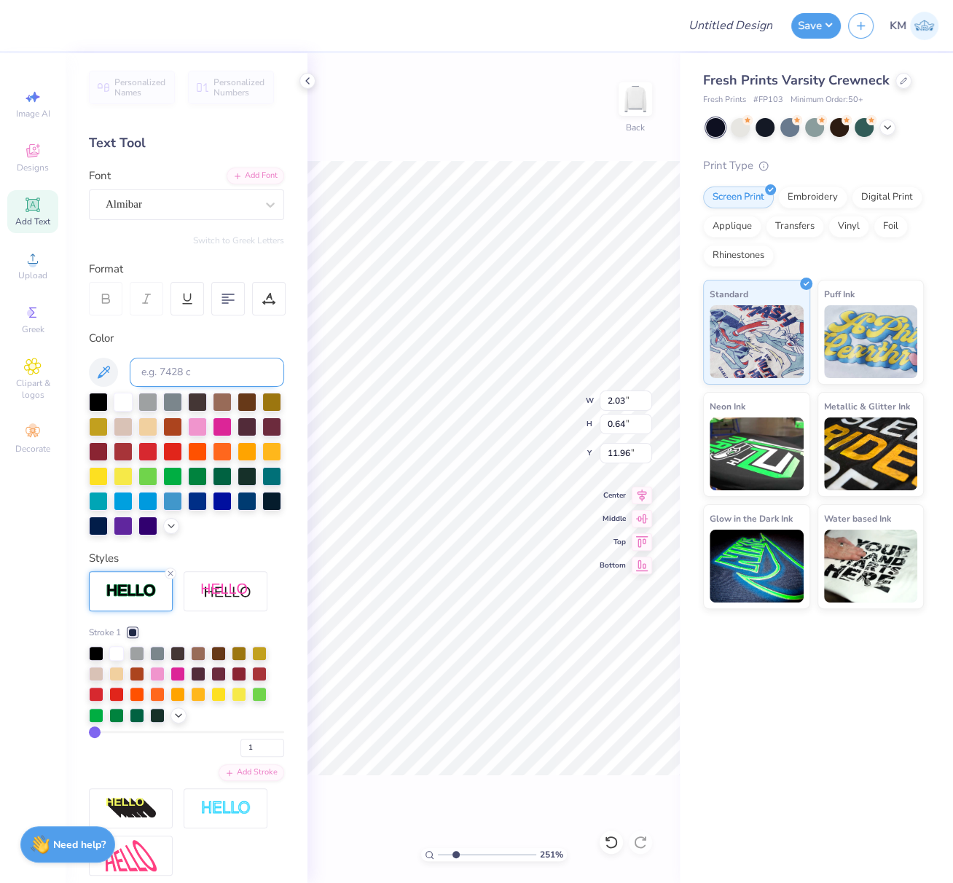
type input "2.03"
type input "0.64"
type input "10.44"
type input "1.91"
type input "0.95"
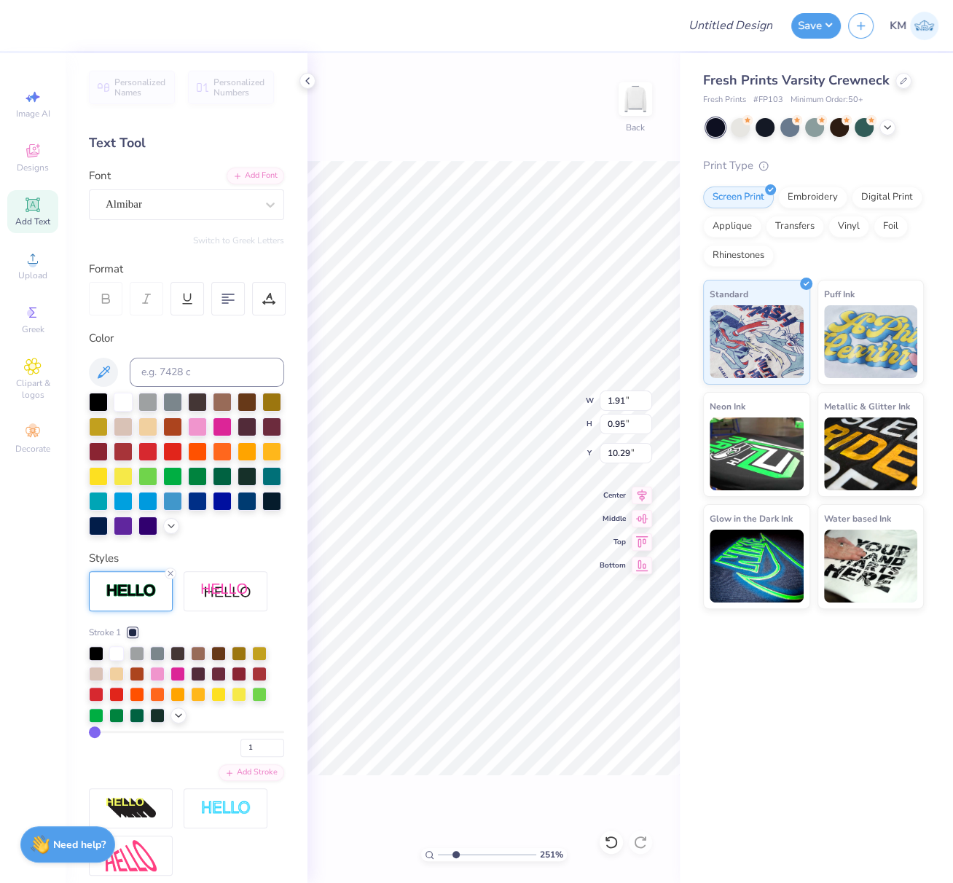
type input "10.88"
click at [265, 757] on input "2" at bounding box center [263, 748] width 44 height 18
type input "3"
click at [265, 757] on input "3" at bounding box center [263, 748] width 44 height 18
click at [157, 781] on div "Stroke 1 3 Add Stroke" at bounding box center [186, 703] width 195 height 155
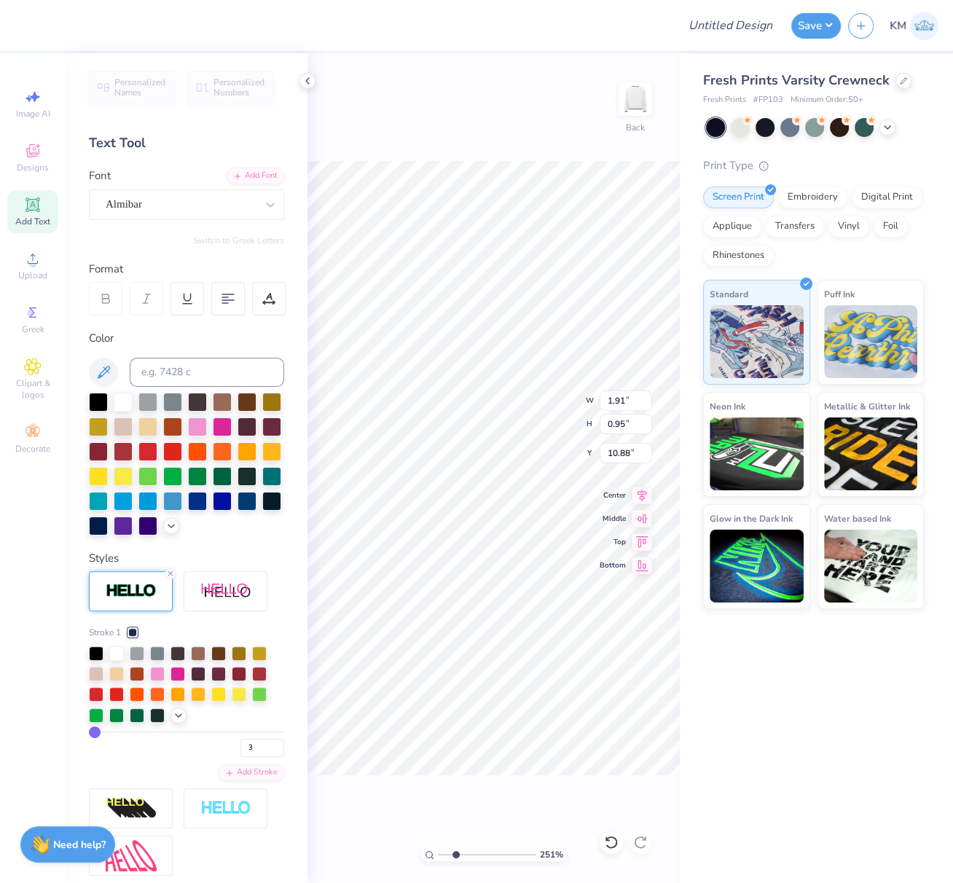
type input "3"
type input "1.93"
type input "0.97"
type input "10.87"
type input "10.72"
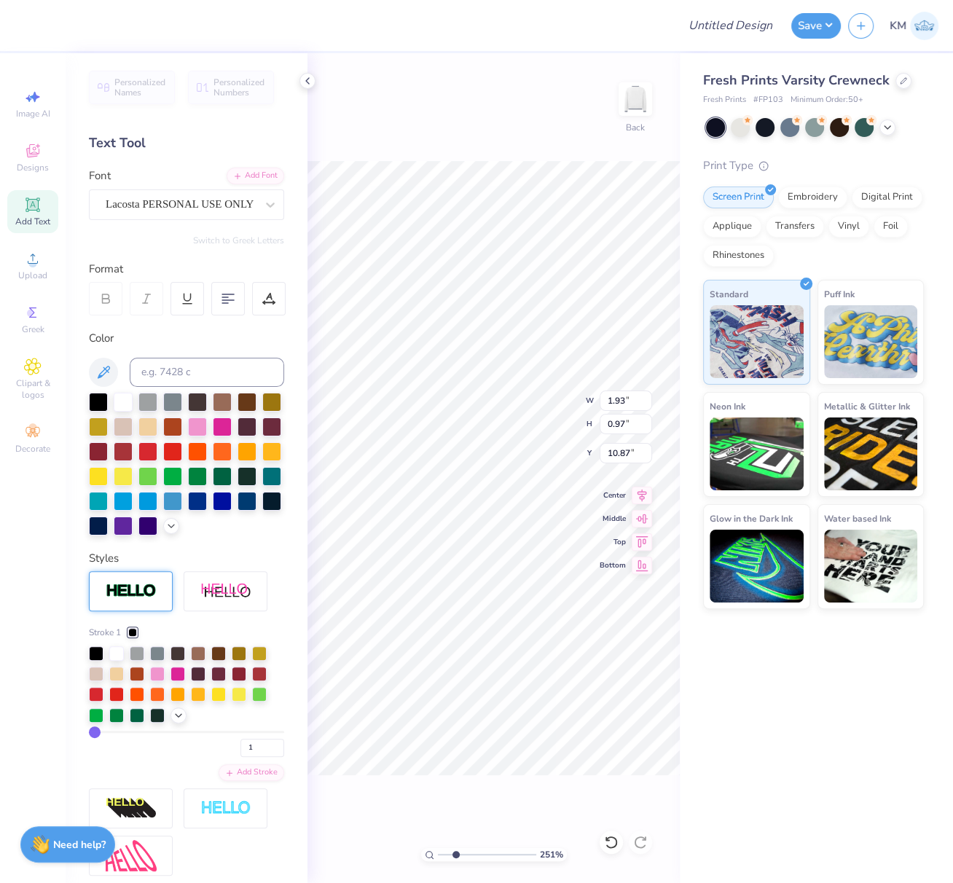
type input "5.17"
type input "5.16"
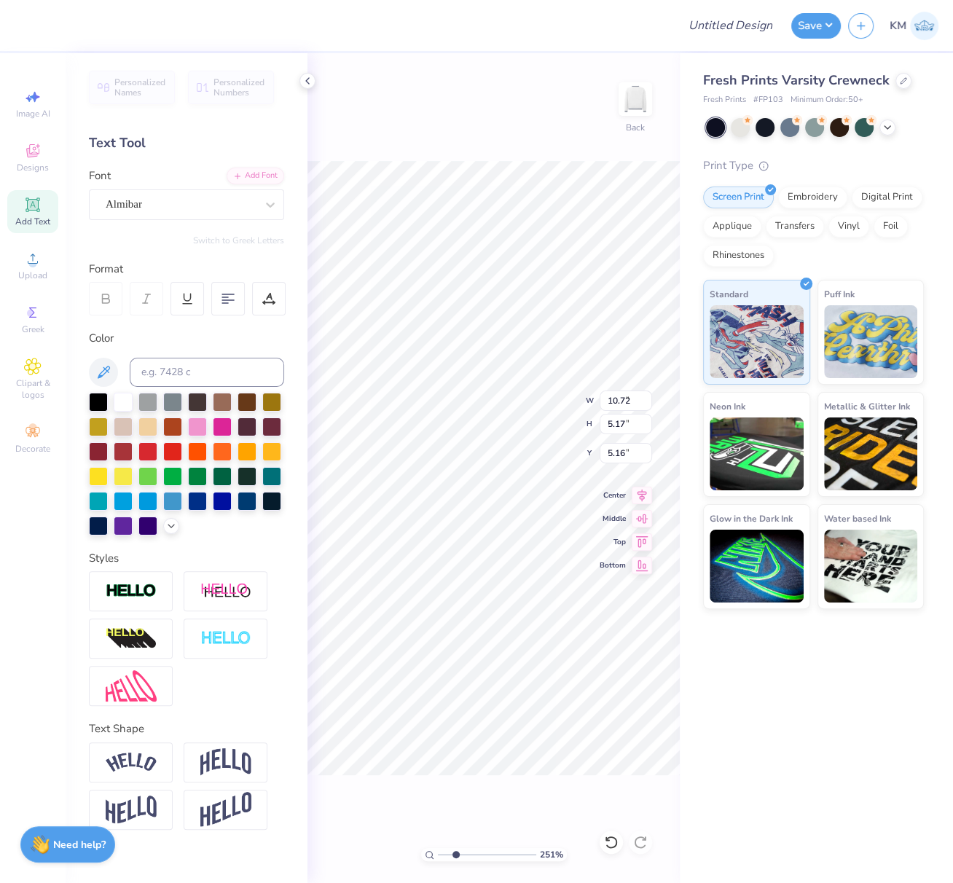
type input "1.82"
type input "1.07"
type input "9.37"
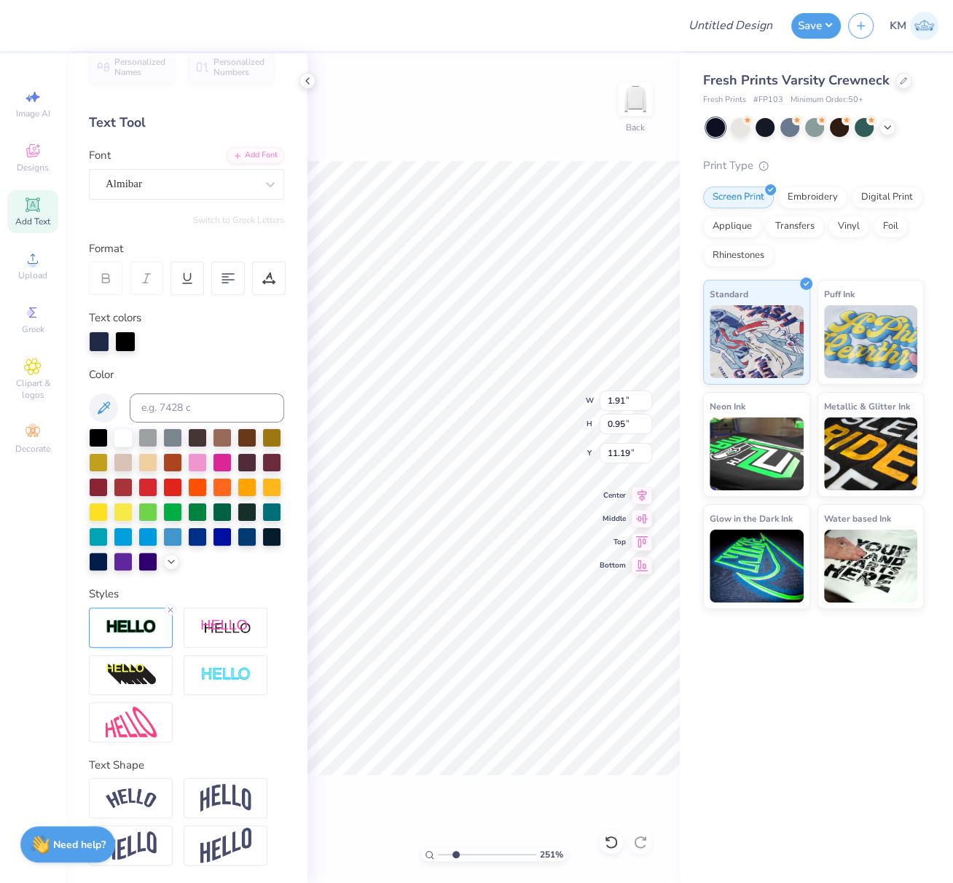
scroll to position [44, 0]
drag, startPoint x: 131, startPoint y: 628, endPoint x: 163, endPoint y: 659, distance: 43.8
click at [131, 628] on img at bounding box center [131, 627] width 51 height 17
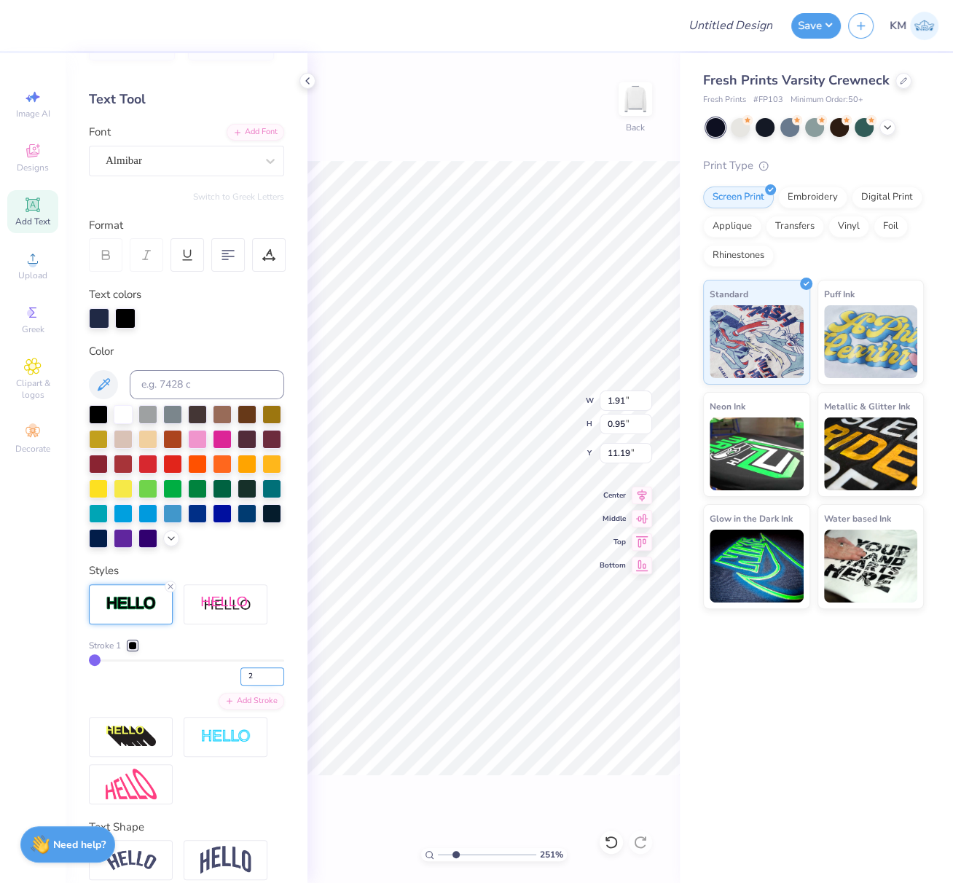
click at [265, 686] on input "2" at bounding box center [263, 677] width 44 height 18
click at [265, 686] on input "3" at bounding box center [263, 677] width 44 height 18
drag, startPoint x: 265, startPoint y: 697, endPoint x: 265, endPoint y: 711, distance: 14.6
click at [265, 686] on input "4" at bounding box center [263, 677] width 44 height 18
type input "3"
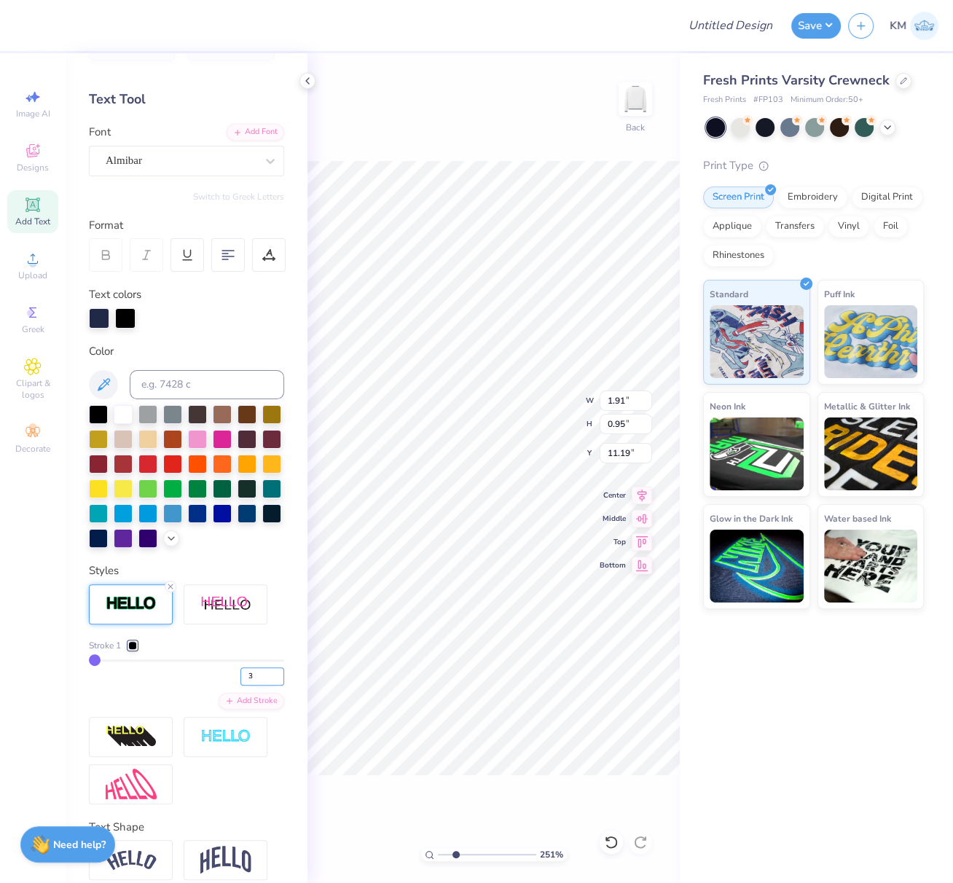
click at [267, 686] on input "3" at bounding box center [263, 677] width 44 height 18
type input "3"
type input "1.93"
type input "0.97"
type input "11.18"
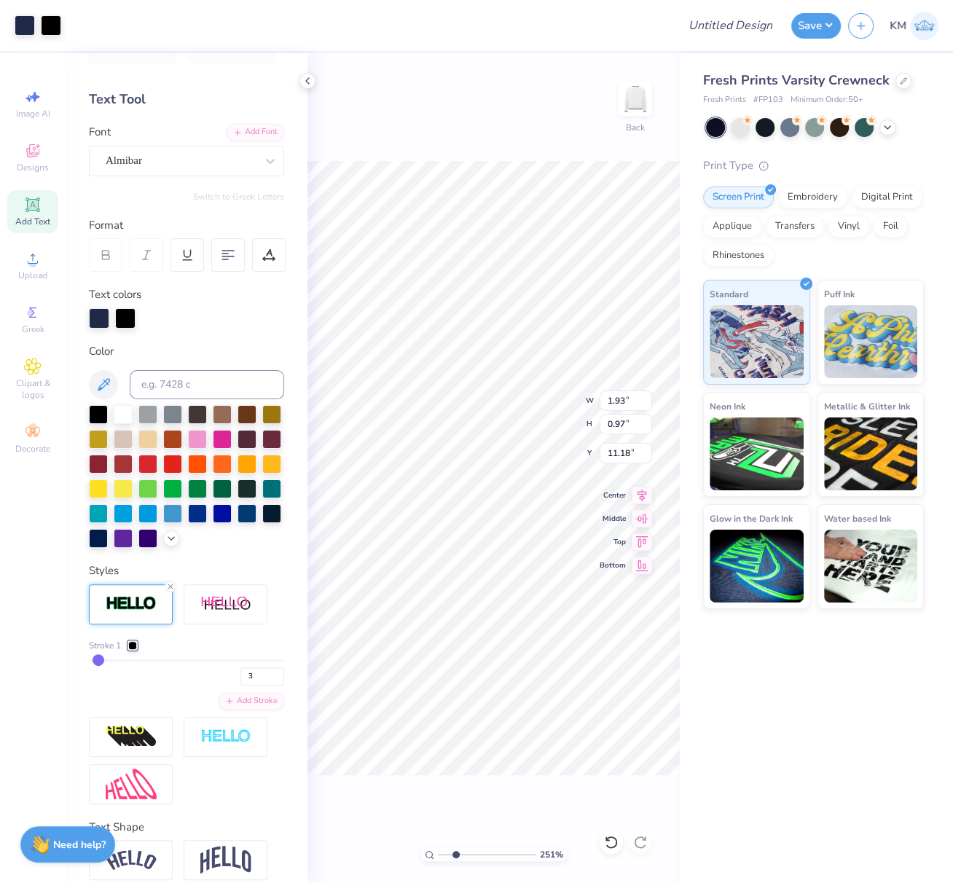
click at [135, 650] on div at bounding box center [132, 645] width 9 height 9
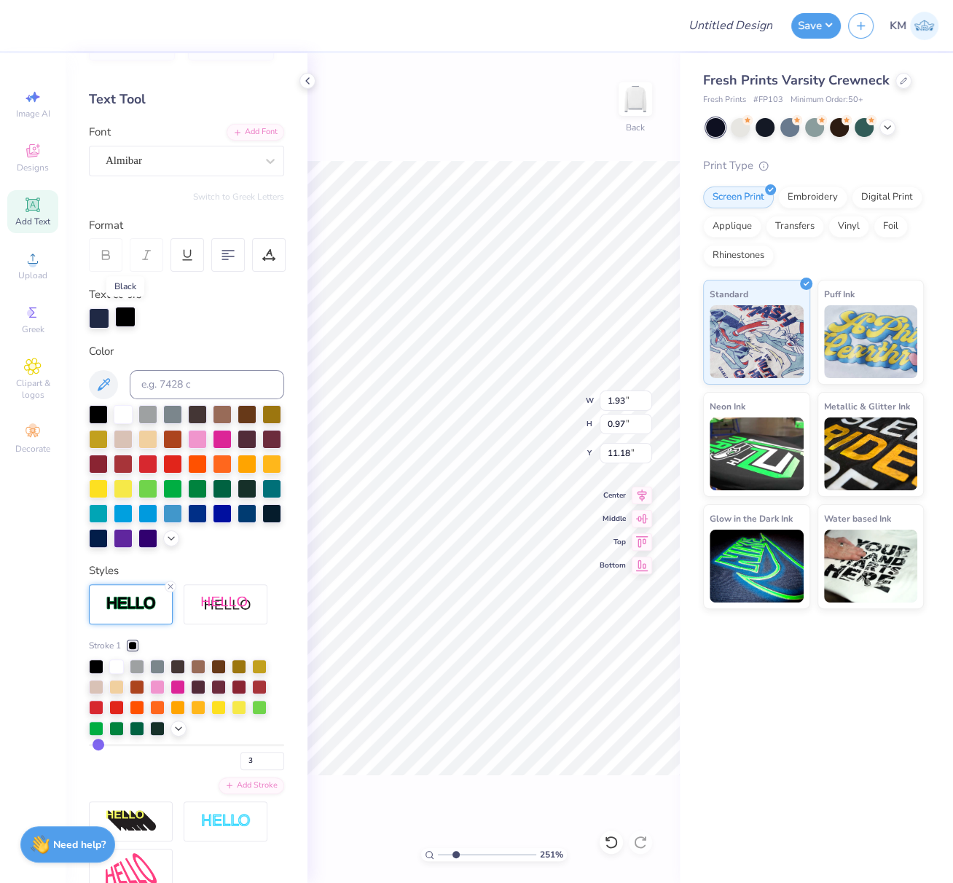
click at [125, 313] on div at bounding box center [125, 317] width 20 height 20
click at [172, 383] on input at bounding box center [207, 384] width 155 height 29
type input "533"
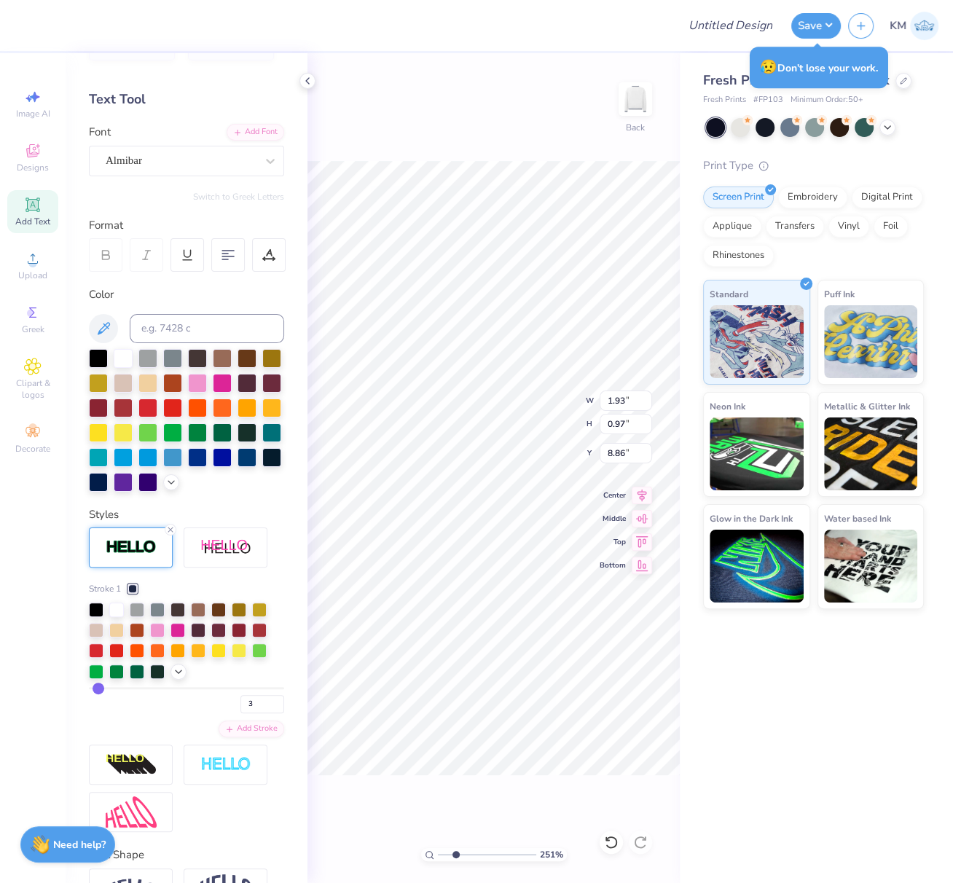
type input "8.86"
drag, startPoint x: 445, startPoint y: 856, endPoint x: 440, endPoint y: 846, distance: 10.8
type input "1"
click at [438, 854] on input "range" at bounding box center [487, 854] width 98 height 13
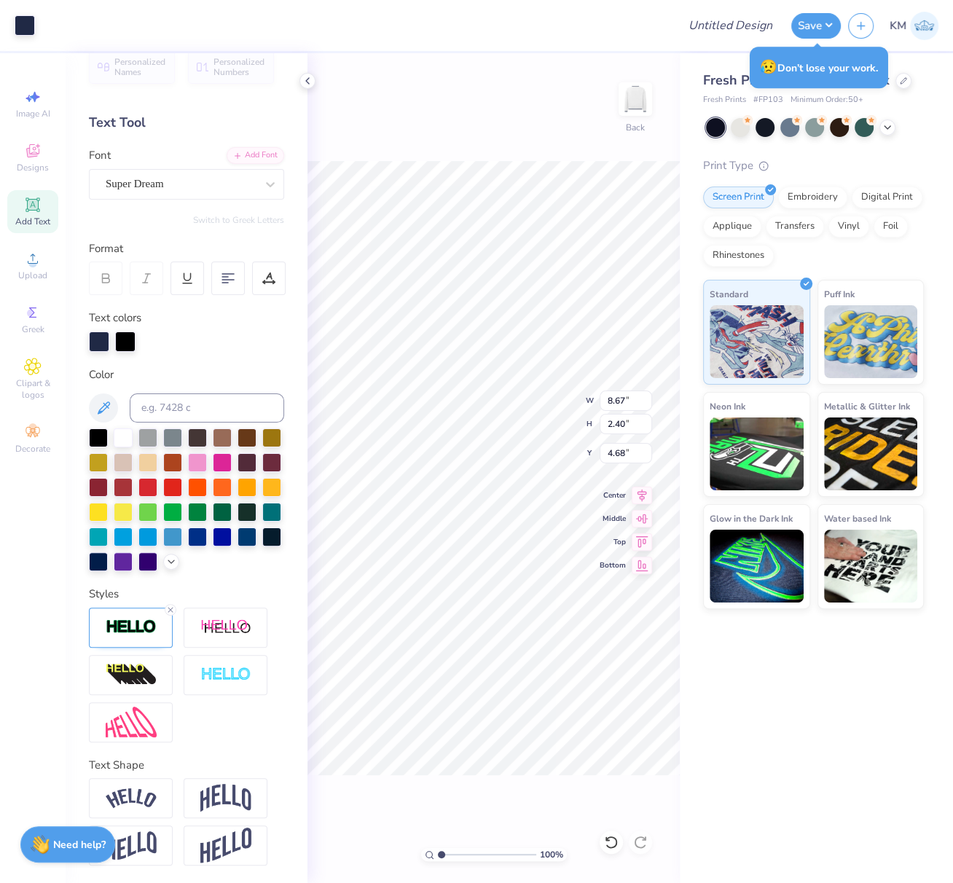
type input "8.64"
type input "2.39"
type input "4.76"
click at [198, 173] on div "Super Dream" at bounding box center [180, 184] width 153 height 23
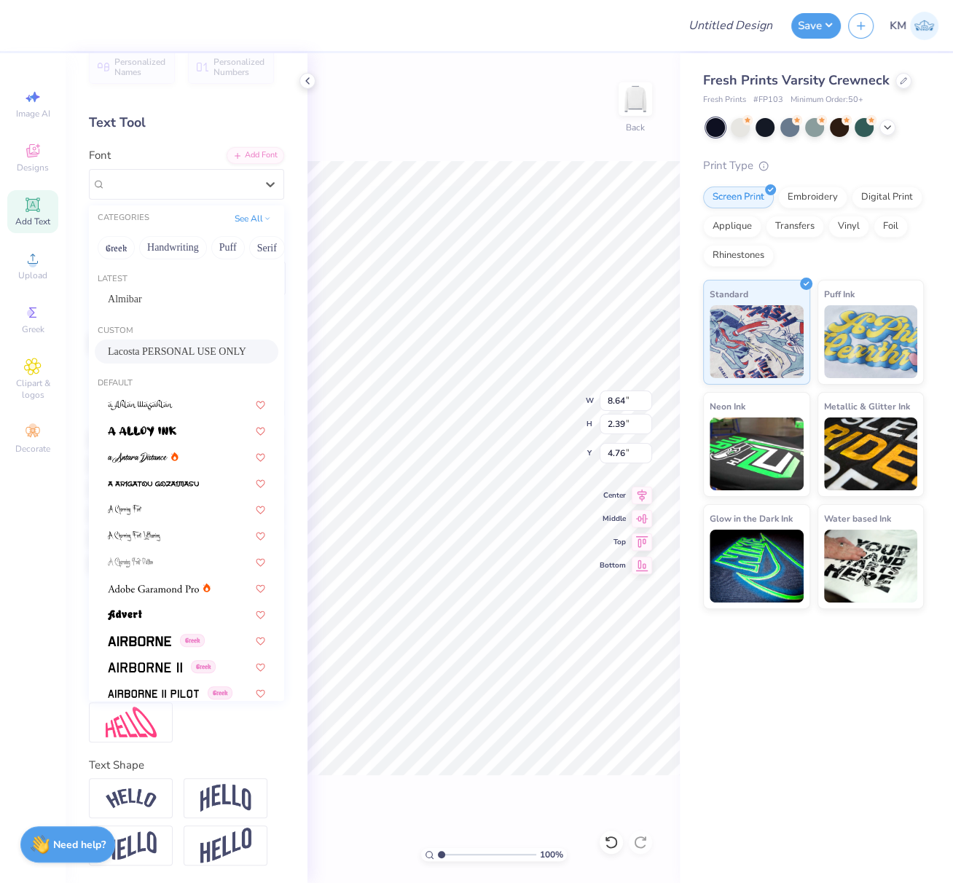
click at [138, 344] on span "Lacosta PERSONAL USE ONLY" at bounding box center [177, 351] width 138 height 15
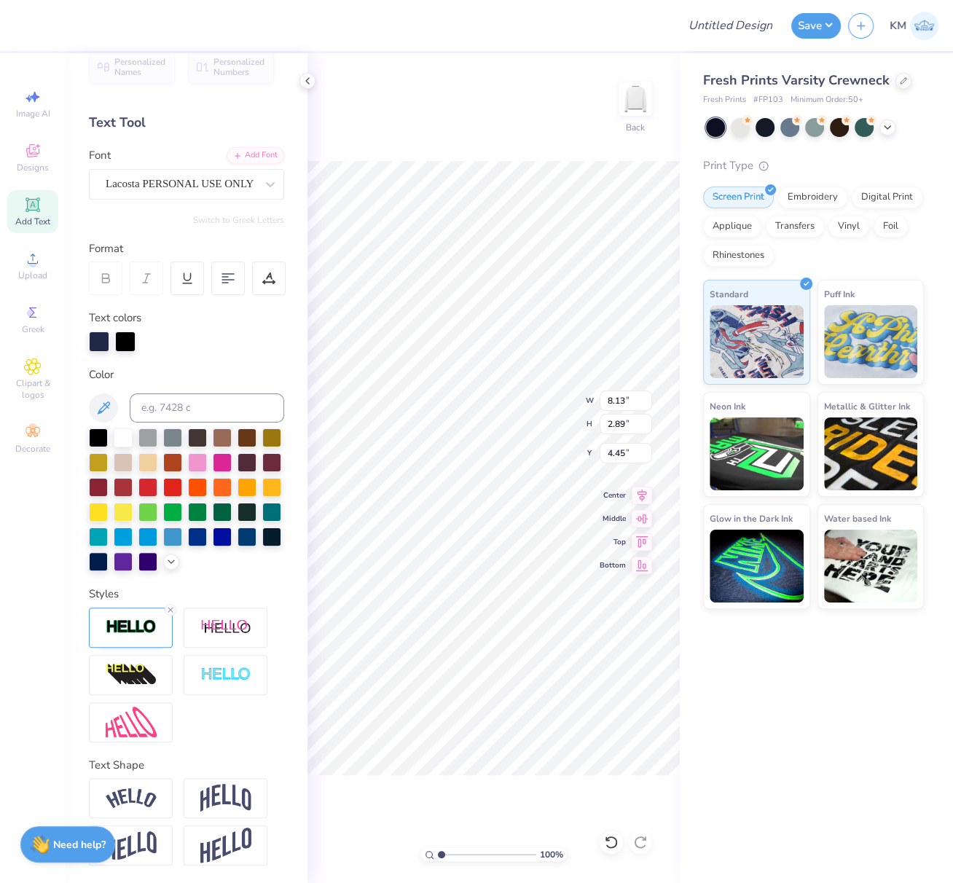
scroll to position [12, 0]
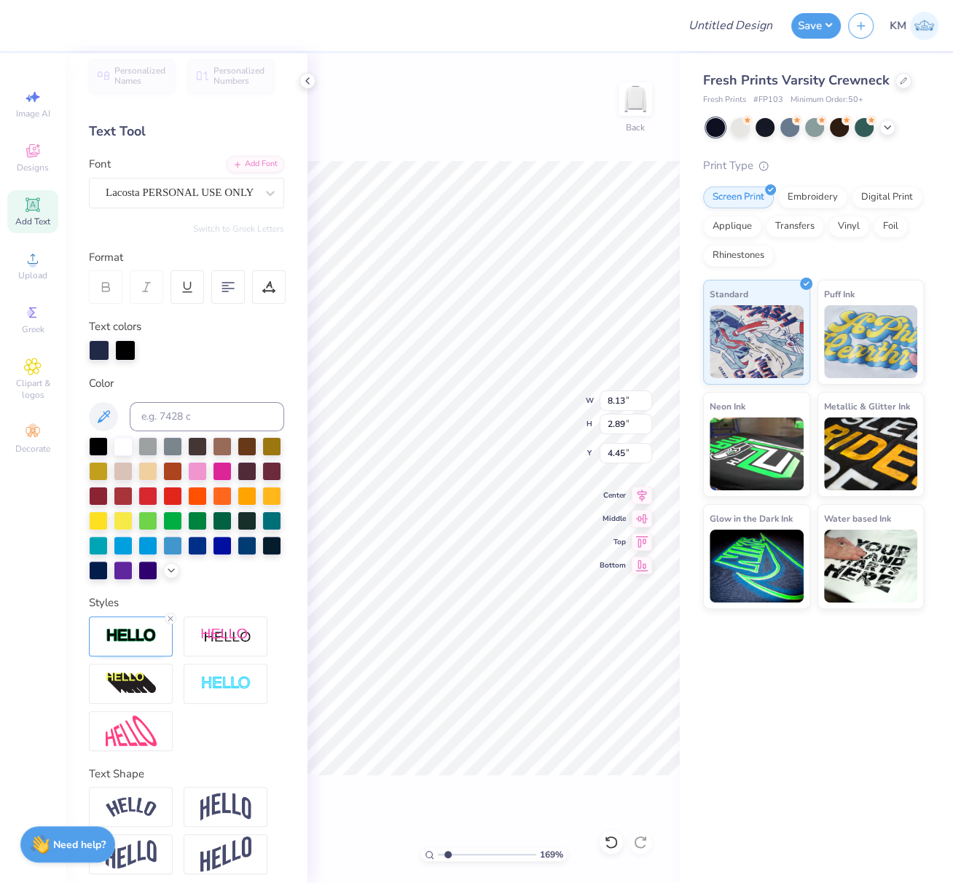
click at [447, 855] on input "range" at bounding box center [487, 854] width 98 height 13
click at [171, 623] on icon at bounding box center [170, 618] width 9 height 9
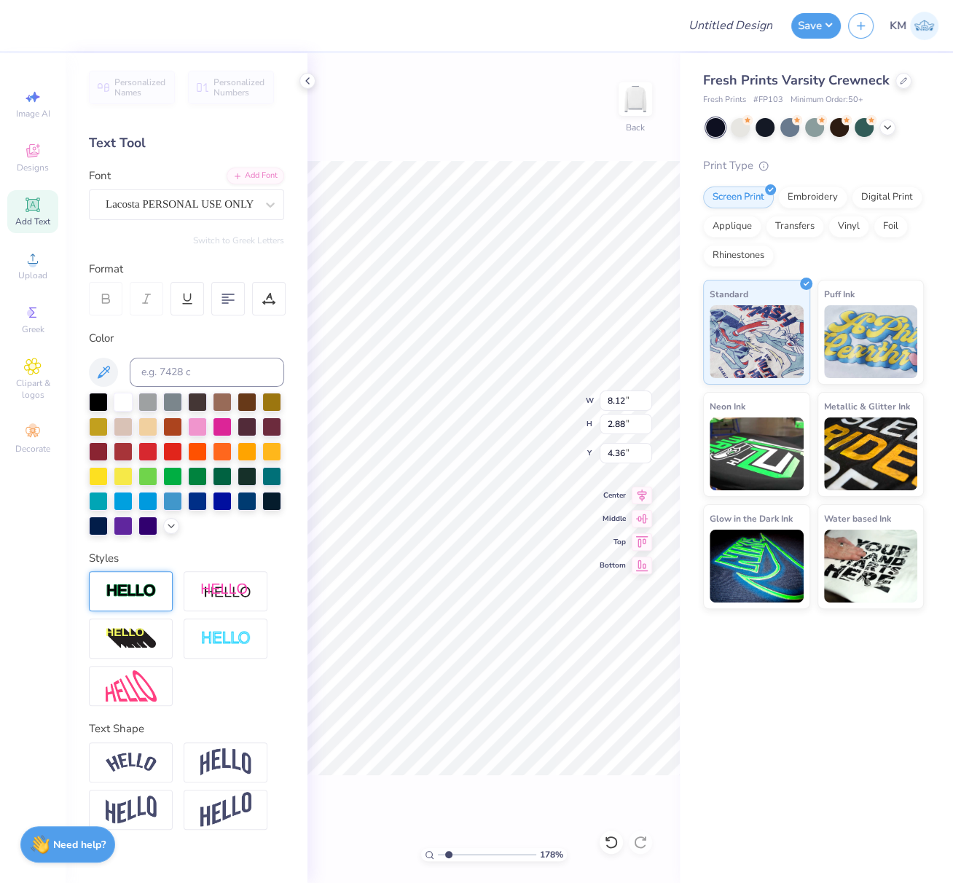
scroll to position [0, 0]
click at [439, 851] on input "range" at bounding box center [487, 854] width 98 height 13
click at [438, 850] on input "range" at bounding box center [487, 854] width 98 height 13
drag, startPoint x: 626, startPoint y: 400, endPoint x: 606, endPoint y: 421, distance: 28.3
click at [609, 402] on input "11.98" at bounding box center [626, 401] width 52 height 20
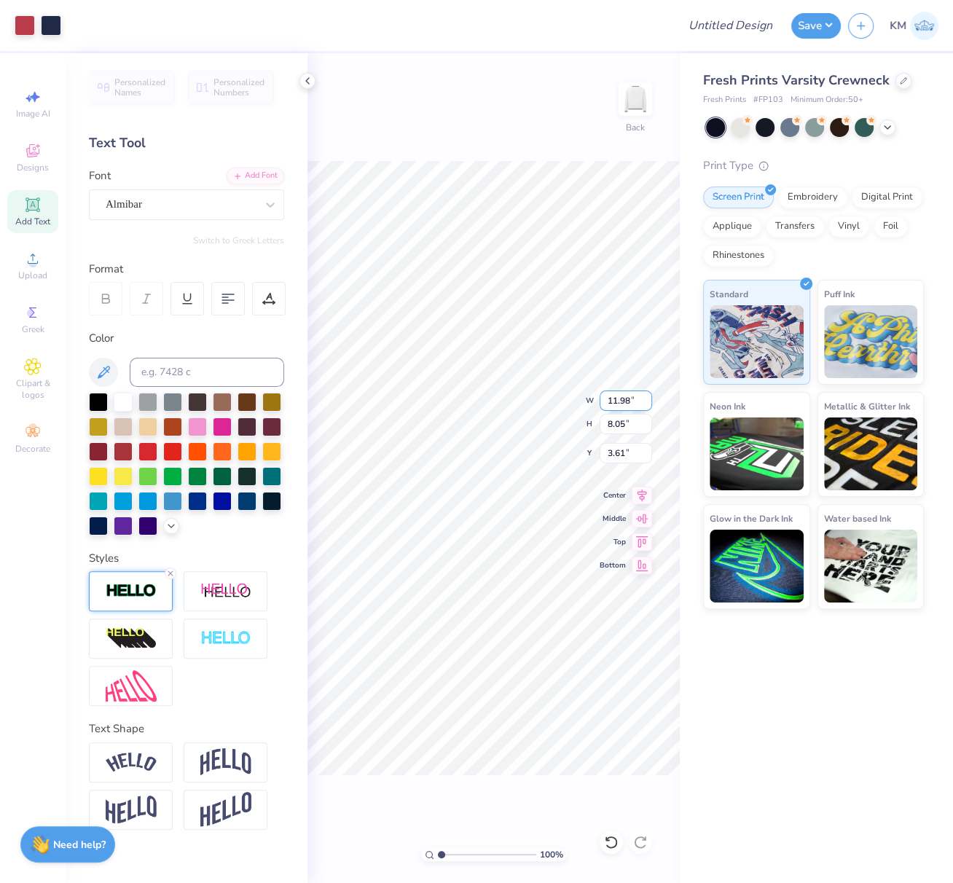
drag, startPoint x: 628, startPoint y: 400, endPoint x: 605, endPoint y: 402, distance: 23.4
click at [604, 399] on input "11.98" at bounding box center [626, 401] width 52 height 20
drag, startPoint x: 638, startPoint y: 401, endPoint x: 602, endPoint y: 418, distance: 40.4
click at [603, 398] on input "11.98" at bounding box center [626, 401] width 52 height 20
drag, startPoint x: 630, startPoint y: 398, endPoint x: 601, endPoint y: 402, distance: 28.8
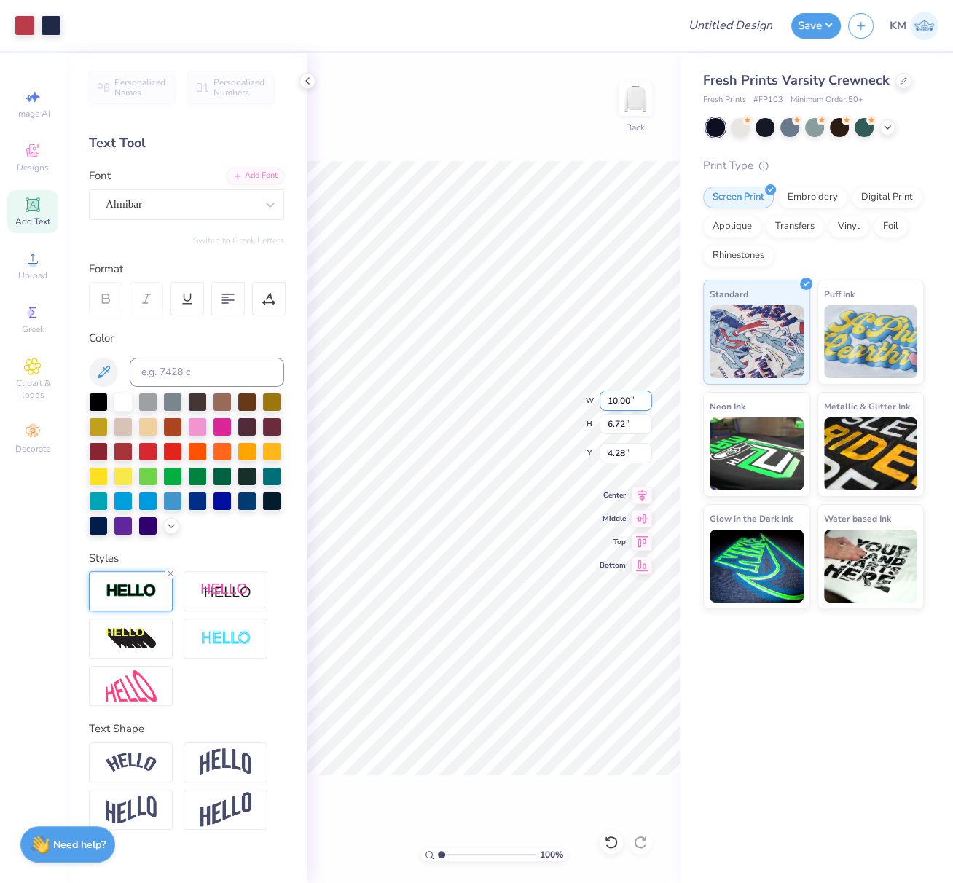
click at [603, 400] on input "10.00" at bounding box center [626, 401] width 52 height 20
drag, startPoint x: 627, startPoint y: 453, endPoint x: 601, endPoint y: 458, distance: 26.0
click at [603, 453] on input "3.94" at bounding box center [626, 453] width 52 height 20
click at [642, 496] on icon at bounding box center [642, 494] width 9 height 12
drag, startPoint x: 614, startPoint y: 453, endPoint x: 600, endPoint y: 450, distance: 14.7
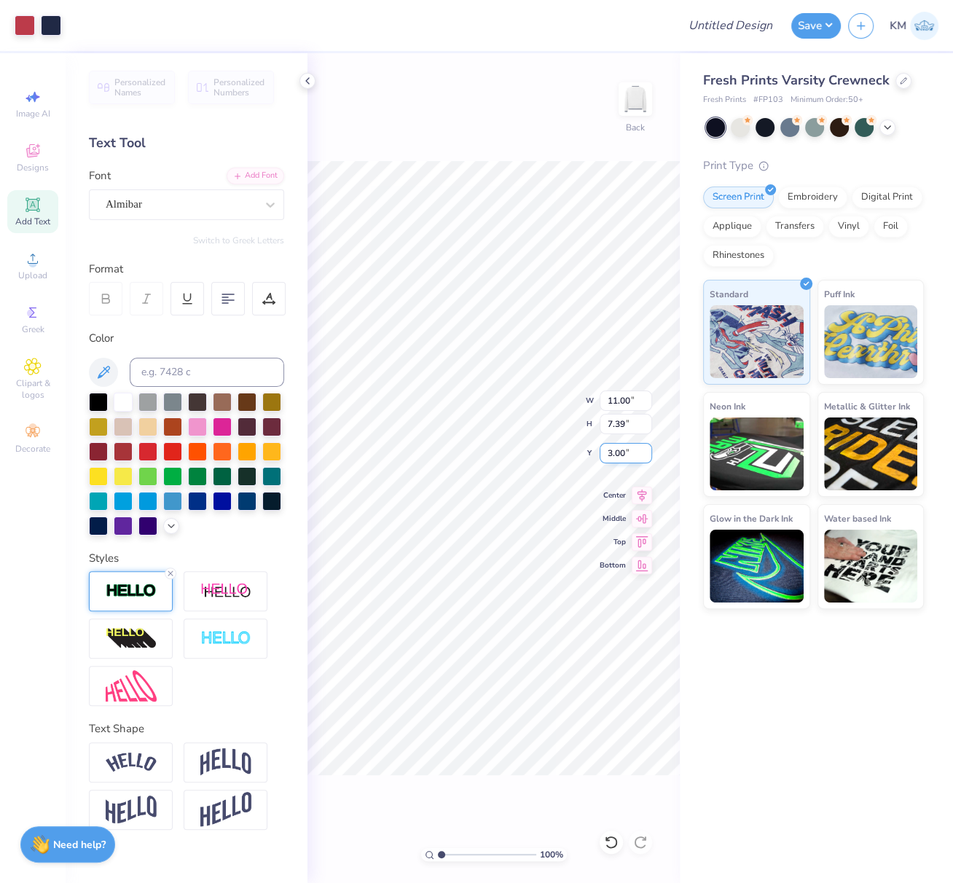
click at [604, 450] on input "3.00" at bounding box center [626, 453] width 52 height 20
drag, startPoint x: 643, startPoint y: 491, endPoint x: 611, endPoint y: 493, distance: 32.2
click at [642, 491] on icon at bounding box center [642, 493] width 20 height 17
click at [749, 28] on input "Design Title" at bounding box center [748, 25] width 71 height 29
paste input "10.7161"
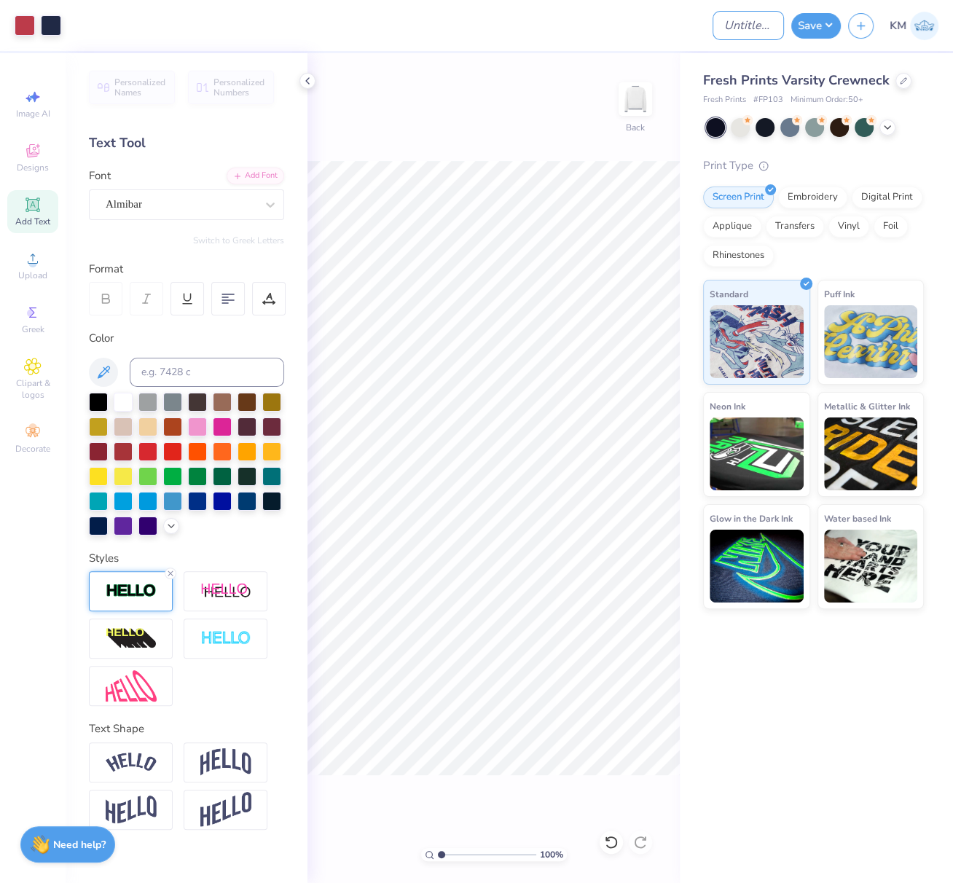
paste input "FPS239933"
drag, startPoint x: 829, startPoint y: 25, endPoint x: 830, endPoint y: 36, distance: 11.7
click at [829, 24] on button "Save" at bounding box center [817, 26] width 50 height 26
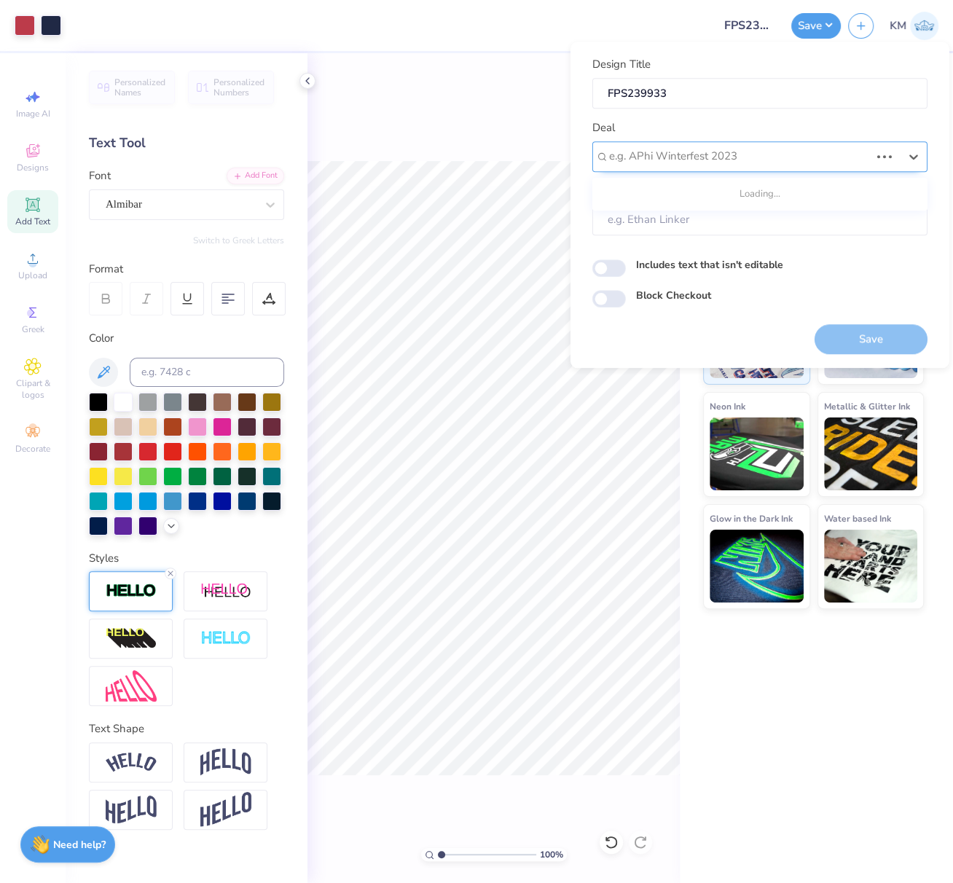
click at [753, 157] on div at bounding box center [739, 156] width 261 height 20
click at [789, 192] on div "Design Tool Gallery" at bounding box center [760, 196] width 324 height 24
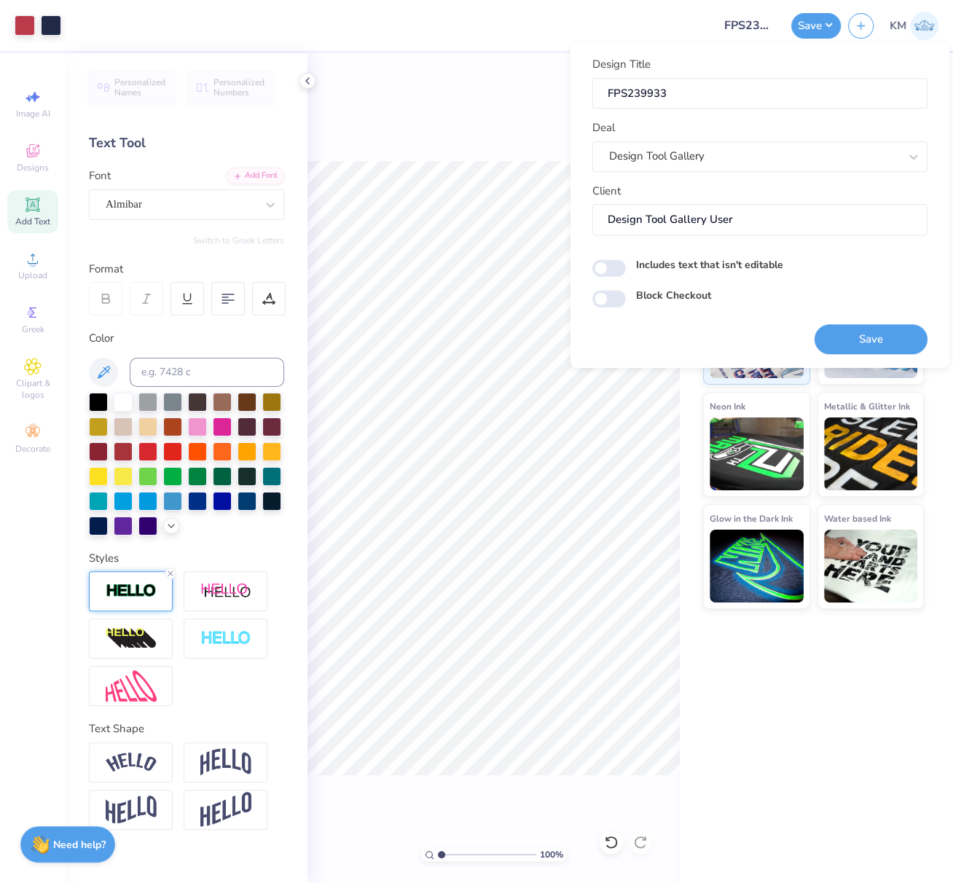
click at [883, 340] on button "Save" at bounding box center [871, 339] width 113 height 30
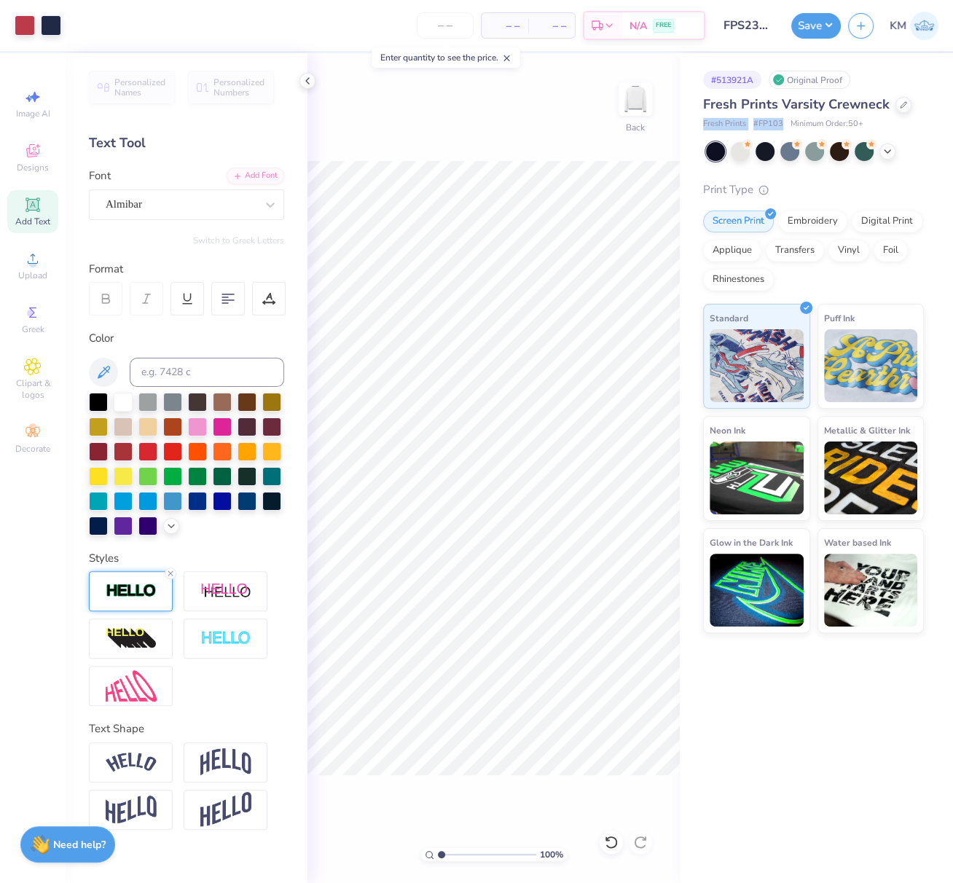
drag, startPoint x: 701, startPoint y: 122, endPoint x: 781, endPoint y: 127, distance: 80.3
click at [783, 124] on div "# 513921A Original Proof Fresh Prints Varsity Crewneck Fresh Prints # FP103 Min…" at bounding box center [816, 343] width 273 height 580
copy div "Fresh Prints # FP103"
drag, startPoint x: 727, startPoint y: 26, endPoint x: 761, endPoint y: 29, distance: 33.7
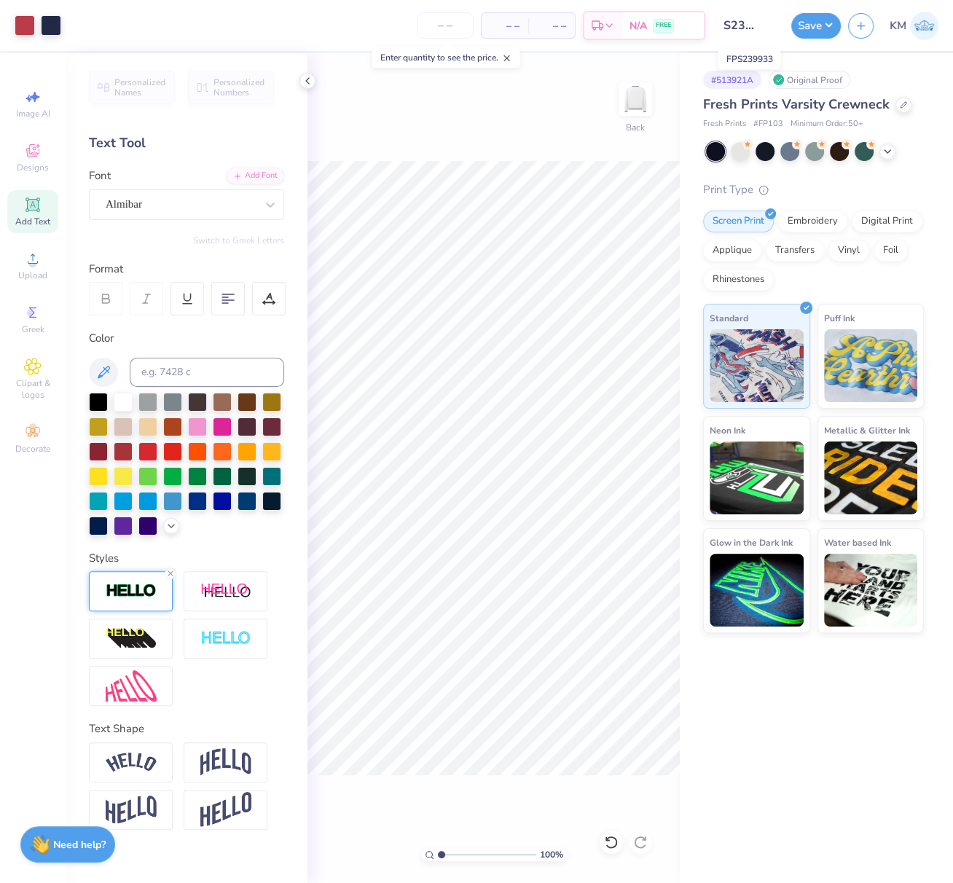
click at [775, 28] on input "FPS239933" at bounding box center [748, 25] width 71 height 29
click at [823, 23] on button "Save" at bounding box center [817, 24] width 50 height 26
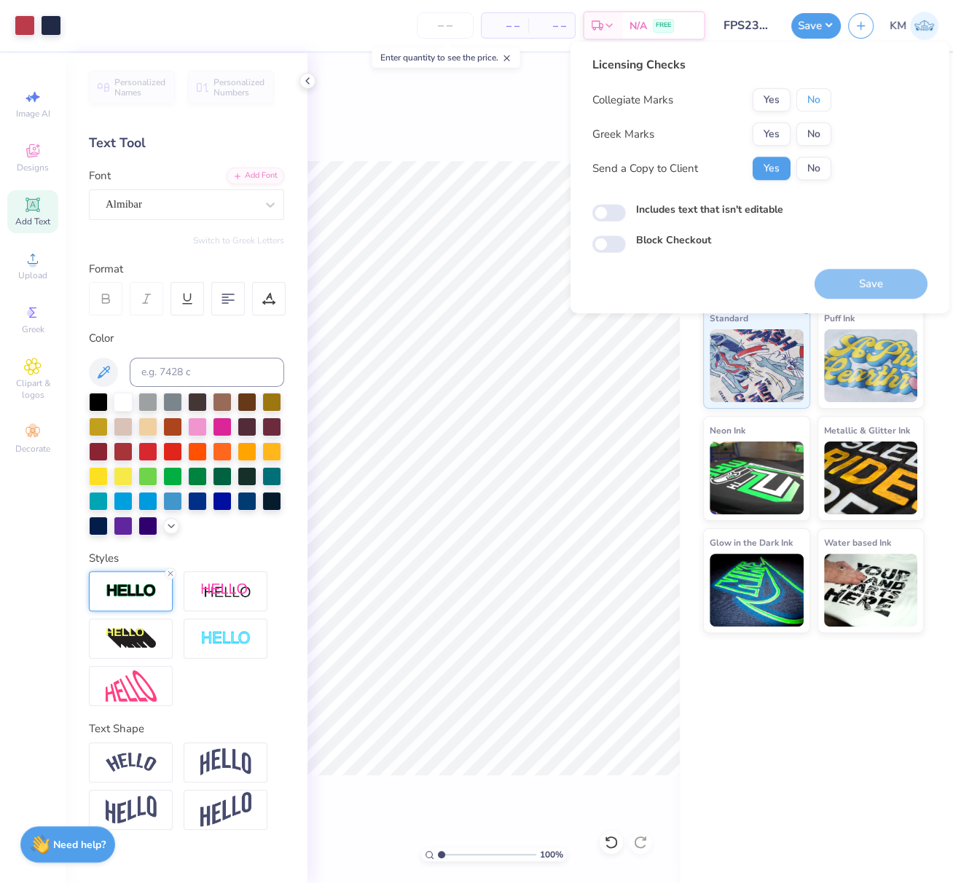
click at [816, 99] on button "No" at bounding box center [814, 99] width 35 height 23
click at [770, 133] on button "Yes" at bounding box center [772, 133] width 38 height 23
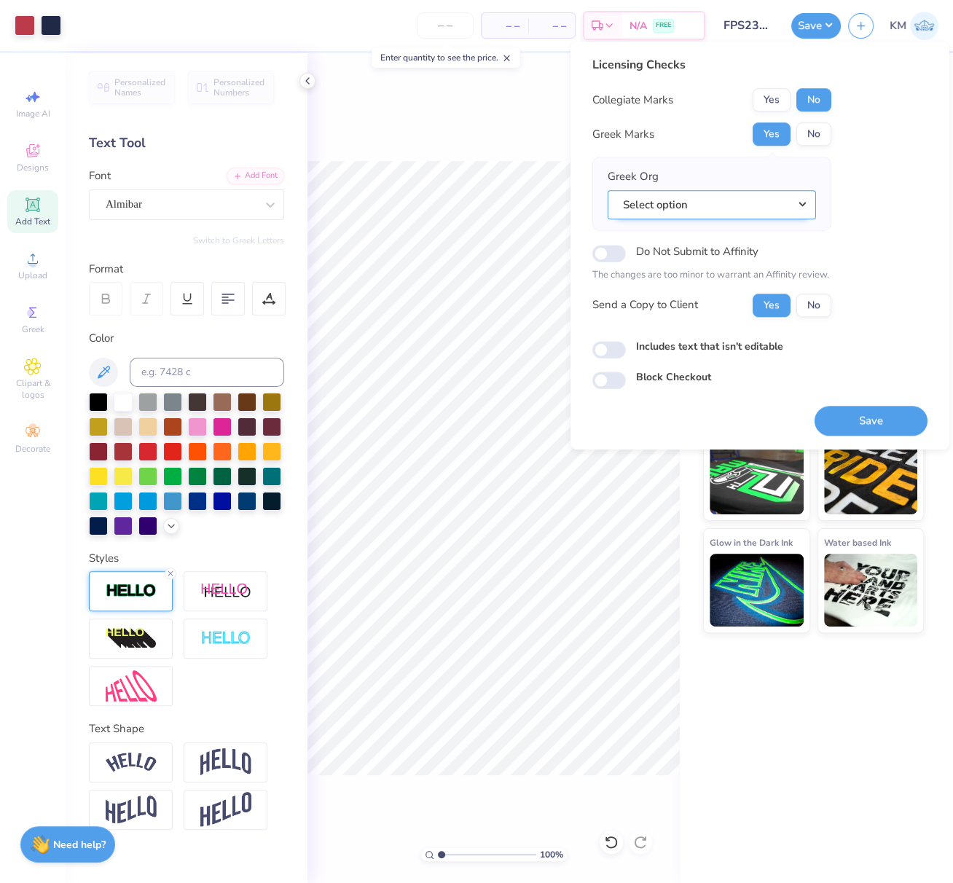
click at [806, 202] on button "Select option" at bounding box center [712, 205] width 208 height 30
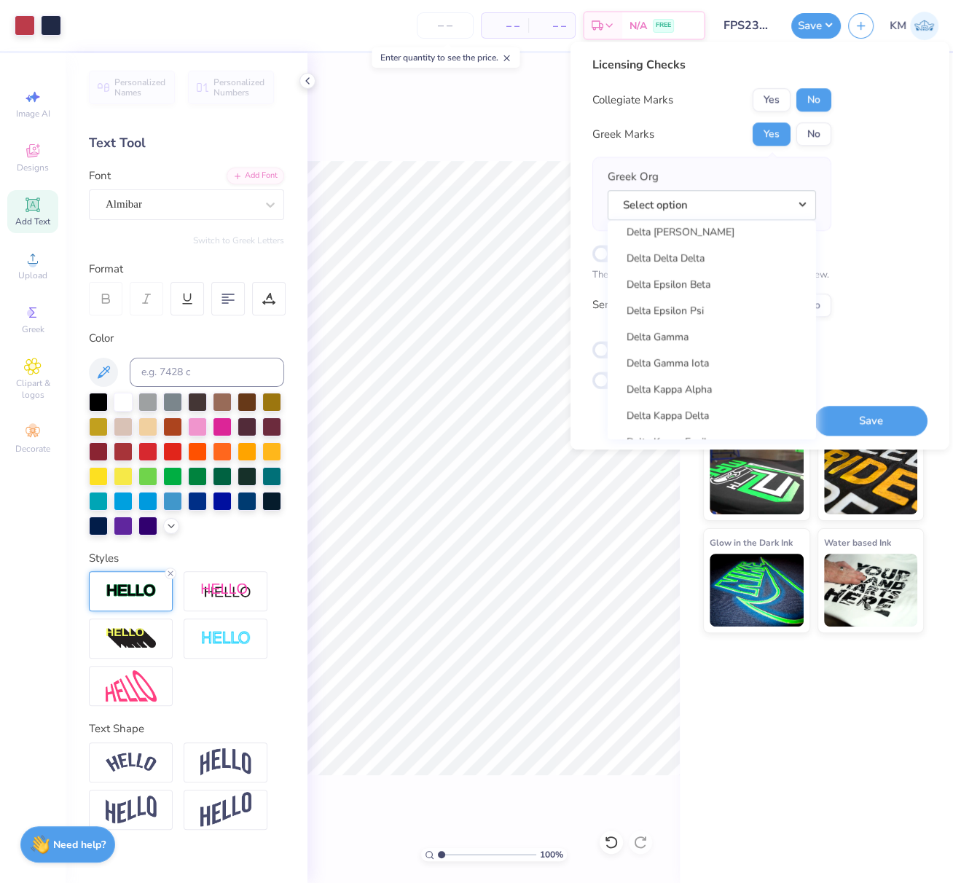
scroll to position [3309, 0]
click at [717, 234] on link "Delta Delta Delta" at bounding box center [712, 235] width 197 height 24
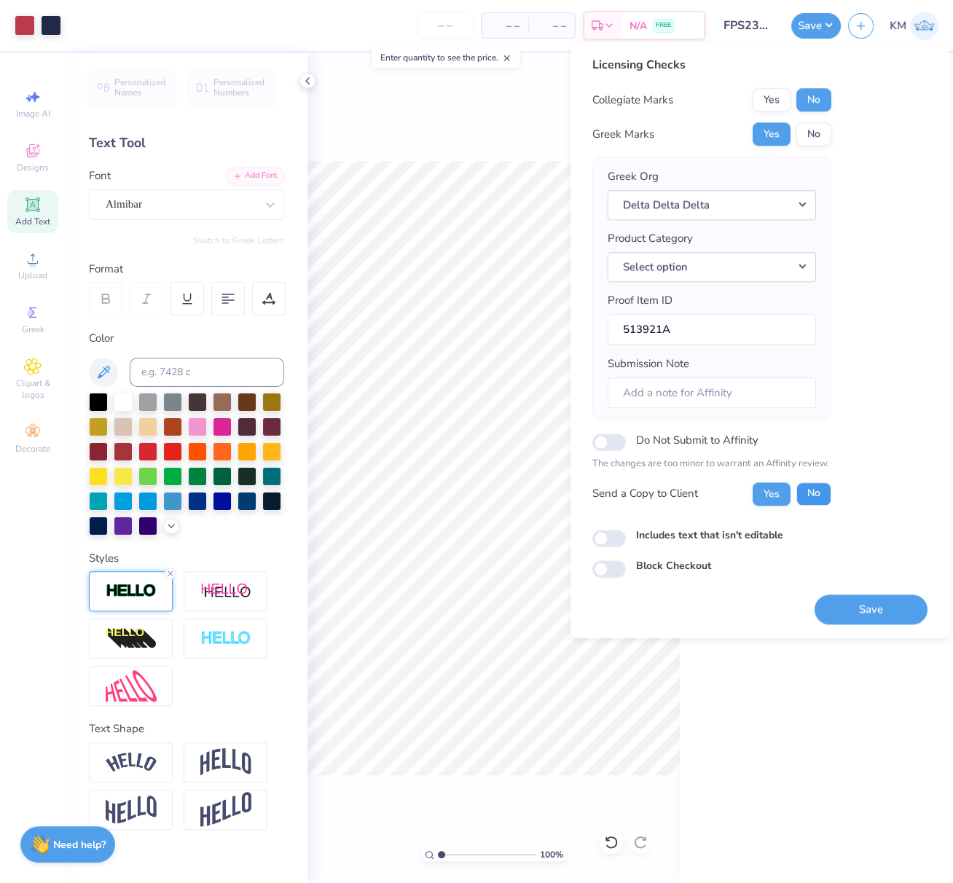
click at [821, 492] on button "No" at bounding box center [814, 493] width 35 height 23
drag, startPoint x: 864, startPoint y: 611, endPoint x: 300, endPoint y: 2, distance: 830.3
click at [865, 611] on button "Save" at bounding box center [871, 610] width 113 height 30
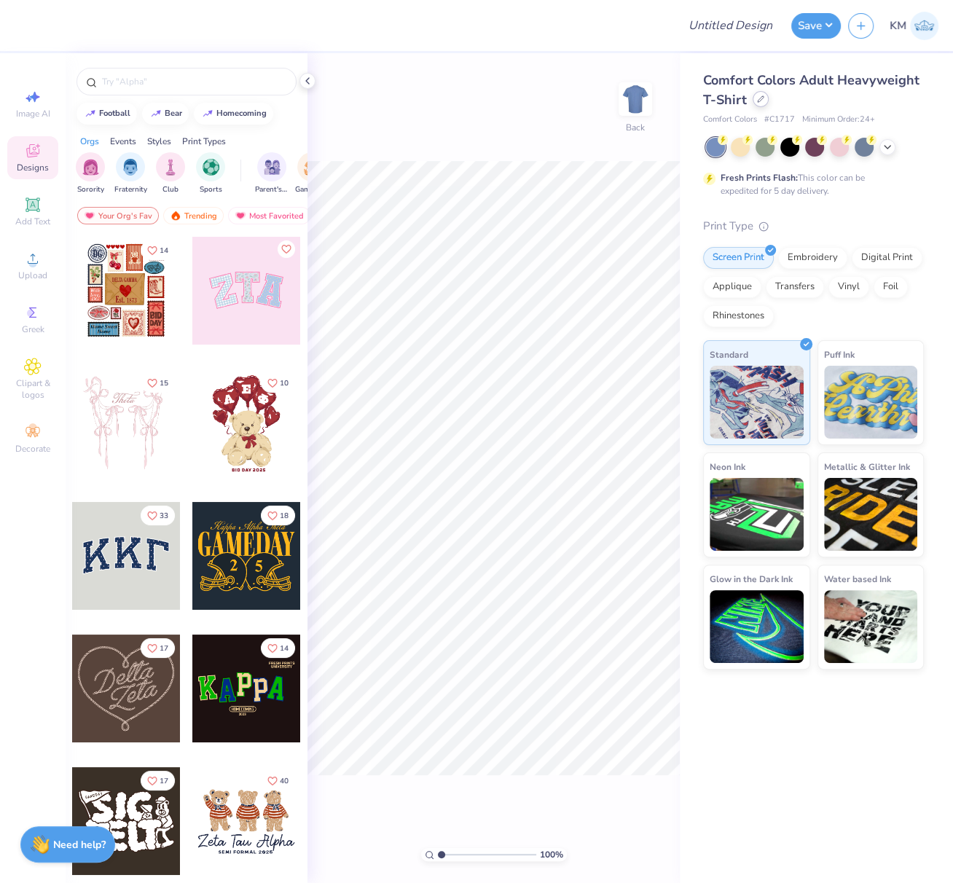
click at [760, 102] on icon at bounding box center [760, 98] width 7 height 7
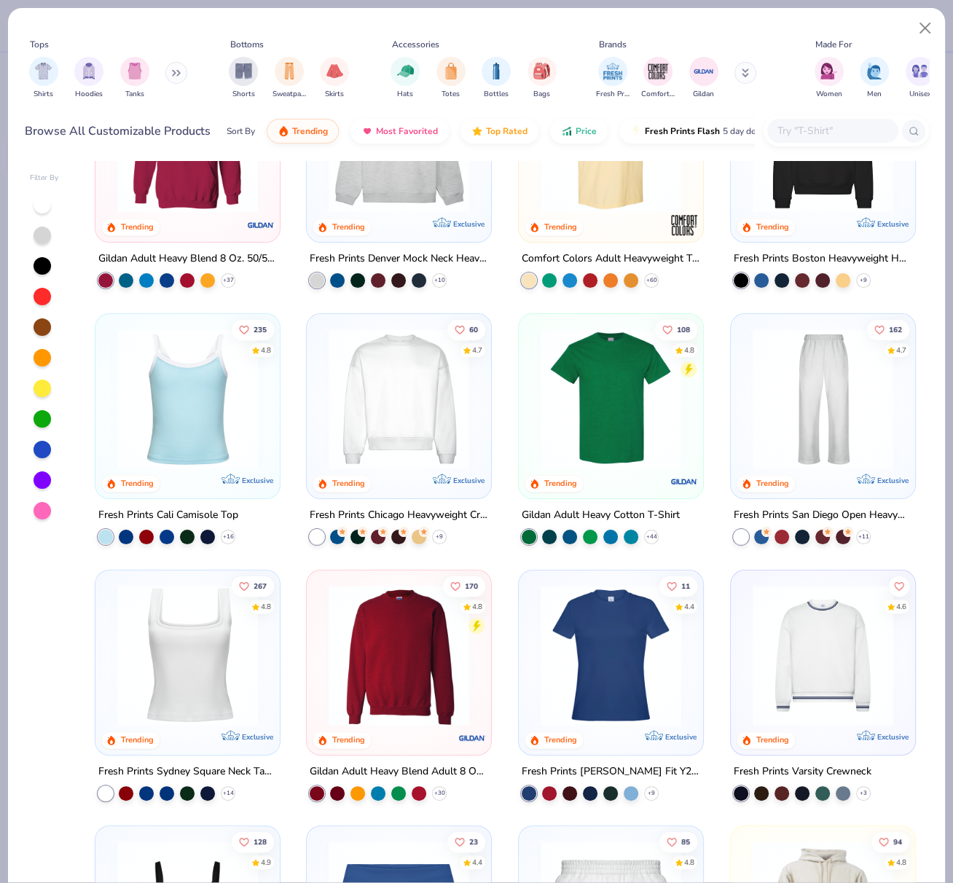
scroll to position [106, 0]
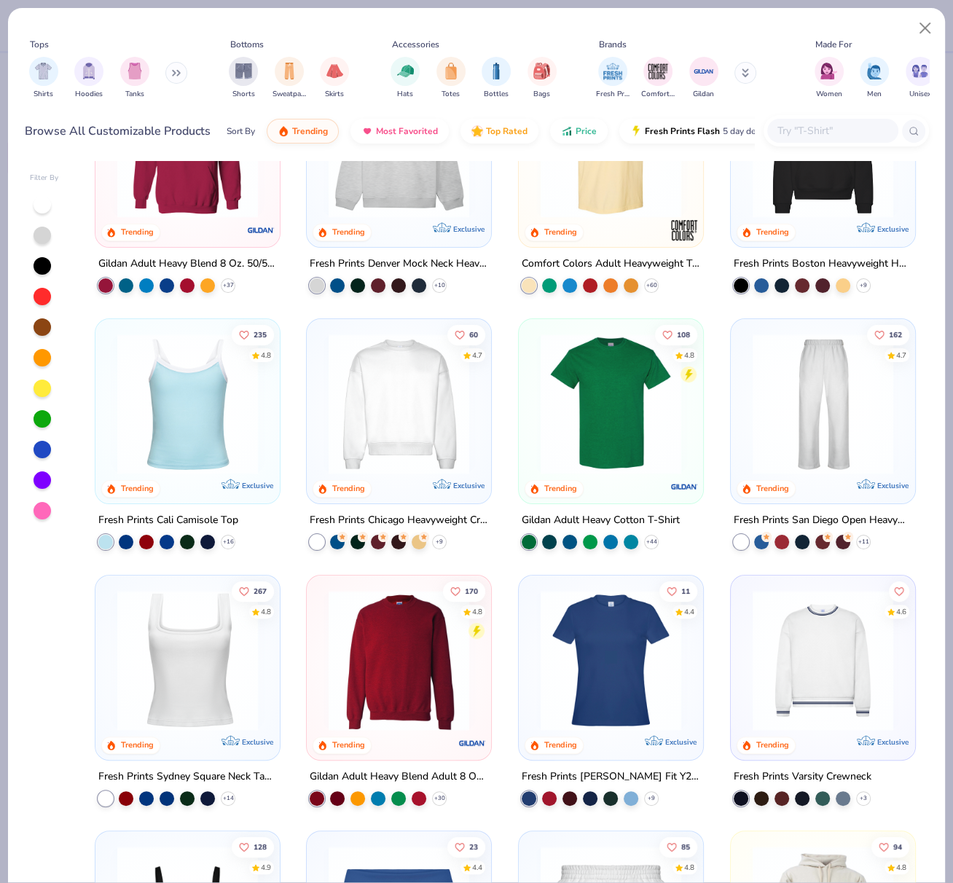
click at [415, 442] on img at bounding box center [398, 404] width 155 height 141
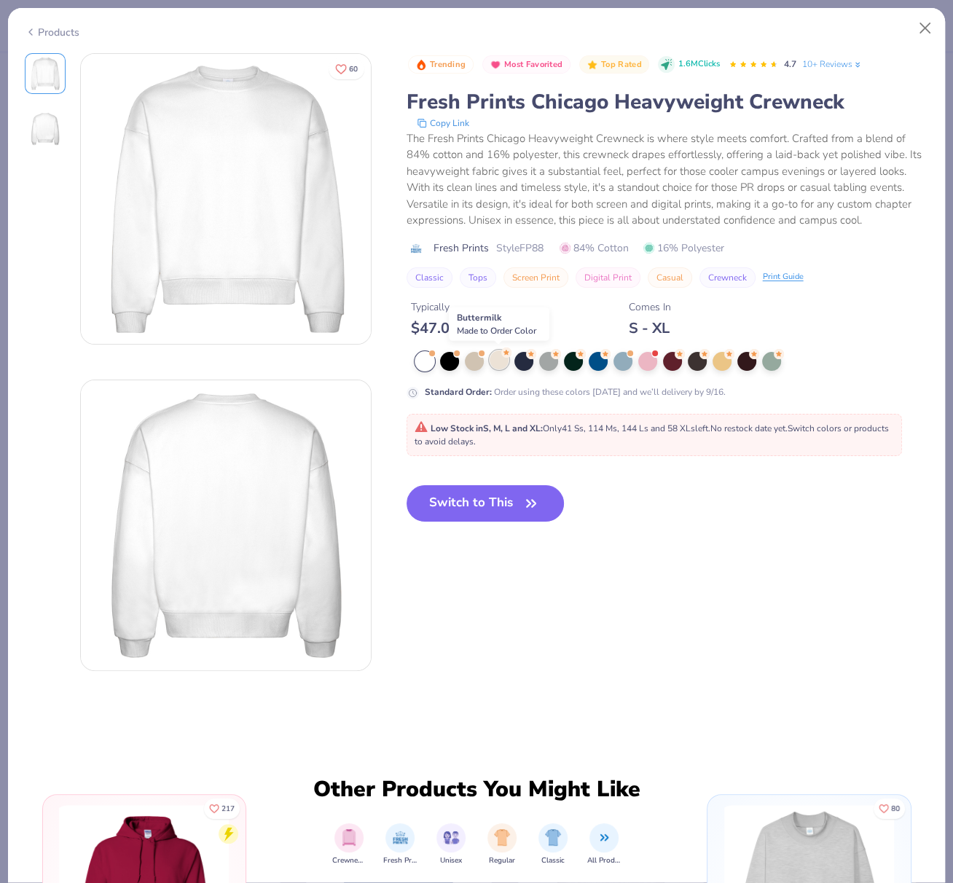
click at [499, 361] on div at bounding box center [499, 360] width 19 height 19
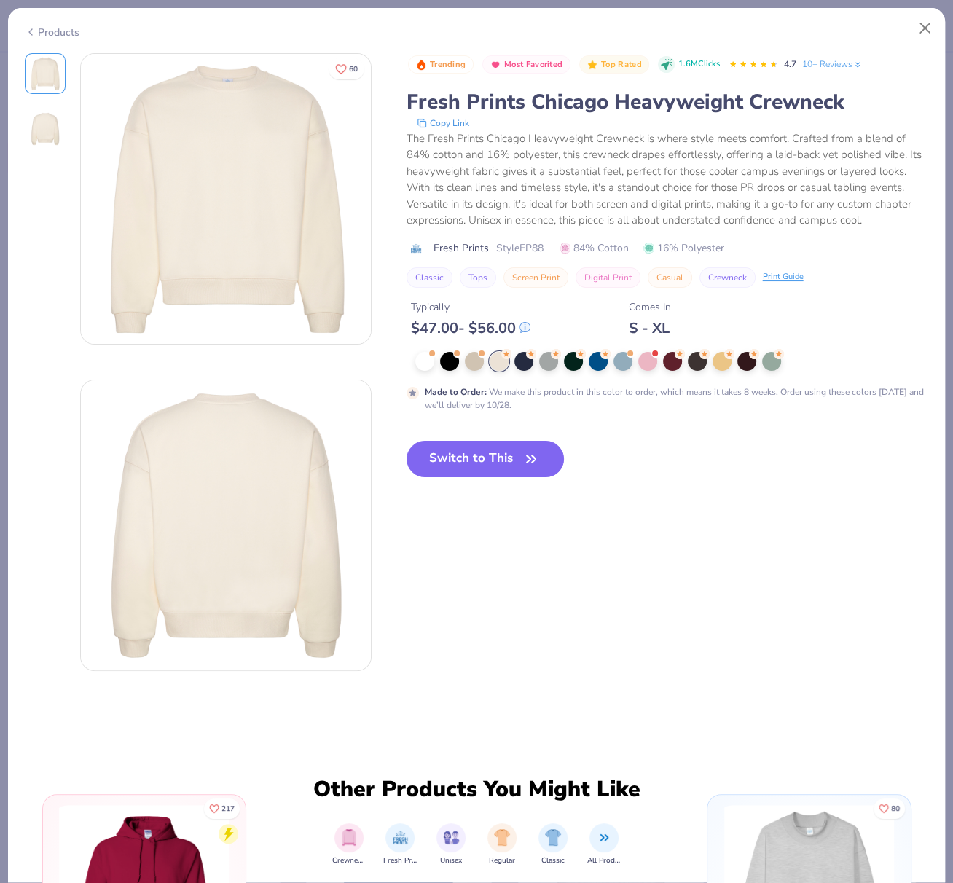
drag, startPoint x: 426, startPoint y: 457, endPoint x: 340, endPoint y: 1, distance: 464.4
click at [426, 458] on button "Switch to This" at bounding box center [486, 459] width 158 height 36
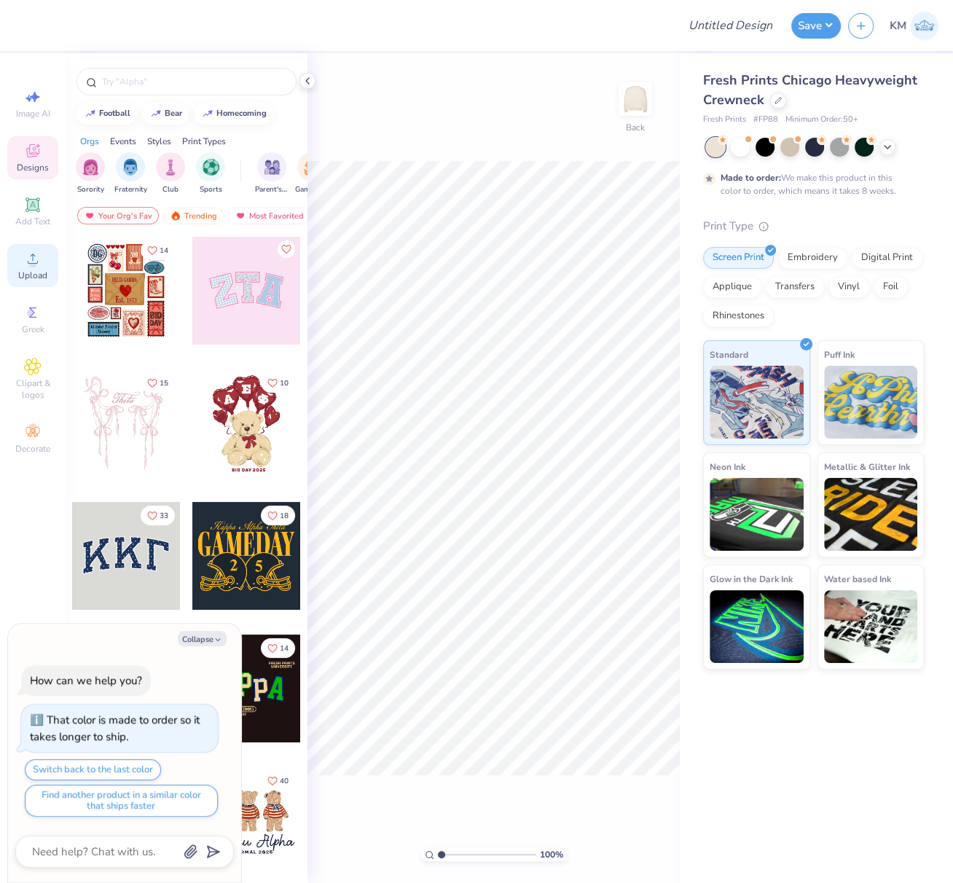
click at [29, 273] on span "Upload" at bounding box center [32, 276] width 29 height 12
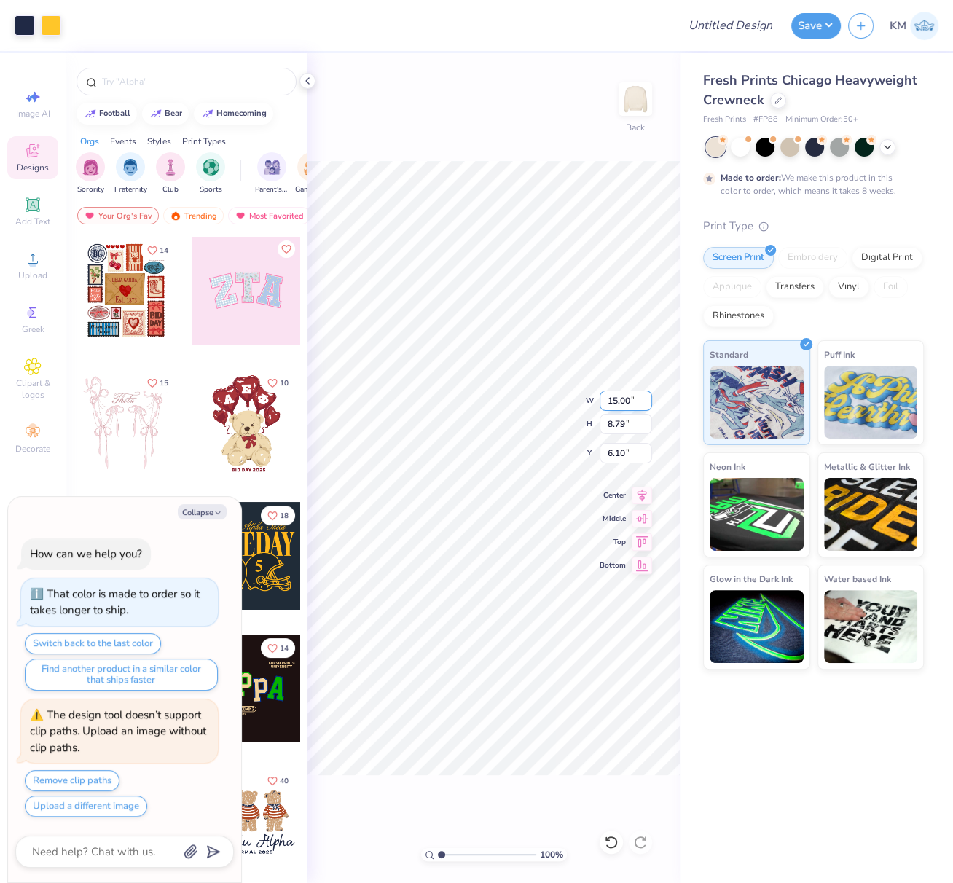
type textarea "x"
type input "11.96"
type input "7.02"
type input "7.88"
type textarea "x"
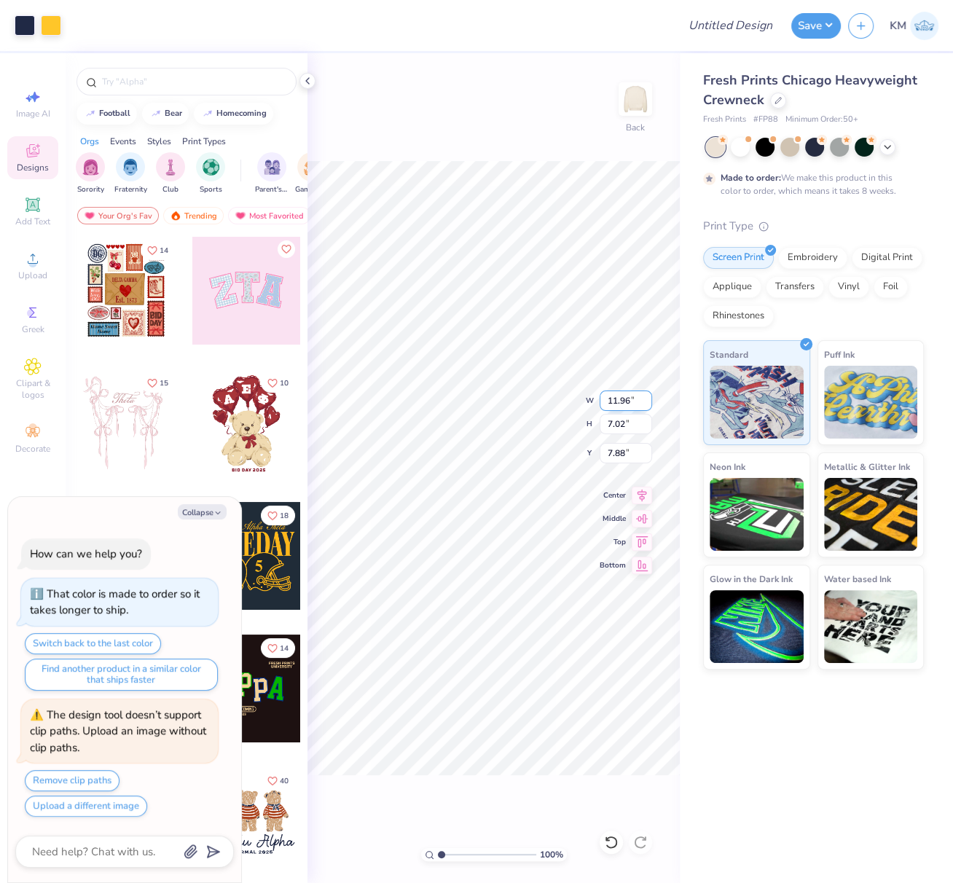
type input "4.09"
click at [33, 204] on icon at bounding box center [33, 205] width 14 height 14
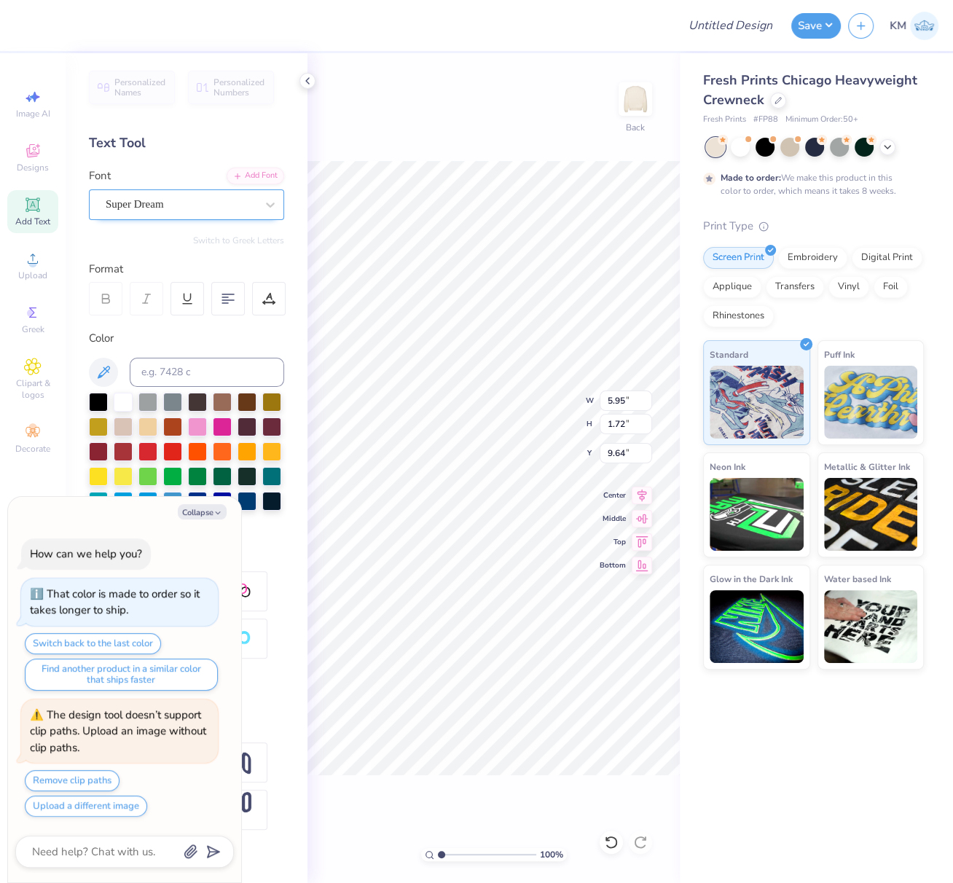
click at [179, 206] on div "Super Dream" at bounding box center [180, 204] width 153 height 23
click at [179, 206] on div "Super Dream" at bounding box center [181, 204] width 150 height 17
click at [265, 172] on div "Add Font" at bounding box center [256, 174] width 58 height 17
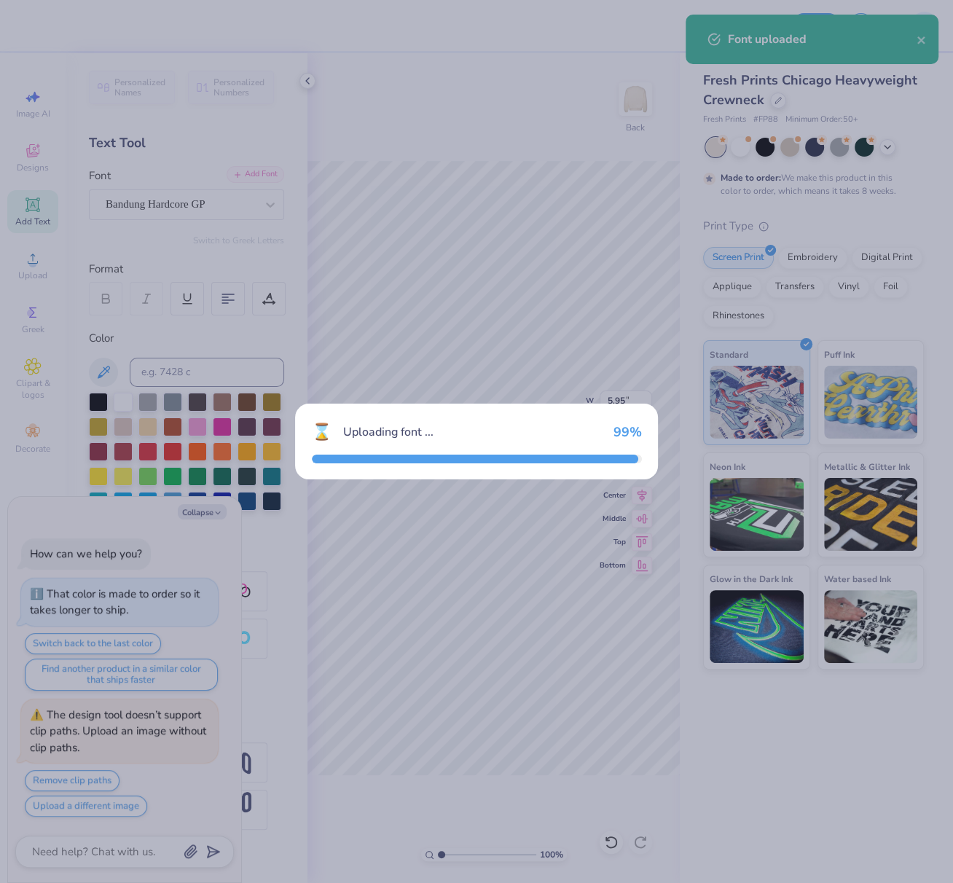
type textarea "x"
type input "5.32"
type input "1.64"
type input "9.68"
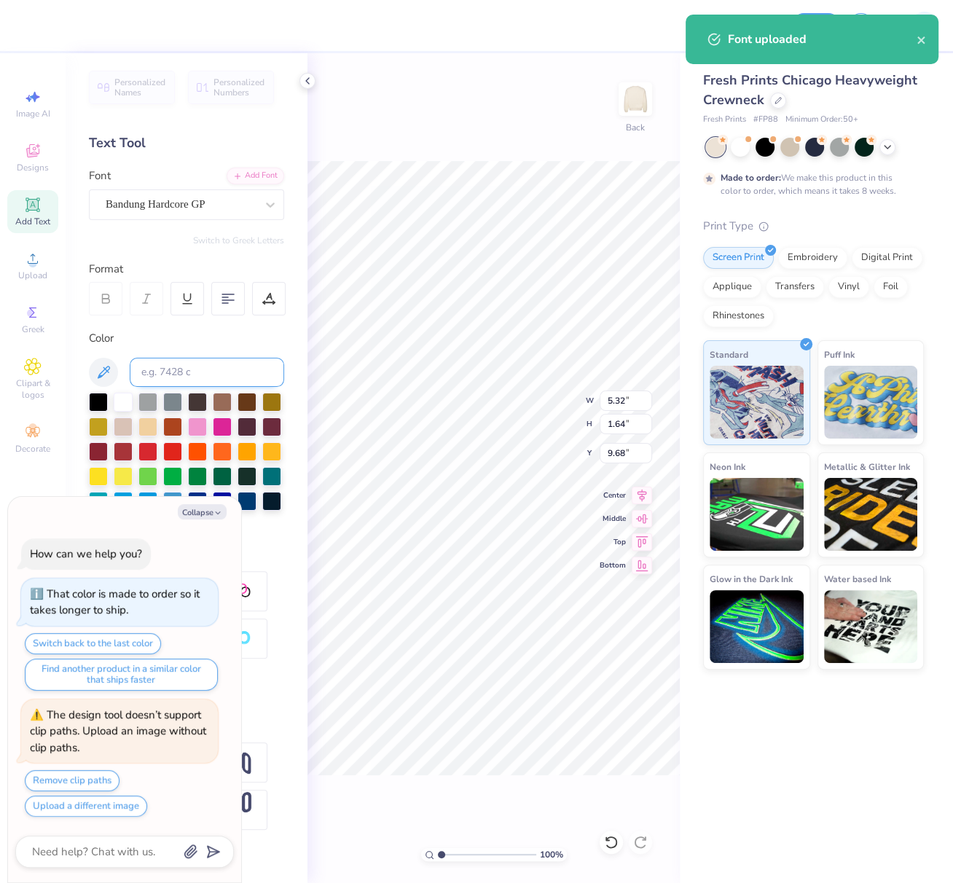
click at [182, 374] on input at bounding box center [207, 372] width 155 height 29
click at [182, 373] on input at bounding box center [207, 372] width 155 height 29
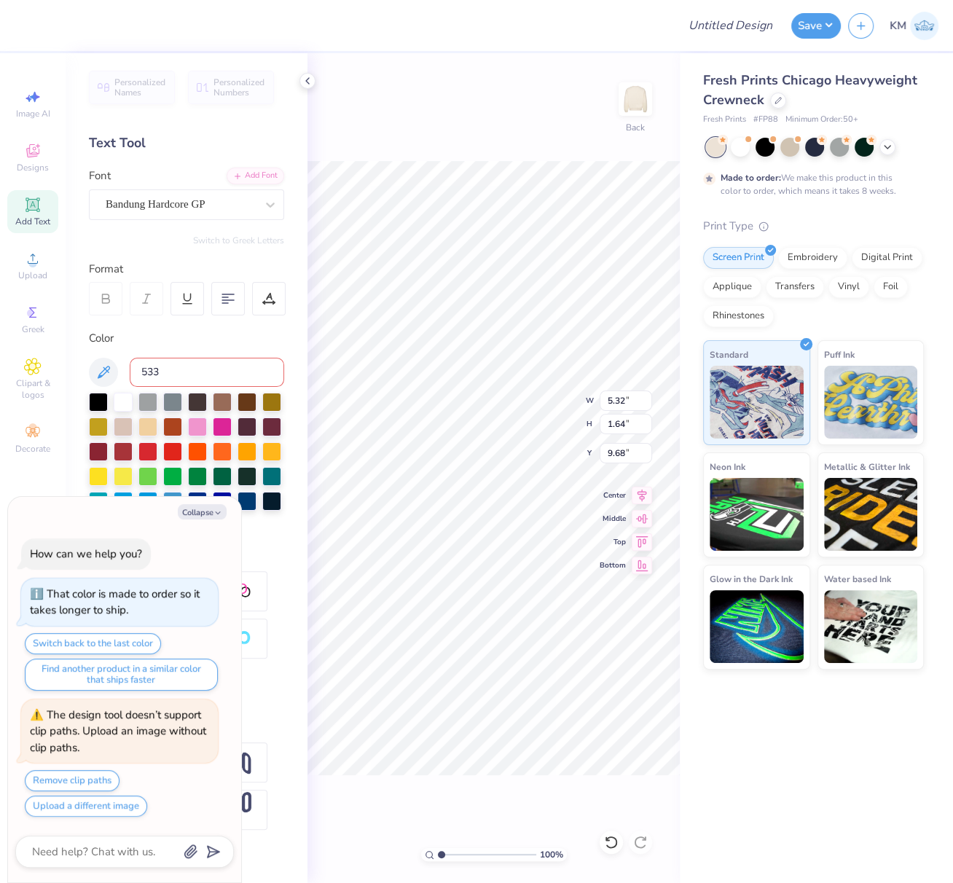
type input "533"
type textarea "x"
type textarea "P"
type textarea "x"
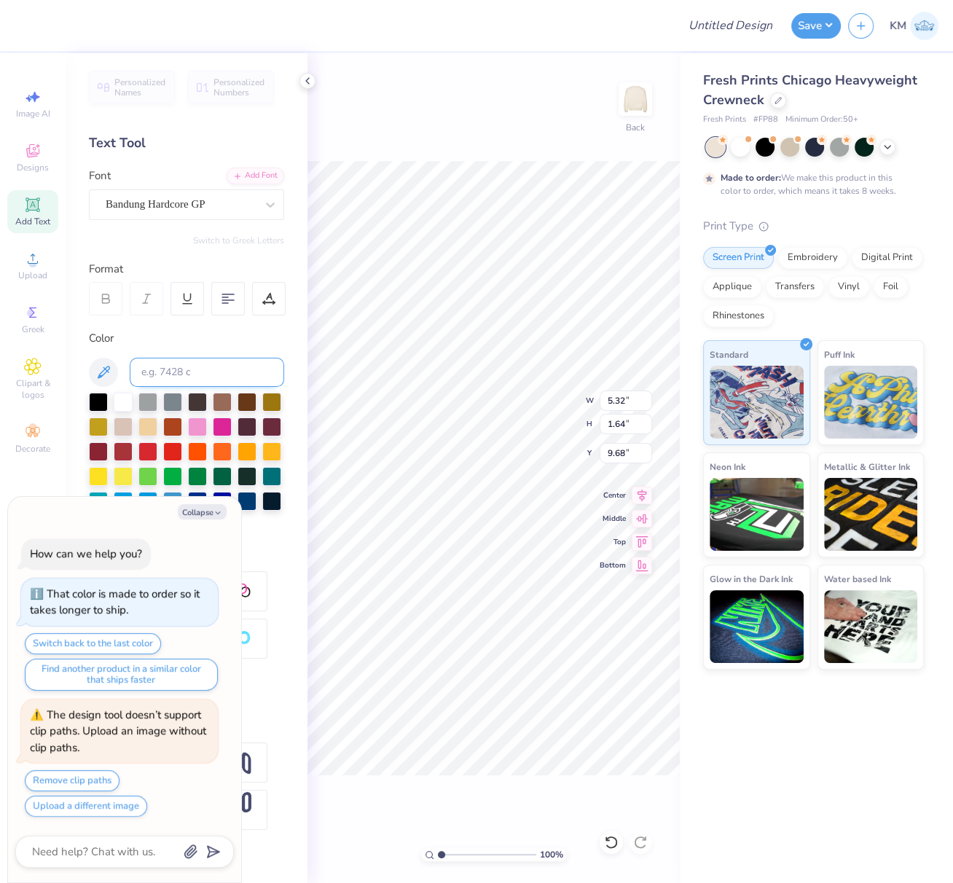
type textarea "PA"
type textarea "x"
type textarea "PARE"
type textarea "x"
type textarea "PARENT"
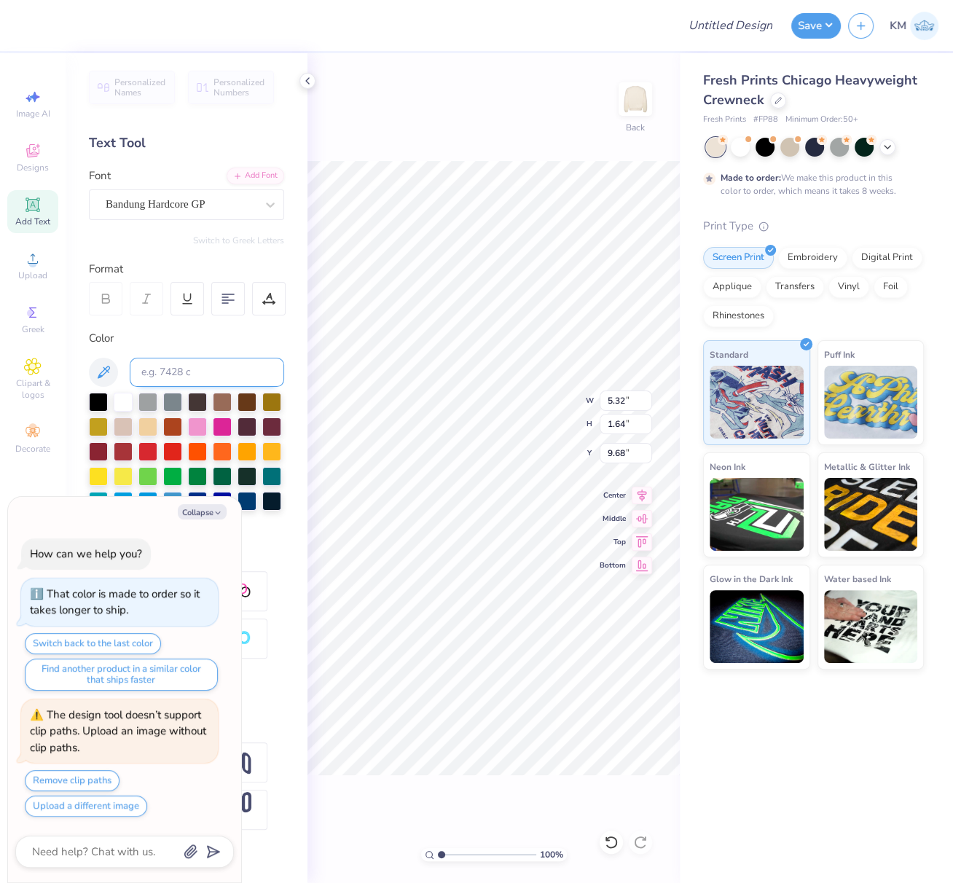
type textarea "x"
type textarea "PARENTS"
type textarea "x"
type input "5.70"
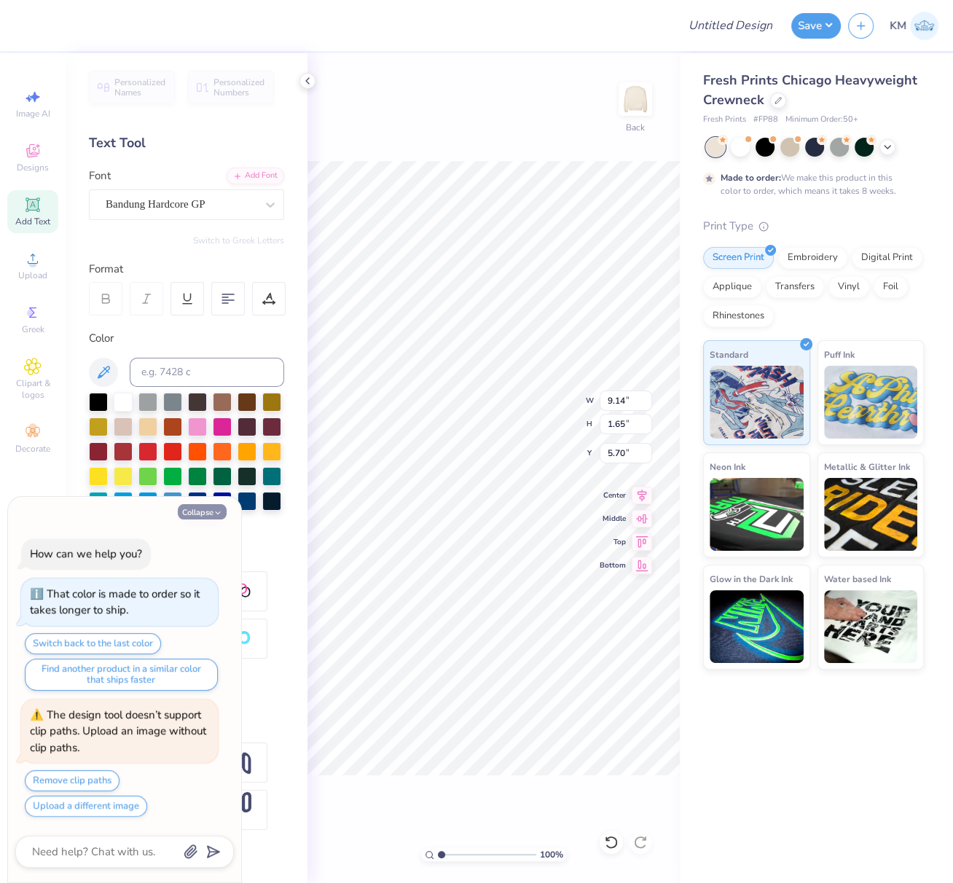
click at [218, 515] on polyline "button" at bounding box center [218, 513] width 4 height 2
type textarea "x"
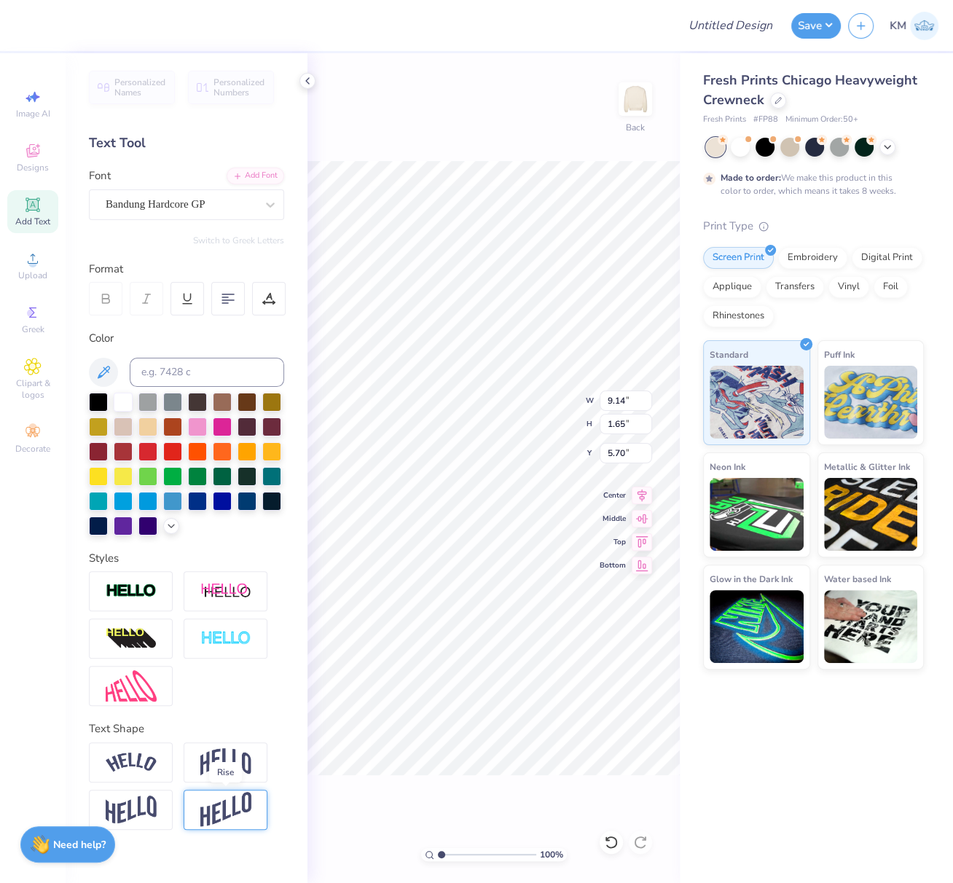
click at [240, 802] on img at bounding box center [225, 810] width 51 height 36
type input "3.29"
type input "4.88"
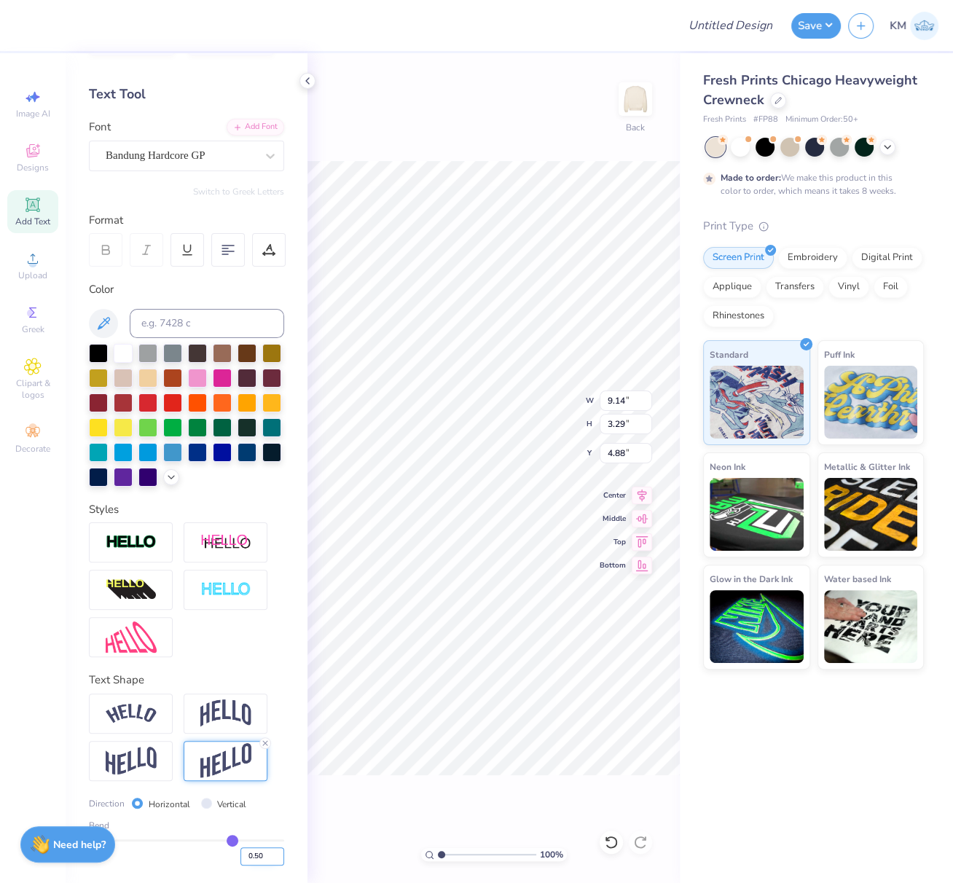
click at [241, 856] on input "0.50" at bounding box center [263, 857] width 44 height 18
type input "-0.50"
type input "-0.5"
type input "7.69"
type input "2.77"
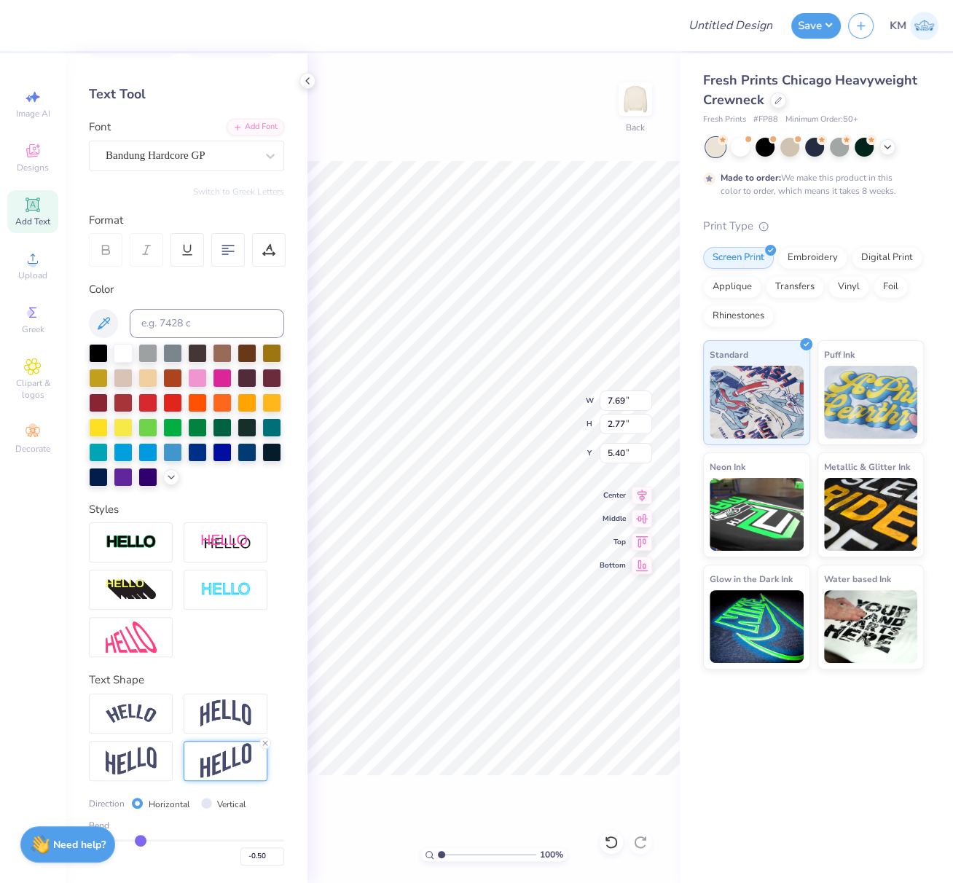
type input "5.93"
type input "7.26"
type input "2.62"
type input "5.92"
drag, startPoint x: 130, startPoint y: 645, endPoint x: 179, endPoint y: 536, distance: 118.8
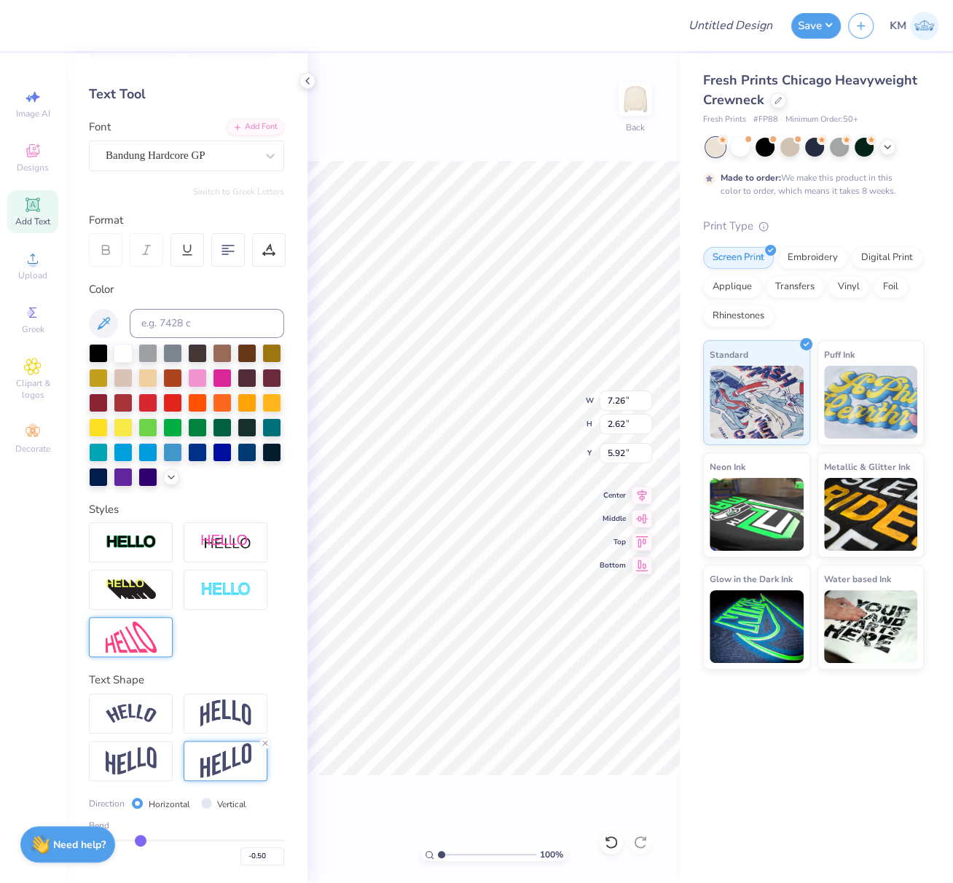
click at [130, 644] on img at bounding box center [131, 637] width 51 height 31
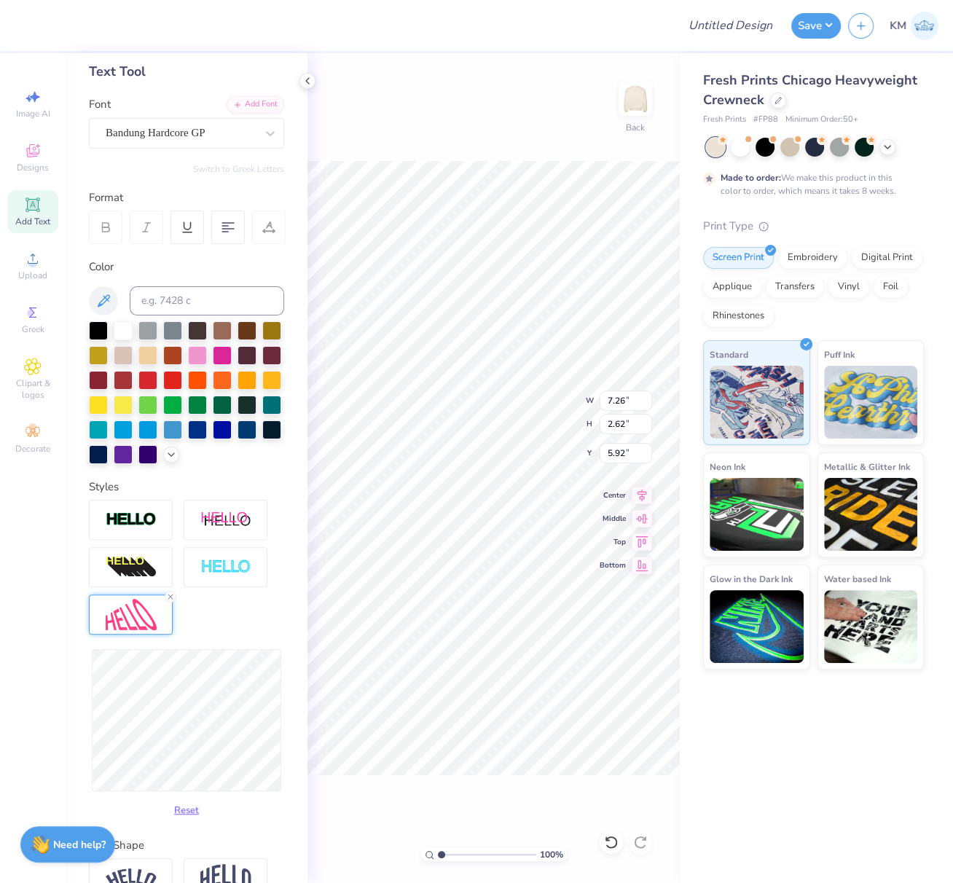
type input "7.25"
type input "3.69"
type input "5.39"
type input "7.33"
type input "3.83"
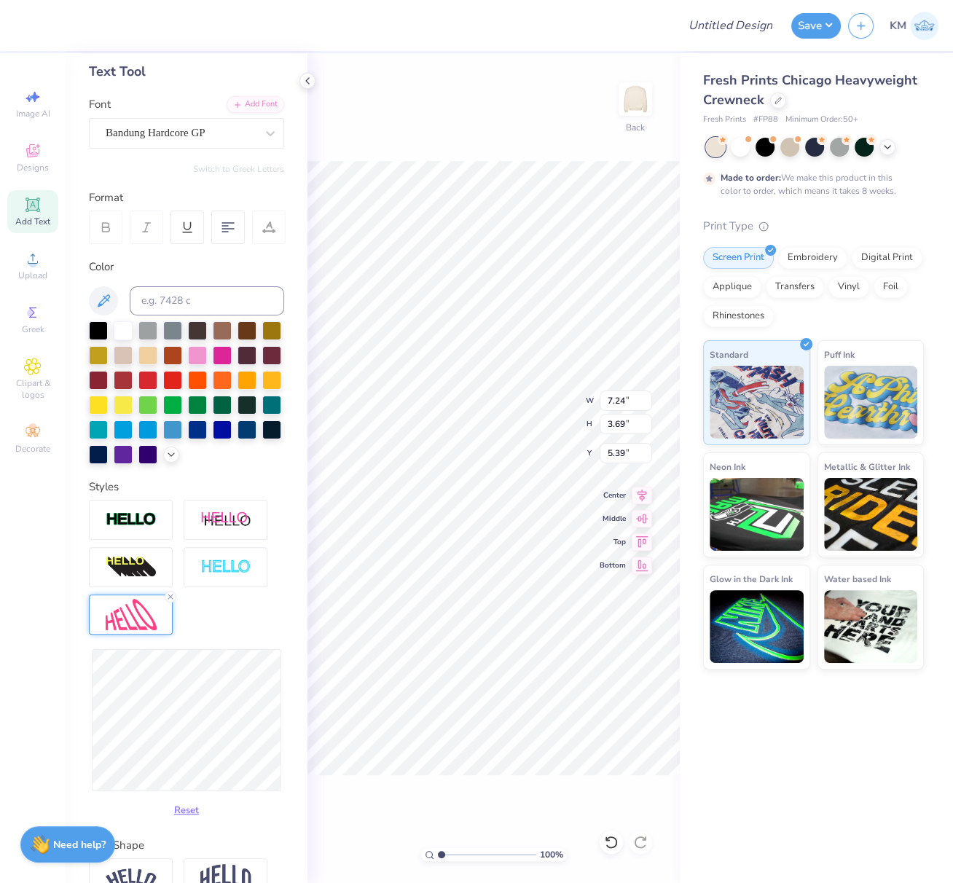
type input "5.32"
type input "5.35"
type input "6.86"
type input "3.58"
type input "5.26"
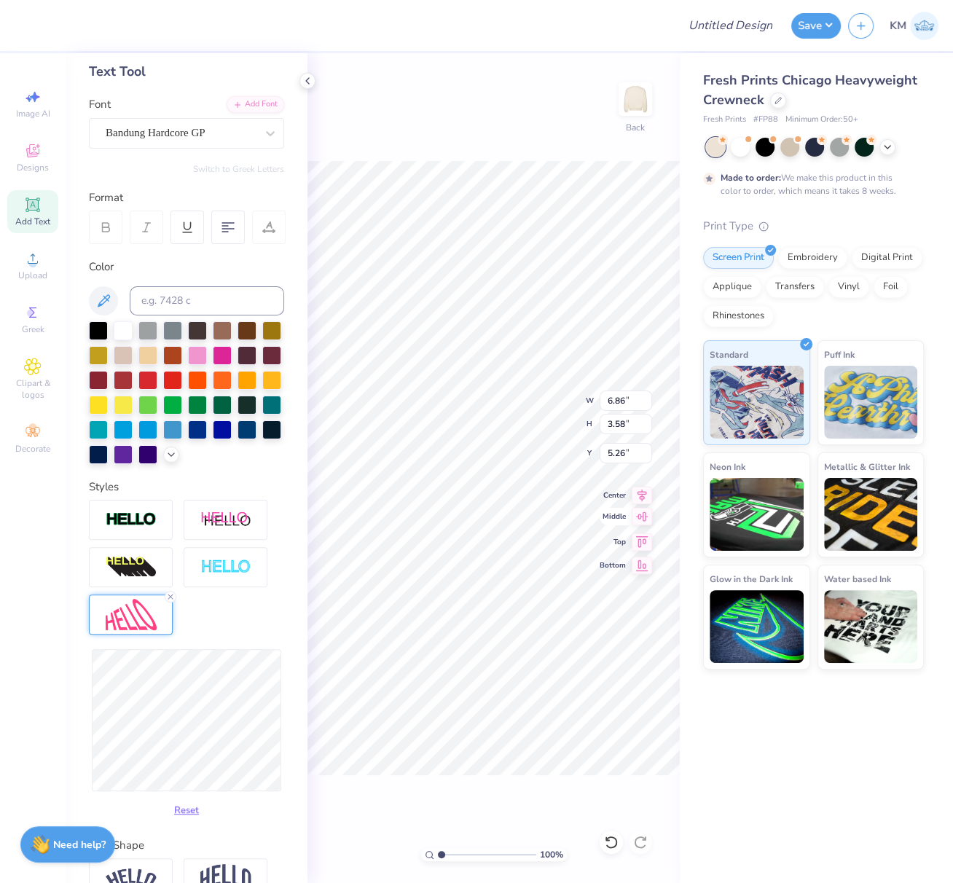
type input "6.83"
type input "3.30"
type input "5.41"
type input "3.10"
type input "5.50"
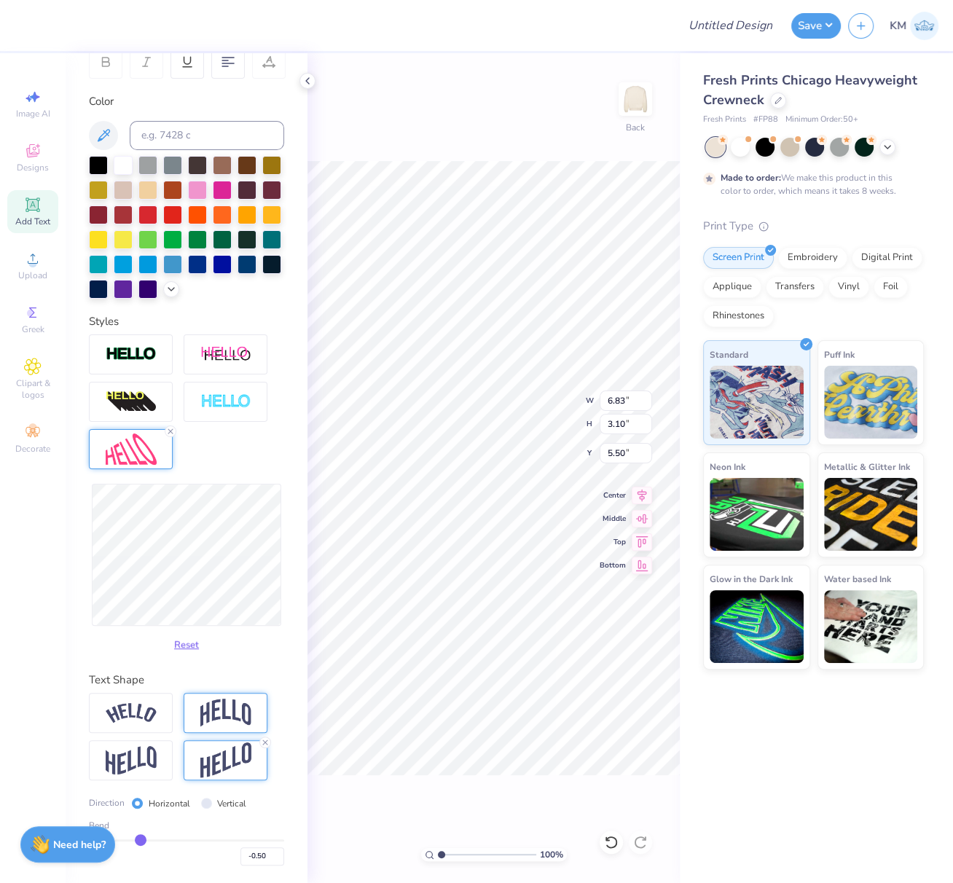
click at [219, 775] on img at bounding box center [225, 761] width 51 height 36
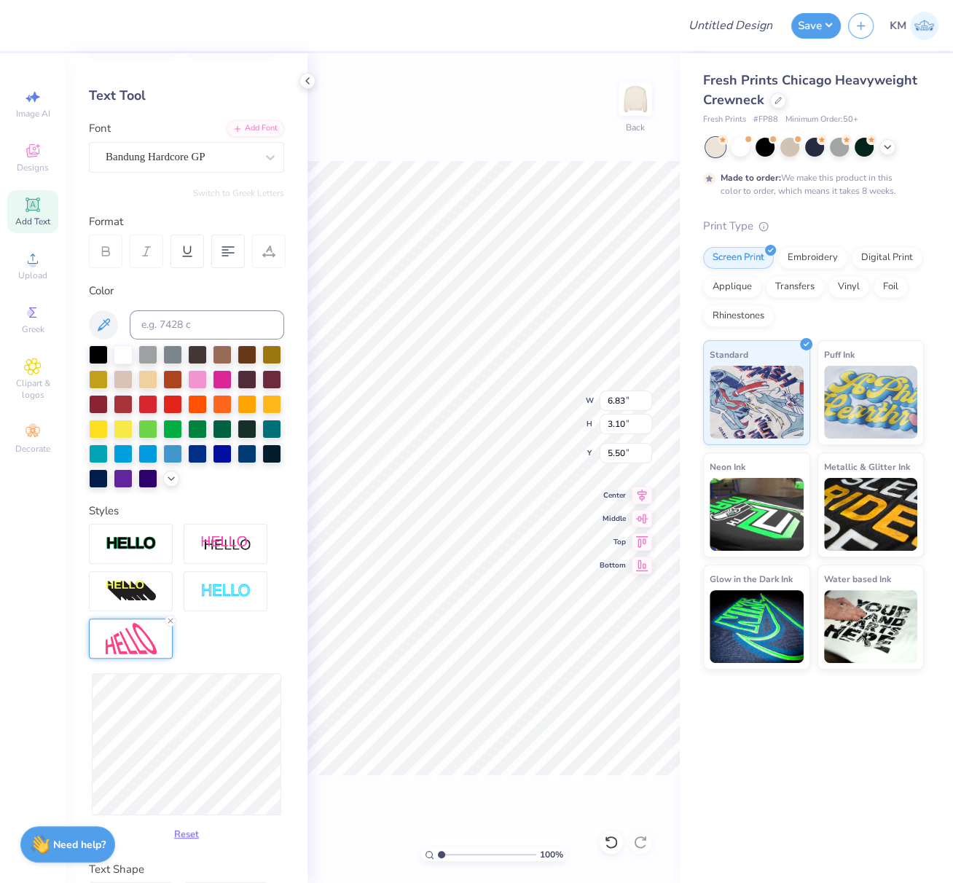
scroll to position [174, 0]
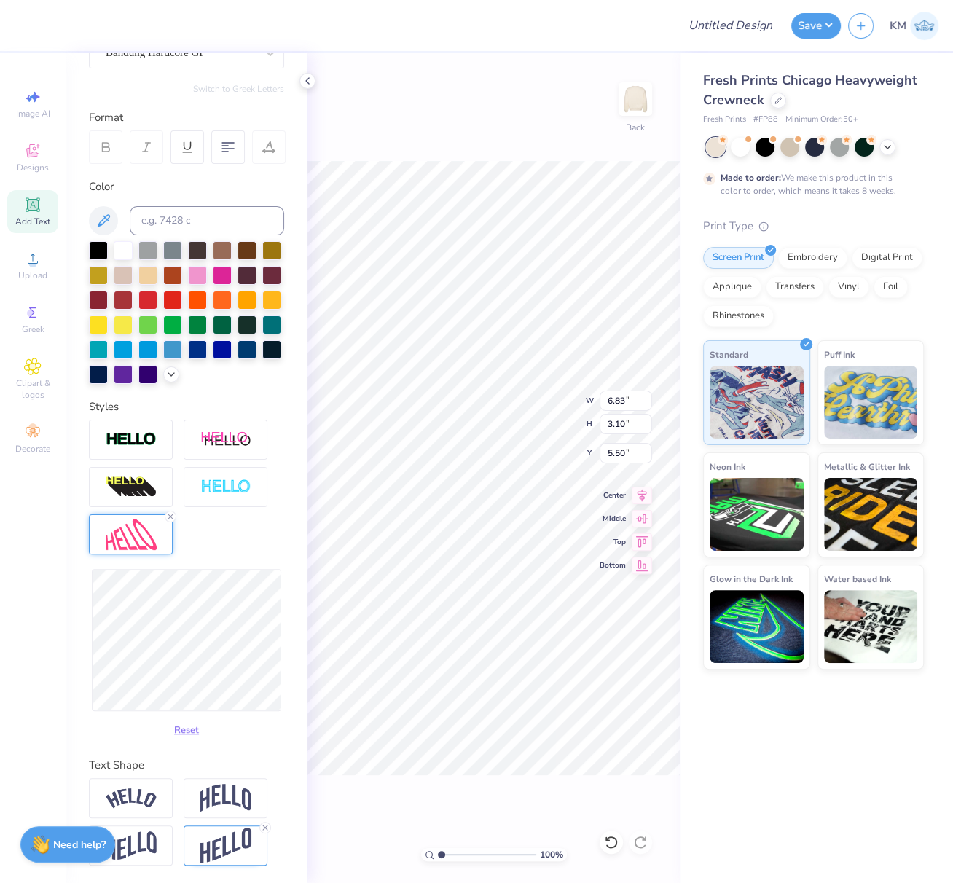
drag, startPoint x: 138, startPoint y: 531, endPoint x: 151, endPoint y: 542, distance: 16.5
click at [139, 531] on img at bounding box center [131, 534] width 51 height 31
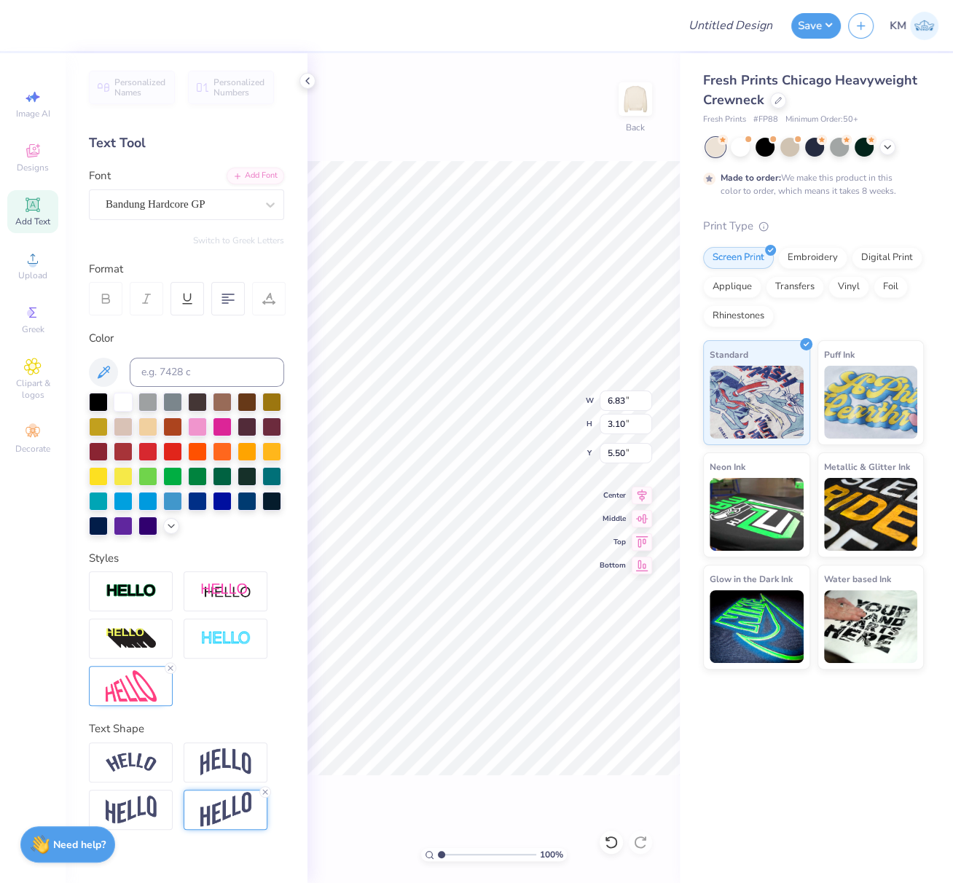
click at [224, 809] on img at bounding box center [225, 810] width 51 height 36
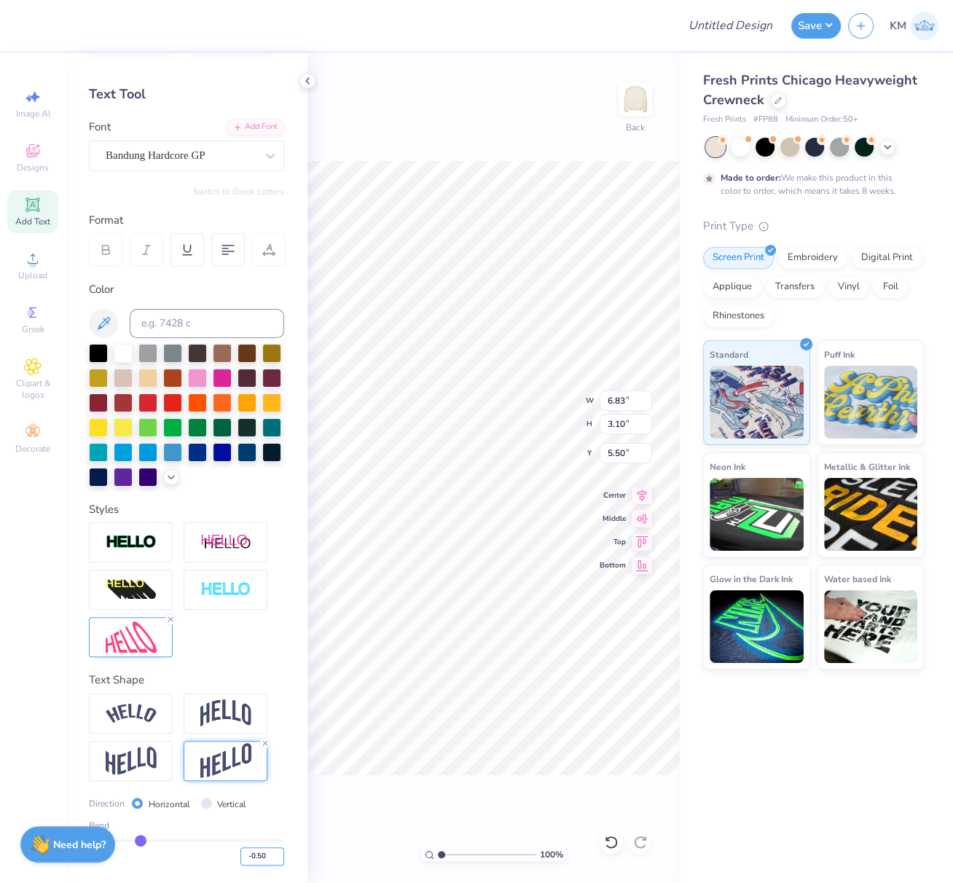
drag, startPoint x: 249, startPoint y: 857, endPoint x: 265, endPoint y: 865, distance: 17.9
click at [258, 860] on input "-0.50" at bounding box center [263, 857] width 44 height 18
type input "-0.40"
type input "-0.4"
type input "3.11"
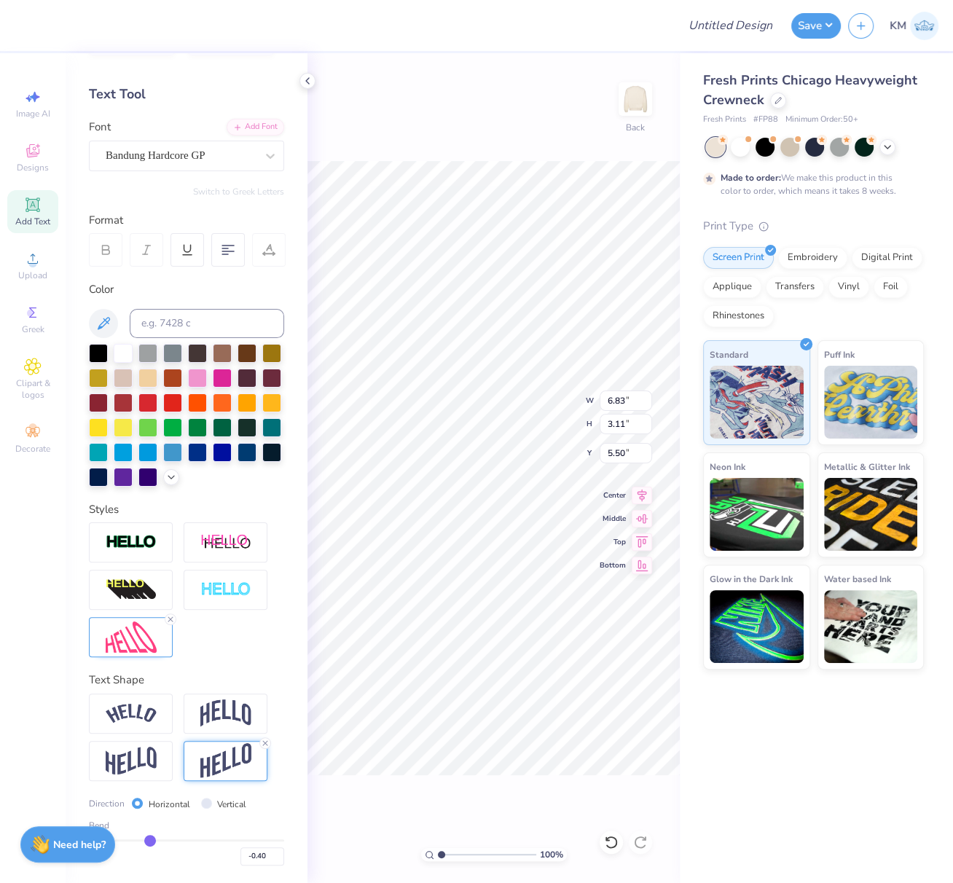
type input "7.01"
type input "3.19"
type input "5.42"
click at [135, 642] on img at bounding box center [131, 637] width 51 height 31
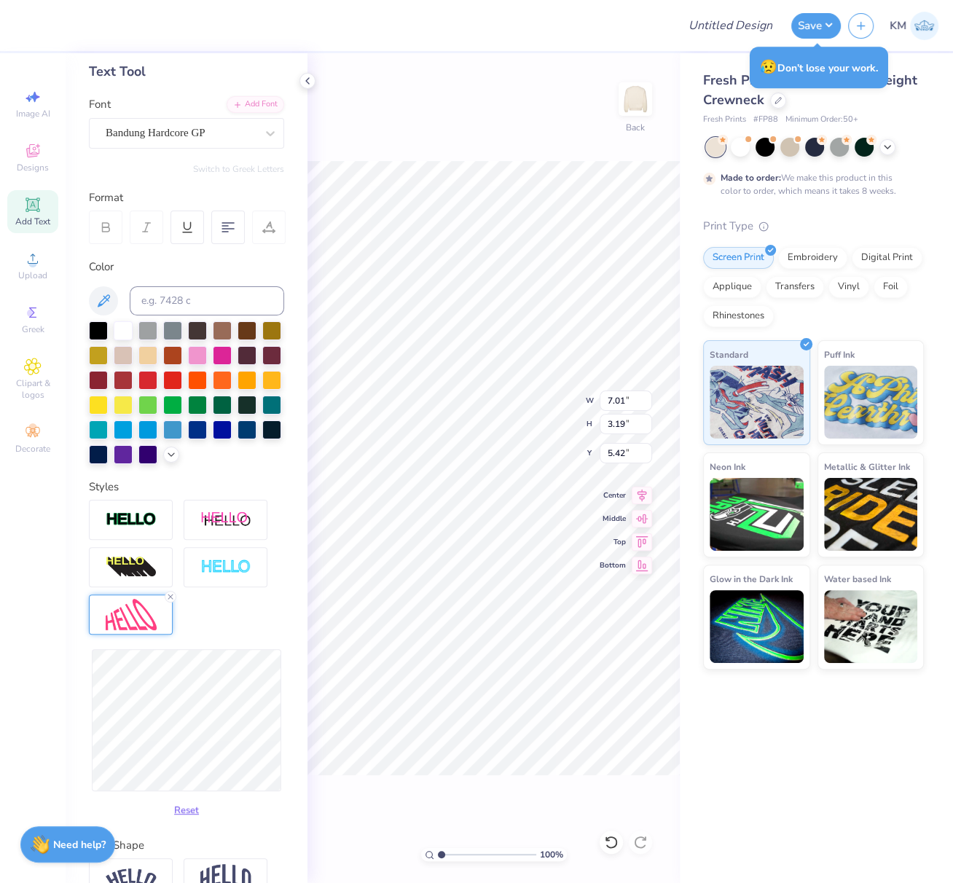
type input "6.89"
type input "2.78"
type input "5.63"
type input "7.03"
type input "3.15"
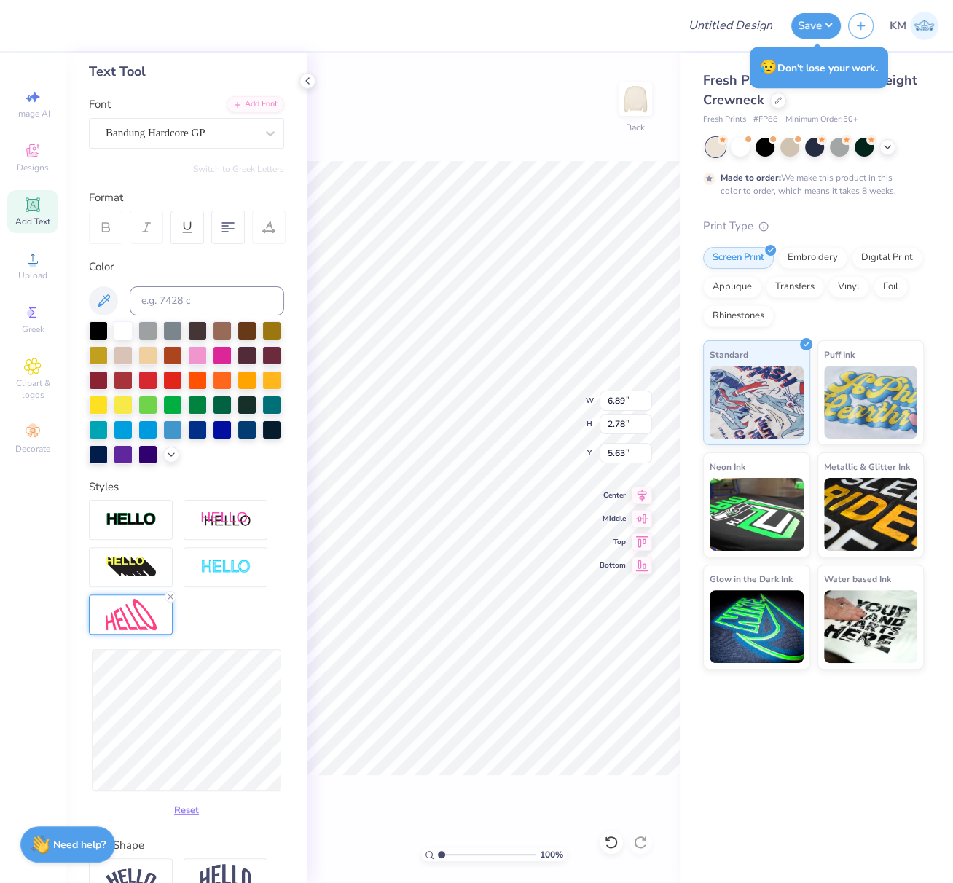
type input "5.44"
type input "6.66"
type input "2.99"
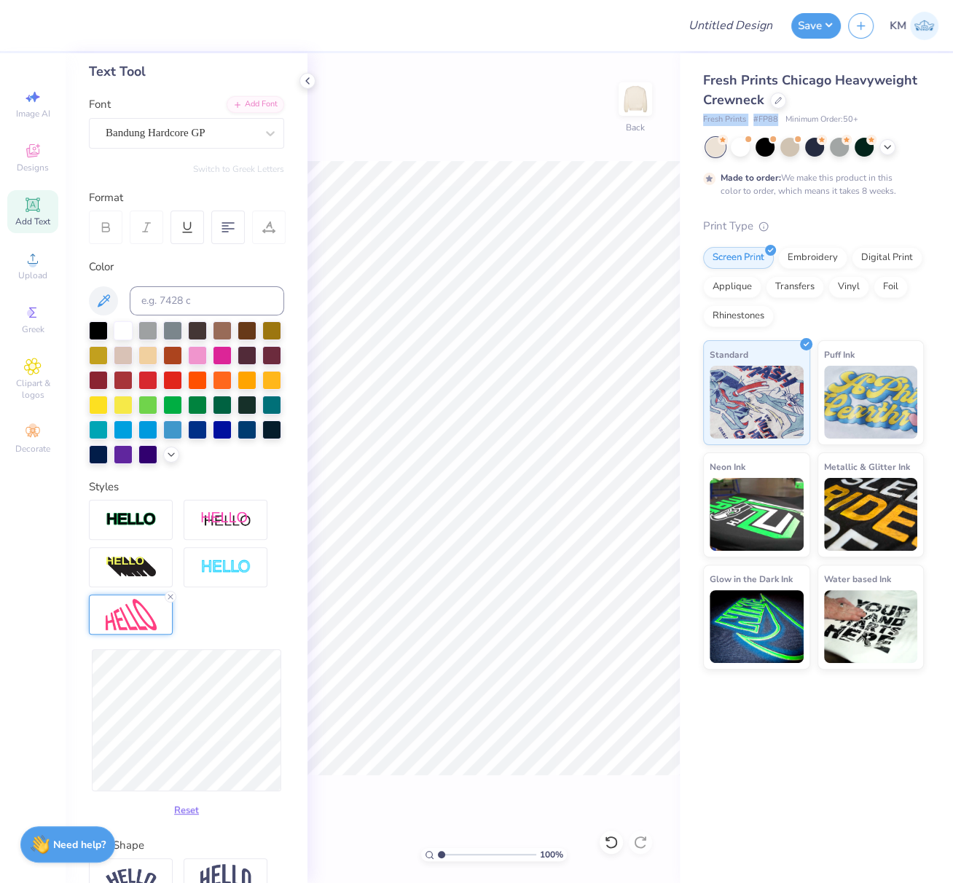
drag, startPoint x: 701, startPoint y: 121, endPoint x: 779, endPoint y: 122, distance: 78.0
click at [780, 122] on div "Fresh Prints Chicago Heavyweight Crewneck Fresh Prints # FP88 Minimum Order: 50…" at bounding box center [816, 361] width 273 height 617
copy div "Fresh Prints # FP88"
click at [31, 265] on icon at bounding box center [32, 258] width 17 height 17
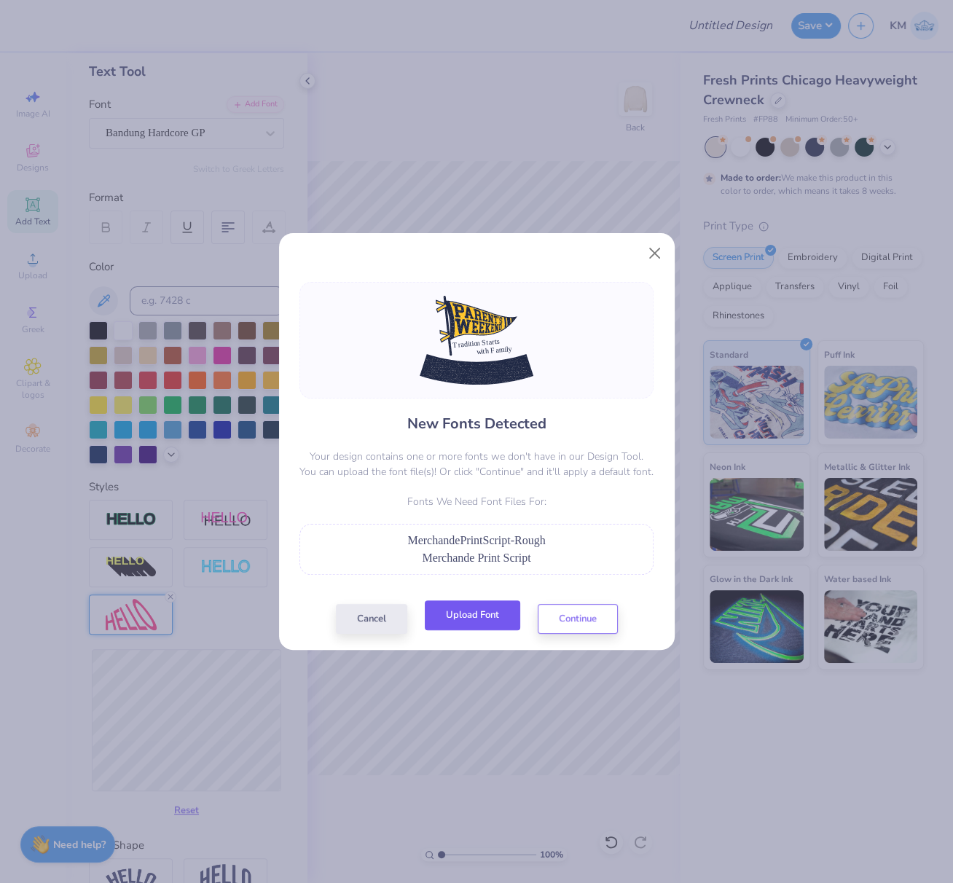
click at [487, 614] on button "Upload Font" at bounding box center [472, 616] width 95 height 30
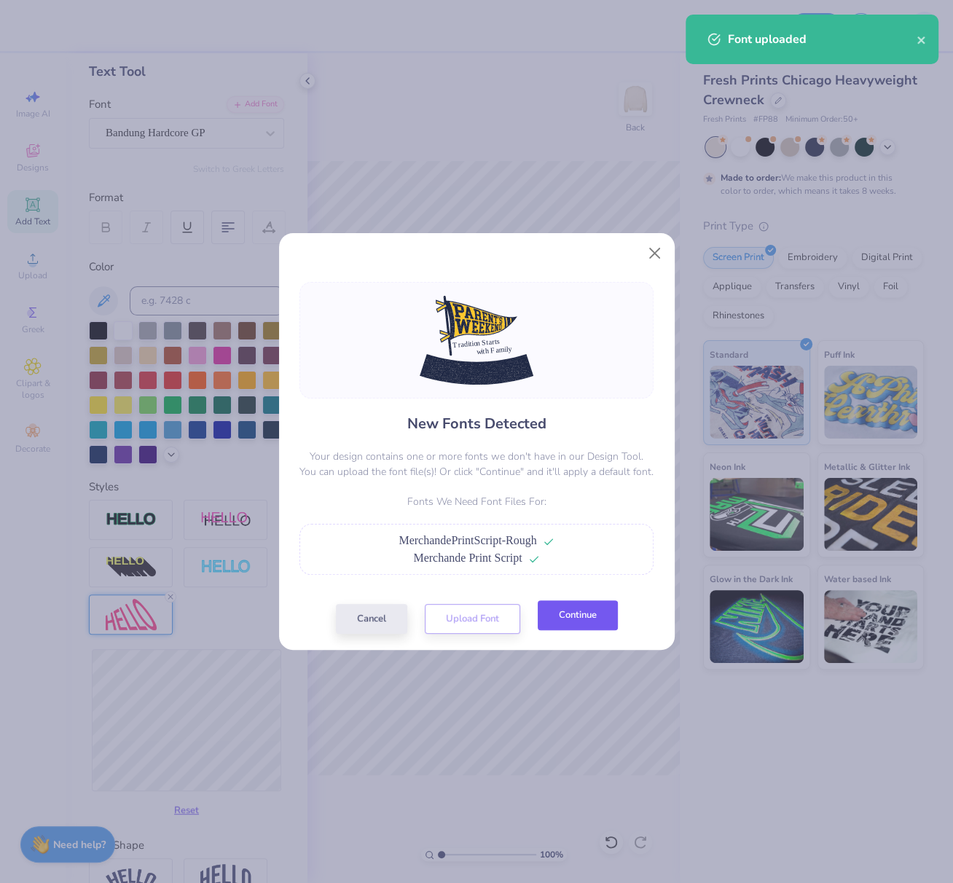
click at [587, 621] on button "Continue" at bounding box center [578, 616] width 80 height 30
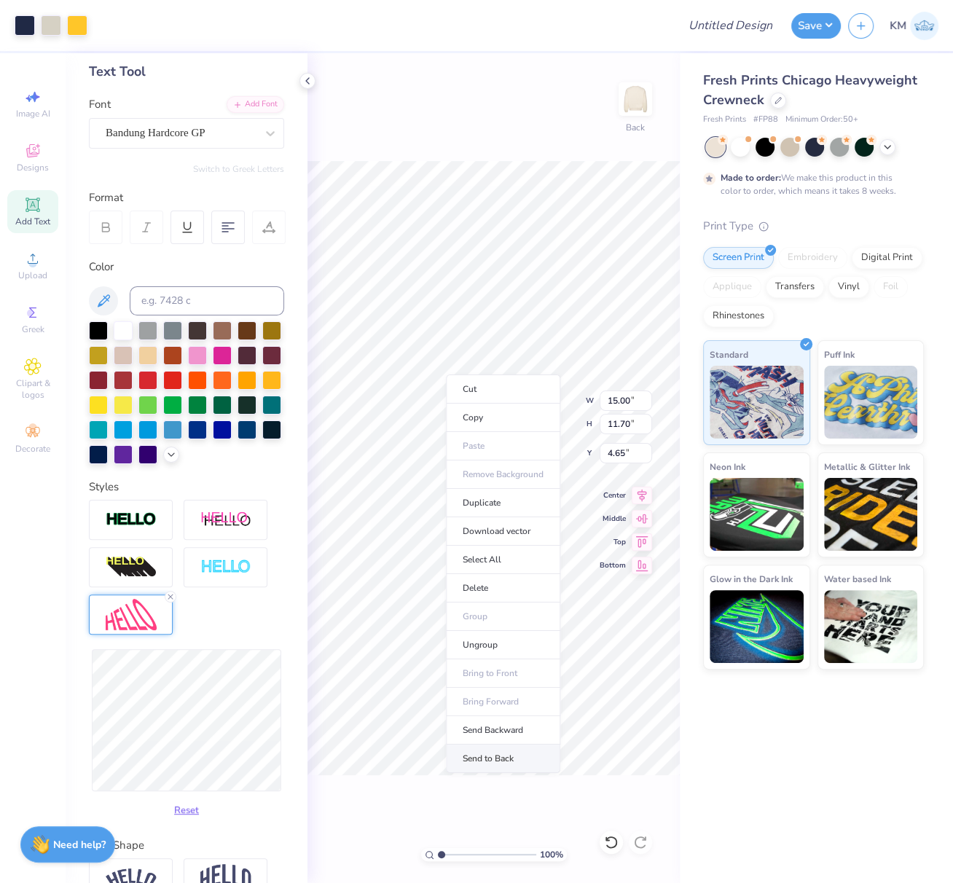
click at [511, 751] on li "Send to Back" at bounding box center [503, 759] width 114 height 28
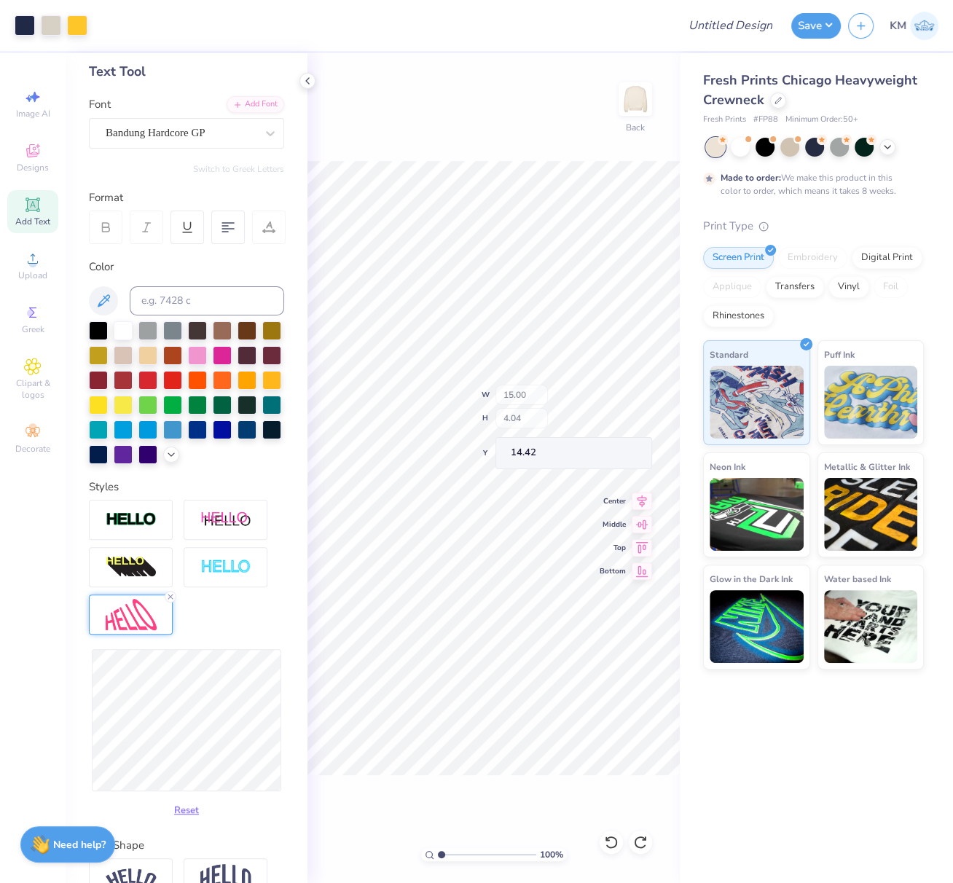
type input "14.42"
type input "4.35"
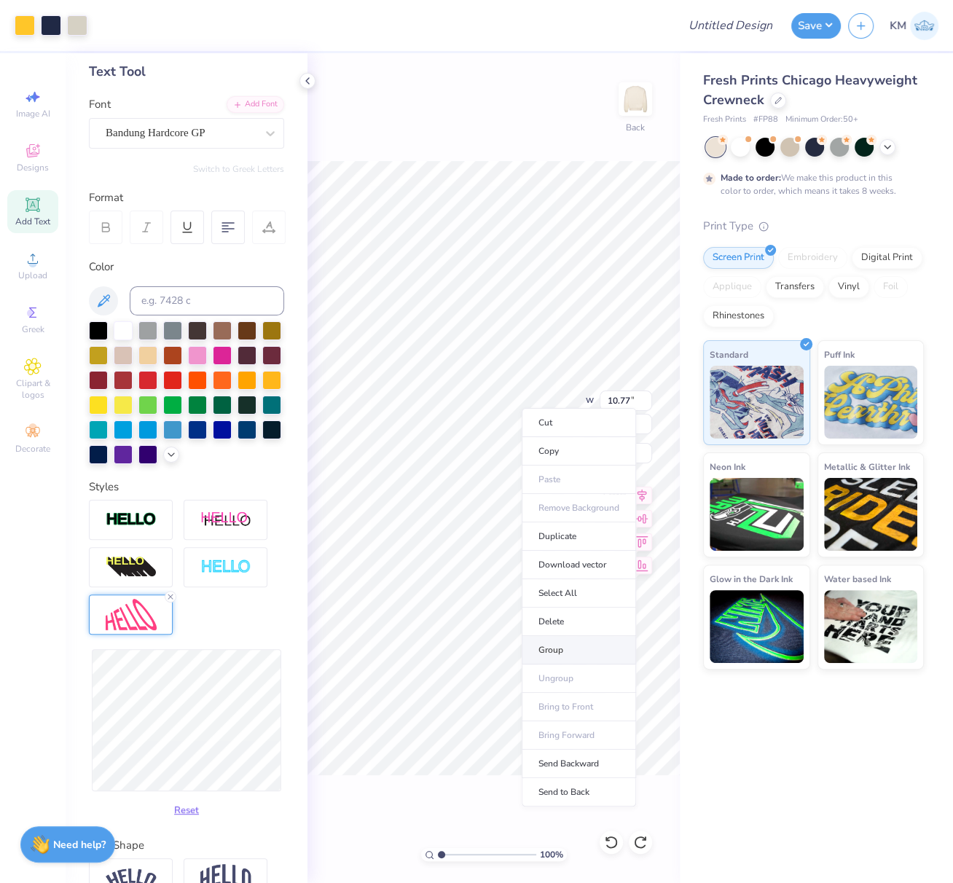
click at [563, 646] on li "Group" at bounding box center [579, 650] width 114 height 28
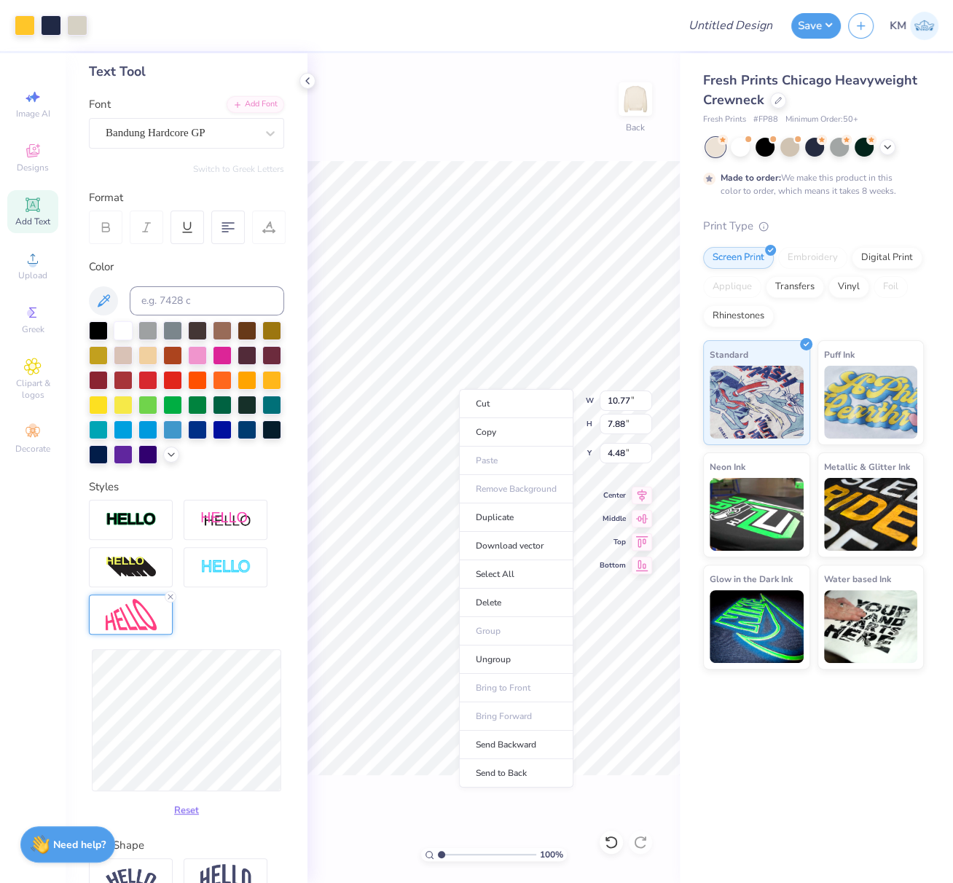
type input "4.48"
drag, startPoint x: 526, startPoint y: 772, endPoint x: 597, endPoint y: 93, distance: 682.2
click at [525, 770] on li "Send to Back" at bounding box center [516, 773] width 114 height 28
click at [172, 599] on line at bounding box center [170, 597] width 4 height 4
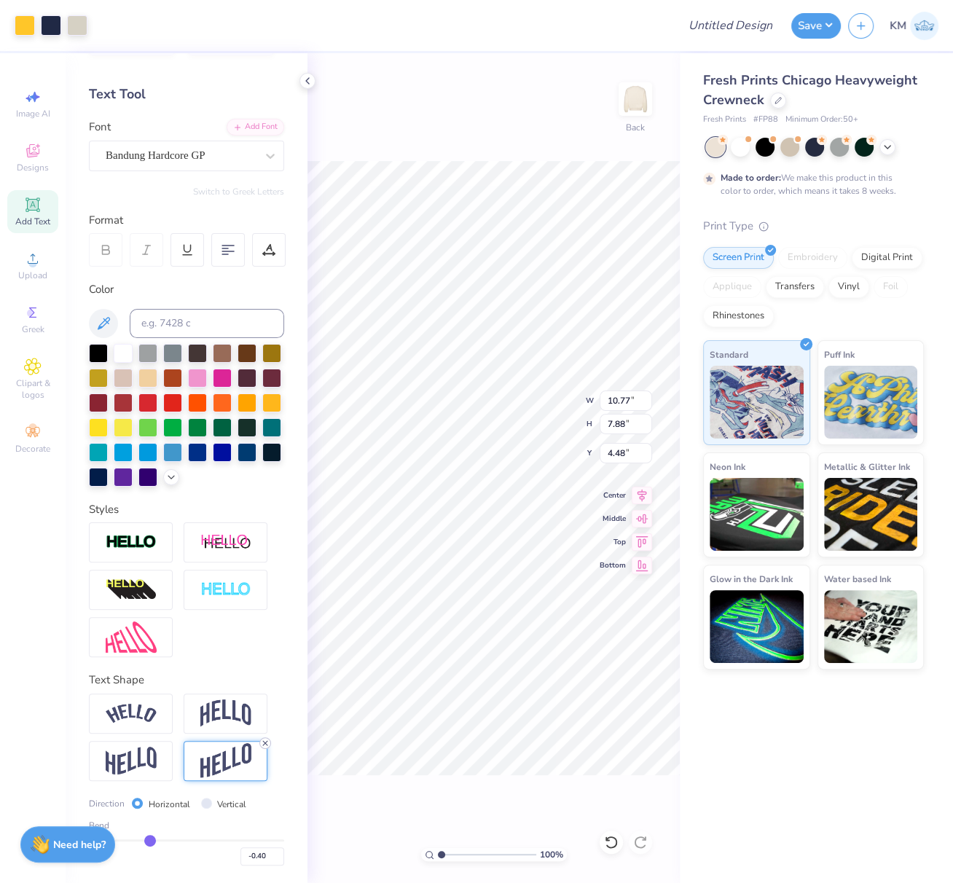
click at [267, 743] on icon at bounding box center [265, 743] width 9 height 9
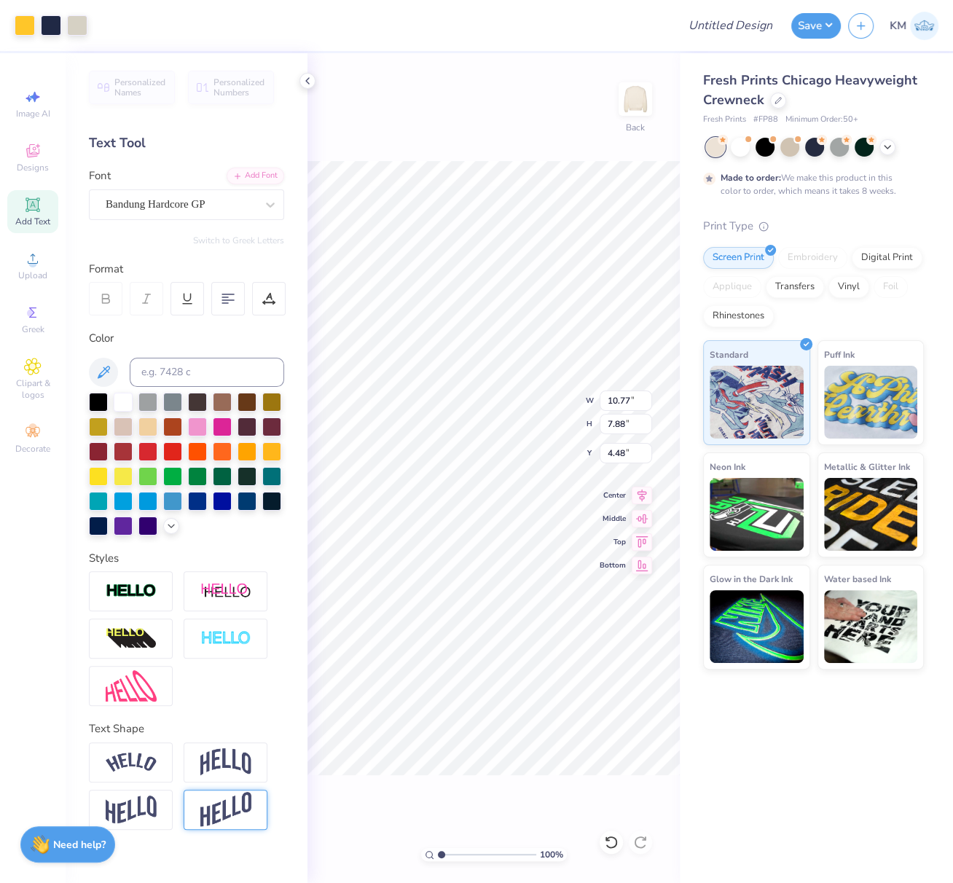
scroll to position [0, 0]
type input "10.77"
type input "7.88"
type input "4.48"
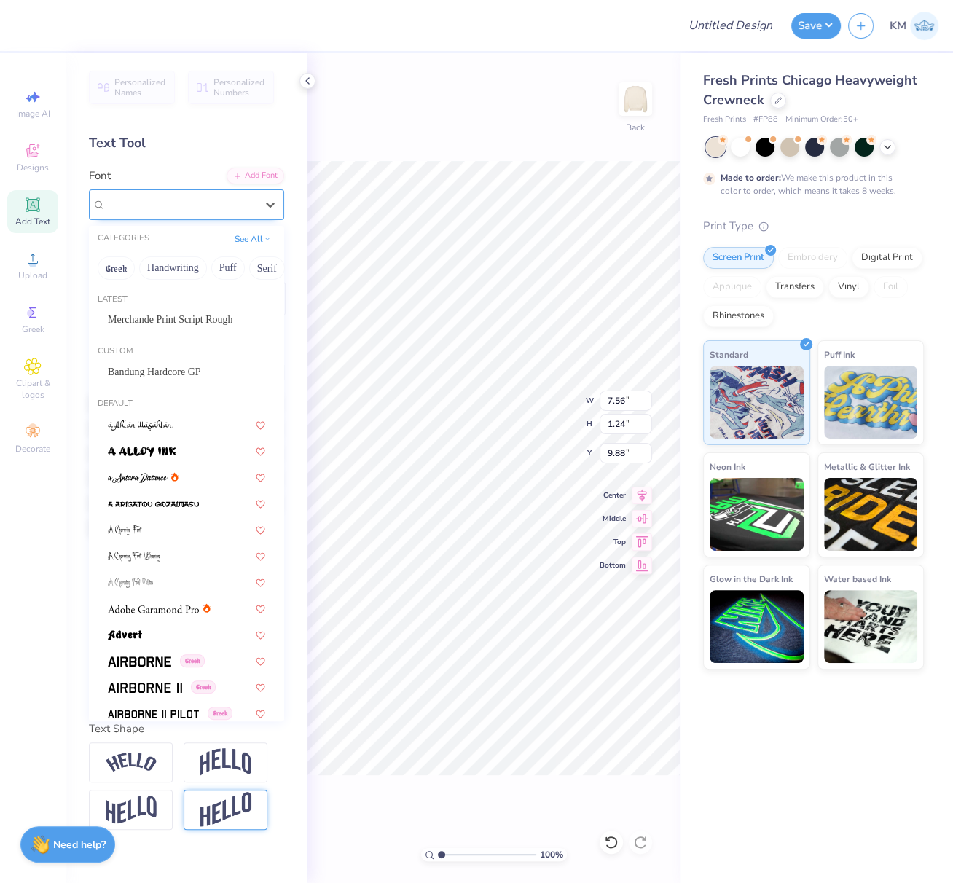
click at [179, 208] on div "Super Dream" at bounding box center [180, 204] width 153 height 23
drag, startPoint x: 162, startPoint y: 321, endPoint x: 205, endPoint y: 327, distance: 43.4
click at [162, 321] on span "Merchande Print Script Rough" at bounding box center [170, 319] width 125 height 15
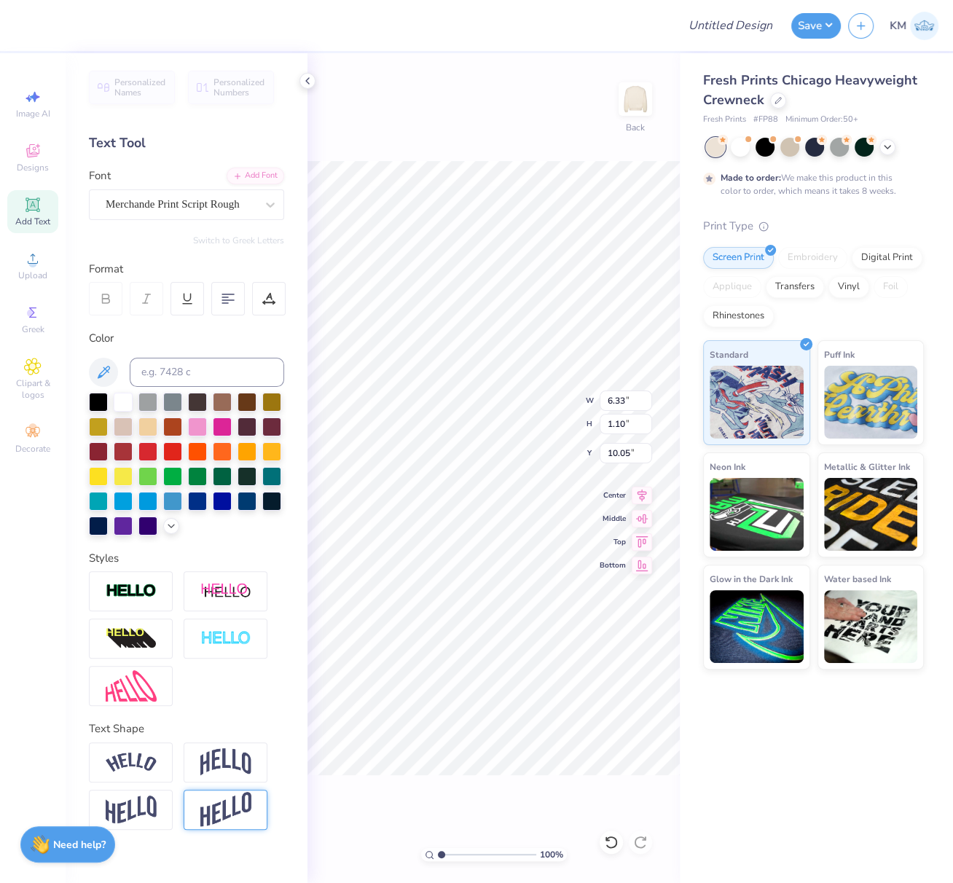
type input "6.33"
type input "1.10"
type input "10.05"
type input "5.09"
type input "1.06"
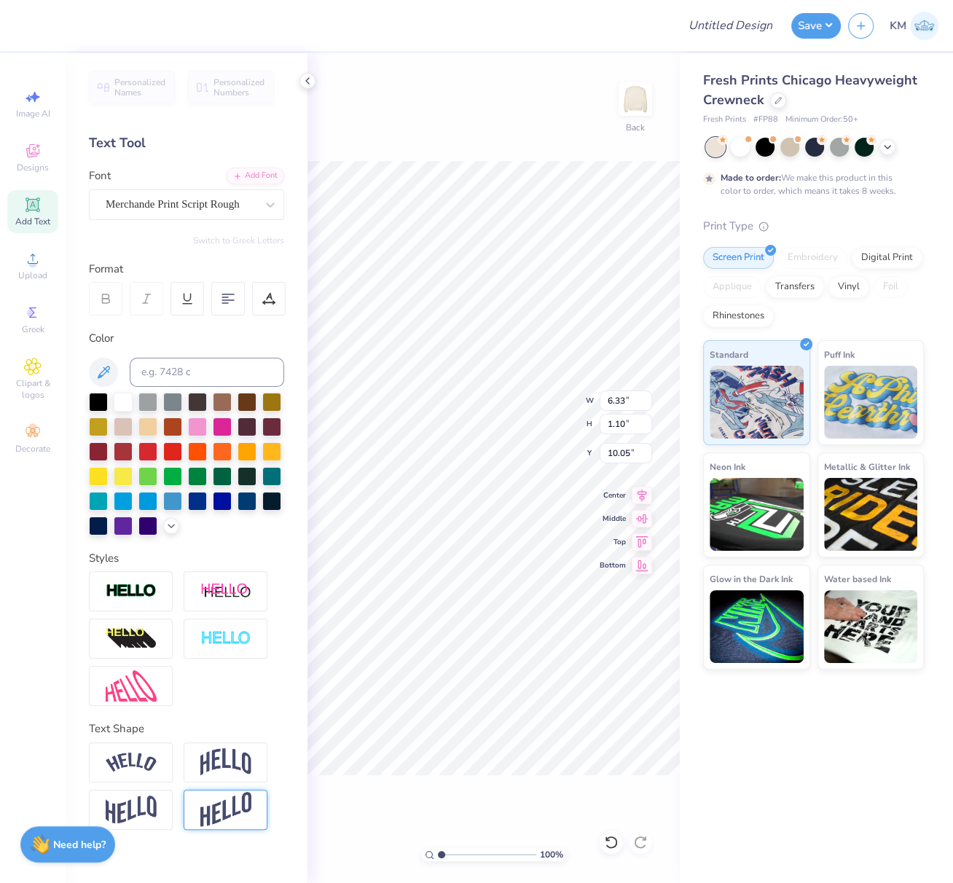
type input "11.27"
click at [196, 201] on div "Super Dream" at bounding box center [180, 204] width 153 height 23
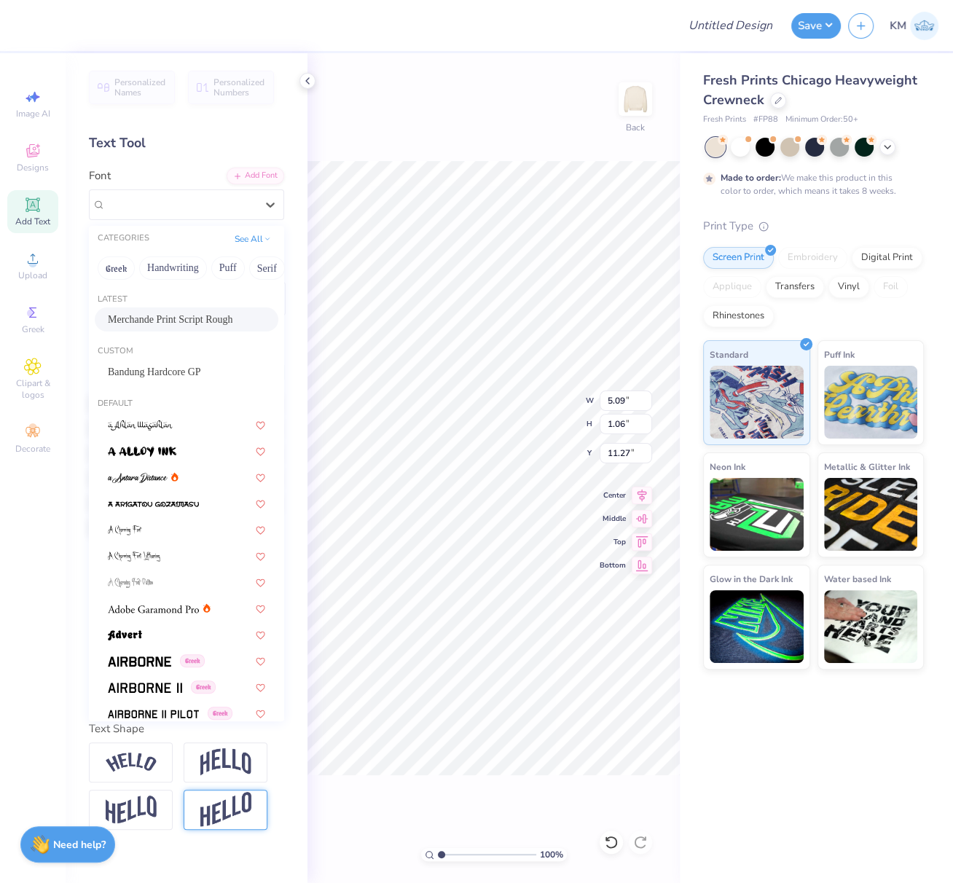
drag, startPoint x: 152, startPoint y: 318, endPoint x: 171, endPoint y: 318, distance: 19.7
click at [152, 318] on span "Merchande Print Script Rough" at bounding box center [170, 319] width 125 height 15
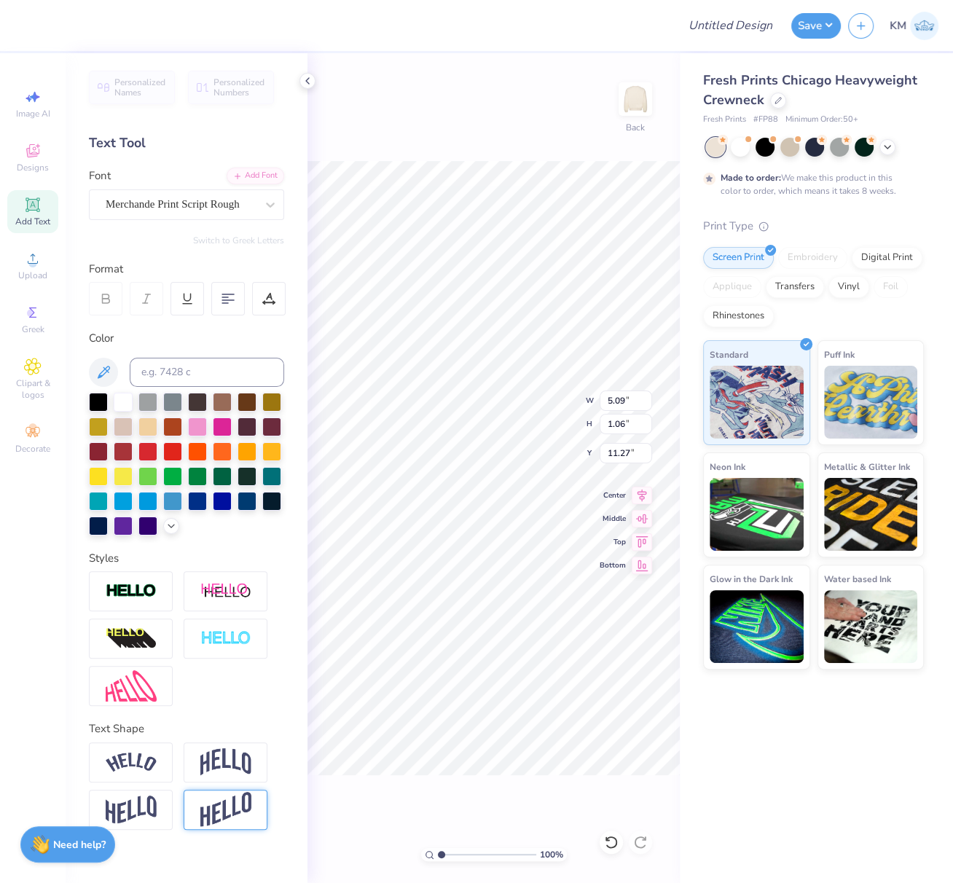
type input "4.73"
type input "1.11"
type input "11.17"
type input "15.00"
type input "4.04"
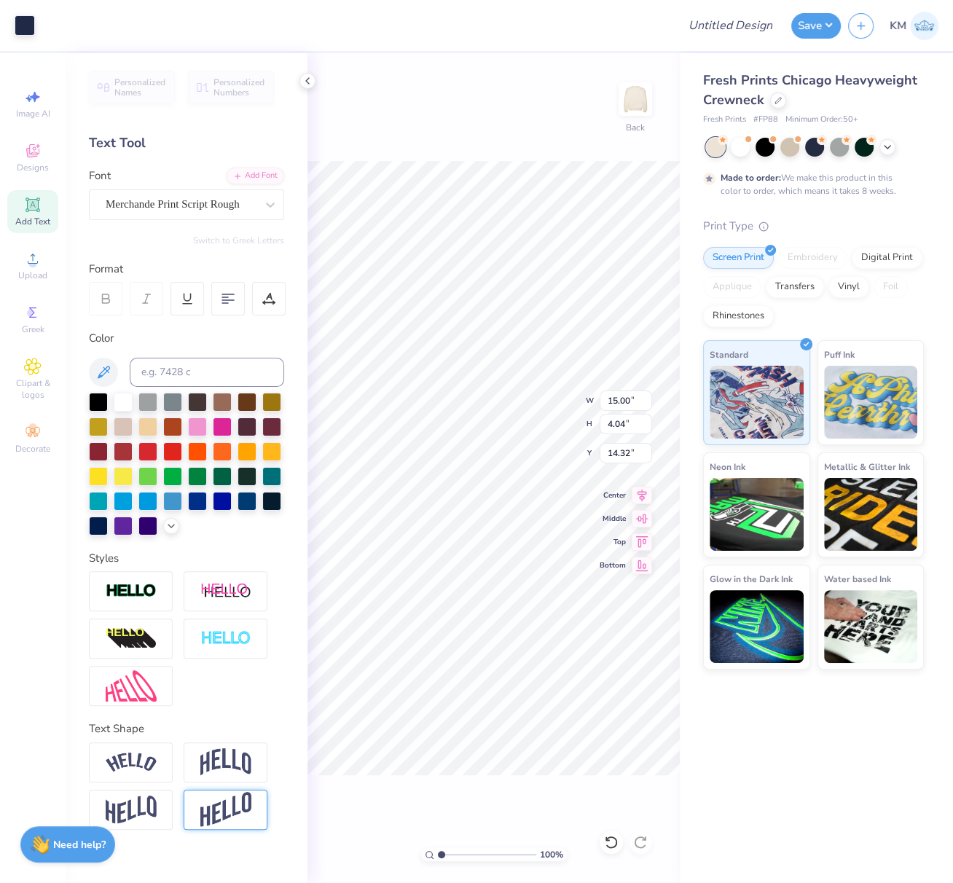
type input "14.32"
drag, startPoint x: 498, startPoint y: 726, endPoint x: 260, endPoint y: 172, distance: 602.7
click at [497, 726] on li "Group" at bounding box center [518, 728] width 114 height 28
drag, startPoint x: 34, startPoint y: 215, endPoint x: 267, endPoint y: 175, distance: 236.6
click at [34, 215] on div "Add Text" at bounding box center [32, 211] width 51 height 43
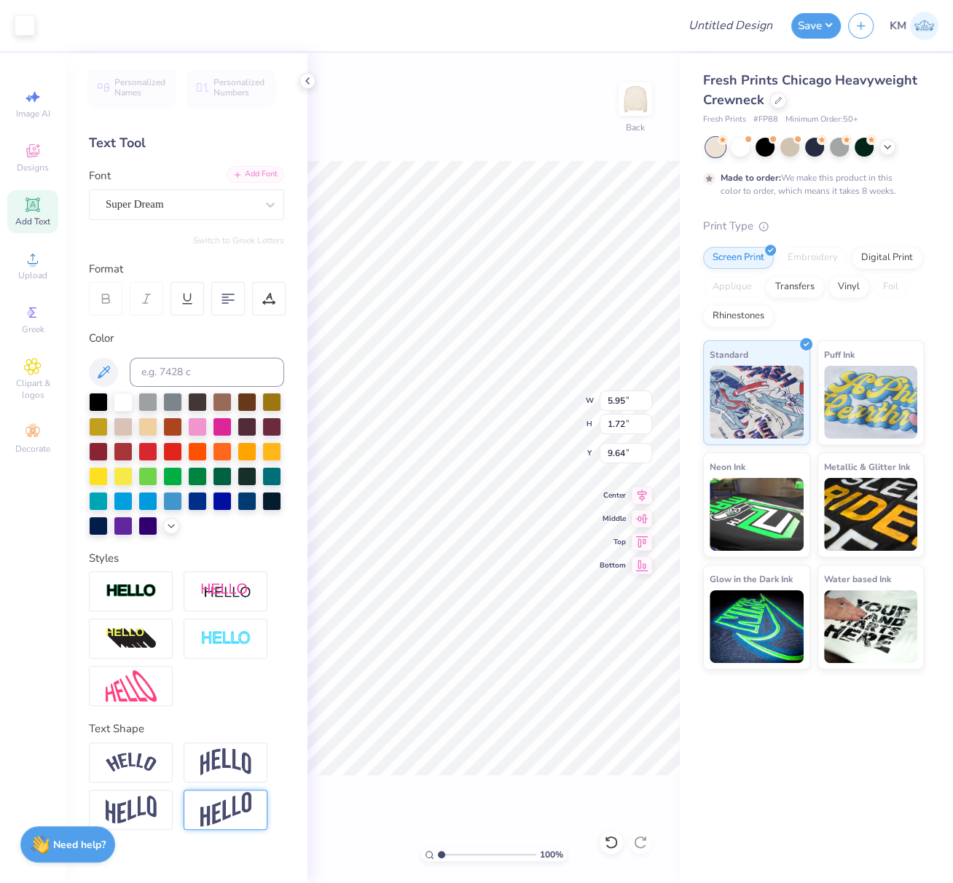
type input "5.95"
type input "1.72"
type input "9.64"
click at [268, 174] on div "Add Font" at bounding box center [256, 174] width 58 height 17
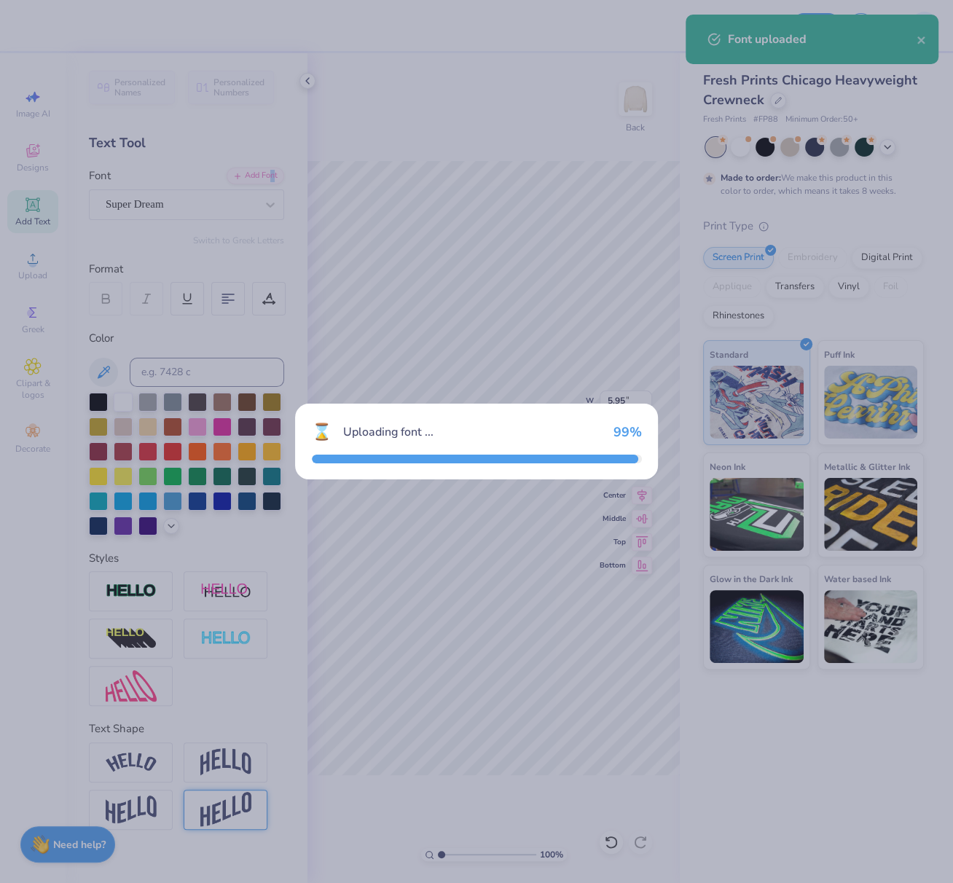
click at [220, 202] on div "⌛ Uploading font ... 99 %" at bounding box center [476, 441] width 953 height 883
type input "4.36"
type input "1.91"
type input "9.54"
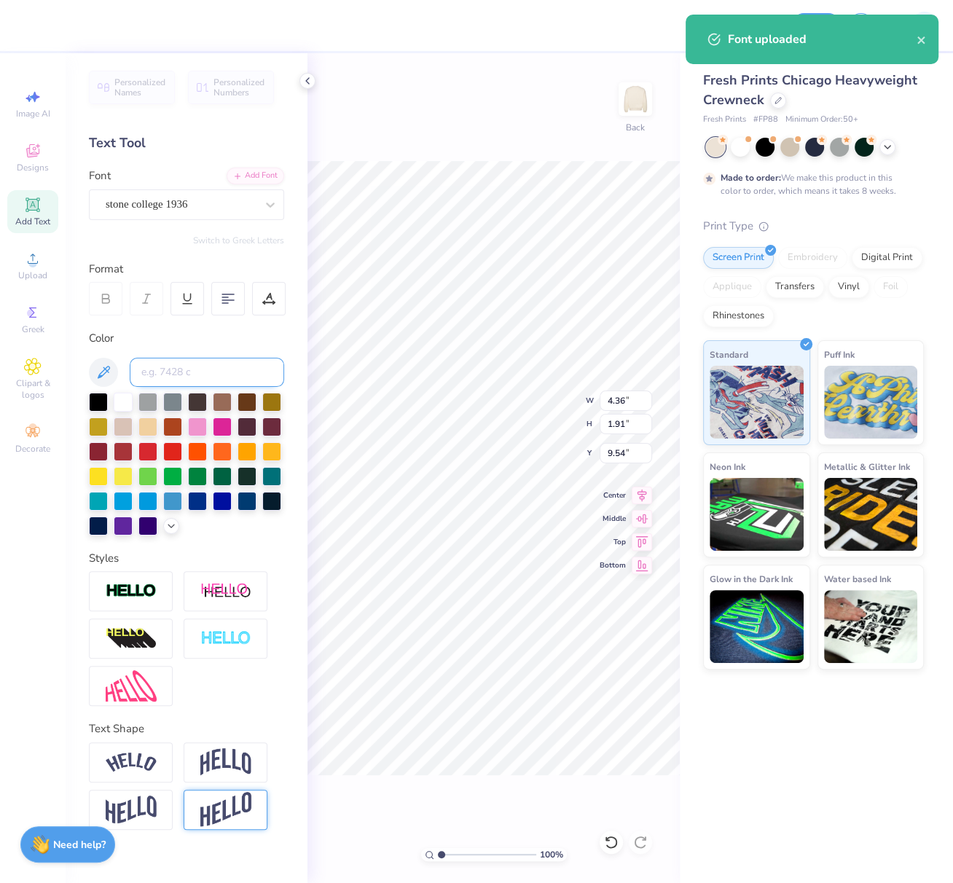
click at [181, 373] on input at bounding box center [207, 372] width 155 height 29
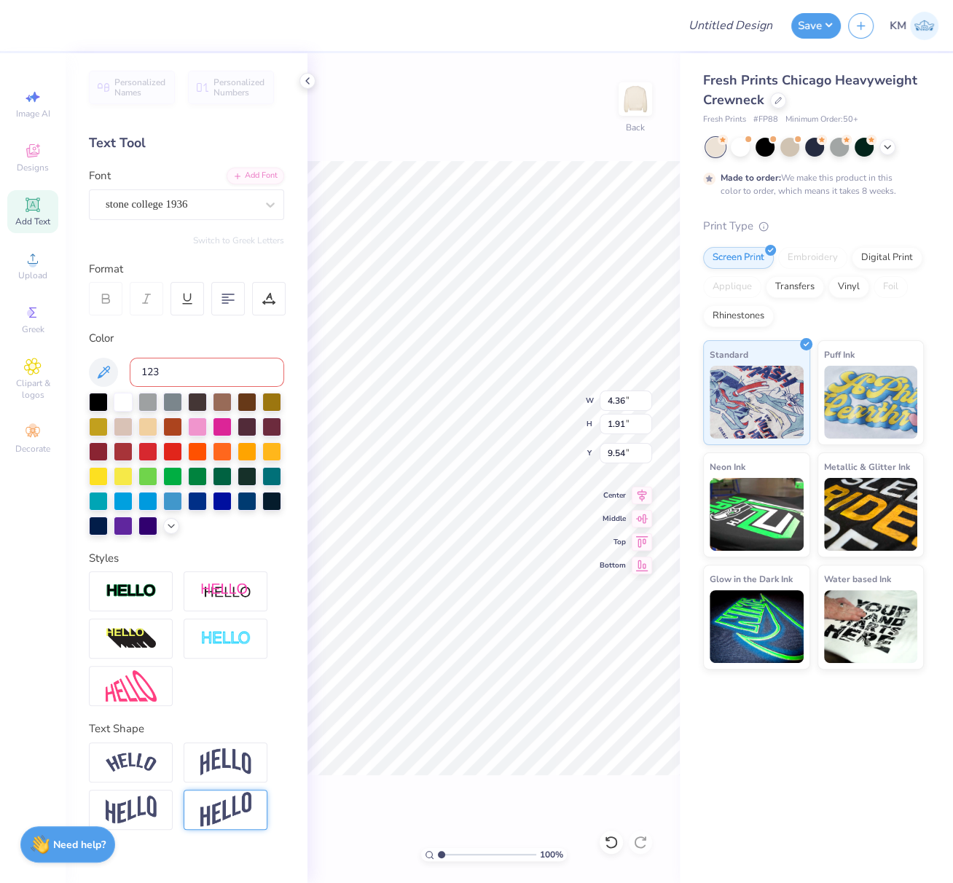
type input "123"
type input "6.33"
type input "1.10"
type input "10.05"
type input "14.75"
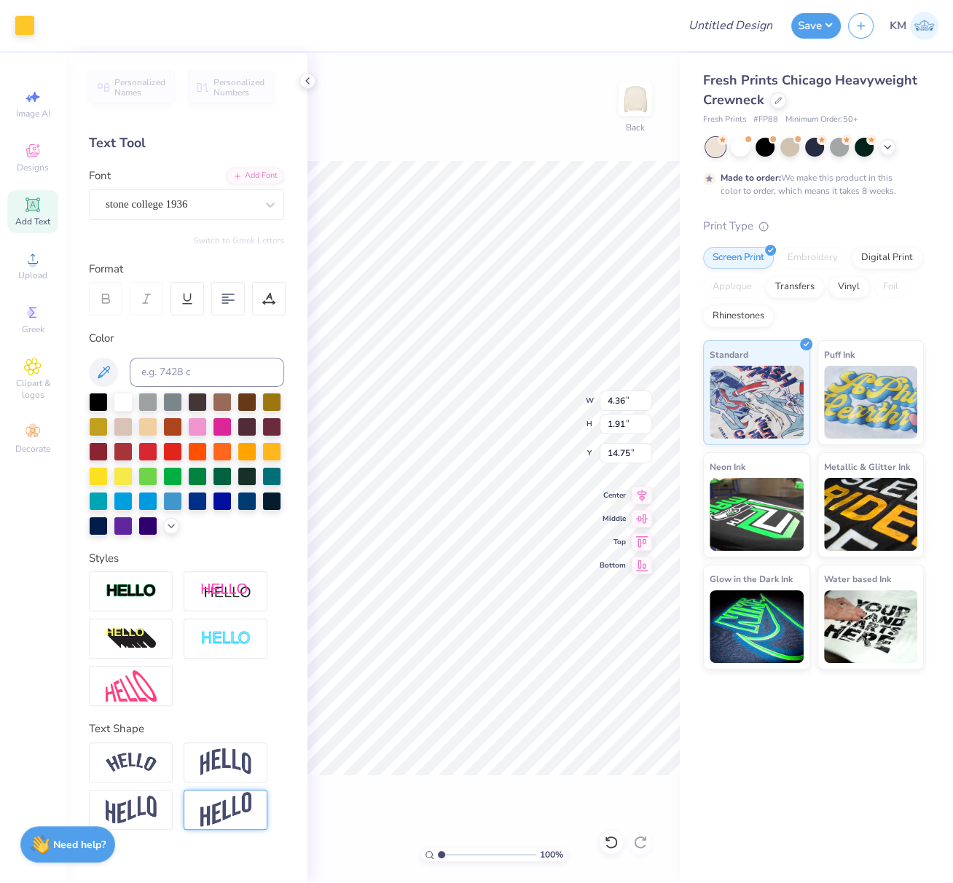
scroll to position [12, 1]
type textarea "ALPHA CHI"
drag, startPoint x: 219, startPoint y: 758, endPoint x: 299, endPoint y: 709, distance: 93.2
click at [219, 758] on img at bounding box center [225, 763] width 51 height 28
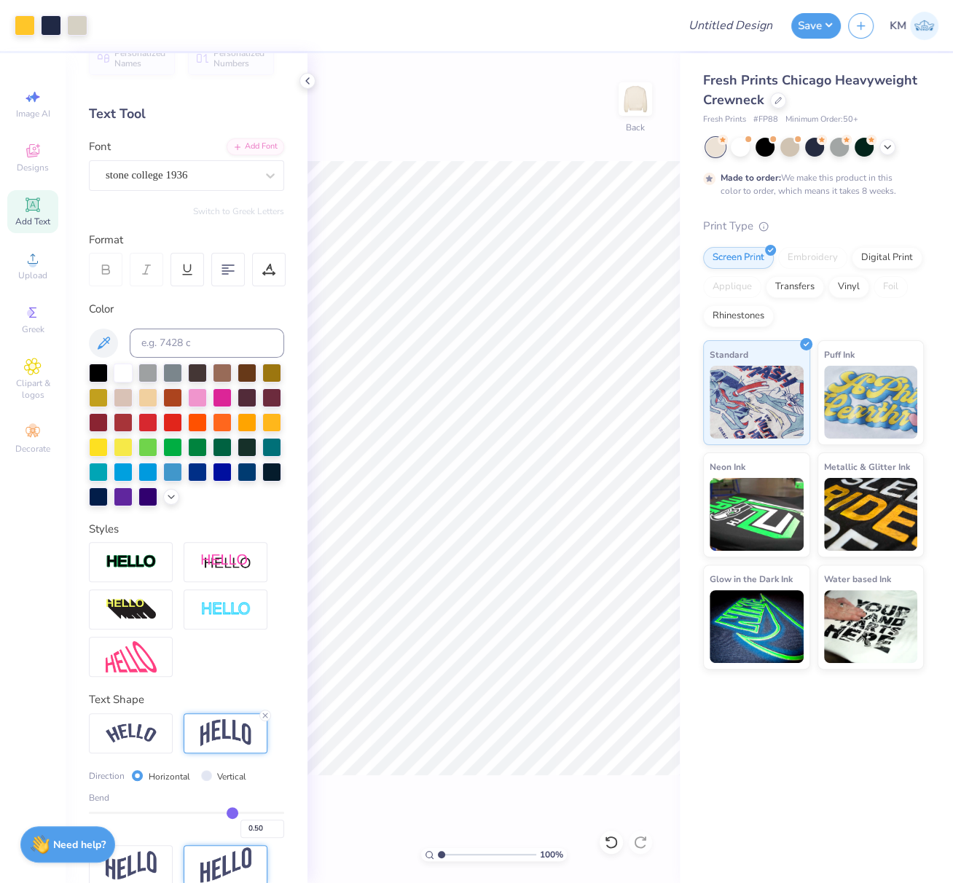
scroll to position [71, 0]
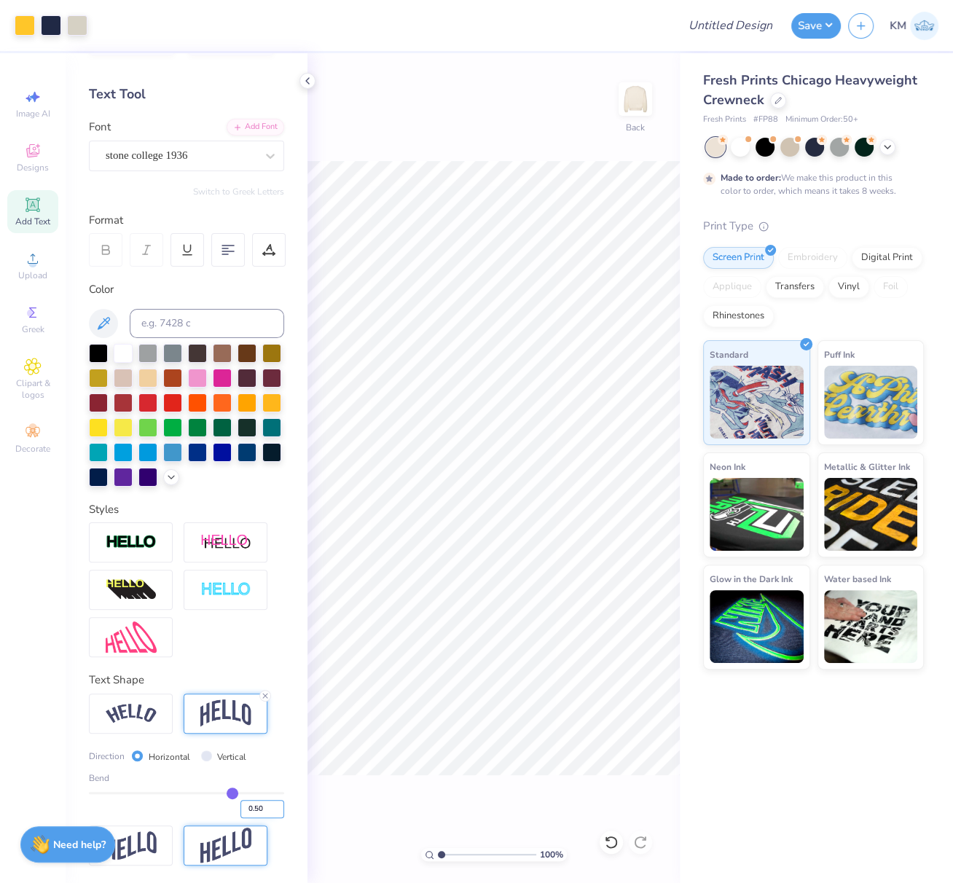
drag, startPoint x: 245, startPoint y: 808, endPoint x: 265, endPoint y: 812, distance: 20.9
click at [265, 811] on input "0.50" at bounding box center [263, 809] width 44 height 18
type input "-0.20"
type input "-0.2"
click at [636, 491] on div "100 % Back W 9.47 9.47 " H 2.64 2.64 " Y 14.39 14.39 " Center Middle Top Bottom" at bounding box center [494, 468] width 372 height 830
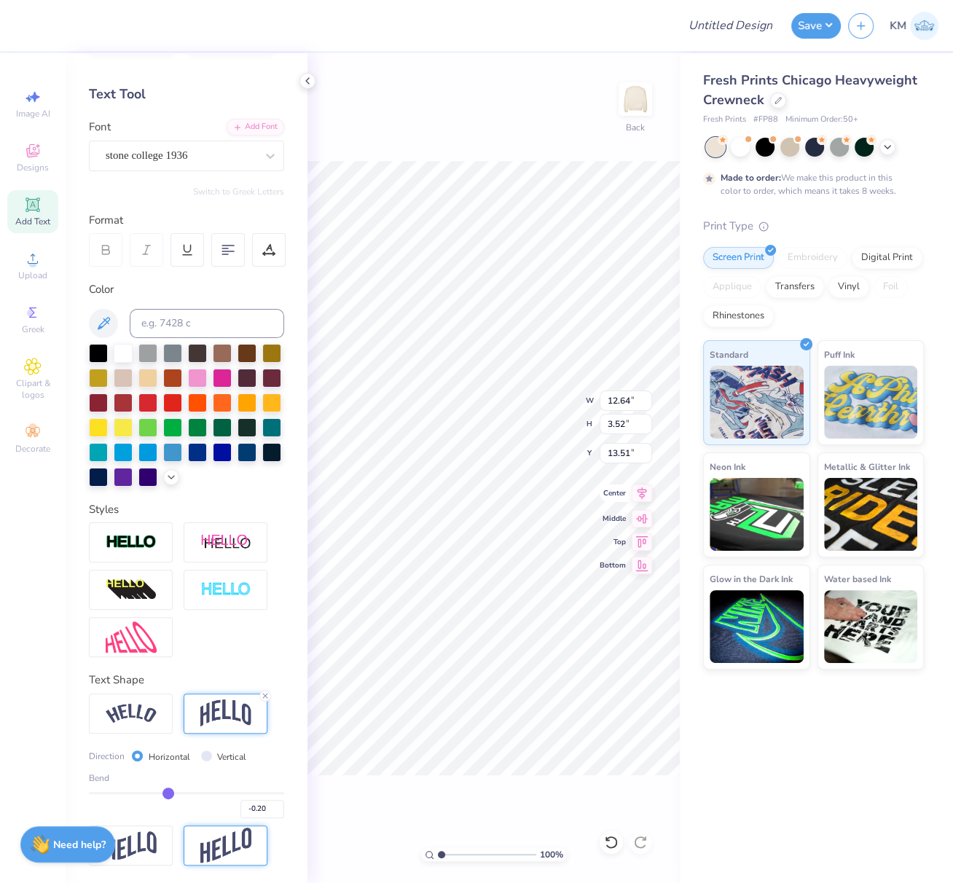
type input "12.64"
type input "3.52"
type input "12.62"
click at [614, 561] on div "100 % Back W 12.64 12.64 " H 3.52 3.52 " Y 12.62 12.62 " Center Middle Top Bott…" at bounding box center [494, 468] width 372 height 830
drag, startPoint x: 246, startPoint y: 809, endPoint x: 257, endPoint y: 810, distance: 10.3
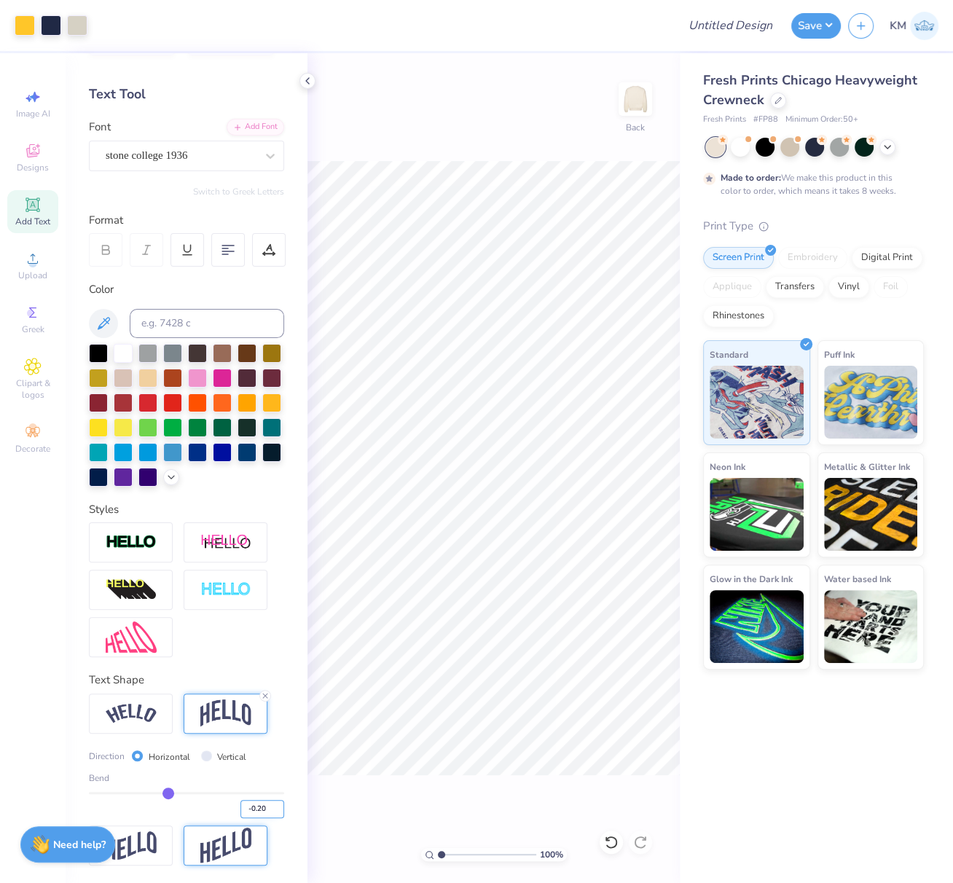
click at [256, 810] on input "-0.20" at bounding box center [263, 809] width 44 height 18
type input "-0.15"
drag, startPoint x: 264, startPoint y: 697, endPoint x: 135, endPoint y: 719, distance: 130.8
click at [265, 697] on line at bounding box center [265, 696] width 4 height 4
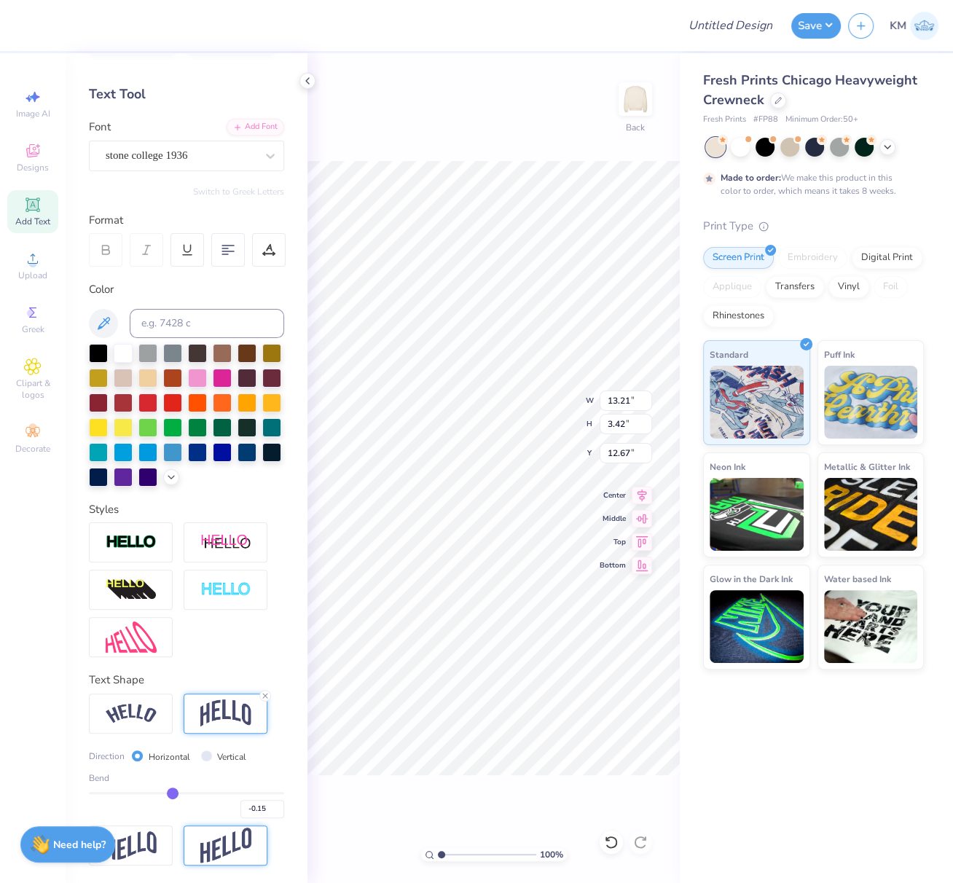
click at [135, 719] on div "Personalized Names Personalized Numbers Text Tool Add Font Font stone college 1…" at bounding box center [187, 468] width 242 height 830
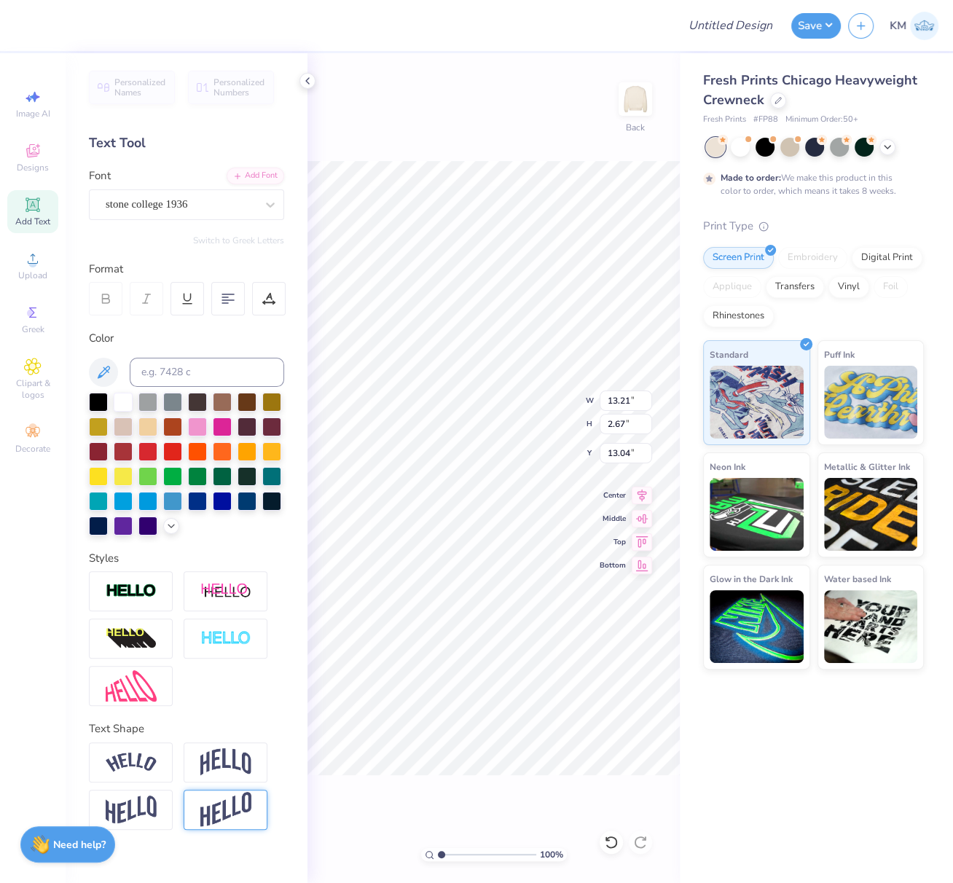
type input "2.67"
type input "13.04"
click at [127, 754] on img at bounding box center [131, 763] width 51 height 20
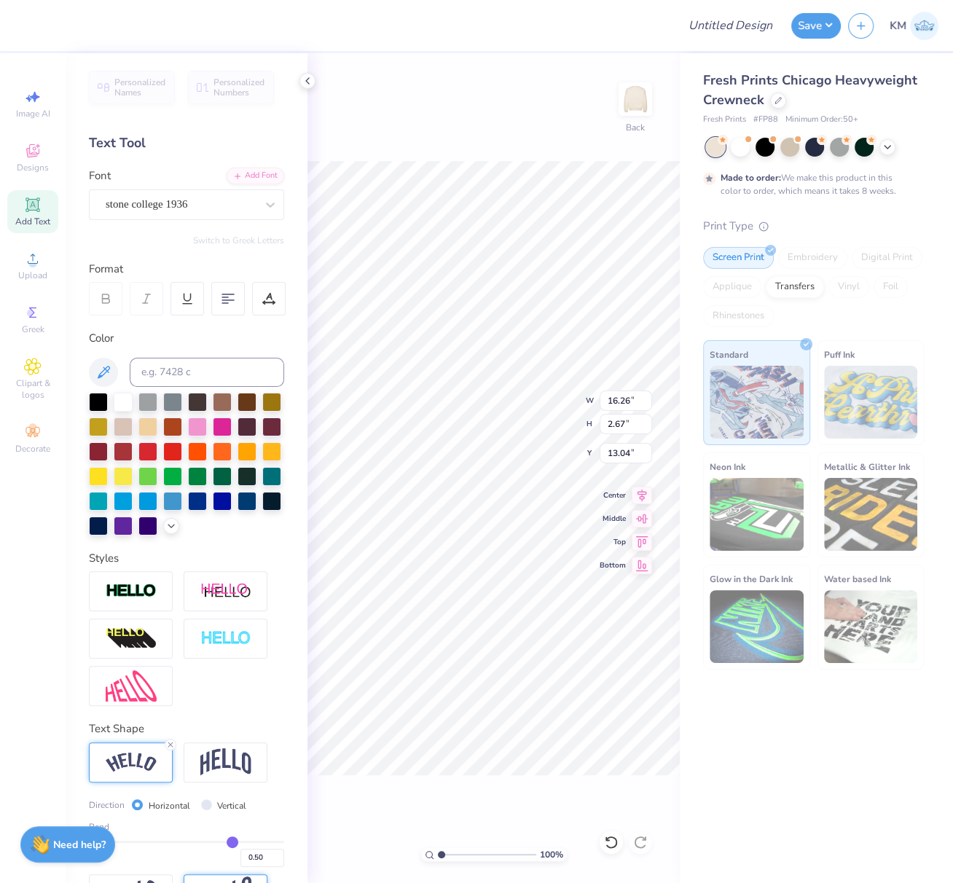
type input "16.26"
type input "4.55"
type input "12.10"
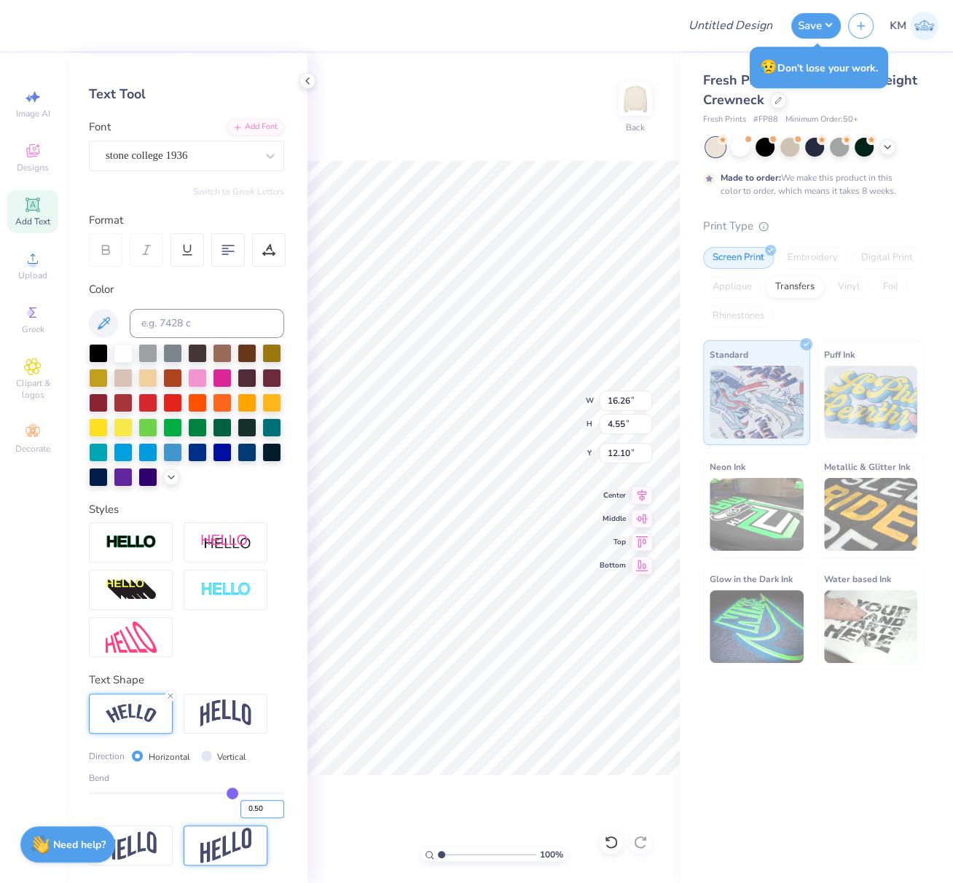
click at [241, 808] on input "0.50" at bounding box center [263, 809] width 44 height 18
drag, startPoint x: 246, startPoint y: 810, endPoint x: 265, endPoint y: 812, distance: 19.1
click at [263, 811] on input "-0.50" at bounding box center [263, 809] width 44 height 18
type input "-0.30"
type input "-0.3"
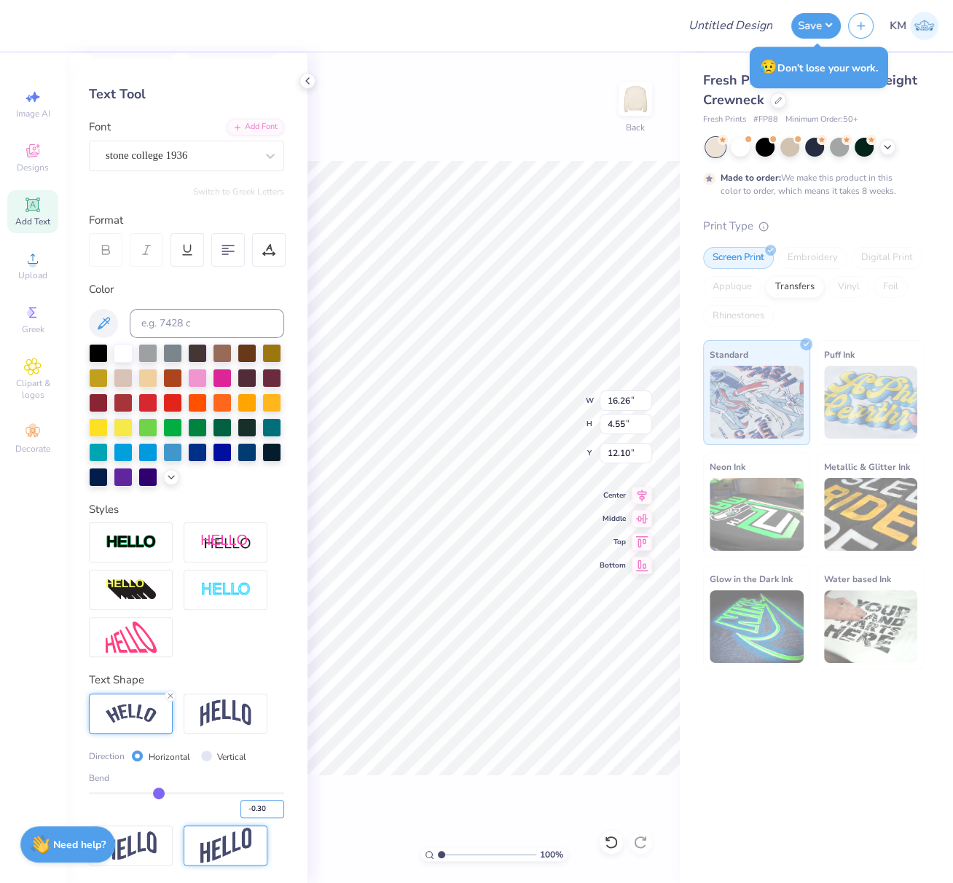
type input "15.56"
type input "3.36"
type input "12.70"
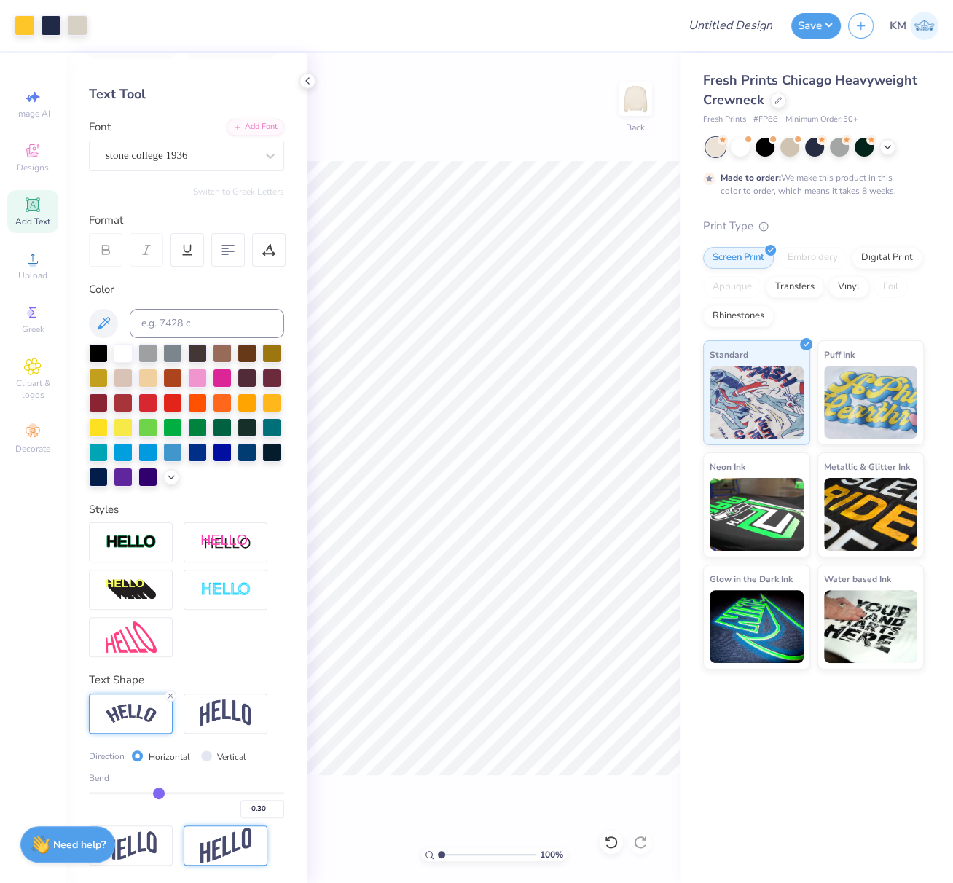
click at [638, 531] on div "100 % Back" at bounding box center [494, 468] width 372 height 830
type input "14.41"
type input "3.11"
type input "12.87"
click at [249, 808] on input "-0.30" at bounding box center [263, 809] width 44 height 18
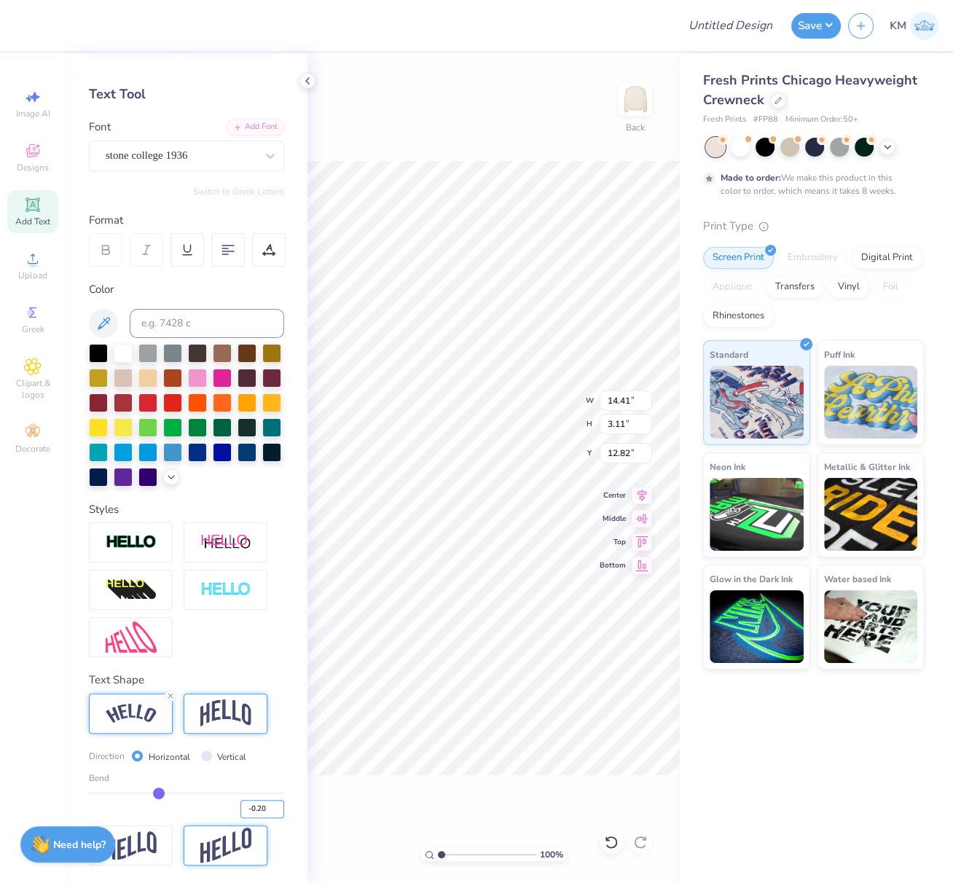
type input "-0.20"
type input "-0.2"
type input "13.71"
type input "2.75"
type input "13.00"
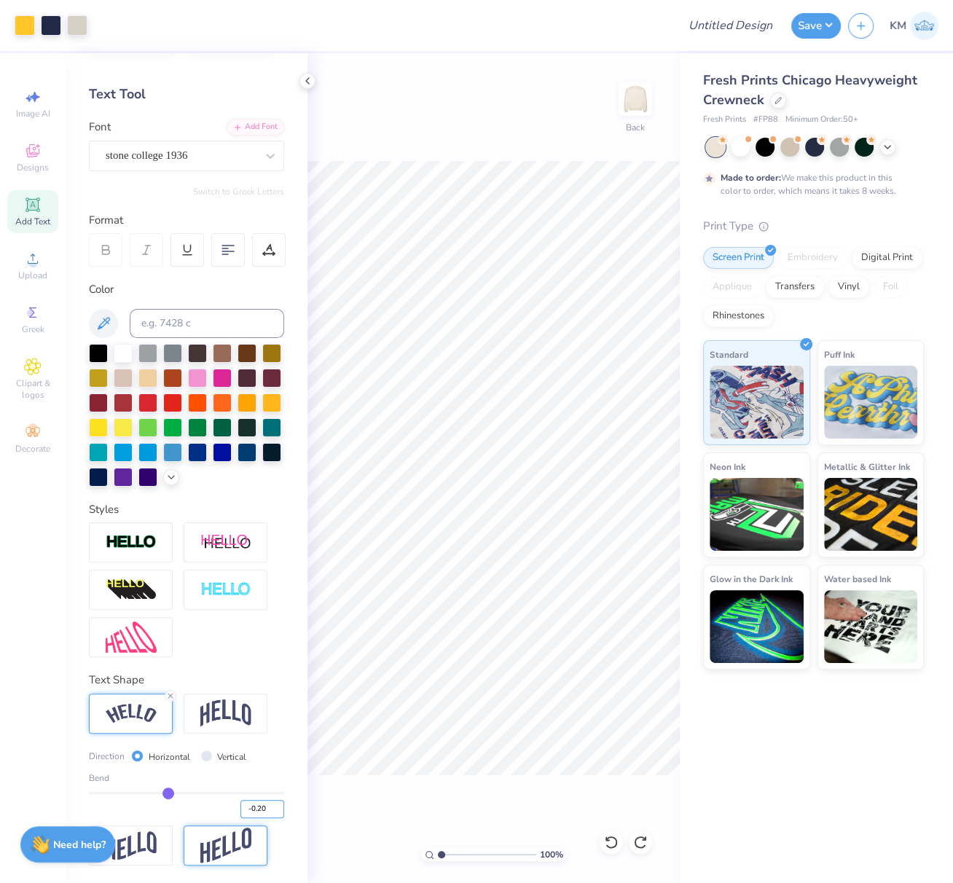
drag, startPoint x: 246, startPoint y: 810, endPoint x: 257, endPoint y: 808, distance: 10.4
click at [257, 808] on input "-0.20" at bounding box center [263, 809] width 44 height 18
type input "-0.30"
type input "-0.3"
click at [249, 808] on input "-0.30" at bounding box center [263, 809] width 44 height 18
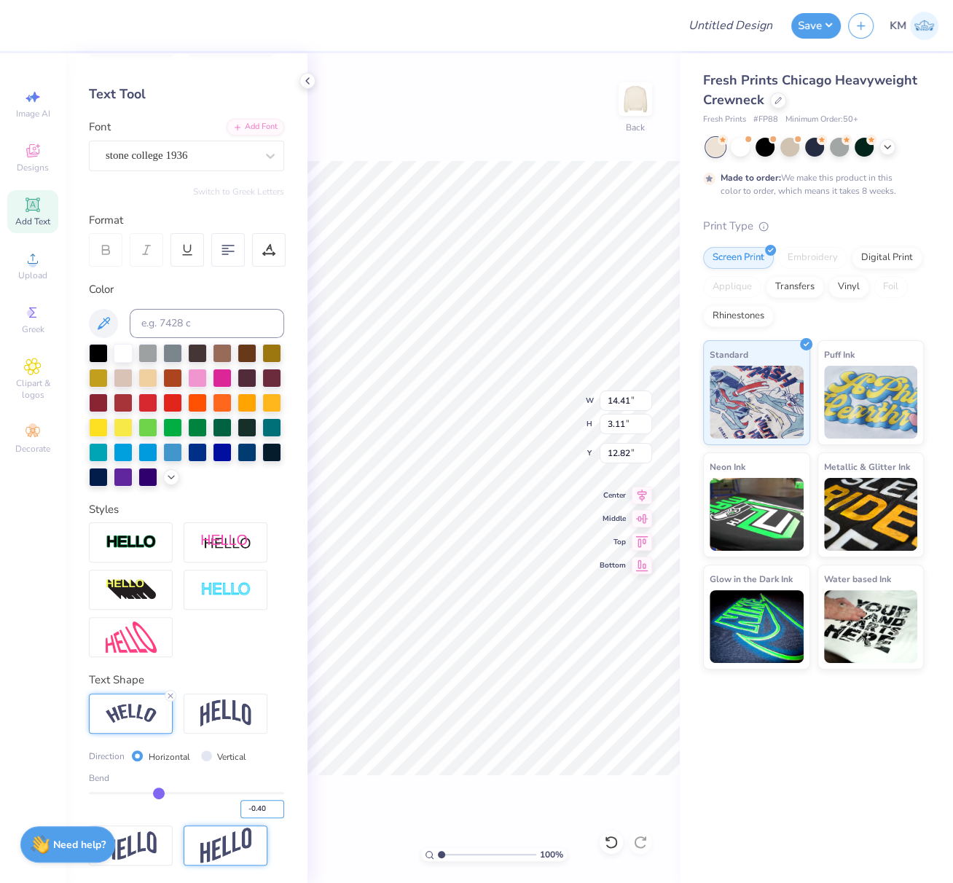
type input "-0.40"
type input "-0.4"
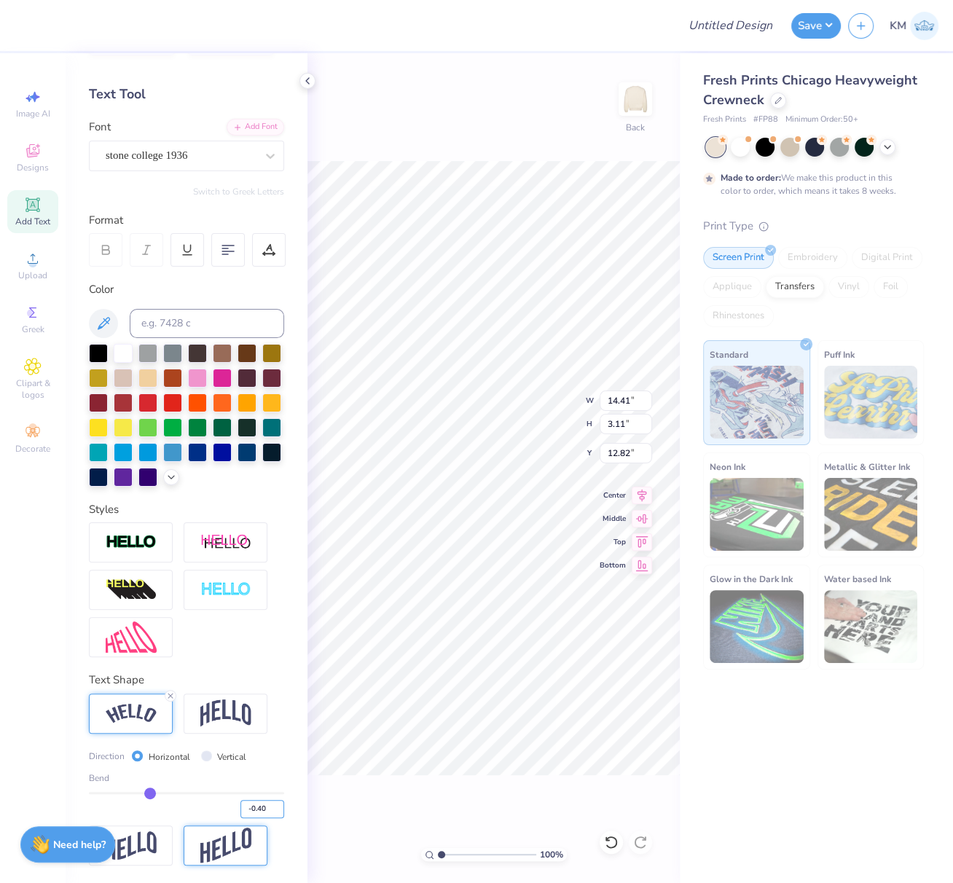
type input "15.06"
type input "3.61"
type input "12.57"
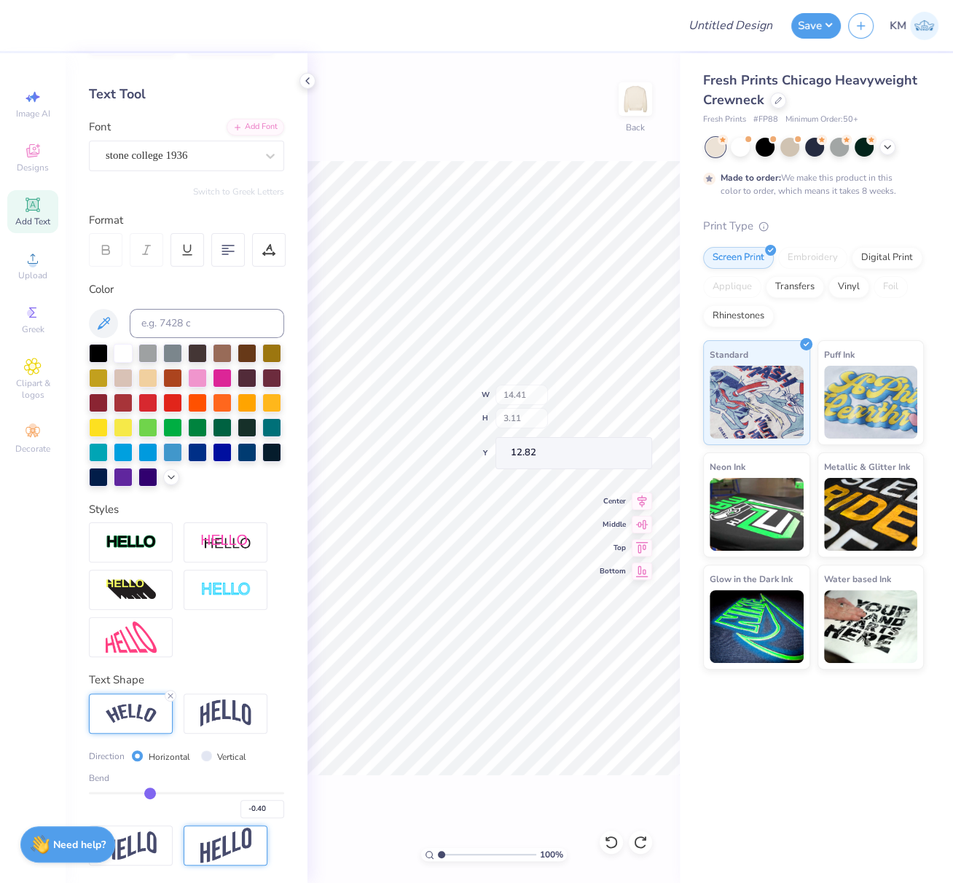
type input "-0.3"
type input "-0.30"
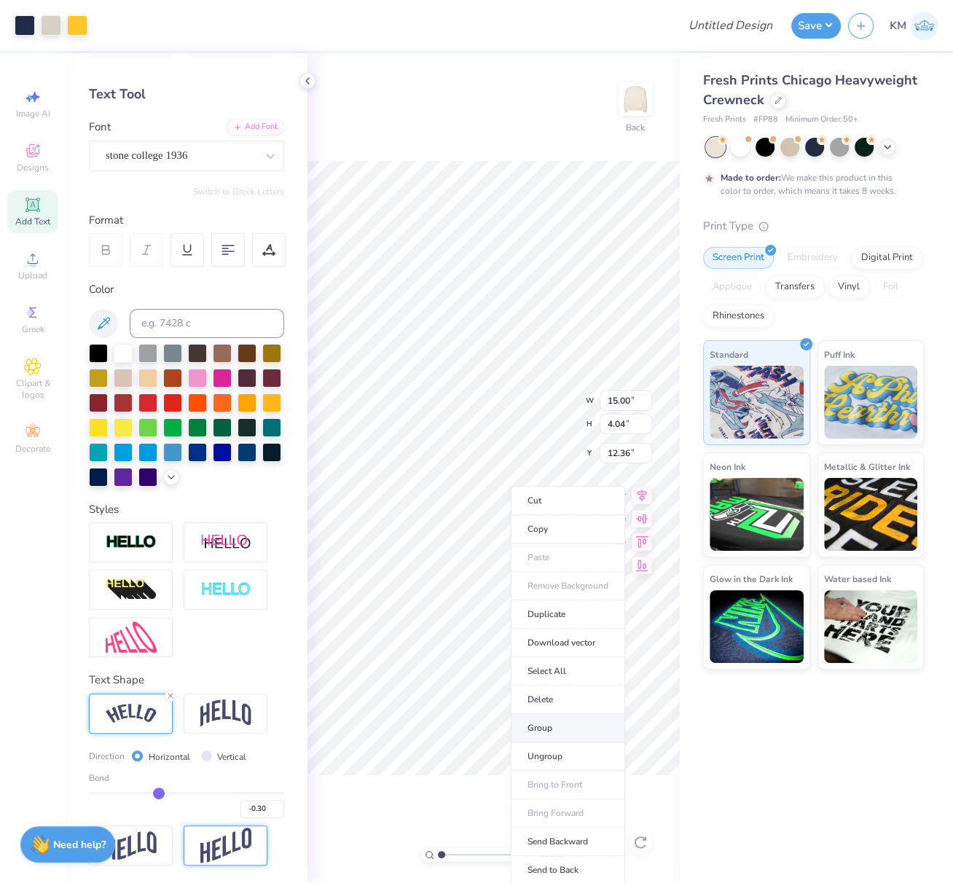
click at [547, 724] on li "Group" at bounding box center [568, 728] width 114 height 28
drag, startPoint x: 646, startPoint y: 492, endPoint x: 623, endPoint y: 499, distance: 24.4
click at [646, 491] on icon at bounding box center [642, 493] width 20 height 17
click at [645, 495] on icon at bounding box center [642, 493] width 20 height 17
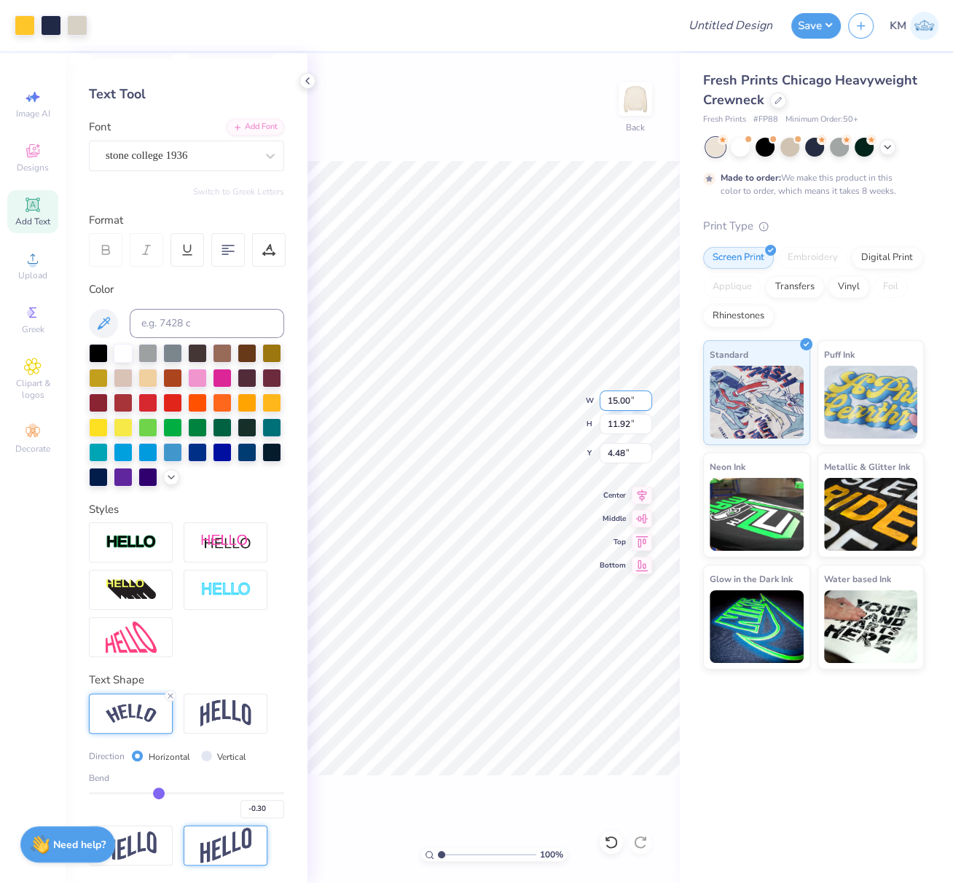
drag, startPoint x: 609, startPoint y: 400, endPoint x: 644, endPoint y: 405, distance: 35.4
click at [642, 398] on input "15.00" at bounding box center [626, 401] width 52 height 20
type input "9.00"
type input "7.15"
drag, startPoint x: 625, startPoint y: 455, endPoint x: 605, endPoint y: 461, distance: 20.7
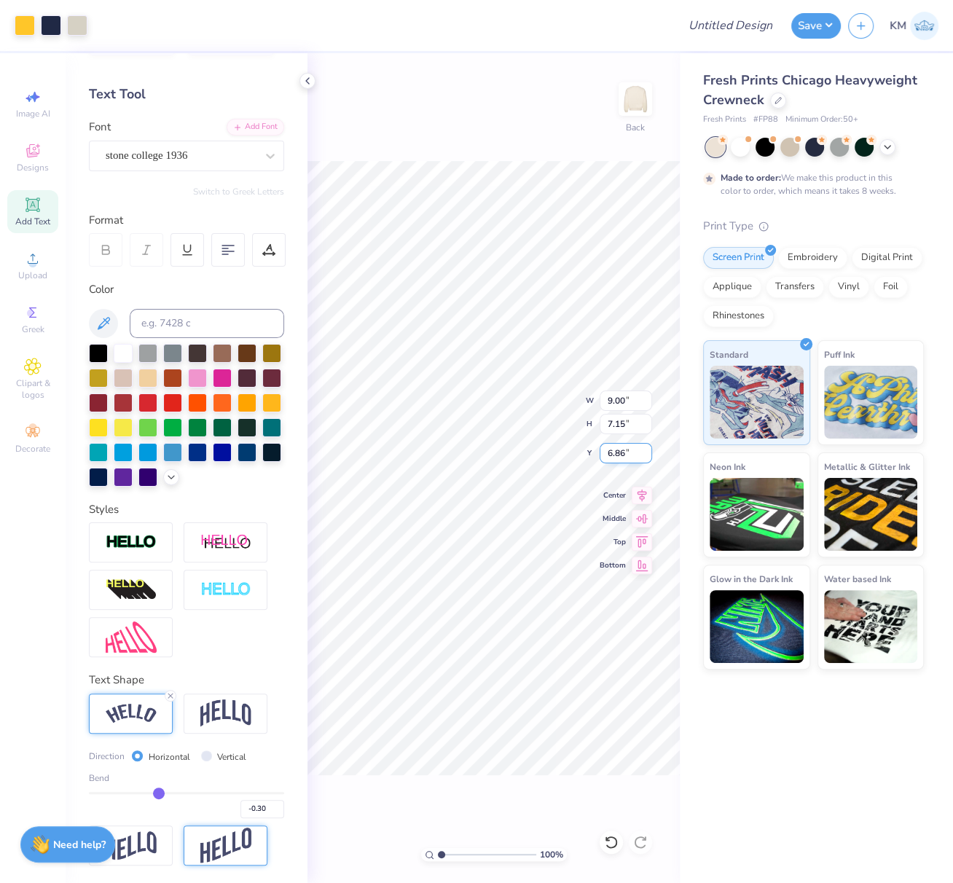
click at [606, 450] on input "6.86" at bounding box center [626, 453] width 52 height 20
type input "3.00"
drag, startPoint x: 644, startPoint y: 491, endPoint x: 633, endPoint y: 498, distance: 13.1
click at [644, 491] on icon at bounding box center [642, 493] width 20 height 17
drag, startPoint x: 745, startPoint y: 23, endPoint x: 746, endPoint y: 33, distance: 10.3
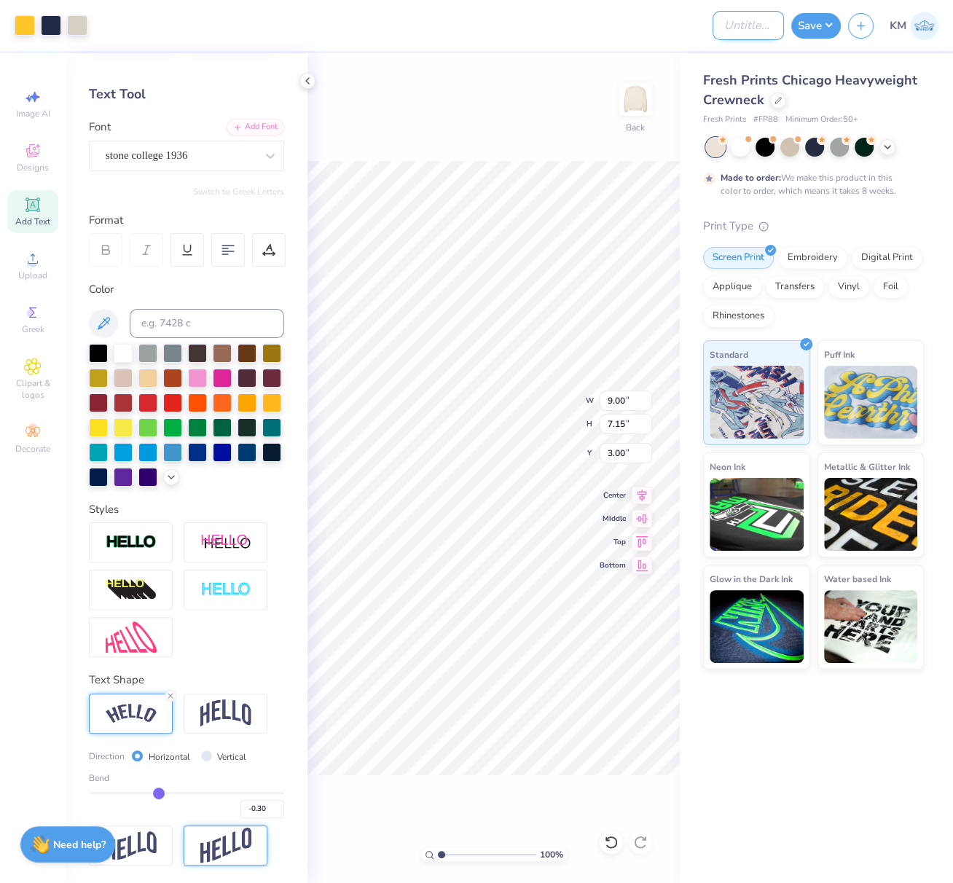
click at [745, 23] on input "Design Title" at bounding box center [748, 25] width 71 height 29
paste input "FPS239949"
type input "FPS239949"
click at [814, 23] on button "Save" at bounding box center [817, 24] width 50 height 26
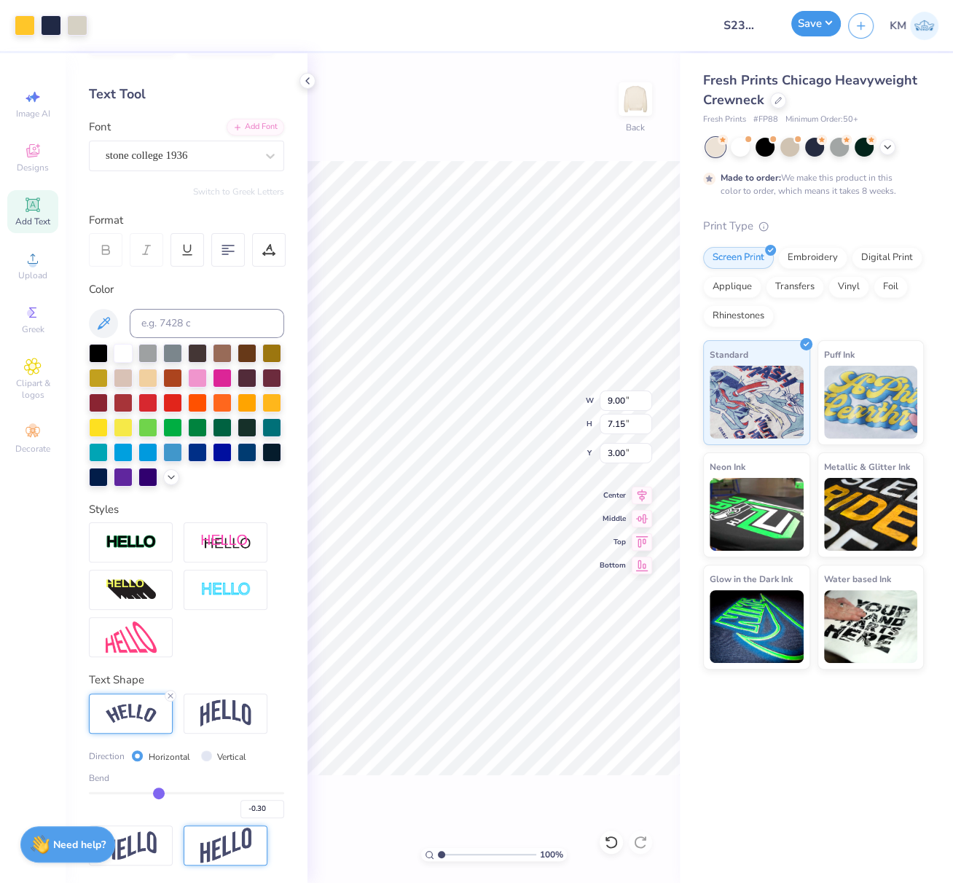
scroll to position [0, 0]
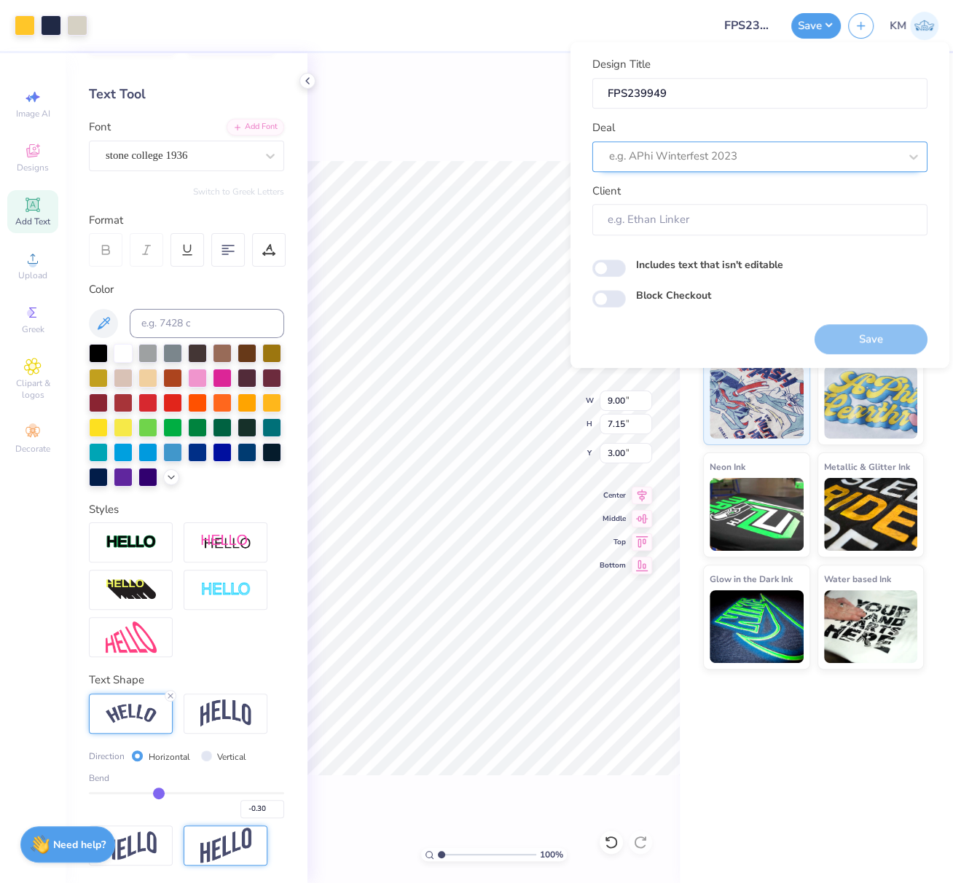
click at [711, 157] on div at bounding box center [754, 156] width 290 height 20
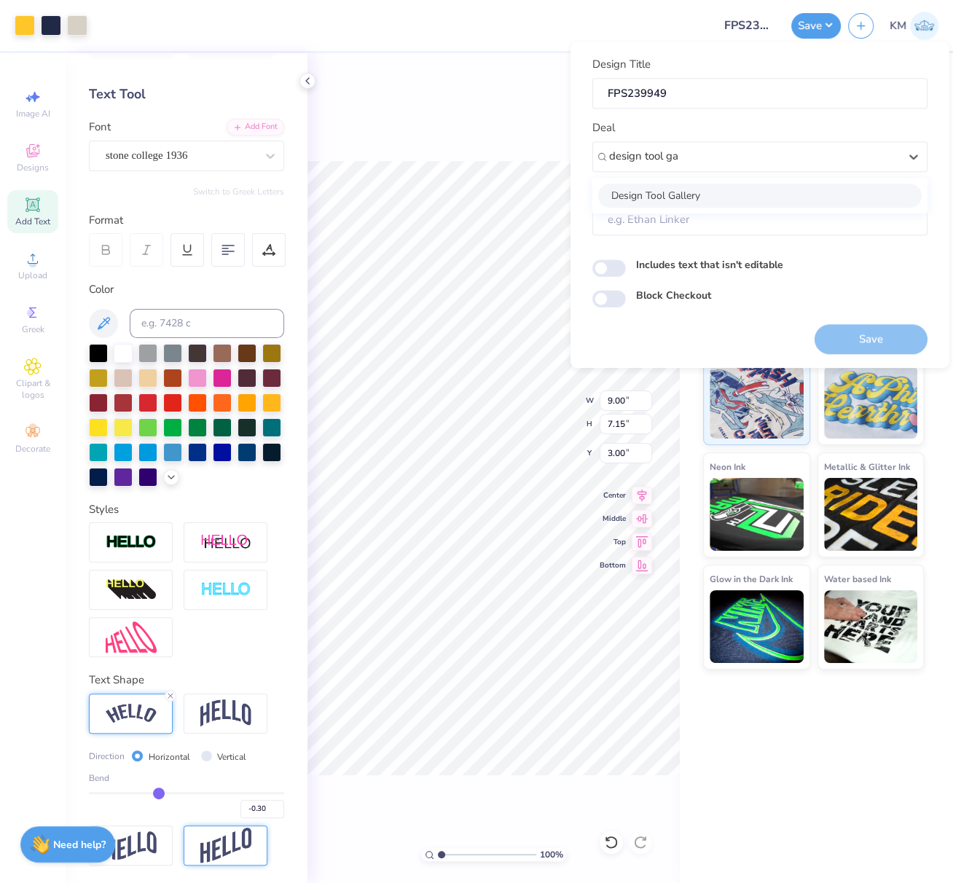
click at [689, 192] on div "Design Tool Gallery" at bounding box center [760, 196] width 324 height 24
type input "design tool ga"
type input "Design Tool Gallery User"
drag, startPoint x: 878, startPoint y: 338, endPoint x: 927, endPoint y: 233, distance: 116.1
click at [878, 338] on button "Save" at bounding box center [871, 339] width 113 height 30
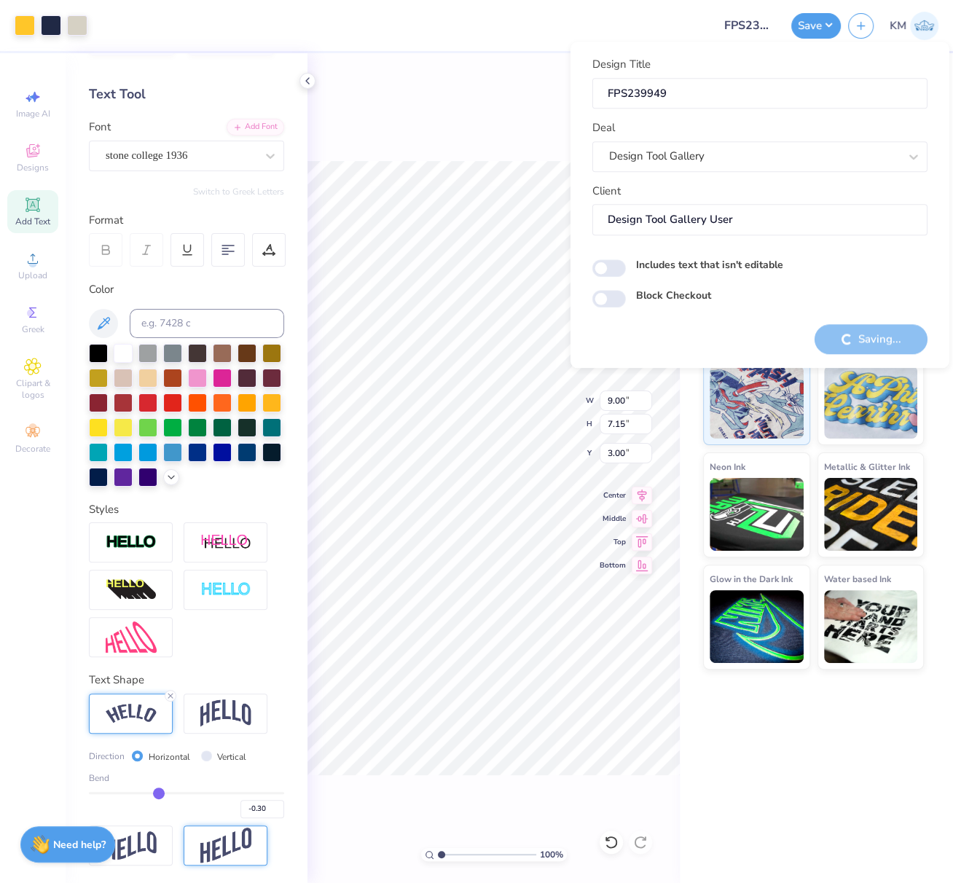
click at [721, 340] on div "Design Title FPS239949 Deal Design Tool Gallery Client Design Tool Gallery User…" at bounding box center [760, 204] width 335 height 297
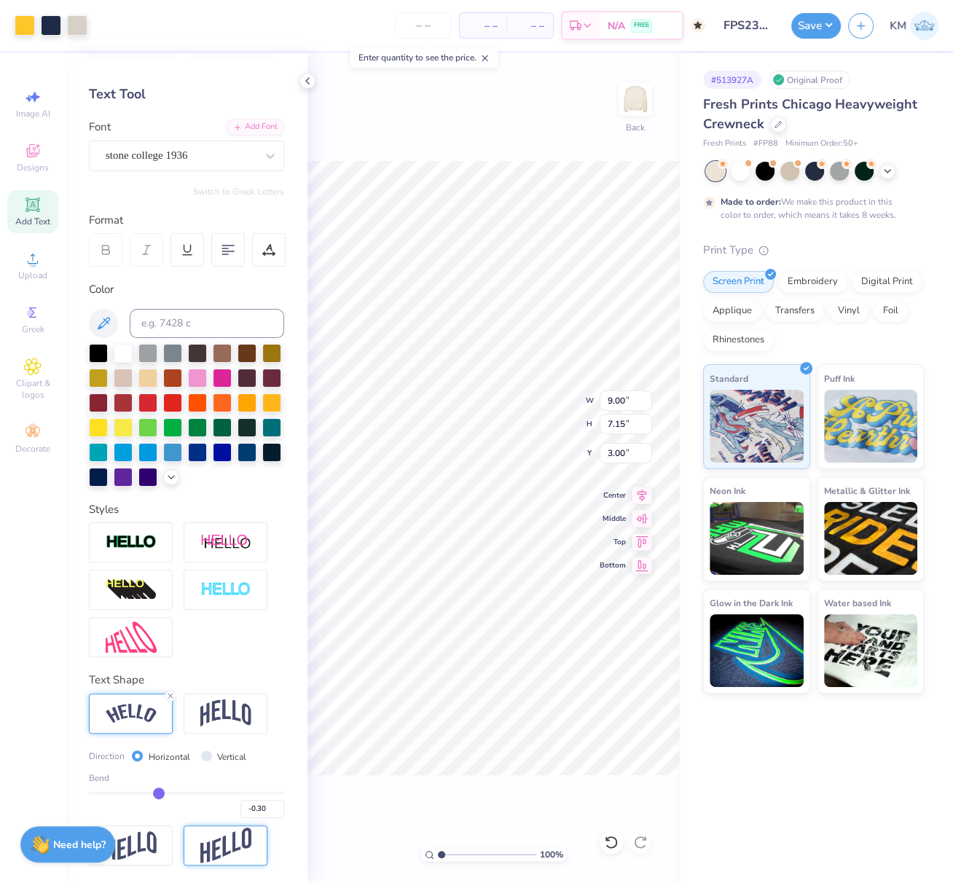
drag, startPoint x: 825, startPoint y: 24, endPoint x: 824, endPoint y: 40, distance: 16.1
click at [824, 24] on button "Save" at bounding box center [817, 26] width 50 height 26
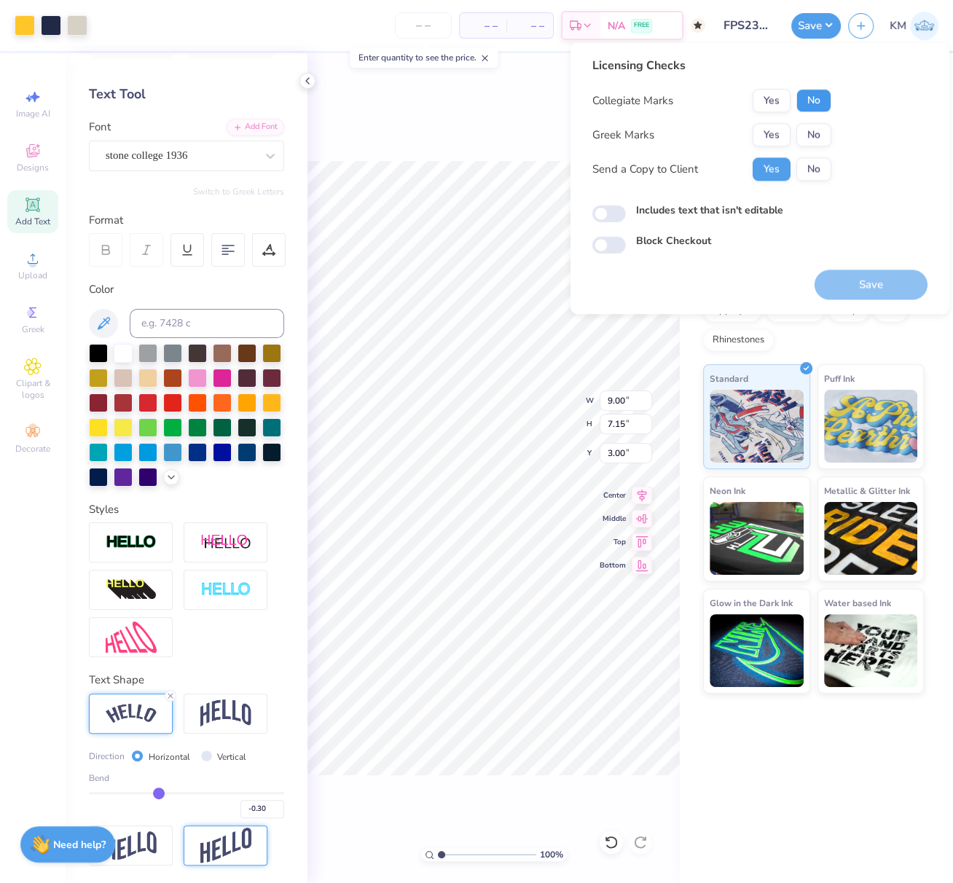
click at [821, 96] on button "No" at bounding box center [814, 100] width 35 height 23
click at [781, 131] on button "Yes" at bounding box center [772, 134] width 38 height 23
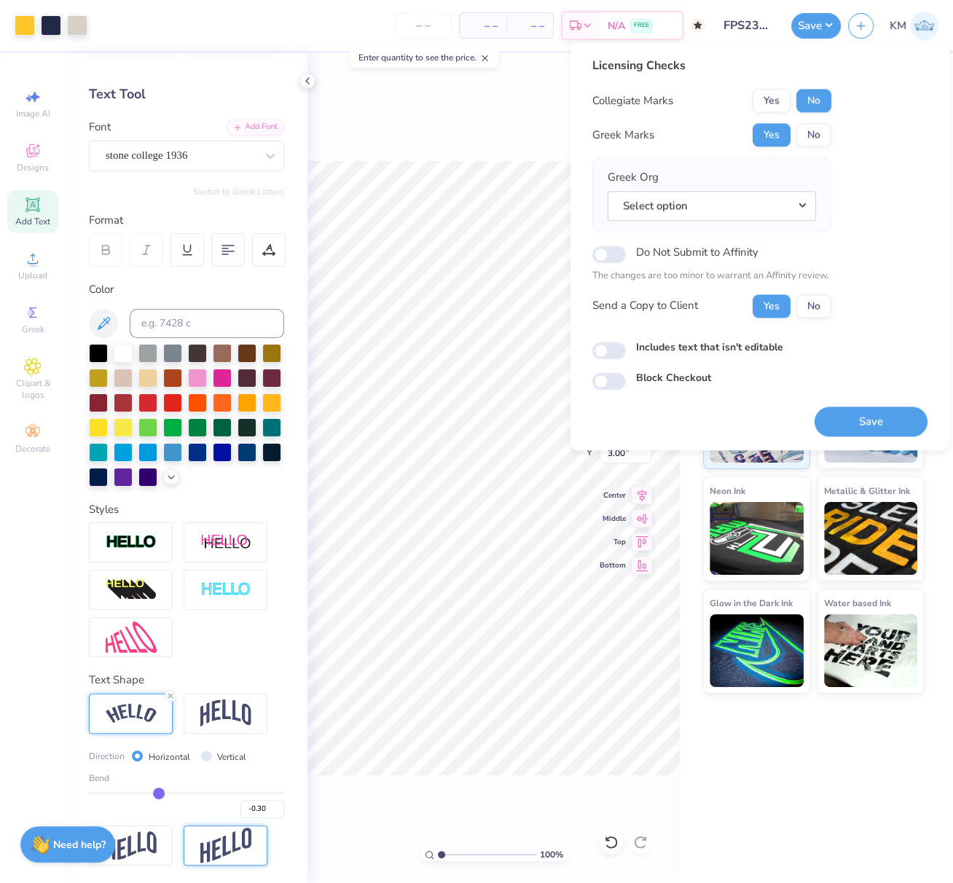
drag, startPoint x: 799, startPoint y: 206, endPoint x: 805, endPoint y: 219, distance: 13.7
click at [799, 206] on button "Select option" at bounding box center [712, 206] width 208 height 30
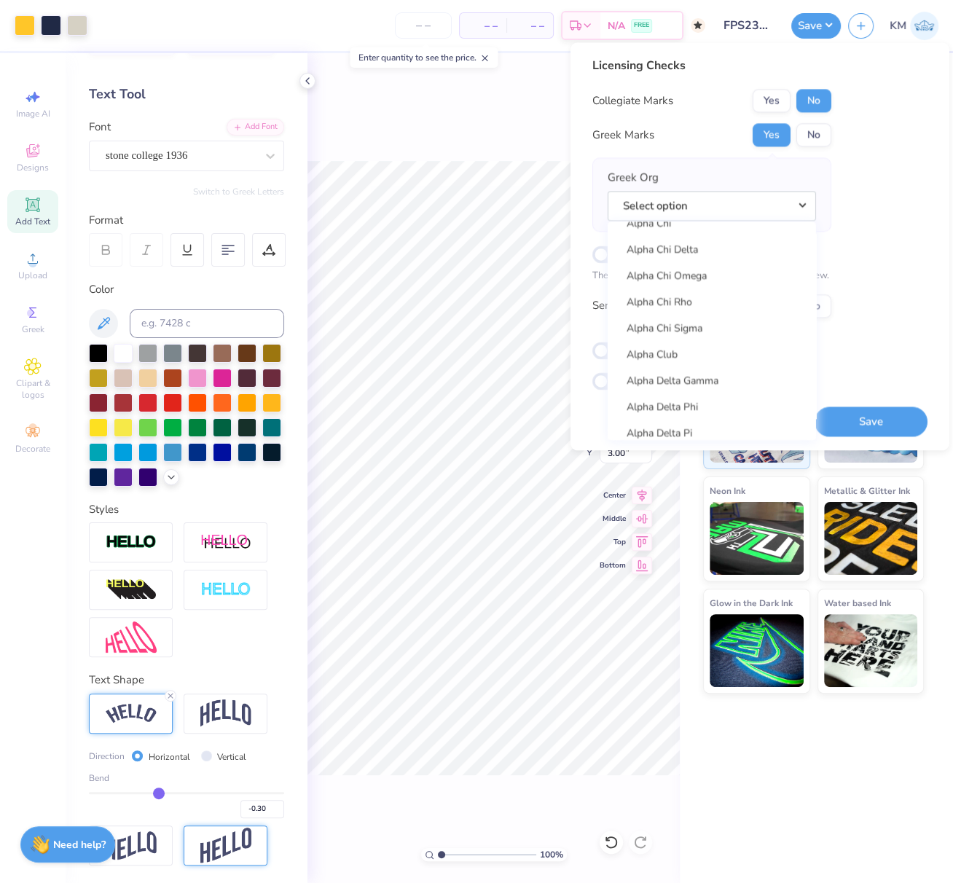
scroll to position [152, 0]
click at [702, 299] on link "Alpha Chi Omega" at bounding box center [712, 298] width 197 height 24
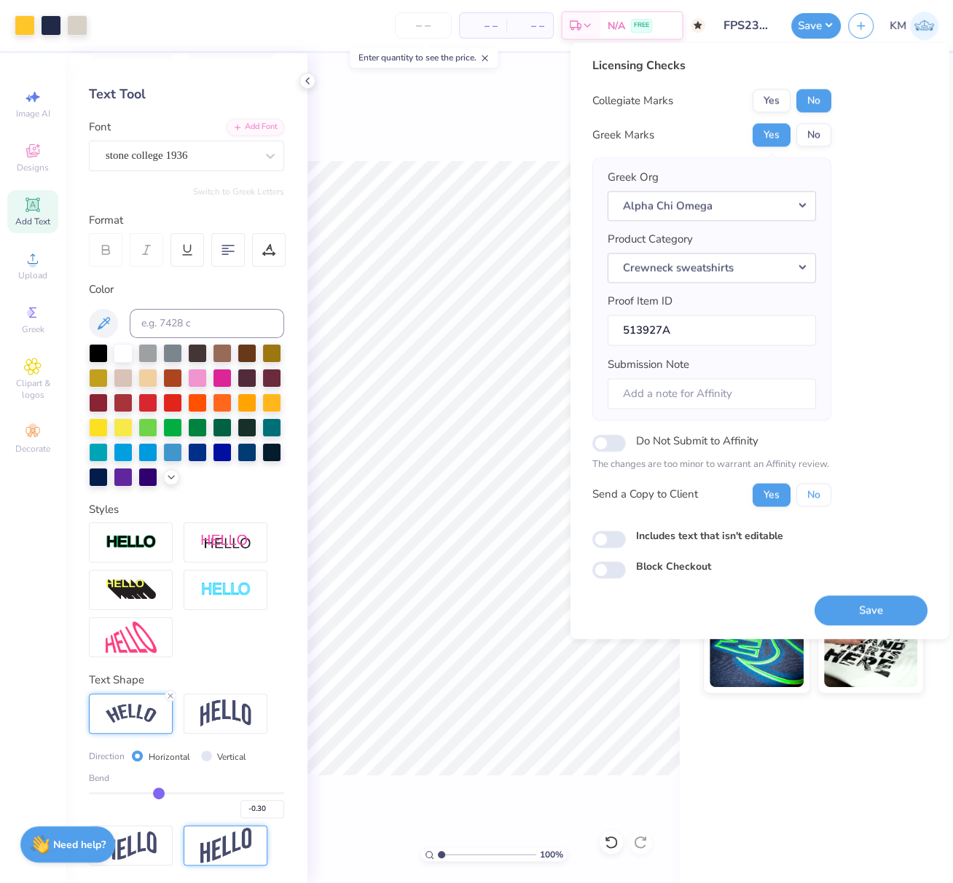
drag, startPoint x: 812, startPoint y: 499, endPoint x: 832, endPoint y: 547, distance: 52.6
click at [813, 499] on button "No" at bounding box center [814, 494] width 35 height 23
click at [847, 606] on button "Save" at bounding box center [871, 610] width 113 height 30
